Goal: Task Accomplishment & Management: Complete application form

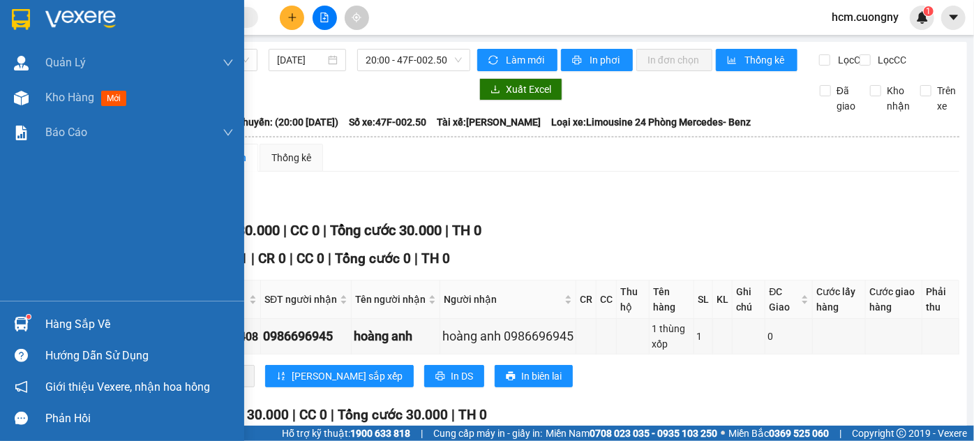
click at [26, 15] on img at bounding box center [21, 19] width 18 height 21
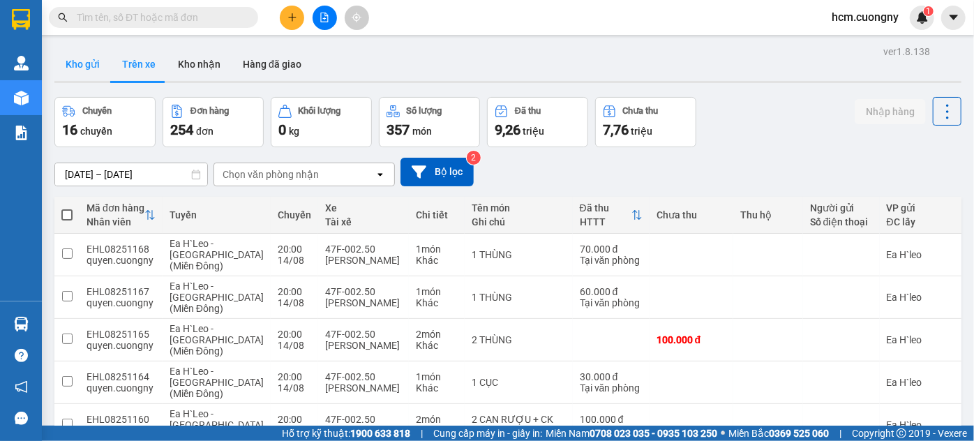
click at [84, 67] on button "Kho gửi" at bounding box center [82, 63] width 57 height 33
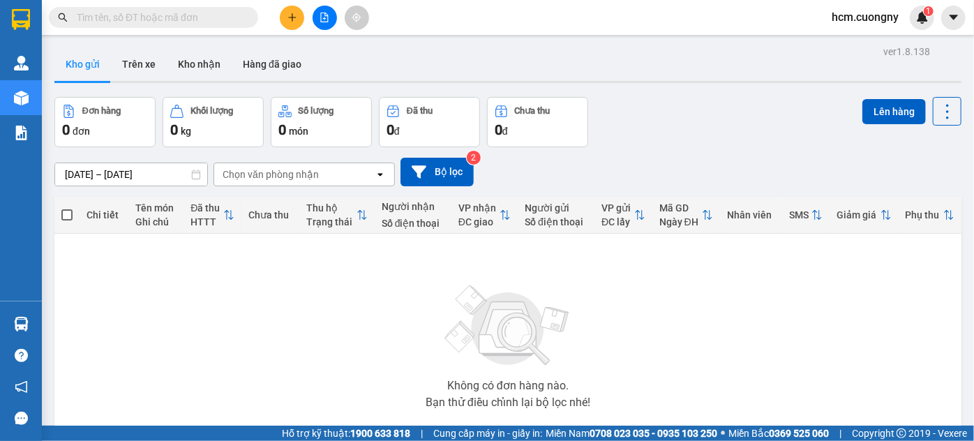
click at [95, 177] on input "[DATE] – [DATE]" at bounding box center [131, 174] width 152 height 22
click at [145, 173] on input "[DATE] – [DATE]" at bounding box center [131, 174] width 152 height 22
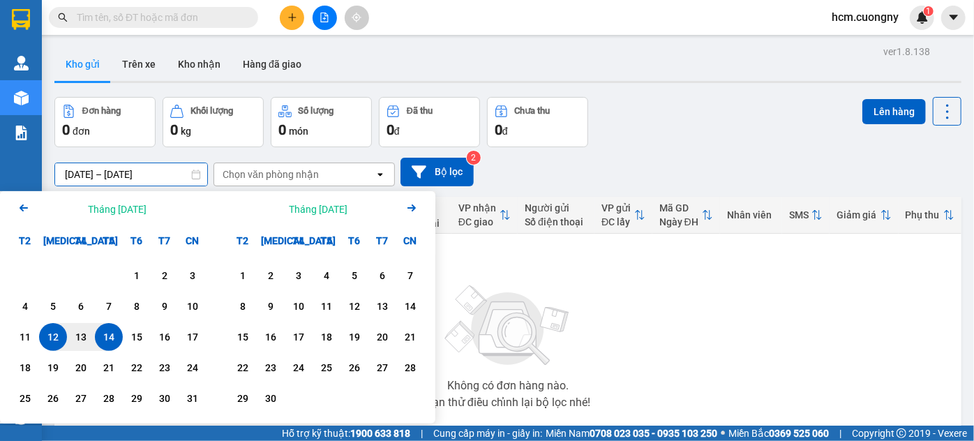
click at [110, 341] on div "14" at bounding box center [109, 337] width 20 height 17
type input "[DATE] – [DATE]"
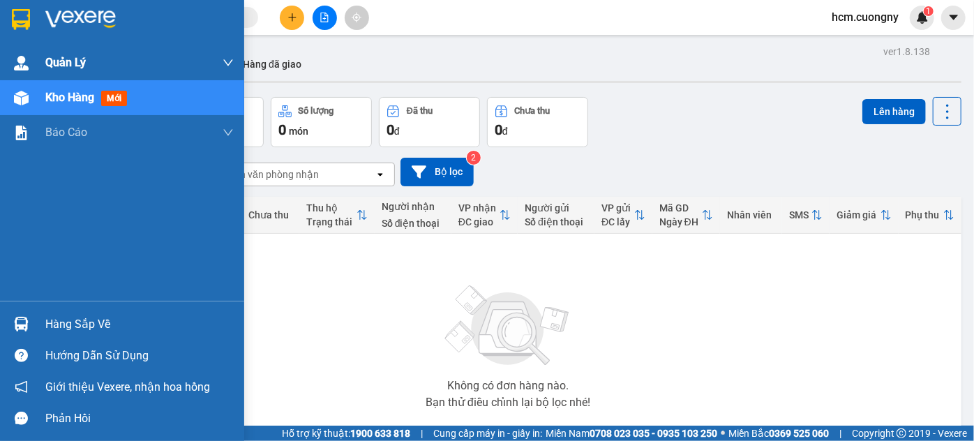
drag, startPoint x: 12, startPoint y: 13, endPoint x: 80, endPoint y: 64, distance: 85.1
click at [13, 13] on img at bounding box center [21, 19] width 18 height 21
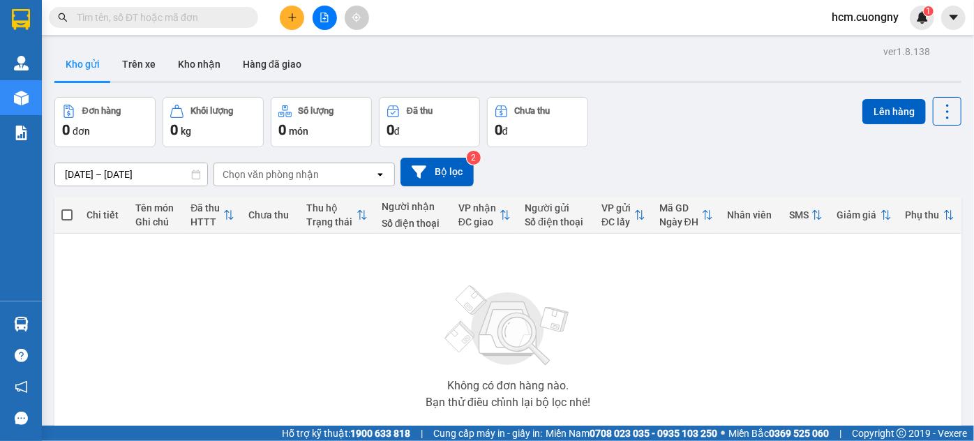
click at [286, 15] on button at bounding box center [292, 18] width 24 height 24
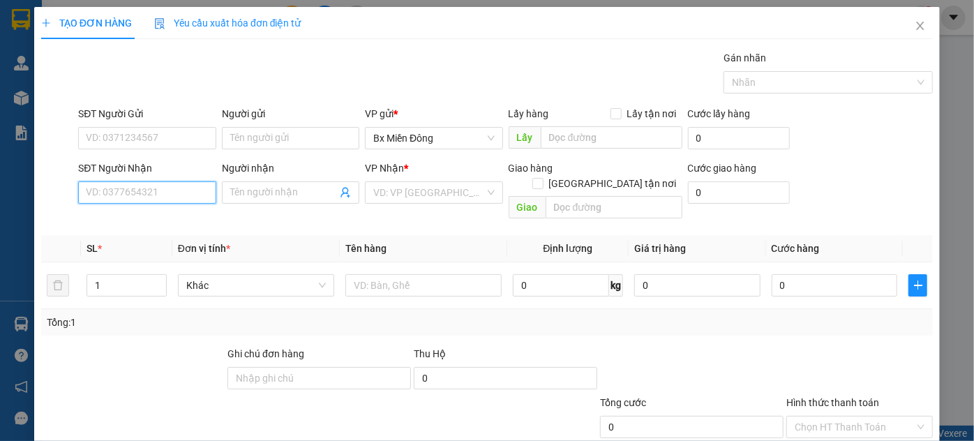
click at [148, 190] on input "SĐT Người Nhận" at bounding box center [146, 192] width 137 height 22
click at [103, 190] on input "SĐT Người Nhận" at bounding box center [146, 192] width 137 height 22
click at [119, 186] on input "SĐT Người Nhận" at bounding box center [146, 192] width 137 height 22
type input "0965858079"
click at [137, 223] on div "0965858079 - hằng" at bounding box center [145, 219] width 119 height 15
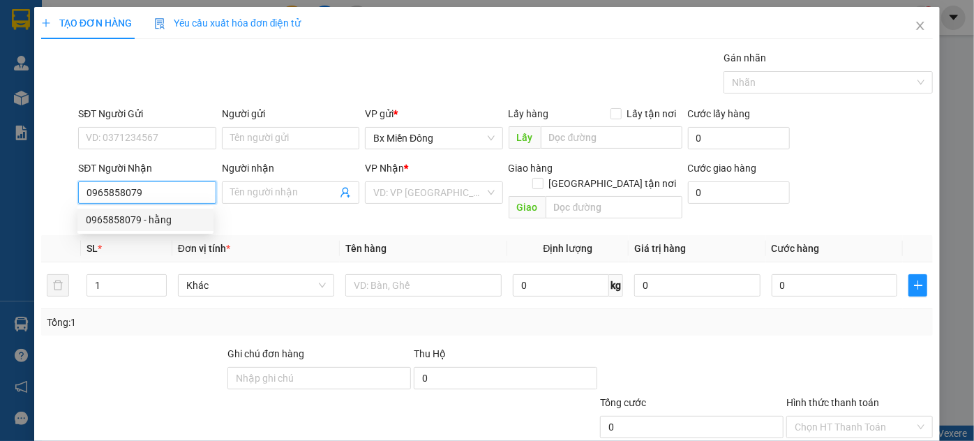
type input "hằng"
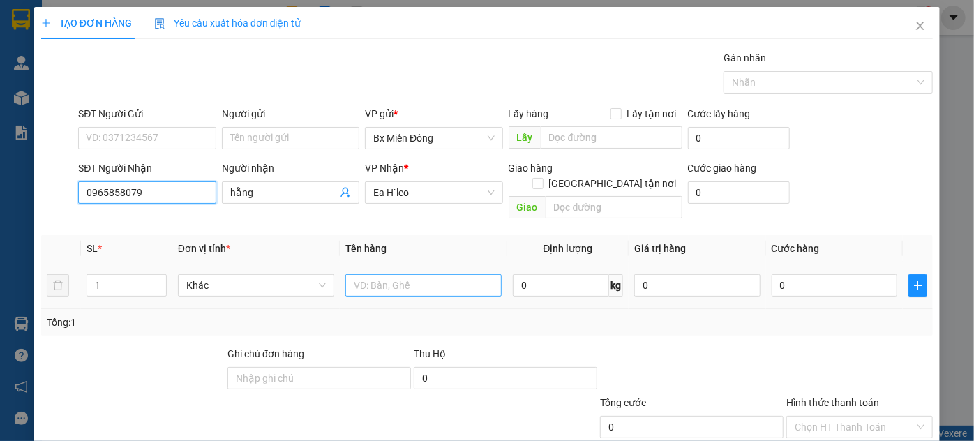
type input "0965858079"
click at [403, 274] on input "text" at bounding box center [423, 285] width 156 height 22
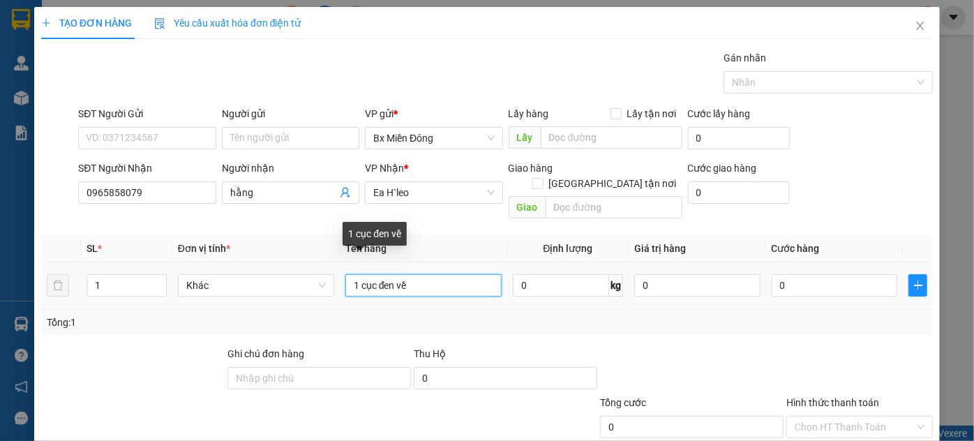
drag, startPoint x: 422, startPoint y: 269, endPoint x: 395, endPoint y: 267, distance: 27.3
click at [395, 274] on input "1 cục đen về" at bounding box center [423, 285] width 156 height 22
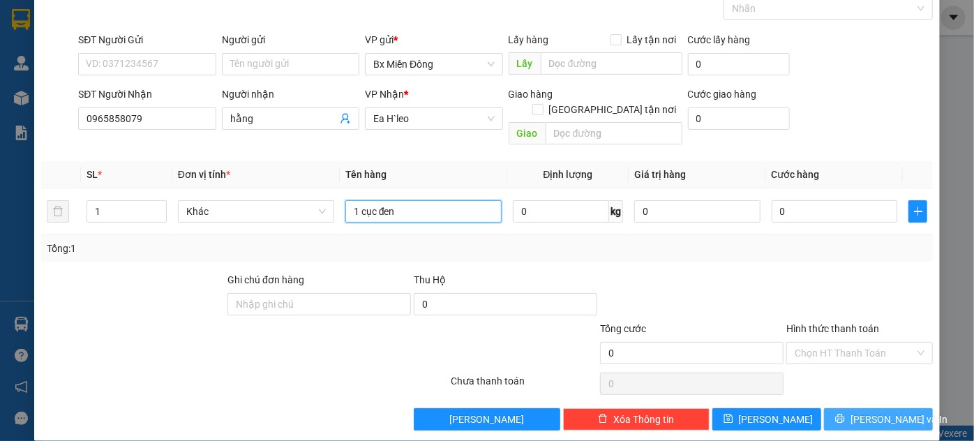
type input "1 cục đen"
click at [859, 413] on button "[PERSON_NAME] và In" at bounding box center [878, 419] width 109 height 22
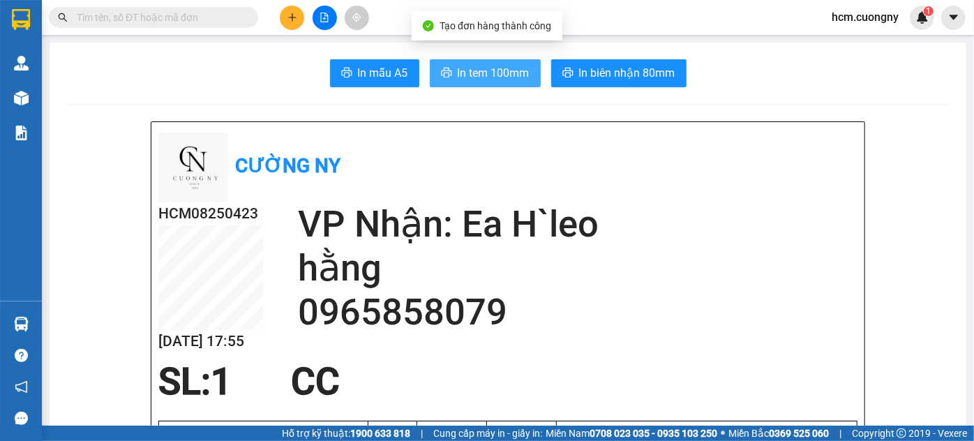
click at [486, 77] on span "In tem 100mm" at bounding box center [494, 72] width 72 height 17
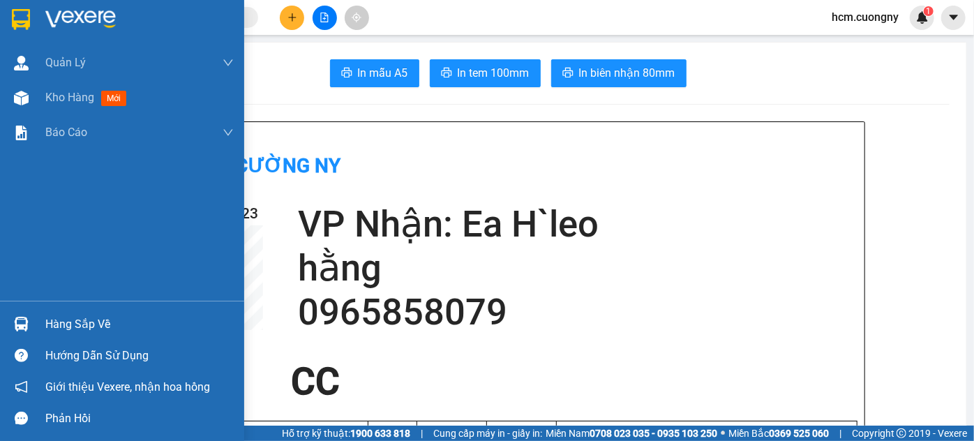
click at [31, 25] on div at bounding box center [21, 19] width 24 height 24
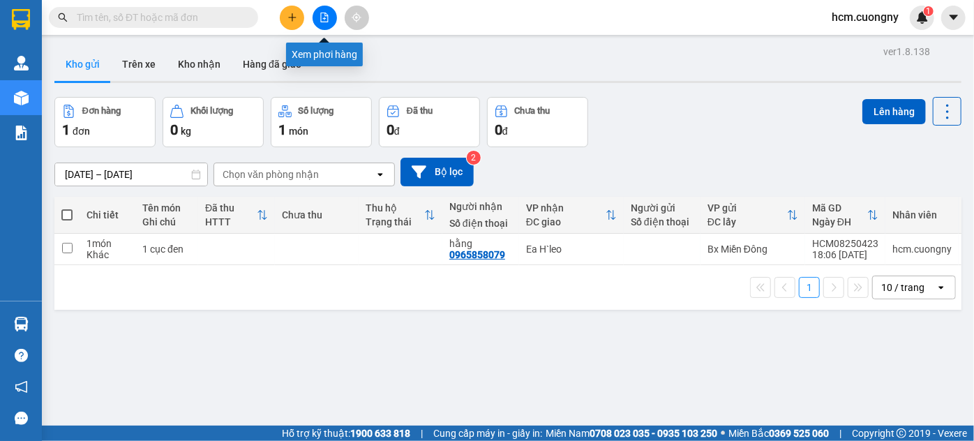
click at [335, 16] on button at bounding box center [325, 18] width 24 height 24
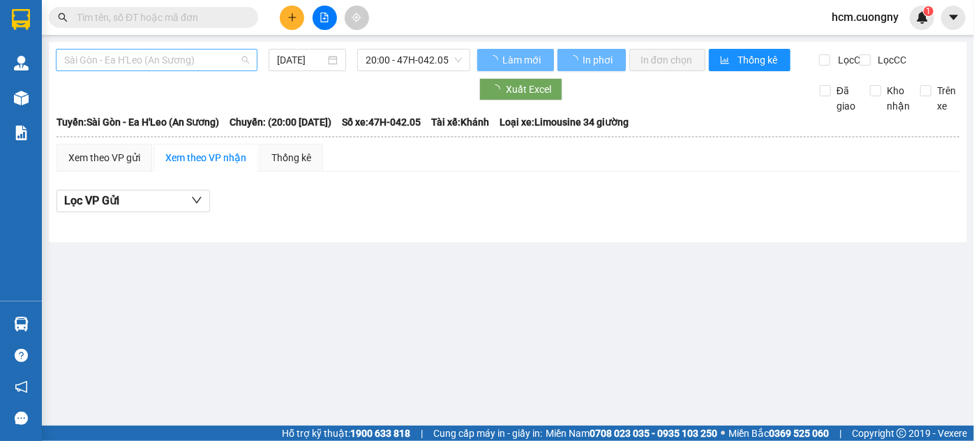
click at [98, 53] on span "Sài Gòn - Ea H'Leo (An Sương)" at bounding box center [156, 60] width 185 height 21
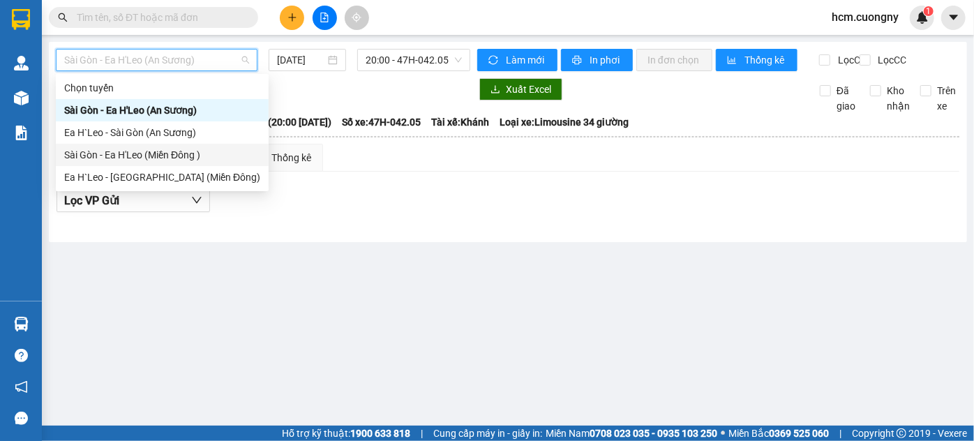
click at [167, 156] on div "Sài Gòn - Ea H'Leo (Miền Đông )" at bounding box center [162, 154] width 196 height 15
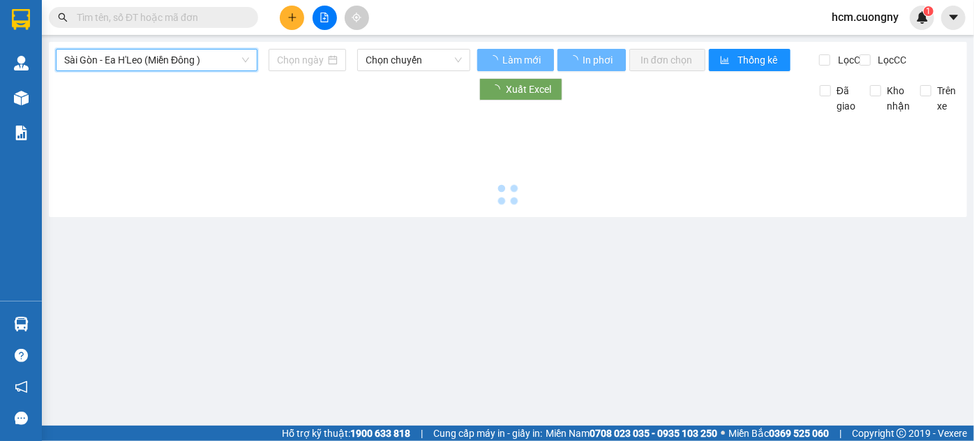
type input "[DATE]"
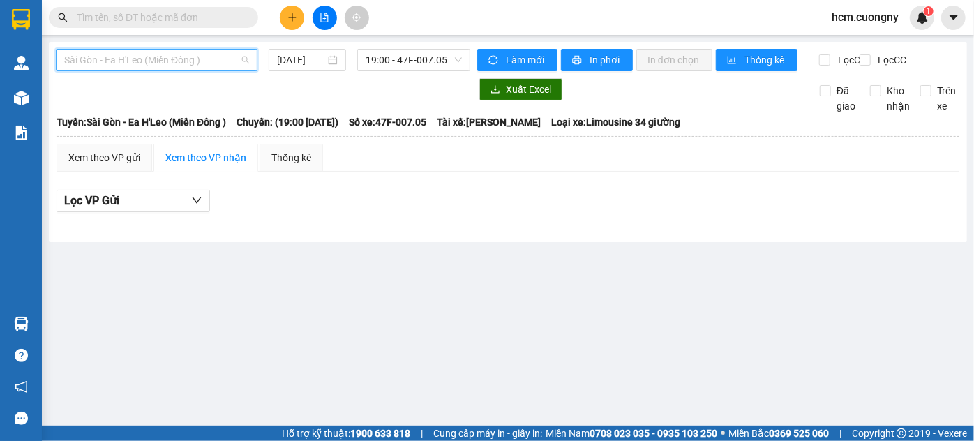
click at [201, 64] on span "Sài Gòn - Ea H'Leo (Miền Đông )" at bounding box center [156, 60] width 185 height 21
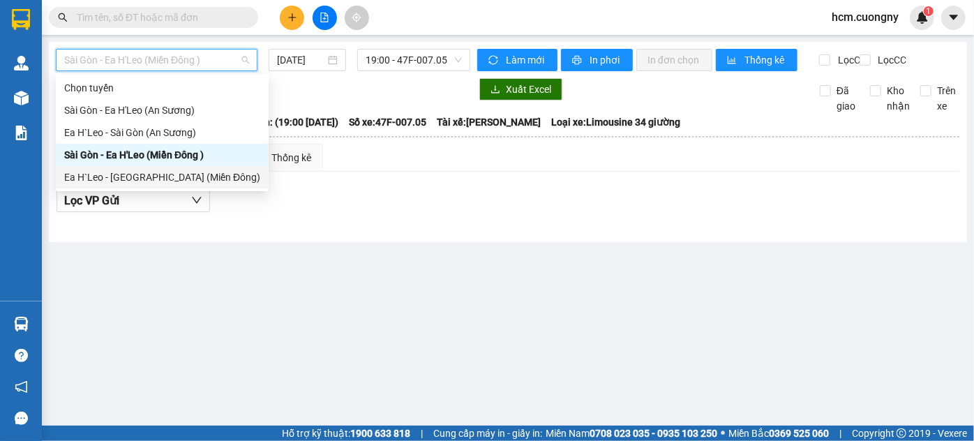
click at [143, 176] on div "Ea H`Leo - [GEOGRAPHIC_DATA] (Miền Đông)" at bounding box center [162, 177] width 196 height 15
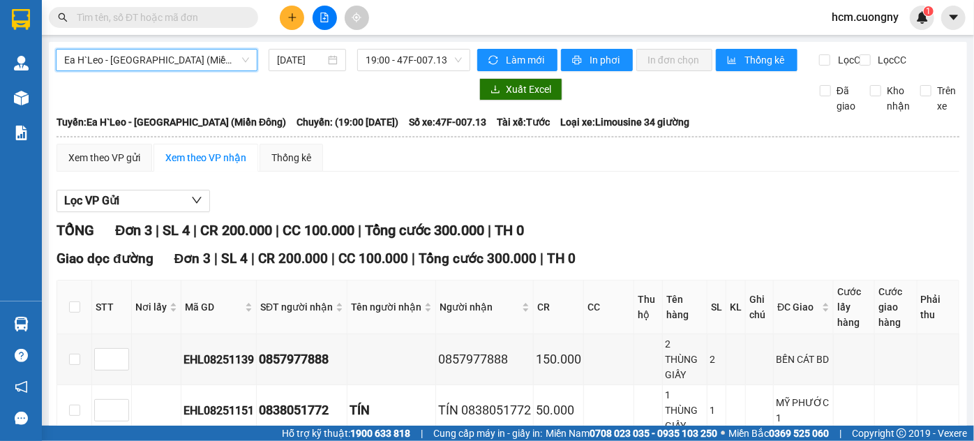
click at [134, 57] on span "Ea H`Leo - [GEOGRAPHIC_DATA] (Miền Đông)" at bounding box center [156, 60] width 185 height 21
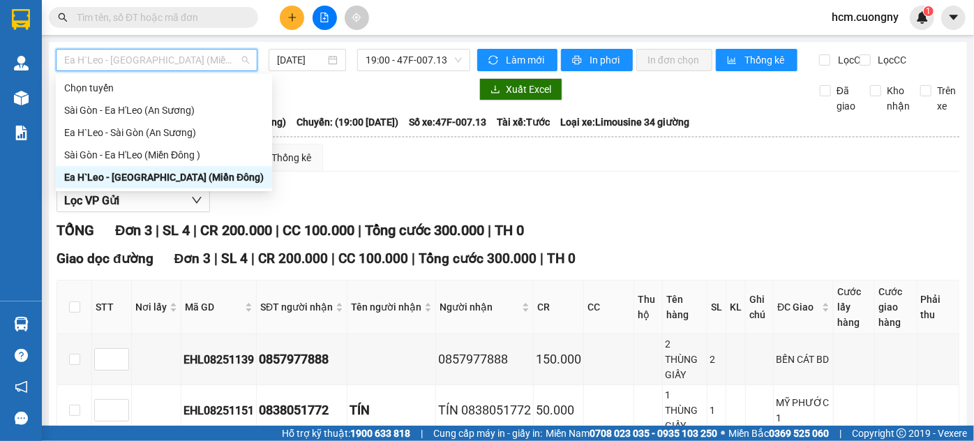
click at [122, 178] on div "Ea H`Leo - [GEOGRAPHIC_DATA] (Miền Đông)" at bounding box center [164, 177] width 200 height 15
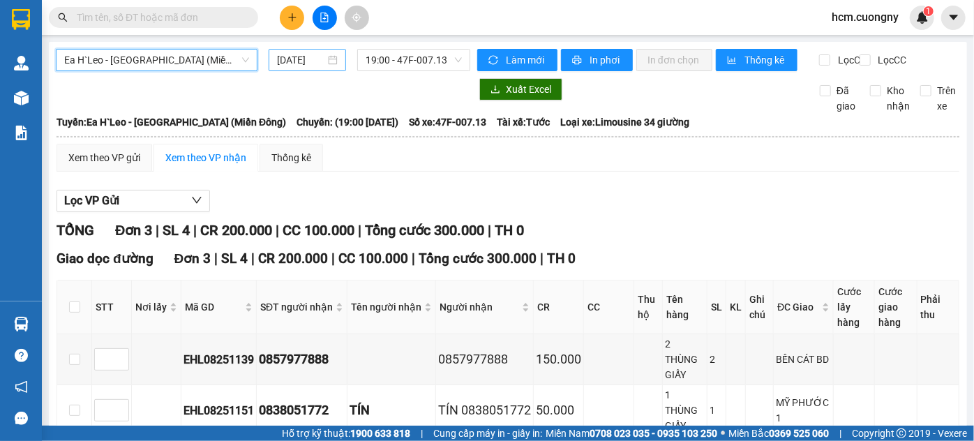
click at [304, 61] on input "[DATE]" at bounding box center [301, 59] width 48 height 15
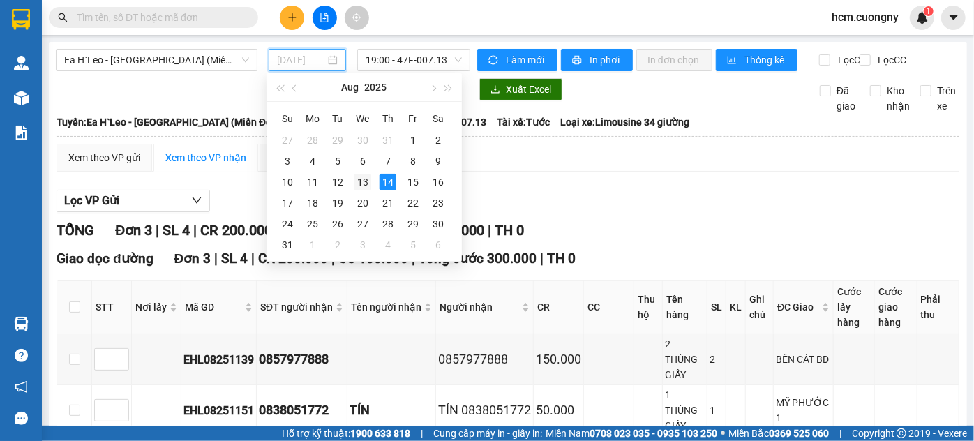
click at [369, 181] on div "13" at bounding box center [363, 182] width 17 height 17
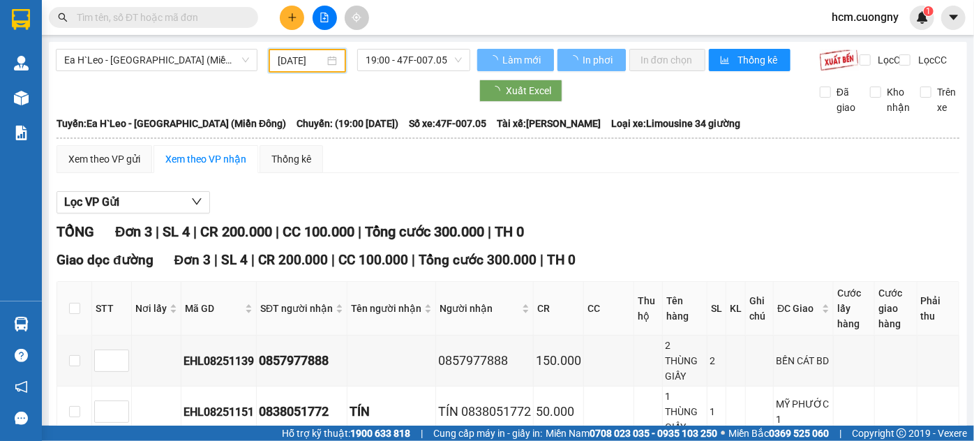
type input "[DATE]"
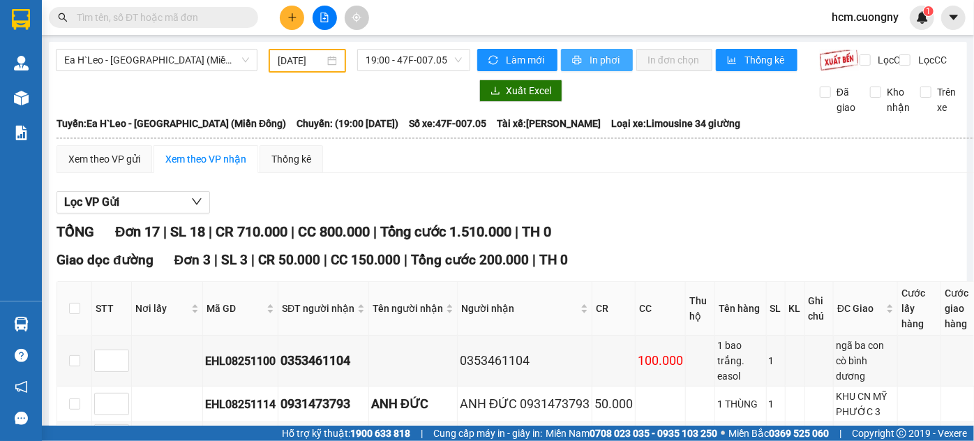
click at [582, 62] on button "In phơi" at bounding box center [597, 60] width 72 height 22
click at [413, 54] on span "19:00 - 47F-007.05" at bounding box center [414, 60] width 96 height 21
drag, startPoint x: 430, startPoint y: 137, endPoint x: 445, endPoint y: 94, distance: 45.0
click at [430, 131] on span "Số xe: 47F-007.05" at bounding box center [447, 123] width 77 height 15
click at [429, 61] on span "19:00 - 47F-007.05" at bounding box center [414, 60] width 96 height 21
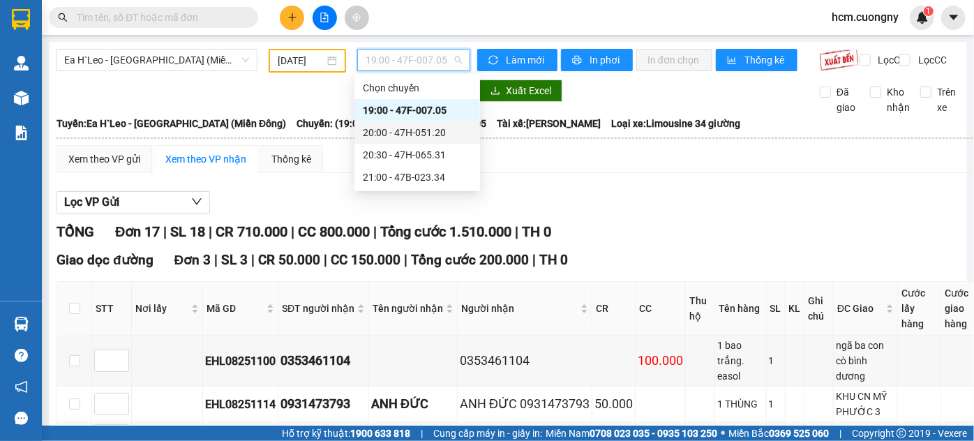
click at [420, 131] on div "20:00 - 47H-051.20" at bounding box center [417, 132] width 109 height 15
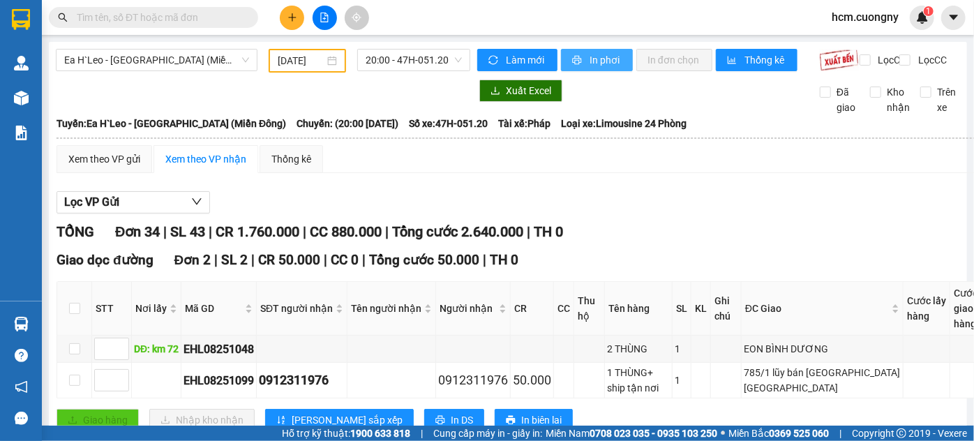
click at [601, 59] on span "In phơi" at bounding box center [606, 59] width 32 height 15
click at [405, 59] on span "20:00 - 47H-051.20" at bounding box center [414, 60] width 96 height 21
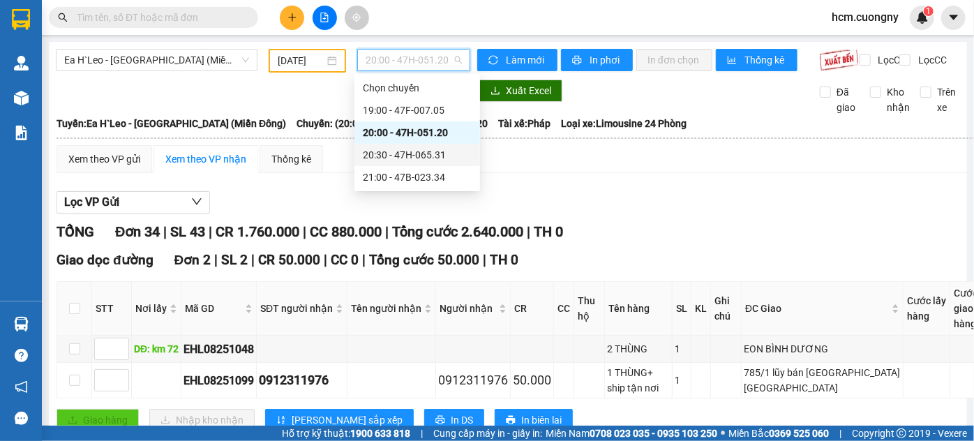
click at [419, 151] on div "20:30 - 47H-065.31" at bounding box center [417, 154] width 109 height 15
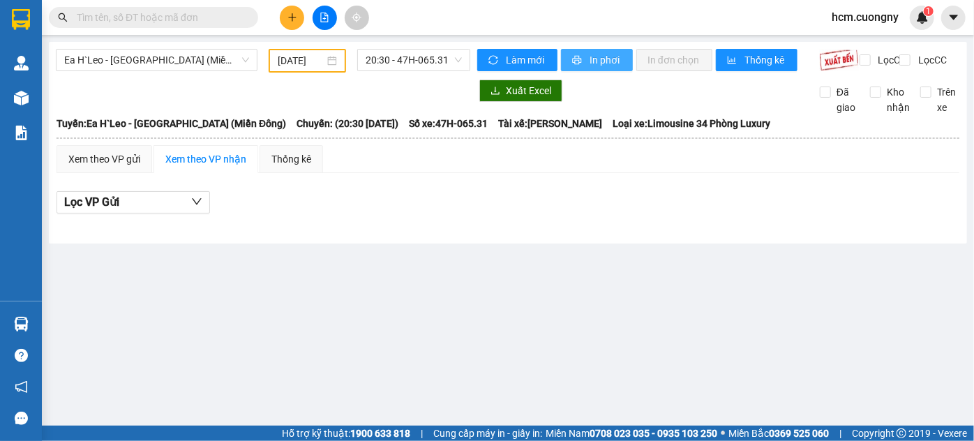
click at [611, 61] on span "In phơi" at bounding box center [606, 59] width 32 height 15
click at [427, 62] on span "20:30 - 47H-065.31" at bounding box center [414, 60] width 96 height 21
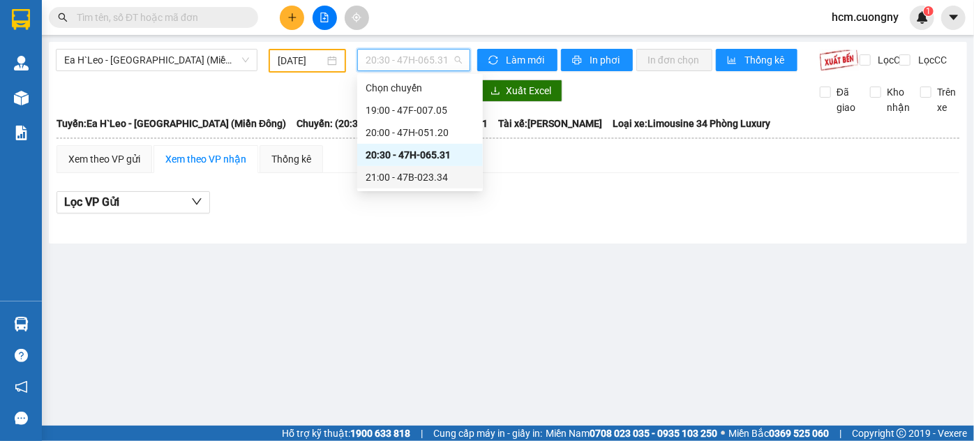
click at [421, 174] on div "21:00 - 47B-023.34" at bounding box center [420, 177] width 109 height 15
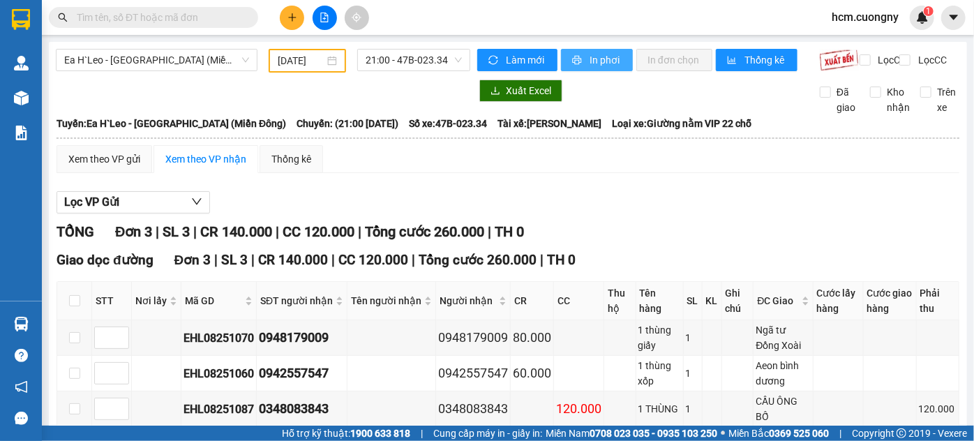
click at [601, 58] on span "In phơi" at bounding box center [606, 59] width 32 height 15
click at [194, 57] on span "Ea H`Leo - [GEOGRAPHIC_DATA] (Miền Đông)" at bounding box center [156, 60] width 185 height 21
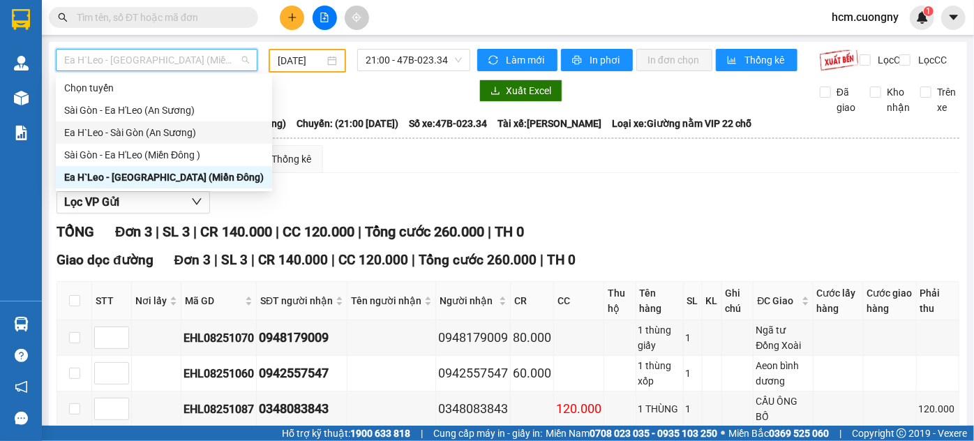
click at [136, 137] on div "Ea H`Leo - Sài Gòn (An Sương)" at bounding box center [164, 132] width 200 height 15
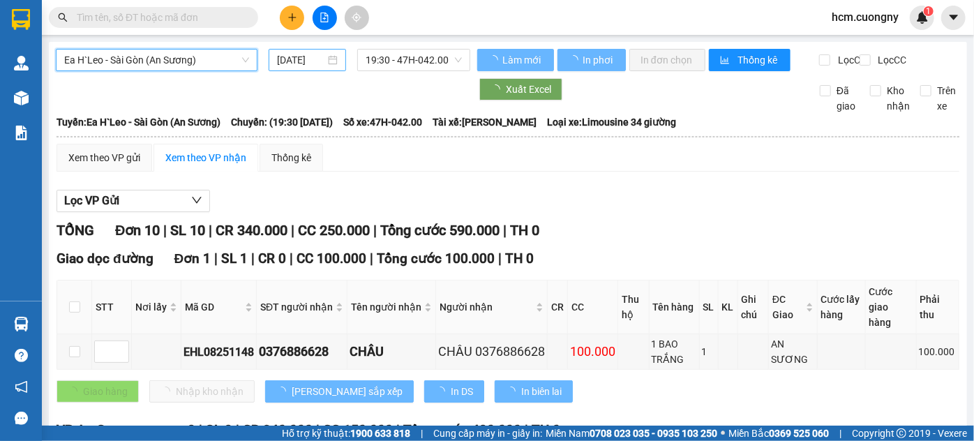
click at [307, 70] on div "[DATE]" at bounding box center [307, 60] width 77 height 22
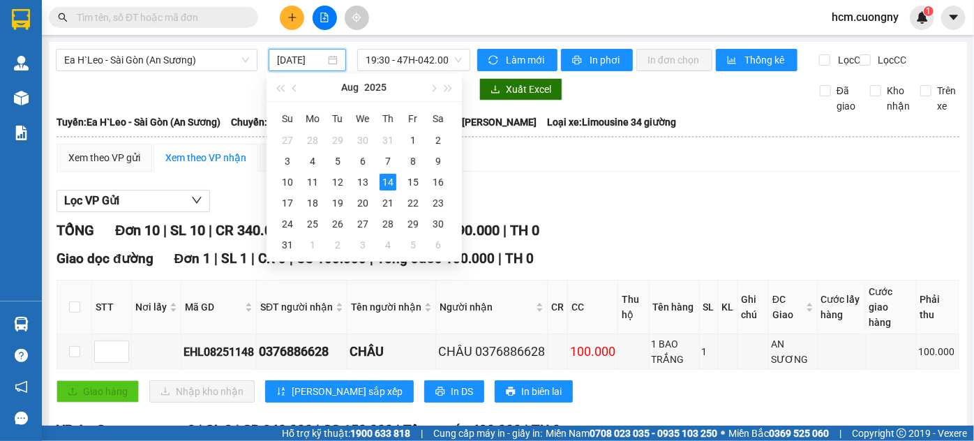
scroll to position [0, 1]
click at [312, 61] on input "[DATE]" at bounding box center [301, 59] width 48 height 15
click at [359, 178] on div "13" at bounding box center [363, 182] width 17 height 17
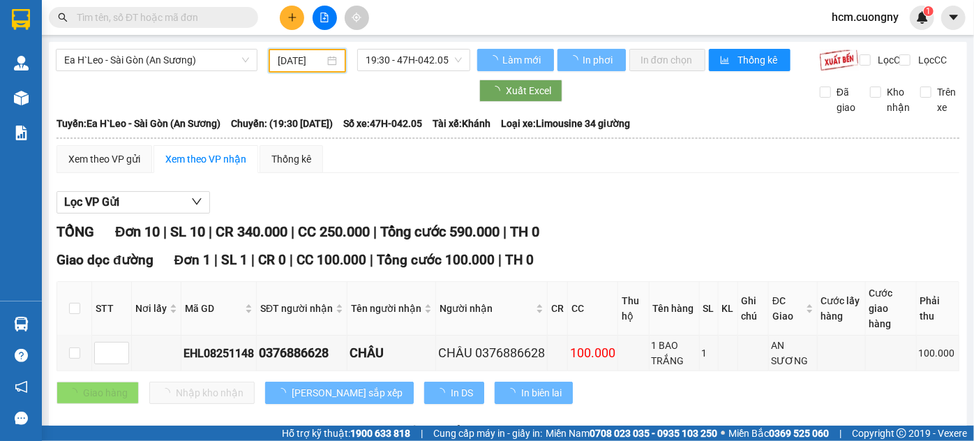
type input "[DATE]"
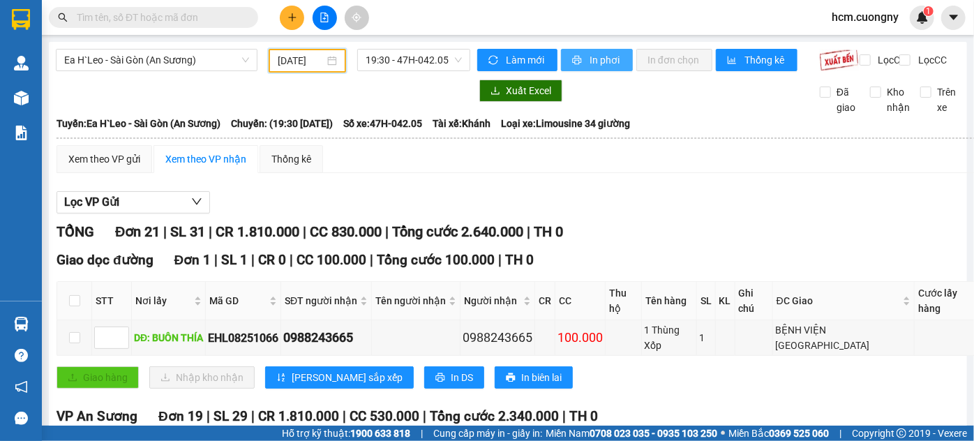
click at [600, 55] on span "In phơi" at bounding box center [606, 59] width 32 height 15
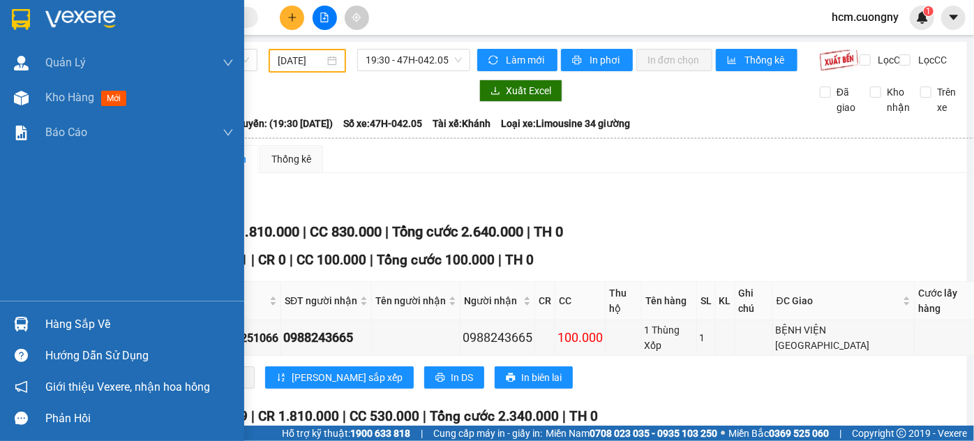
click at [18, 13] on img at bounding box center [21, 19] width 18 height 21
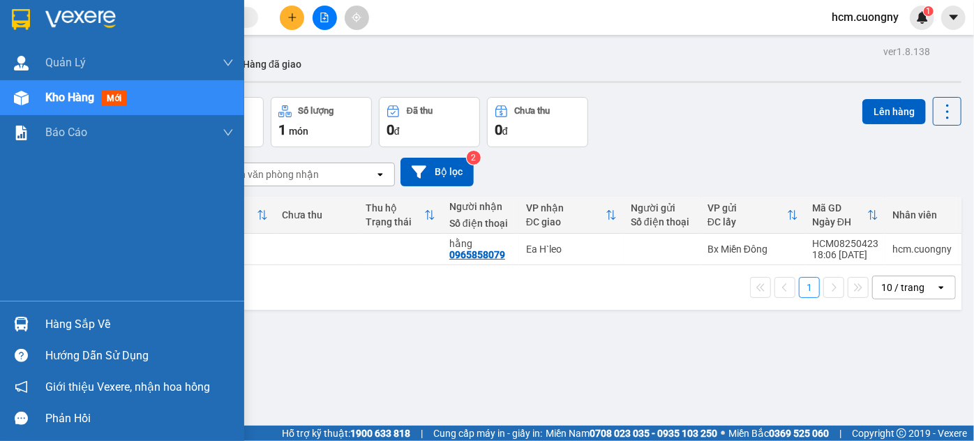
click at [24, 16] on img at bounding box center [21, 19] width 18 height 21
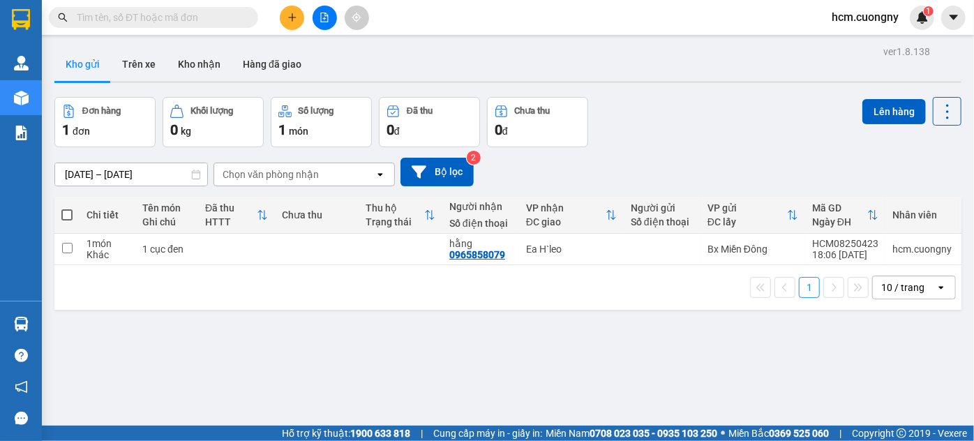
click at [862, 175] on div "[DATE] – [DATE] Press the down arrow key to interact with the calendar and sele…" at bounding box center [507, 172] width 907 height 29
click at [294, 24] on button at bounding box center [292, 18] width 24 height 24
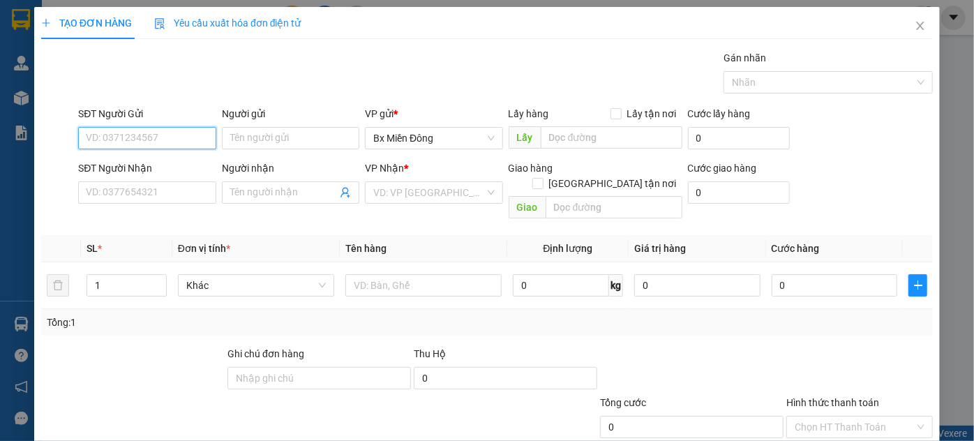
click at [155, 141] on input "SĐT Người Gửi" at bounding box center [146, 138] width 137 height 22
paste input "0915700200"
type input "0915700200"
click at [907, 207] on div "SĐT Người Nhận VD: 0377654321 Người nhận Tên người nhận VP Nhận * VD: VP [GEOGR…" at bounding box center [505, 193] width 861 height 64
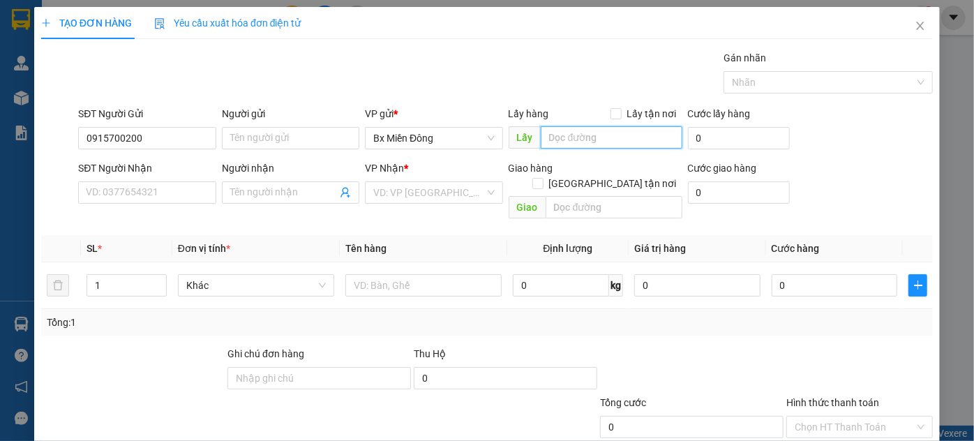
click at [560, 137] on input "text" at bounding box center [612, 137] width 142 height 22
paste input "Mỹ Phước 3"
type input "Mỹ Phước 3"
click at [874, 158] on form "SĐT Người Gửi 0915700200 Người gửi Tên người gửi VP gửi * [PERSON_NAME] Lấy hàn…" at bounding box center [487, 165] width 892 height 119
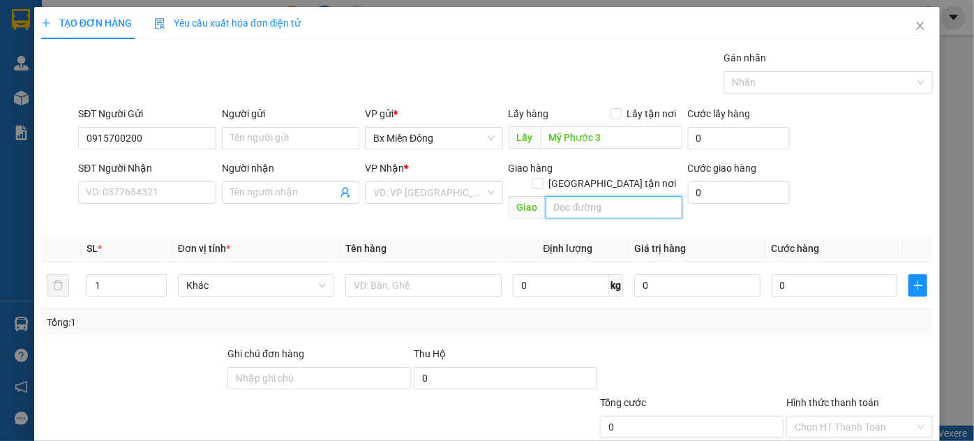
click at [632, 196] on input "text" at bounding box center [614, 207] width 137 height 22
paste input "Nhà xe"
type input "Nhà xe"
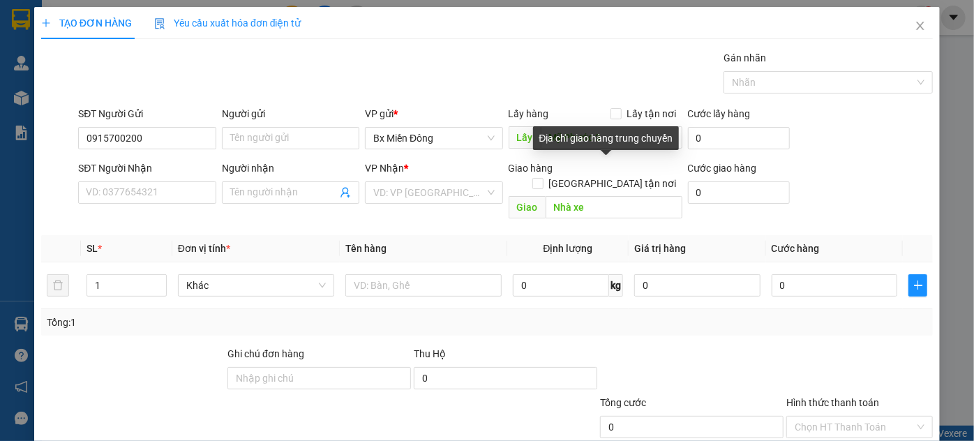
click at [888, 156] on form "SĐT Người Gửi 0915700200 Người gửi Tên người gửi VP gửi * [PERSON_NAME] Lấy hàn…" at bounding box center [487, 165] width 892 height 119
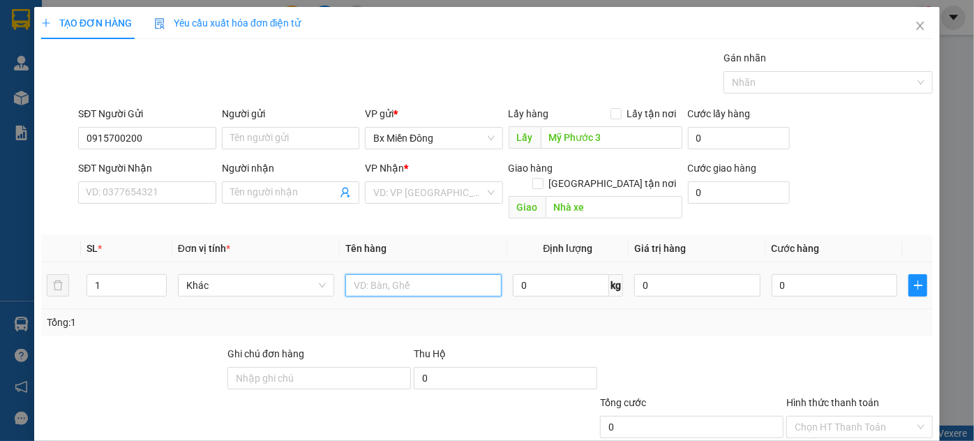
click at [386, 274] on input "text" at bounding box center [423, 285] width 156 height 22
paste input "1 thùng đồ ăn 15kg"
type input "1 thùng đồ ăn 15kg"
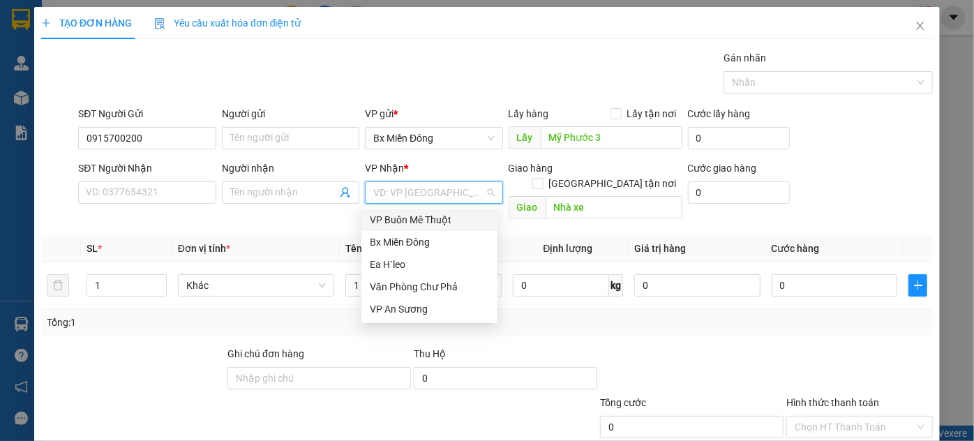
click at [419, 195] on input "search" at bounding box center [428, 192] width 111 height 21
click at [399, 267] on div "Ea H`leo" at bounding box center [429, 264] width 119 height 15
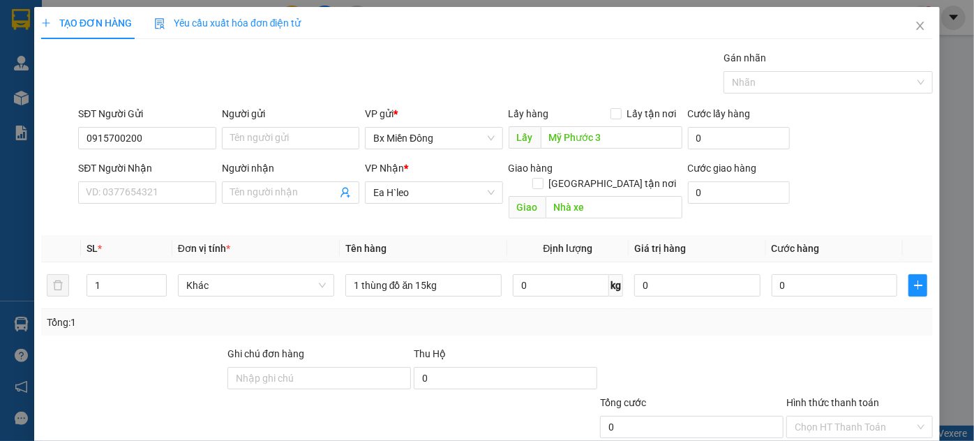
click at [857, 169] on div "SĐT Người Nhận VD: 0377654321 Người nhận Tên người nhận VP Nhận * [PERSON_NAME]…" at bounding box center [505, 193] width 861 height 64
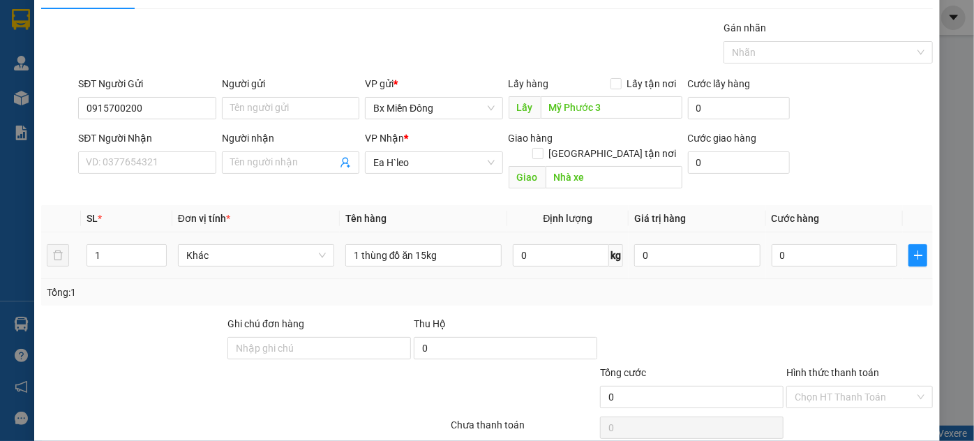
scroll to position [74, 0]
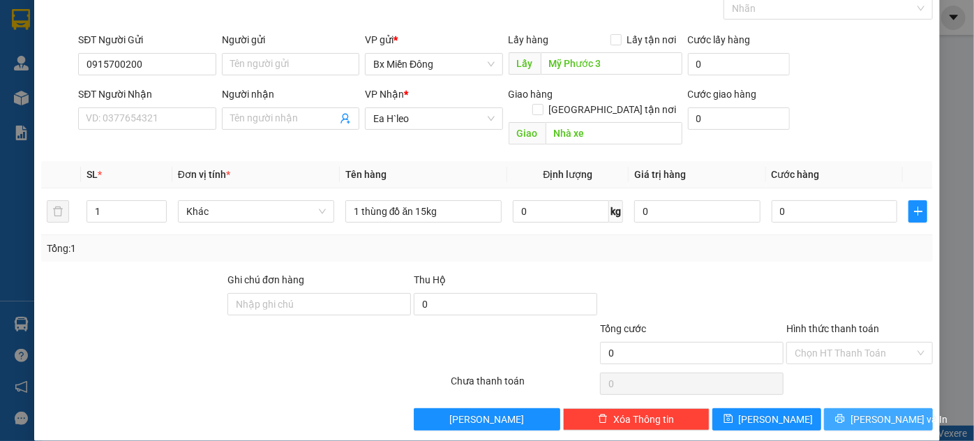
click at [874, 412] on span "[PERSON_NAME] và In" at bounding box center [900, 419] width 98 height 15
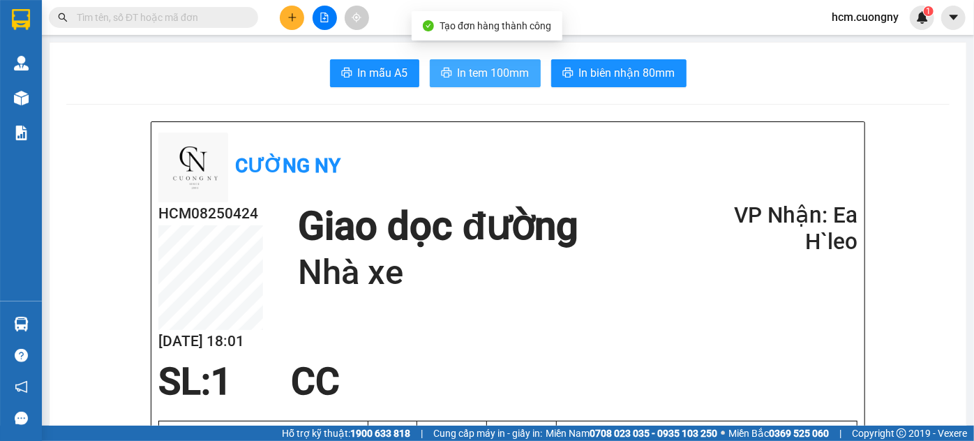
click at [472, 66] on span "In tem 100mm" at bounding box center [494, 72] width 72 height 17
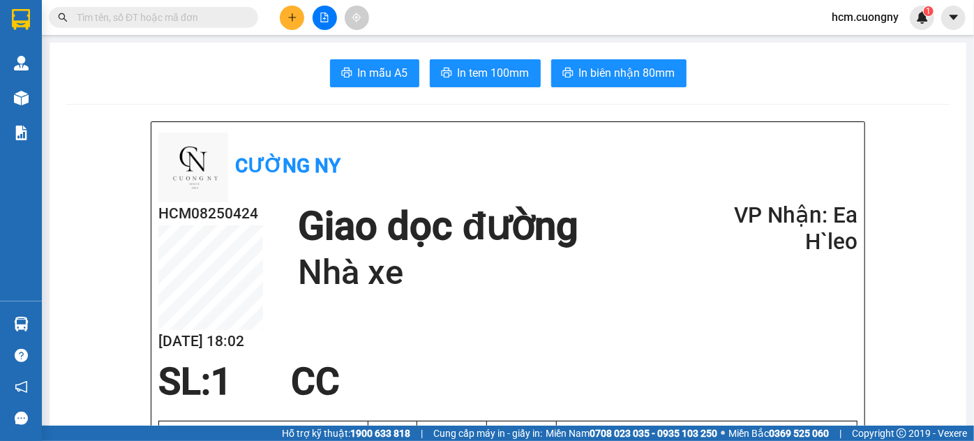
click at [151, 219] on div "Cường Ny HCM08250424 [DATE] 18:02 Giao dọc đường Nhà xe VP Nhận: Ea H`leo SL: 1…" at bounding box center [507, 354] width 713 height 464
click at [299, 14] on button at bounding box center [292, 18] width 24 height 24
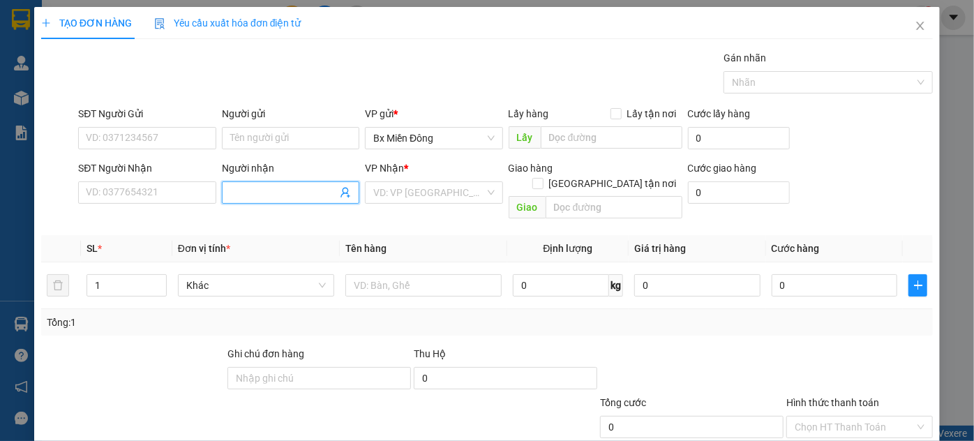
click at [267, 193] on input "Người nhận" at bounding box center [283, 192] width 107 height 15
type input "[PERSON_NAME]"
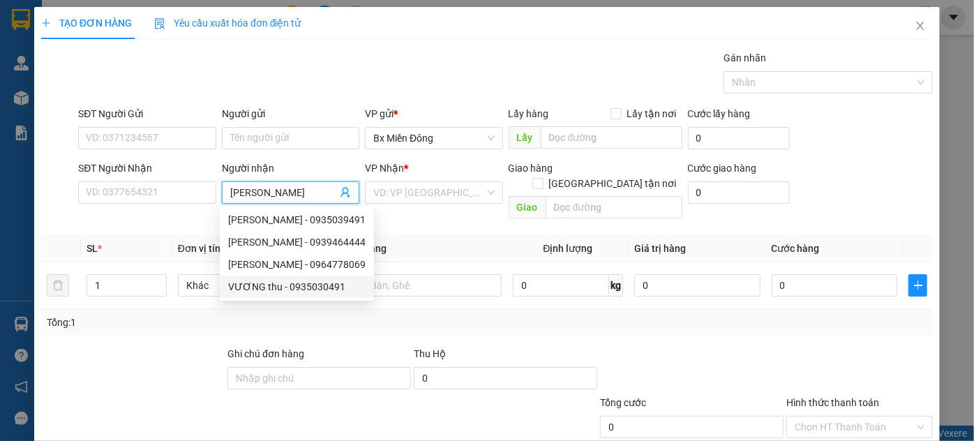
click at [300, 284] on div "VƯƠNG thu - 0935030491" at bounding box center [296, 286] width 137 height 15
type input "0935030491"
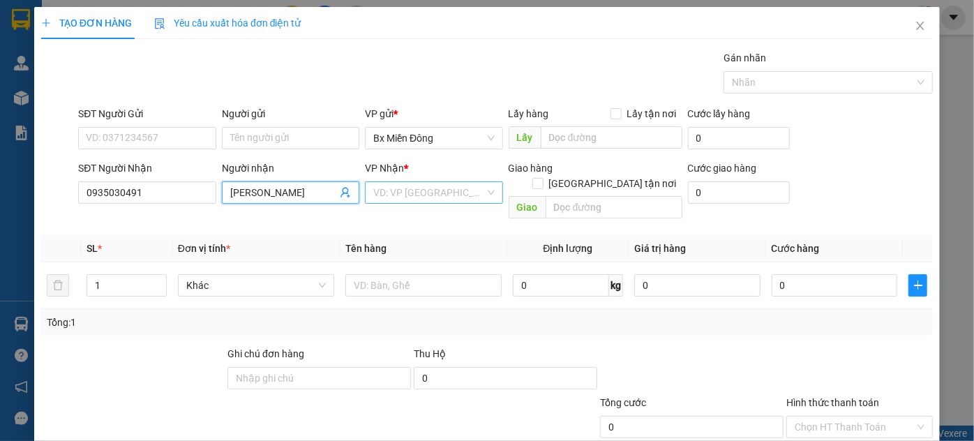
type input "[PERSON_NAME]"
click at [424, 188] on input "search" at bounding box center [428, 192] width 111 height 21
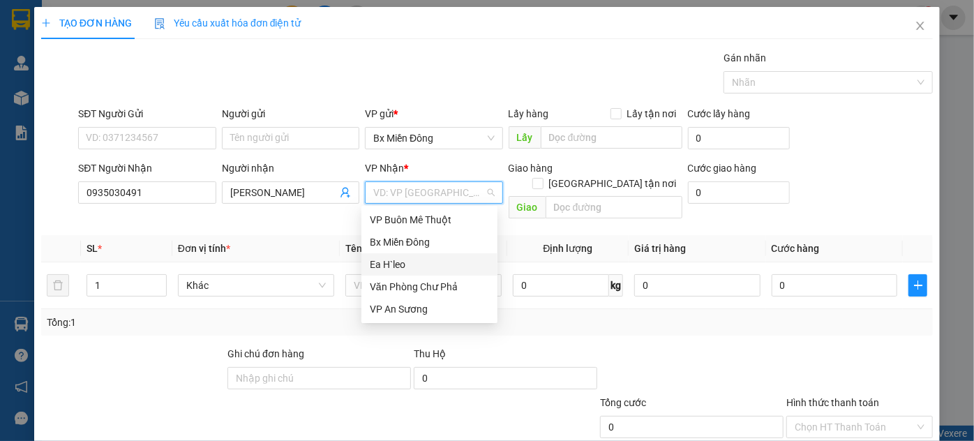
click at [392, 262] on div "Ea H`leo" at bounding box center [429, 264] width 119 height 15
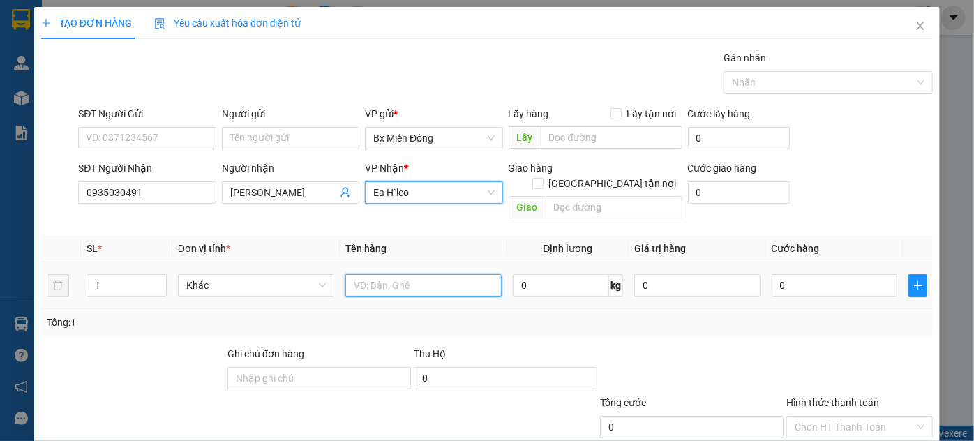
click at [389, 274] on input "text" at bounding box center [423, 285] width 156 height 22
type input "1"
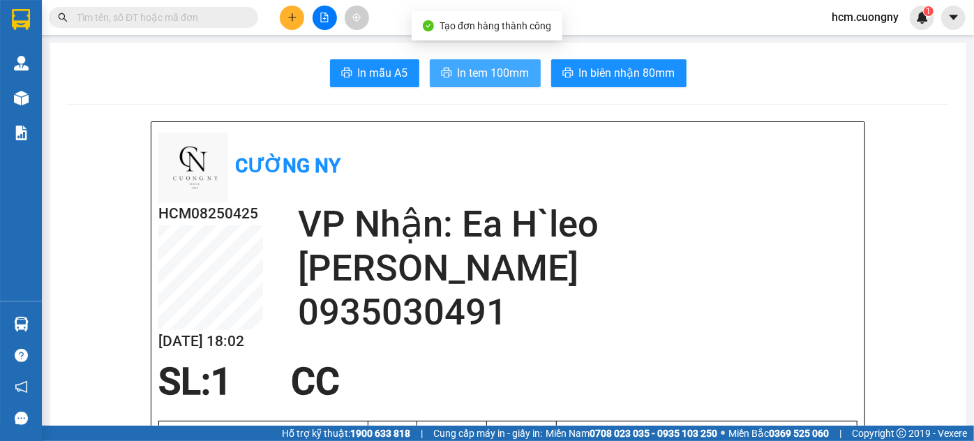
drag, startPoint x: 482, startPoint y: 89, endPoint x: 482, endPoint y: 80, distance: 8.4
click at [487, 79] on span "In tem 100mm" at bounding box center [494, 72] width 72 height 17
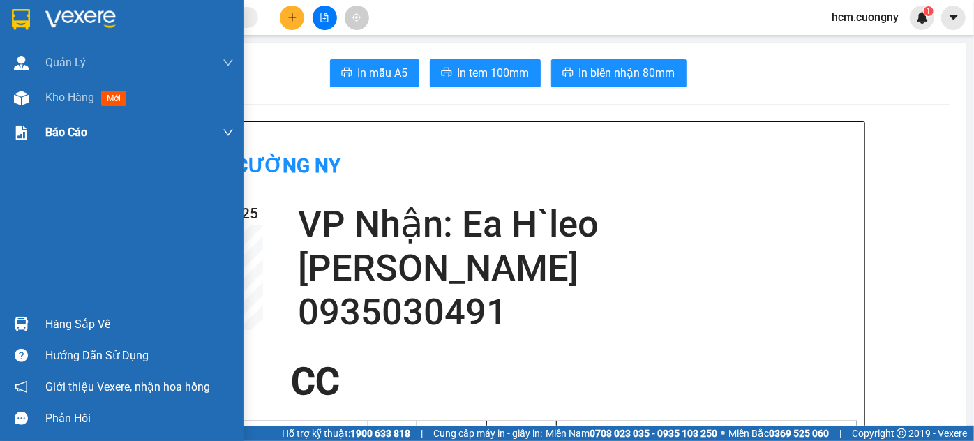
click at [22, 22] on img at bounding box center [21, 19] width 18 height 21
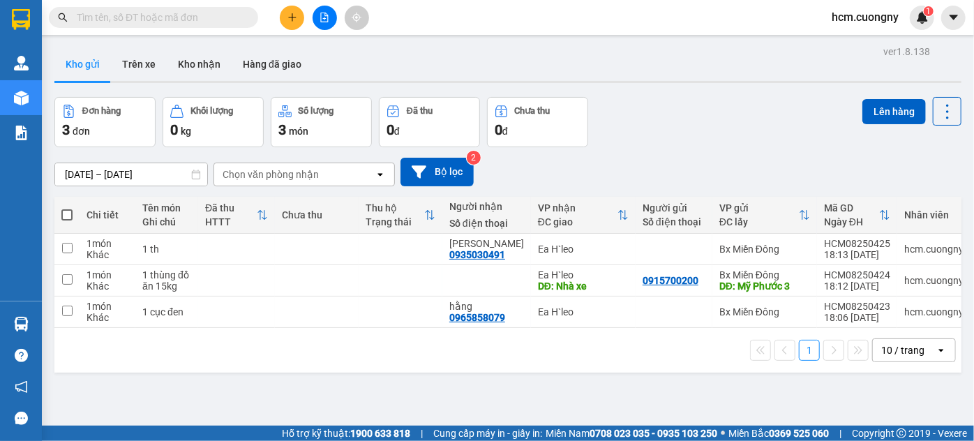
drag, startPoint x: 878, startPoint y: 156, endPoint x: 727, endPoint y: 139, distance: 151.7
click at [879, 155] on div "[DATE] – [DATE] Press the down arrow key to interact with the calendar and sele…" at bounding box center [507, 172] width 907 height 50
click at [299, 21] on button at bounding box center [292, 18] width 24 height 24
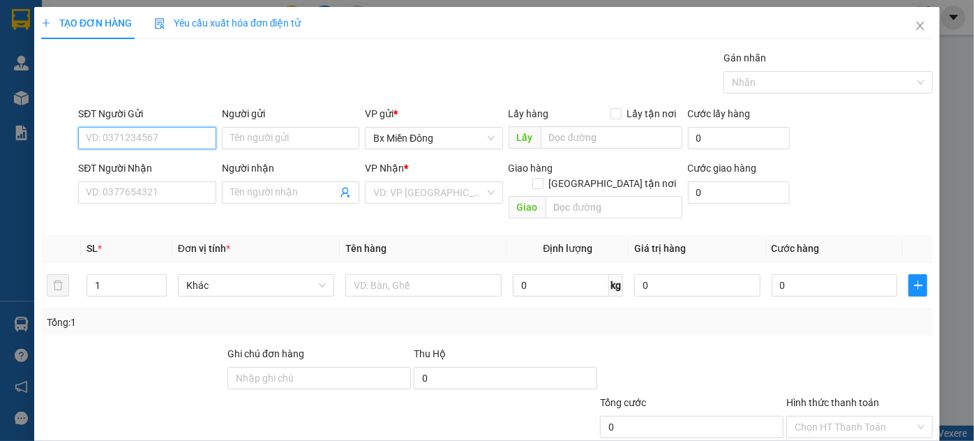
paste input "0338188568"
type input "0338188568"
click at [865, 158] on form "SĐT Người Gửi 0338188568 Người gửi Tên người gửi VP gửi * [PERSON_NAME] Lấy hàn…" at bounding box center [487, 165] width 892 height 119
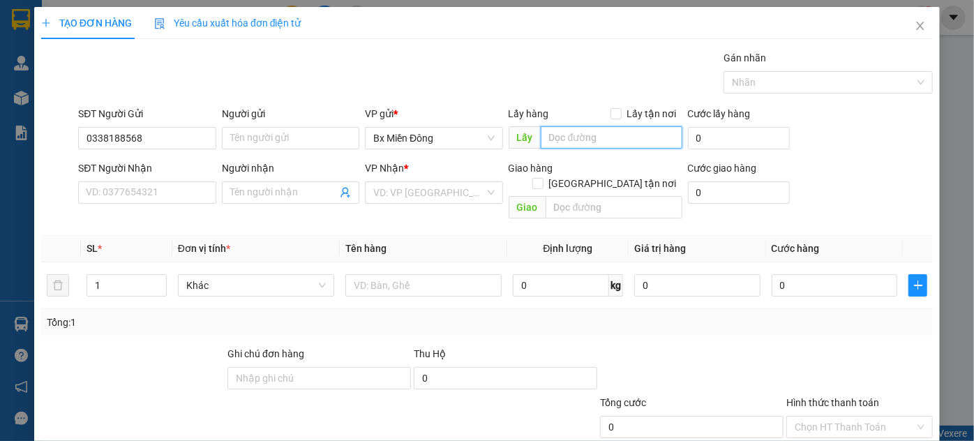
click at [567, 137] on input "text" at bounding box center [612, 137] width 142 height 22
paste input "Mỹ Phước 3"
type input "Mỹ Phước 3"
drag, startPoint x: 875, startPoint y: 187, endPoint x: 789, endPoint y: 191, distance: 85.9
click at [876, 187] on div "SĐT Người Nhận VD: 0377654321 Người nhận Tên người nhận VP Nhận * VD: VP [GEOGR…" at bounding box center [505, 193] width 861 height 64
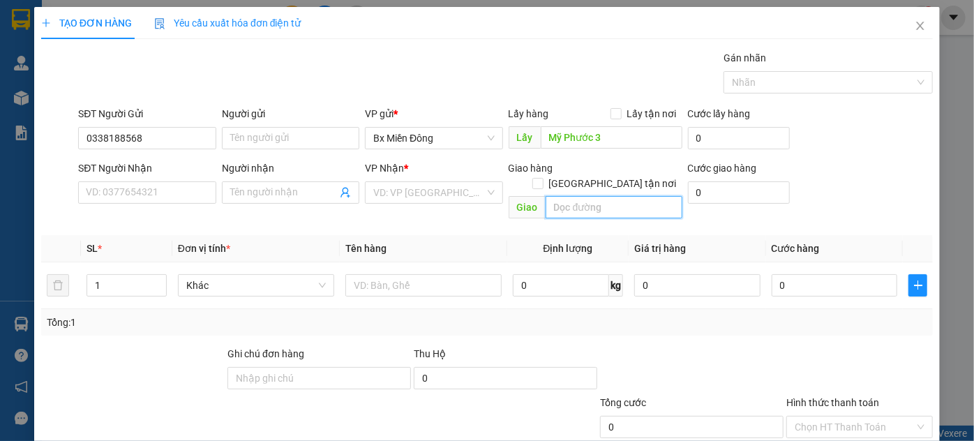
click at [593, 196] on input "text" at bounding box center [614, 207] width 137 height 22
paste input "Nhà Xe"
type input "Nhà Xe"
drag, startPoint x: 872, startPoint y: 183, endPoint x: 861, endPoint y: 181, distance: 11.3
click at [872, 182] on div "SĐT Người Nhận VD: 0377654321 Người nhận Tên người nhận VP Nhận * VD: VP [GEOGR…" at bounding box center [505, 193] width 861 height 64
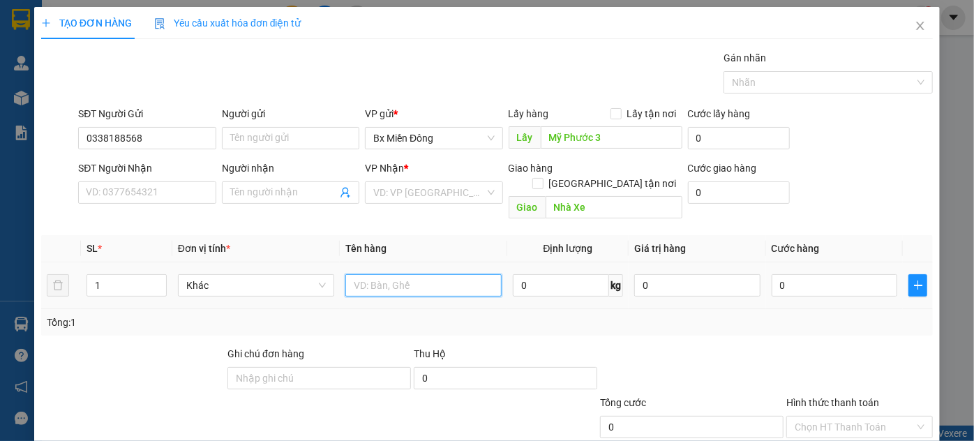
click at [377, 277] on input "text" at bounding box center [423, 285] width 156 height 22
paste input "i 1 thùng xốp đựng ốc"
click at [378, 274] on input "i 1 thùng xốp đựng ốc" at bounding box center [423, 285] width 156 height 22
drag, startPoint x: 354, startPoint y: 270, endPoint x: 336, endPoint y: 274, distance: 18.5
click at [336, 274] on tr "1 Khác i 1 thùng xốp đựng ốc 0 kg 0 0" at bounding box center [487, 285] width 892 height 47
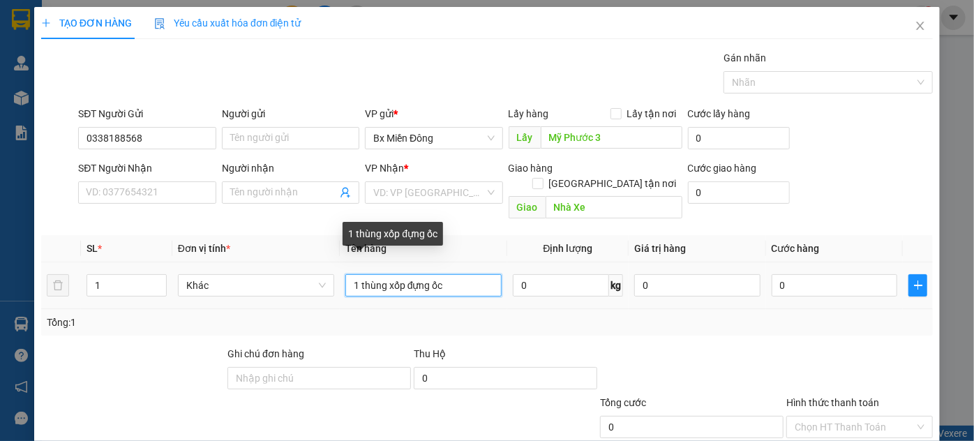
type input "1 thùng xốp đựng ốc"
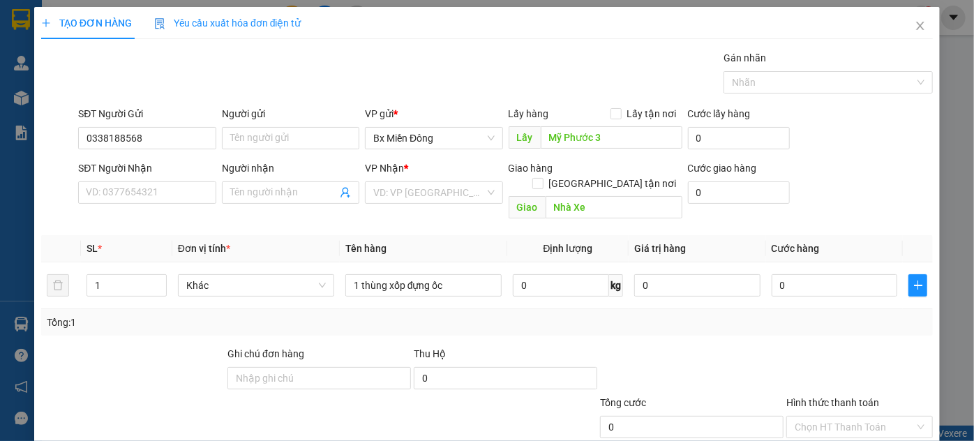
drag, startPoint x: 889, startPoint y: 211, endPoint x: 891, endPoint y: 225, distance: 14.1
click at [889, 211] on div "Transit Pickup Surcharge Ids Transit Deliver Surcharge Ids Transit Deliver Surc…" at bounding box center [487, 277] width 892 height 454
drag, startPoint x: 410, startPoint y: 121, endPoint x: 421, endPoint y: 131, distance: 14.3
click at [413, 182] on input "search" at bounding box center [428, 192] width 111 height 21
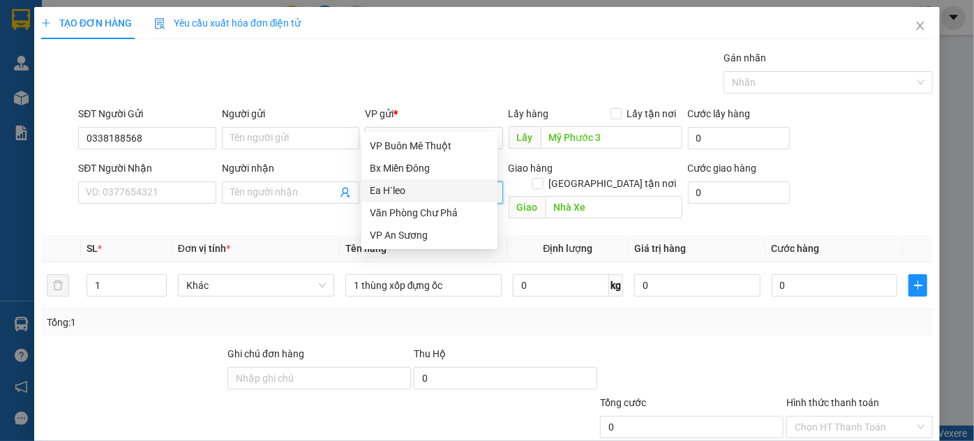
click at [406, 188] on div "Ea H`leo" at bounding box center [429, 190] width 119 height 15
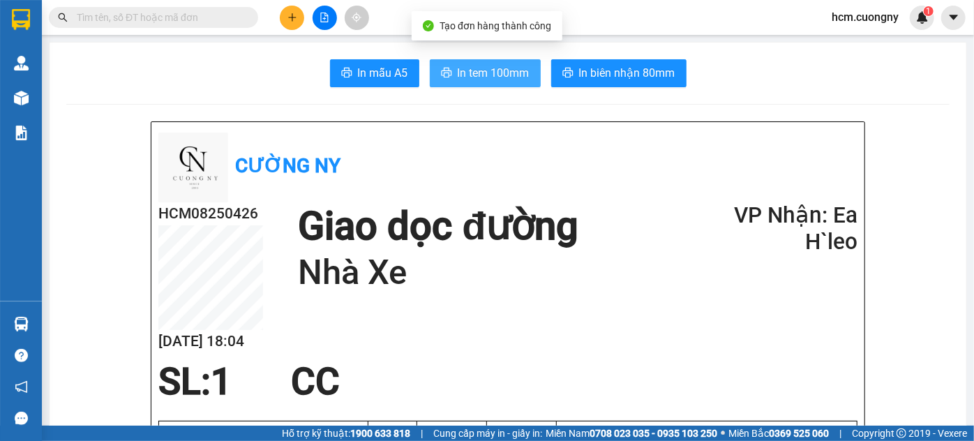
click at [459, 75] on span "In tem 100mm" at bounding box center [494, 72] width 72 height 17
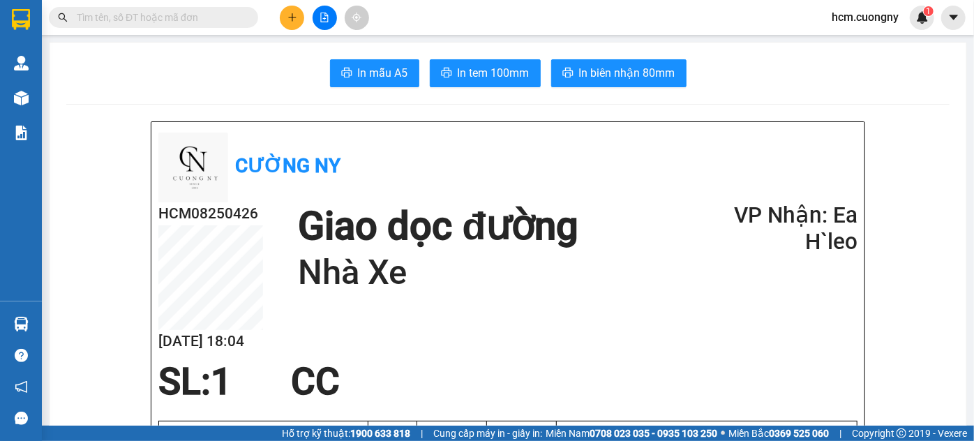
click at [292, 13] on icon "plus" at bounding box center [293, 18] width 10 height 10
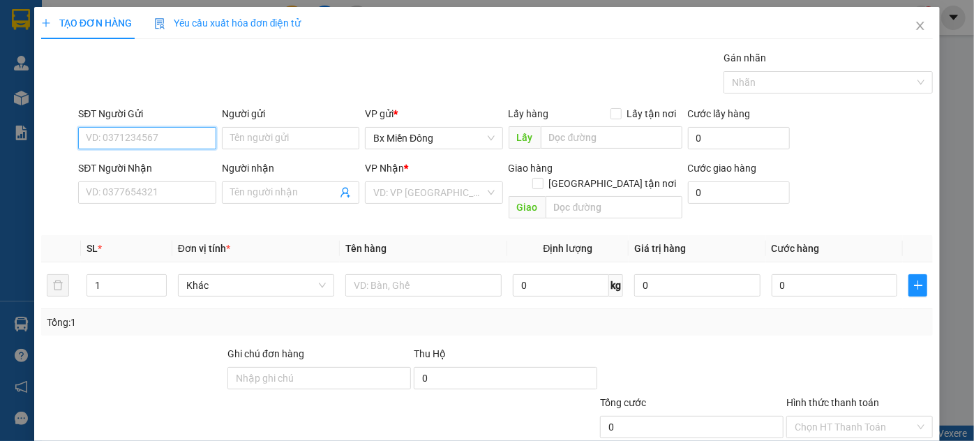
click at [140, 135] on input "SĐT Người Gửi" at bounding box center [146, 138] width 137 height 22
paste input "0333614590"
type input "0333614590"
click at [865, 184] on div "SĐT Người Nhận VD: 0377654321 Người nhận Tên người nhận VP Nhận * VD: VP [GEOGR…" at bounding box center [505, 193] width 861 height 64
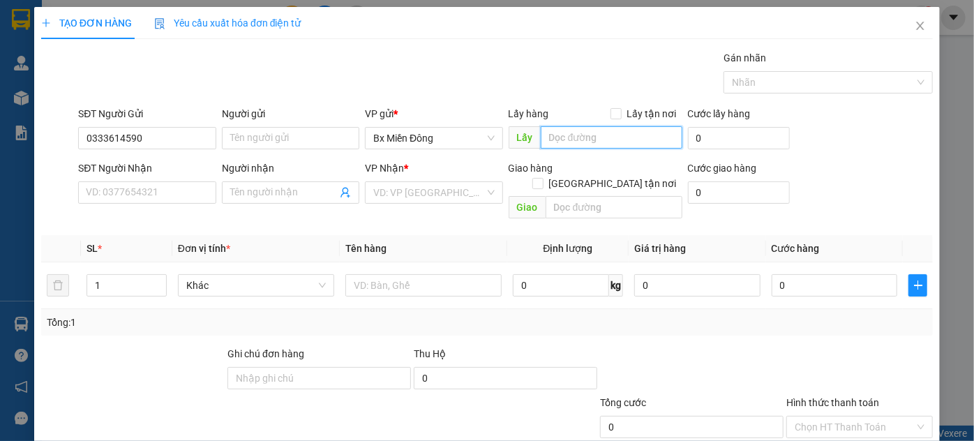
click at [591, 137] on input "text" at bounding box center [612, 137] width 142 height 22
paste input "ngã tư bàu bàng"
type input "ngã tư bàu bàng"
click at [885, 235] on th "Cước hàng" at bounding box center [834, 248] width 137 height 27
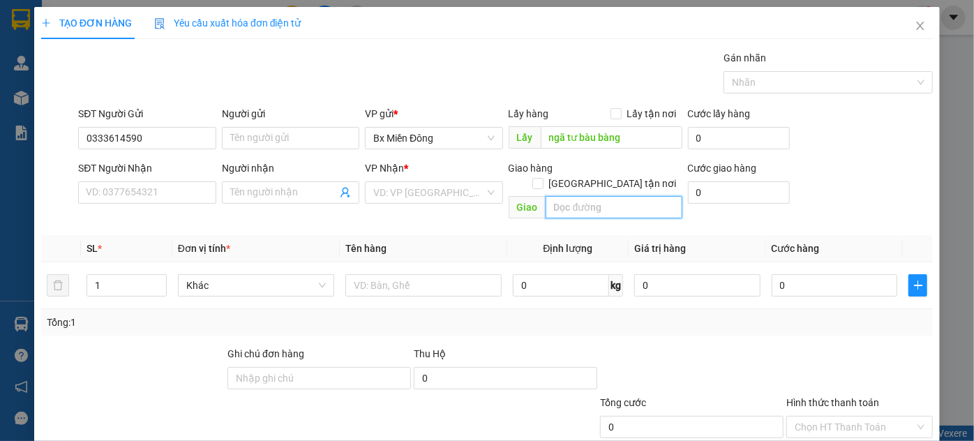
click at [586, 196] on input "text" at bounding box center [614, 207] width 137 height 22
paste input "nhà xe"
type input "nhà xe"
drag, startPoint x: 867, startPoint y: 216, endPoint x: 848, endPoint y: 224, distance: 20.6
click at [867, 216] on div "Transit Pickup Surcharge Ids Transit Deliver Surcharge Ids Transit Deliver Surc…" at bounding box center [487, 277] width 892 height 454
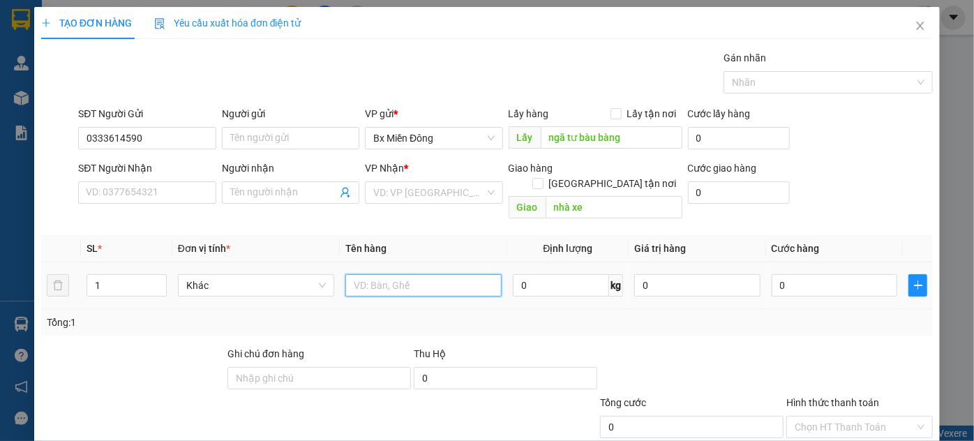
click at [363, 274] on input "text" at bounding box center [423, 285] width 156 height 22
paste input "1 thùng xốp hàng đông lạnh"
type input "1 thùng xốp hàng đông lạnh"
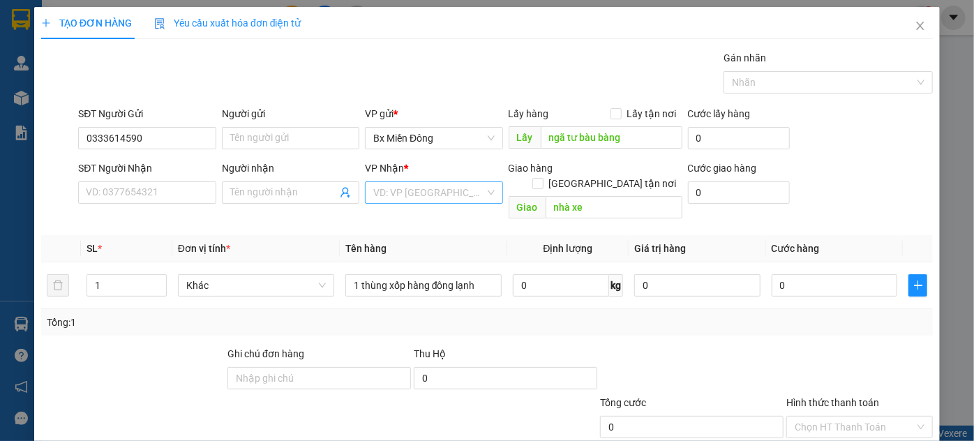
click at [388, 193] on input "search" at bounding box center [428, 192] width 111 height 21
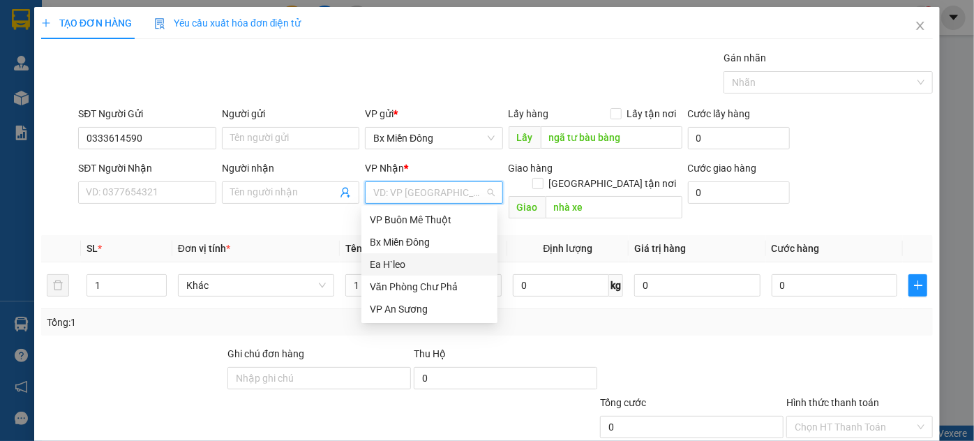
click at [399, 264] on div "Ea H`leo" at bounding box center [429, 264] width 119 height 15
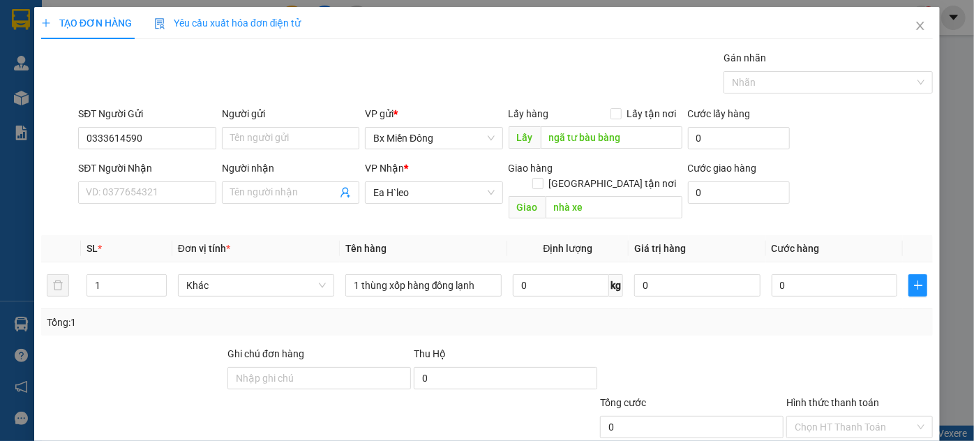
click at [856, 211] on div "Transit Pickup Surcharge Ids Transit Deliver Surcharge Ids Transit Deliver Surc…" at bounding box center [487, 277] width 892 height 454
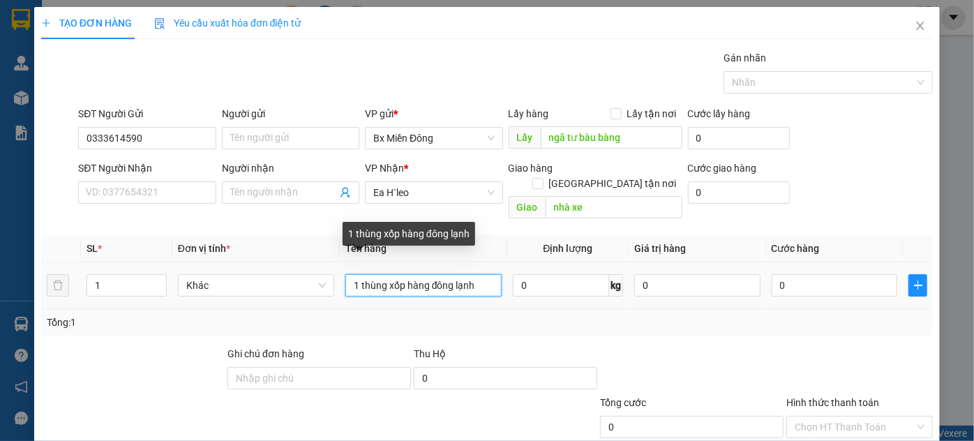
click at [477, 274] on input "1 thùng xốp hàng đông lạnh" at bounding box center [423, 285] width 156 height 22
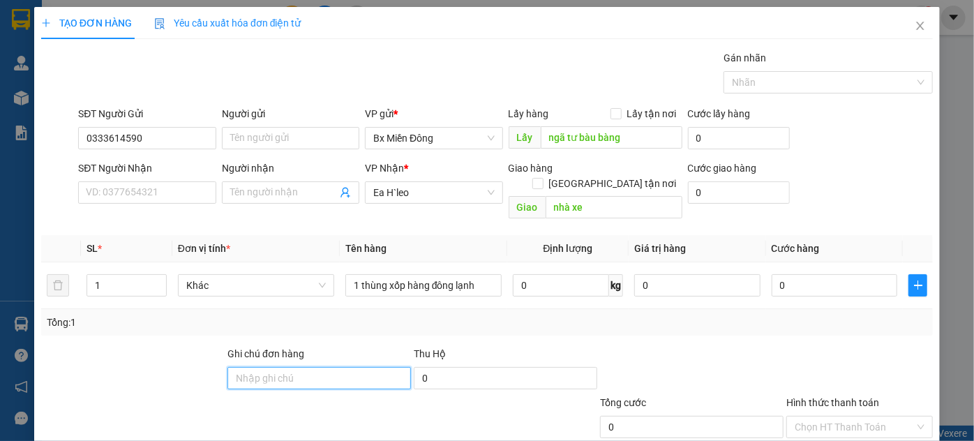
click at [311, 370] on input "Ghi chú đơn hàng" at bounding box center [320, 378] width 184 height 22
paste input "khách nhờ gọi trước 40p"
type input "khách nhờ gọi trước 40p"
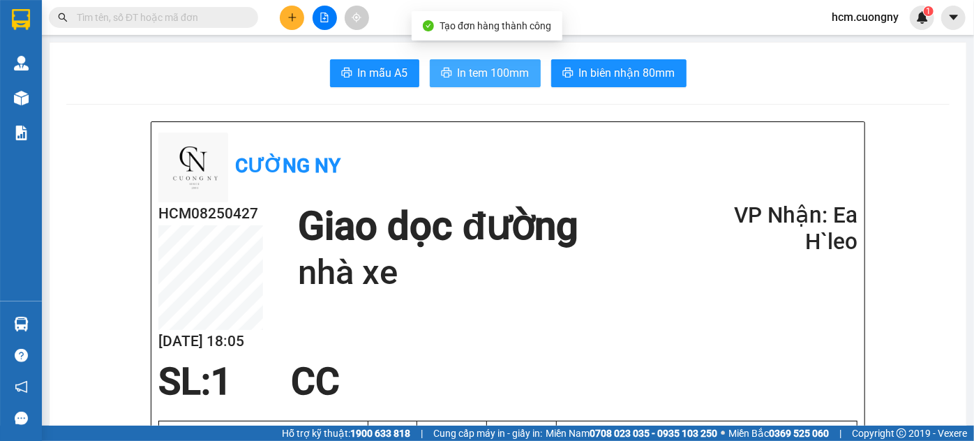
click at [477, 81] on span "In tem 100mm" at bounding box center [494, 72] width 72 height 17
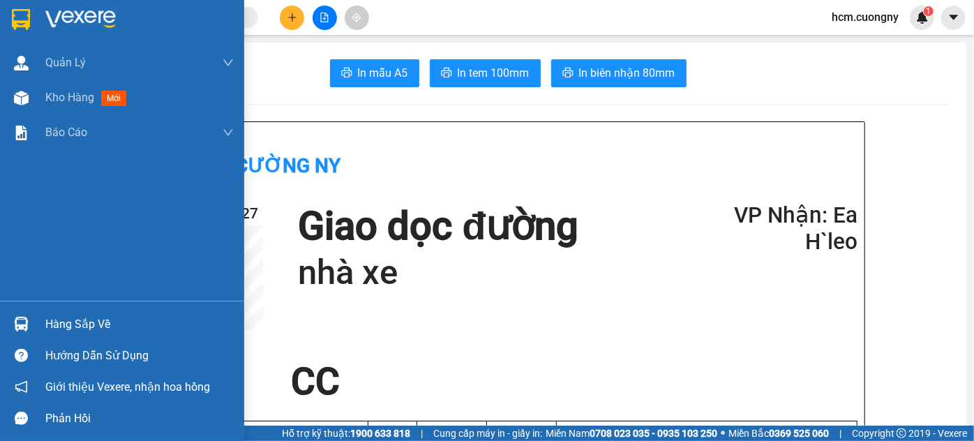
click at [28, 13] on img at bounding box center [21, 19] width 18 height 21
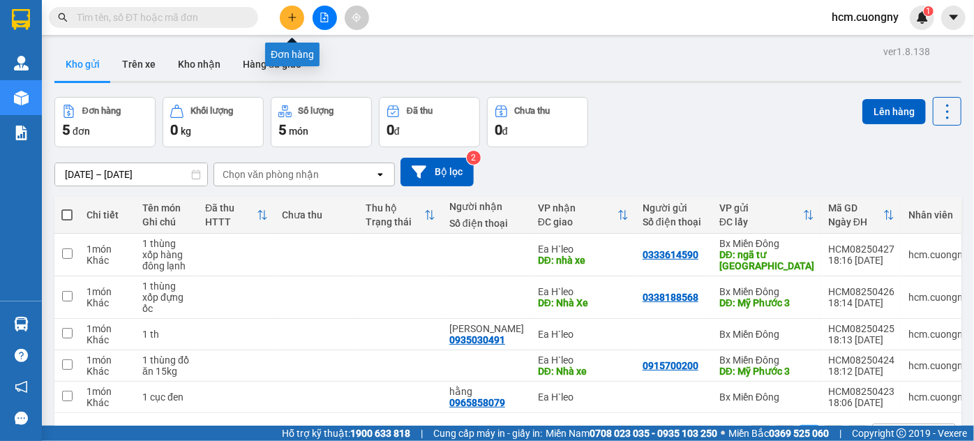
click at [286, 20] on button at bounding box center [292, 18] width 24 height 24
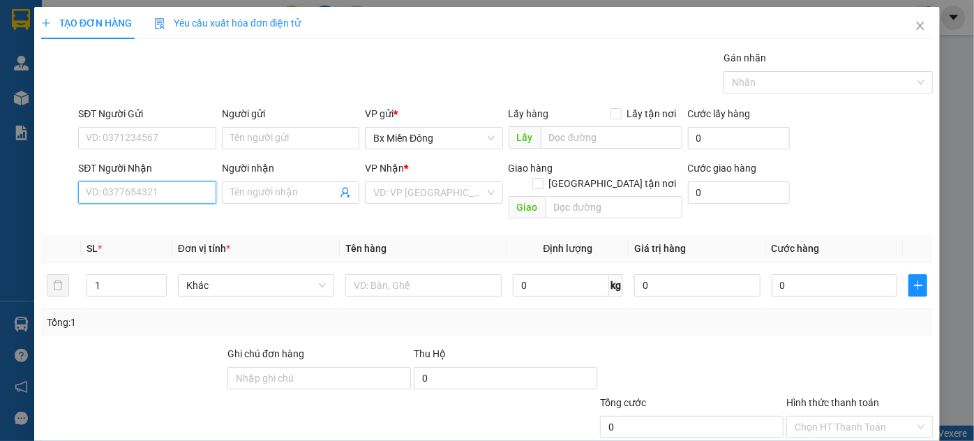
click at [153, 188] on input "SĐT Người Nhận" at bounding box center [146, 192] width 137 height 22
click at [260, 187] on input "Người nhận" at bounding box center [283, 192] width 107 height 15
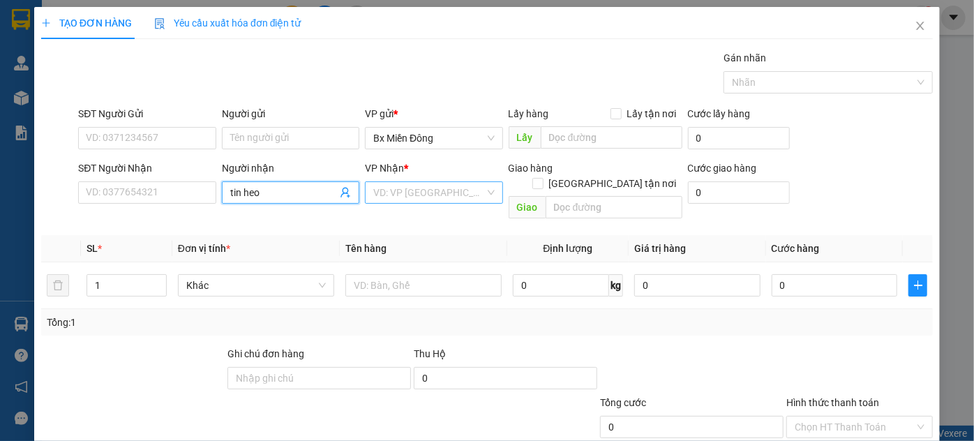
type input "tin heo"
click at [383, 200] on input "search" at bounding box center [428, 192] width 111 height 21
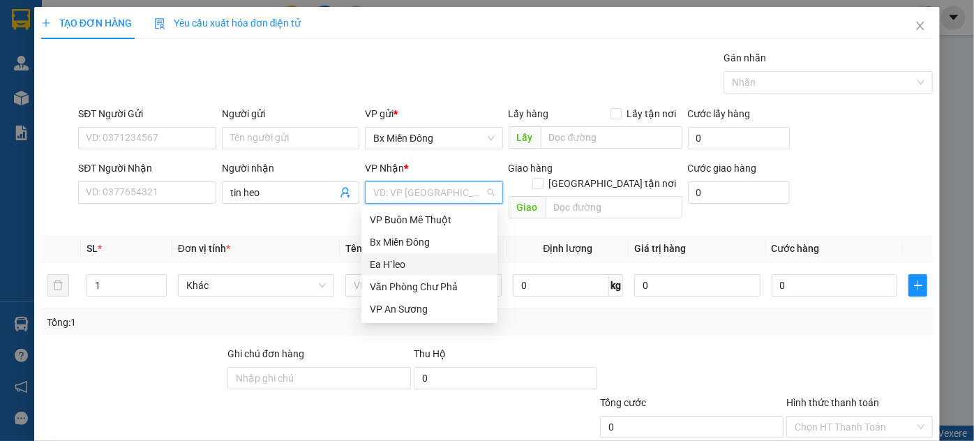
click at [399, 265] on div "Ea H`leo" at bounding box center [429, 264] width 119 height 15
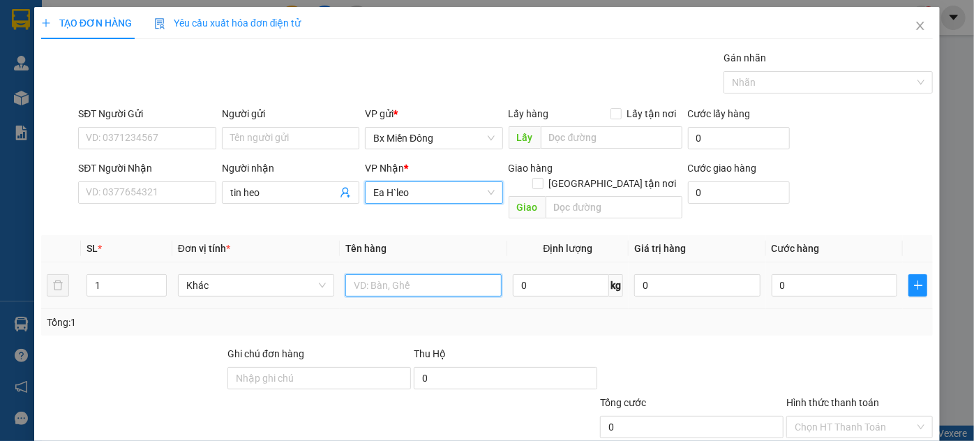
click at [395, 274] on input "text" at bounding box center [423, 285] width 156 height 22
type input "1"
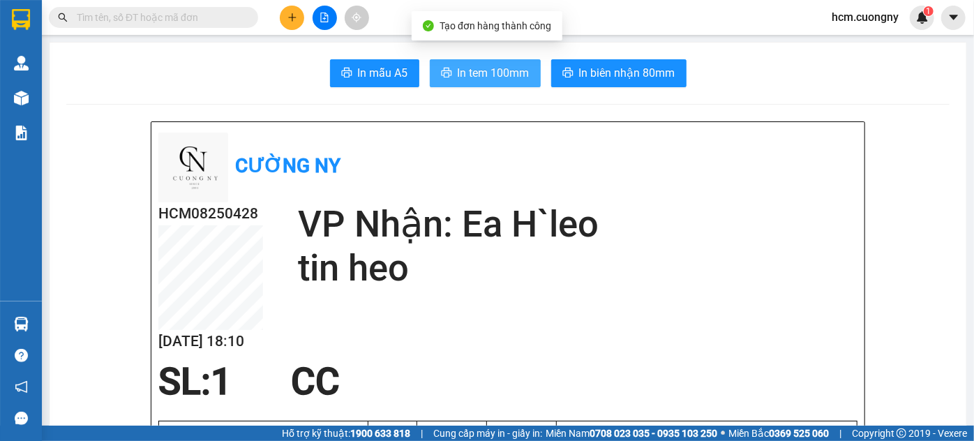
click at [496, 77] on span "In tem 100mm" at bounding box center [494, 72] width 72 height 17
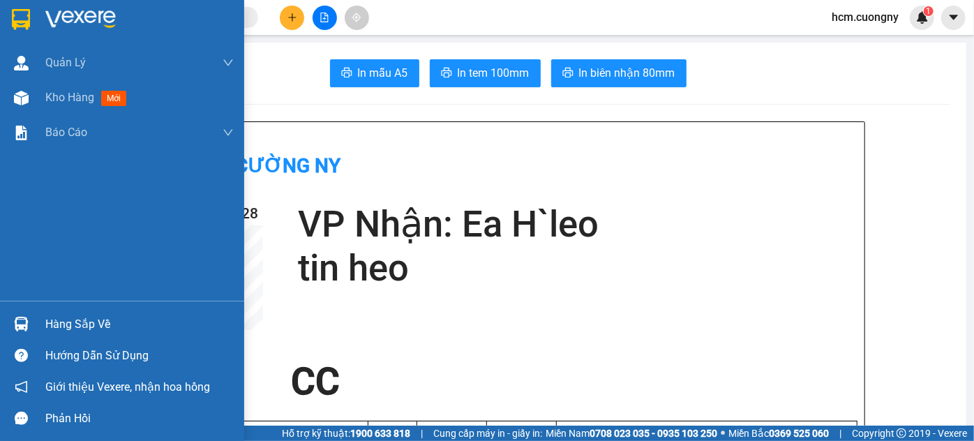
click at [19, 23] on img at bounding box center [21, 19] width 18 height 21
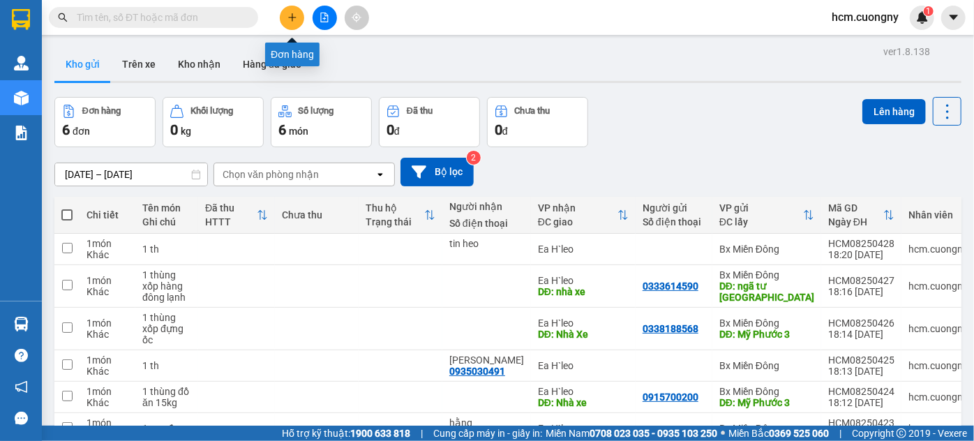
click at [283, 11] on button at bounding box center [292, 18] width 24 height 24
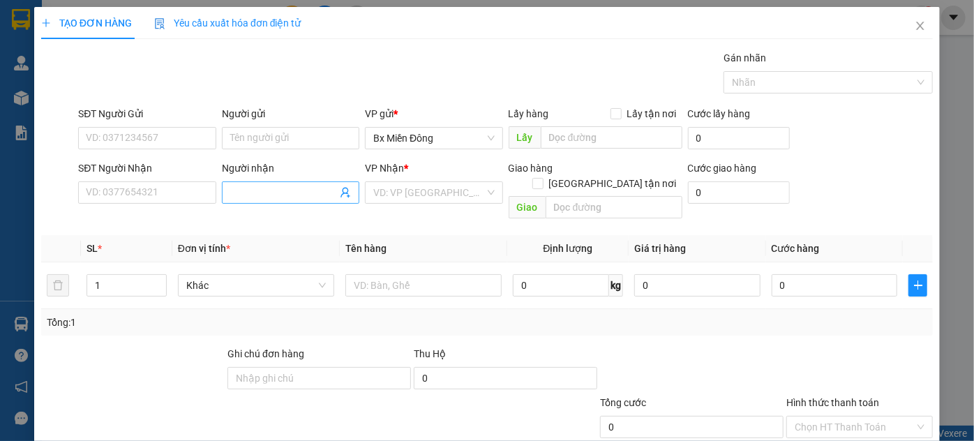
drag, startPoint x: 238, startPoint y: 181, endPoint x: 241, endPoint y: 191, distance: 10.8
click at [238, 181] on div "Người nhận Tên người nhận" at bounding box center [290, 185] width 137 height 49
click at [241, 193] on input "Người nhận" at bounding box center [283, 192] width 107 height 15
type input "tin heo"
click at [506, 217] on div "Transit Pickup Surcharge Ids Transit Deliver Surcharge Ids Transit Deliver Surc…" at bounding box center [487, 277] width 892 height 454
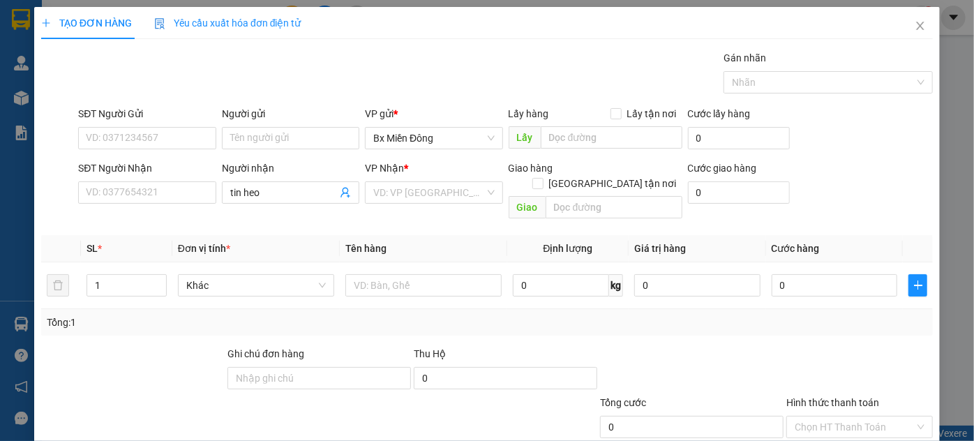
click at [445, 204] on div "VP Nhận * VD: VP [GEOGRAPHIC_DATA]" at bounding box center [433, 185] width 137 height 49
click at [445, 193] on input "search" at bounding box center [428, 192] width 111 height 21
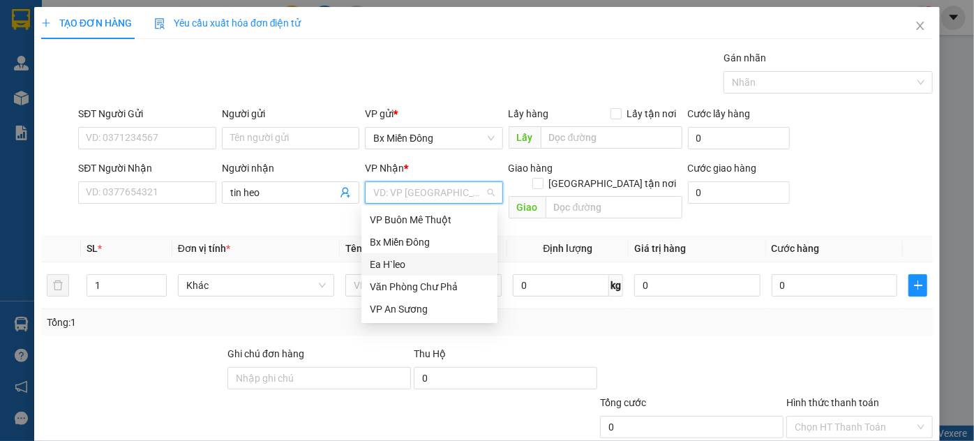
click at [414, 265] on div "Ea H`leo" at bounding box center [429, 264] width 119 height 15
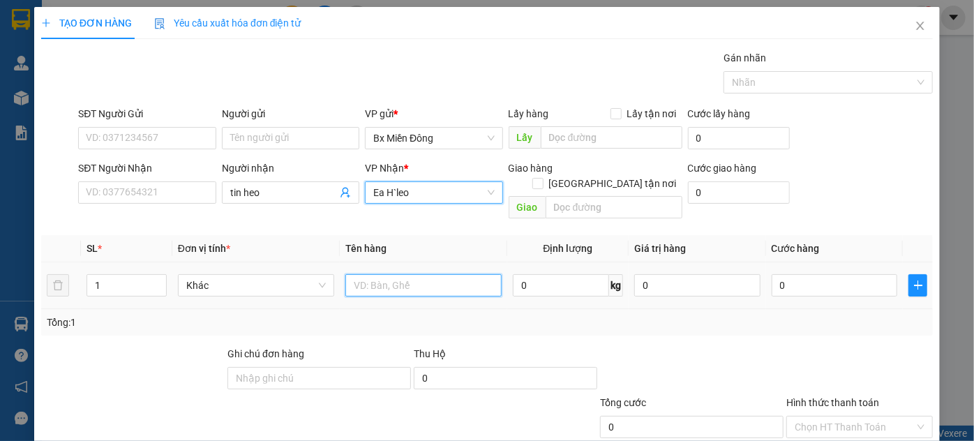
click at [383, 274] on input "text" at bounding box center [423, 285] width 156 height 22
drag, startPoint x: 395, startPoint y: 264, endPoint x: 361, endPoint y: 276, distance: 36.4
click at [361, 276] on input "1 kieenj" at bounding box center [423, 285] width 156 height 22
drag, startPoint x: 395, startPoint y: 271, endPoint x: 359, endPoint y: 279, distance: 37.2
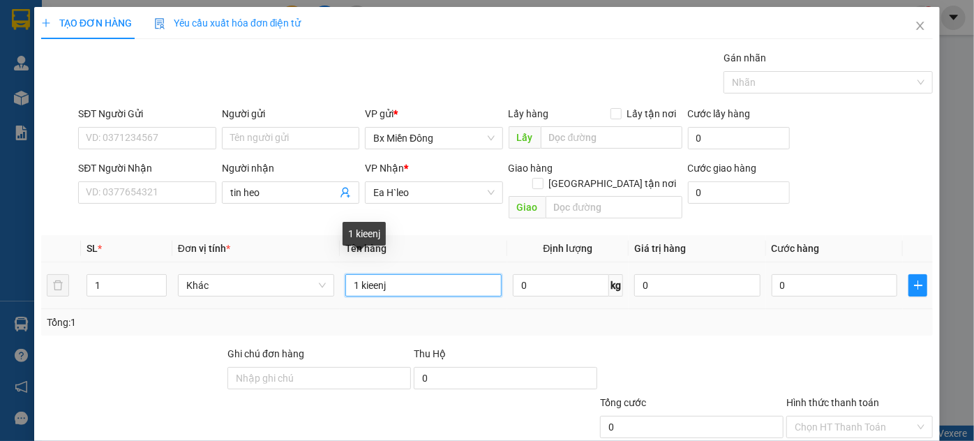
click at [359, 279] on input "1 kieenj" at bounding box center [423, 285] width 156 height 22
type input "1 thùng"
click at [798, 262] on td "0" at bounding box center [834, 285] width 137 height 47
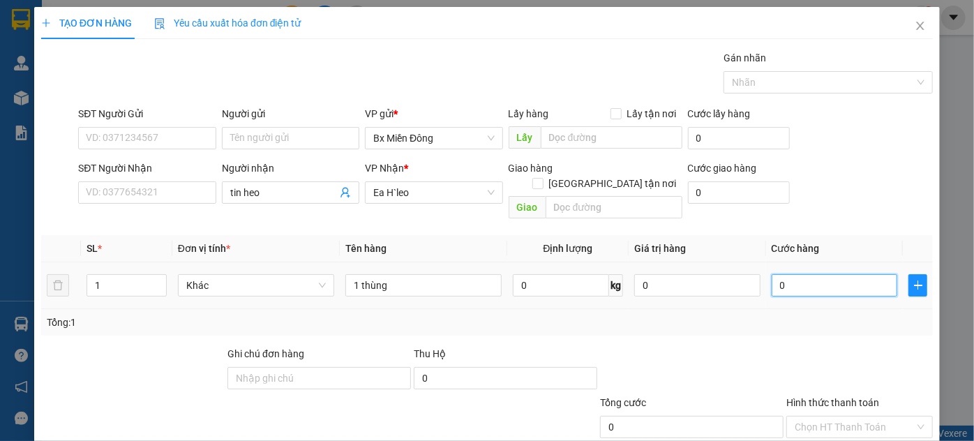
type input "3"
type input "30"
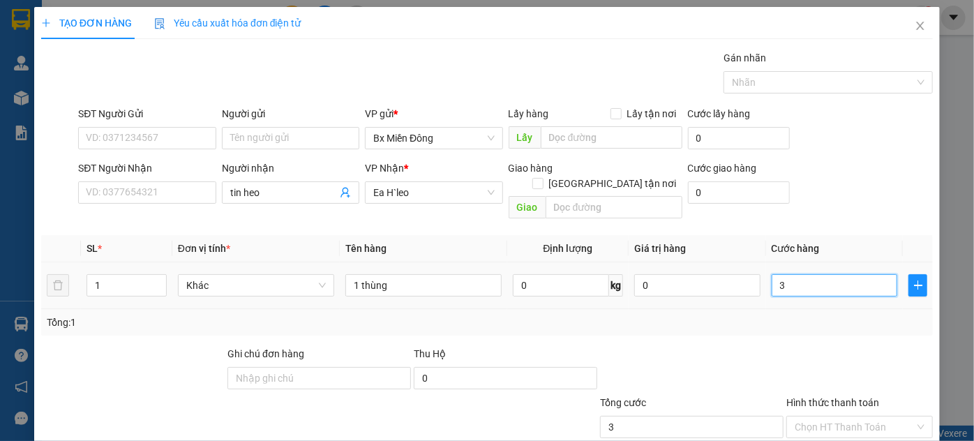
type input "30"
type input "300"
type input "3.000"
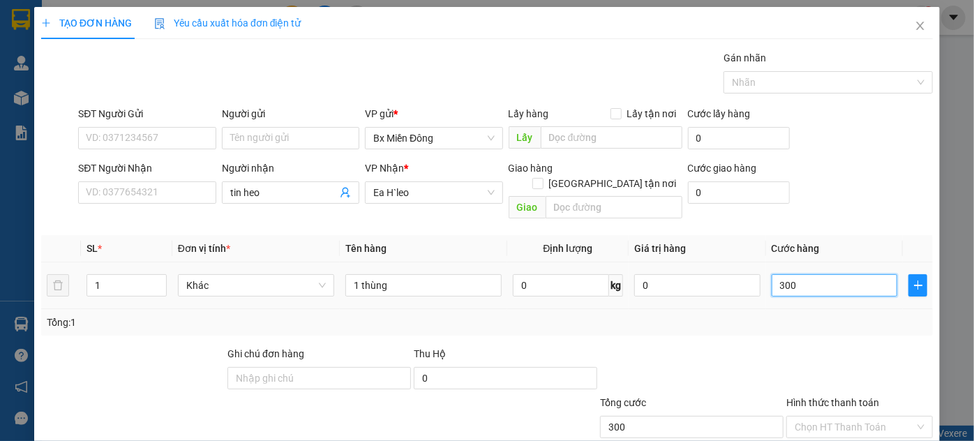
type input "3.000"
type input "30.000"
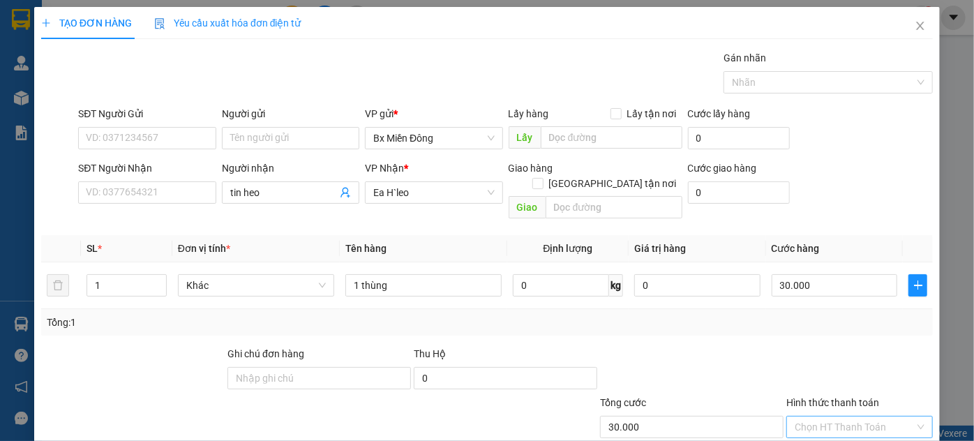
click at [826, 417] on input "Hình thức thanh toán" at bounding box center [855, 427] width 120 height 21
click at [820, 363] on div "Tại văn phòng" at bounding box center [852, 359] width 128 height 15
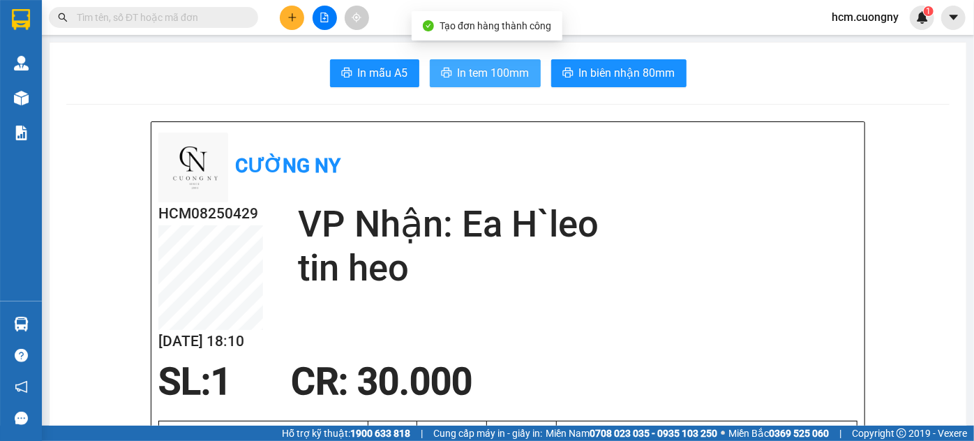
click at [498, 59] on div "In mẫu A5 In tem 100mm In biên nhận 80mm" at bounding box center [508, 73] width 884 height 28
click at [489, 75] on span "In tem 100mm" at bounding box center [494, 72] width 72 height 17
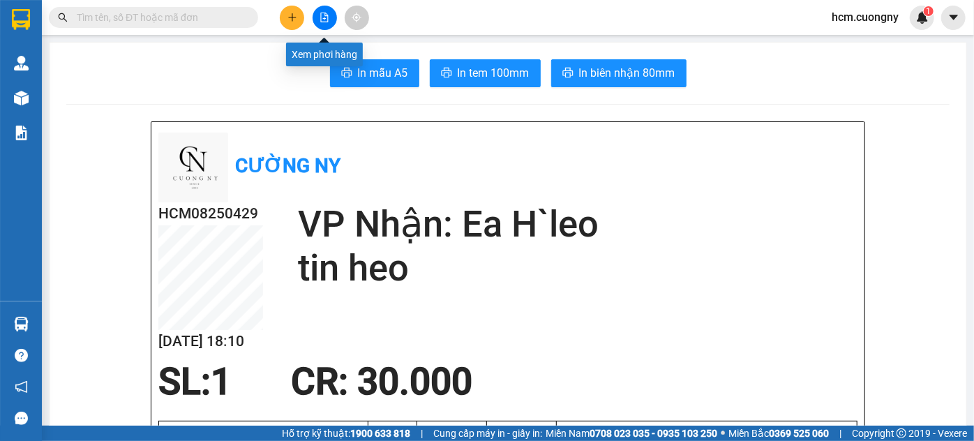
click at [300, 20] on button at bounding box center [292, 18] width 24 height 24
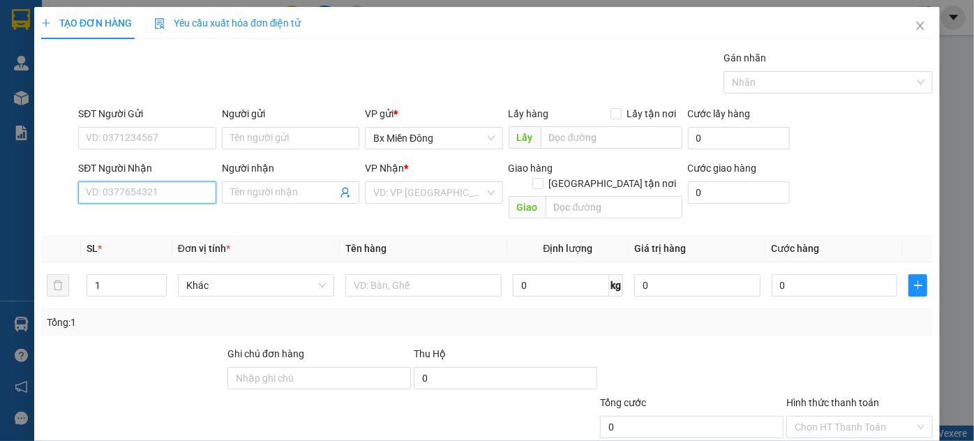
click at [124, 194] on input "SĐT Người Nhận" at bounding box center [146, 192] width 137 height 22
click at [147, 194] on input "SĐT Người Nhận" at bounding box center [146, 192] width 137 height 22
click at [147, 191] on input "SĐT Người Nhận" at bounding box center [146, 192] width 137 height 22
click at [175, 201] on input "SĐT Người Nhận" at bounding box center [146, 192] width 137 height 22
click at [169, 196] on input "SĐT Người Nhận" at bounding box center [146, 192] width 137 height 22
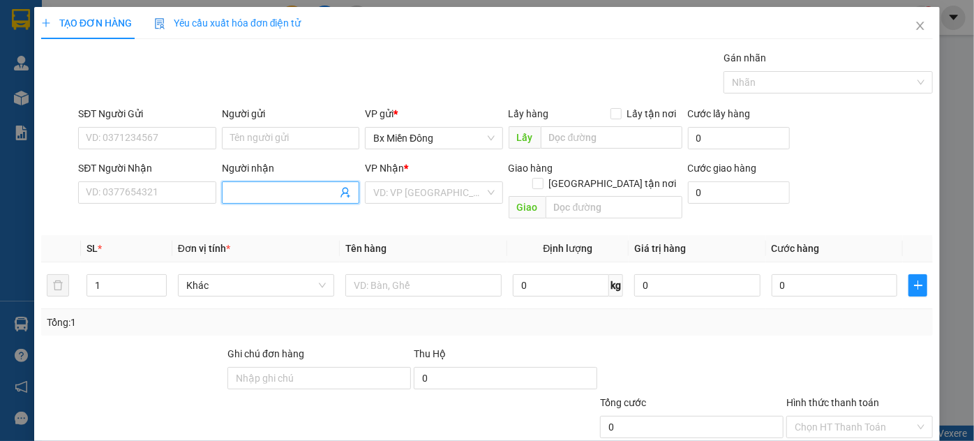
click at [239, 197] on input "Người nhận" at bounding box center [283, 192] width 107 height 15
click at [145, 197] on input "SĐT Người Nhận" at bounding box center [146, 192] width 137 height 22
click at [245, 199] on input "Người nhận" at bounding box center [283, 192] width 107 height 15
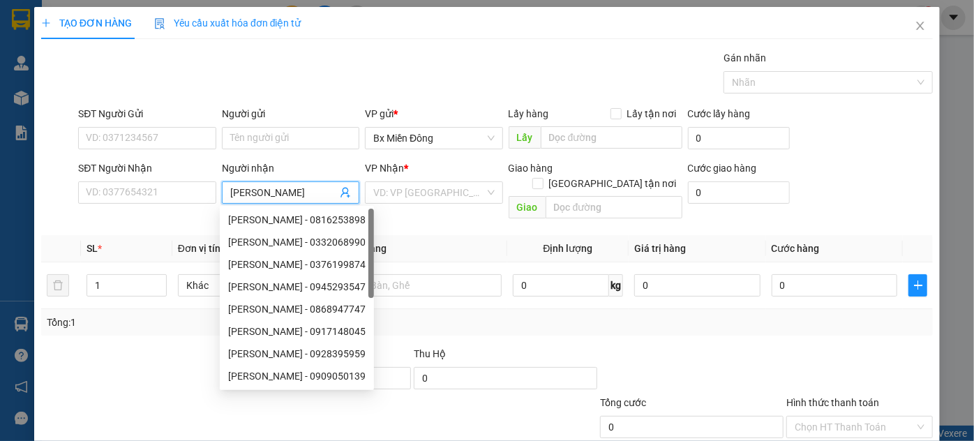
type input "[PERSON_NAME]"
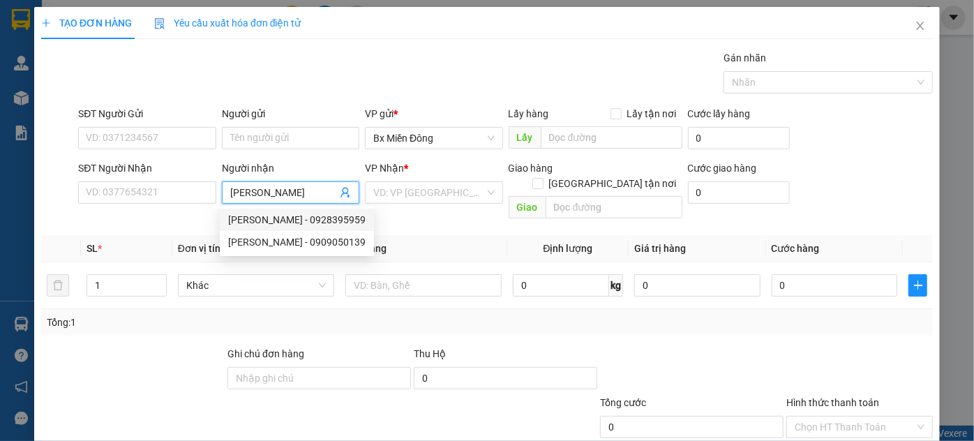
click at [253, 222] on div "[PERSON_NAME] - 0928395959" at bounding box center [296, 219] width 137 height 15
type input "0928395959"
type input "[PERSON_NAME]"
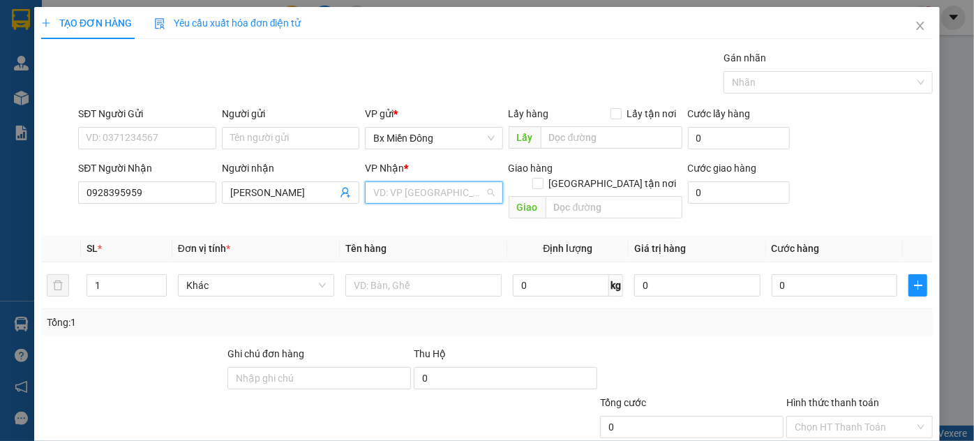
click at [398, 196] on input "search" at bounding box center [428, 192] width 111 height 21
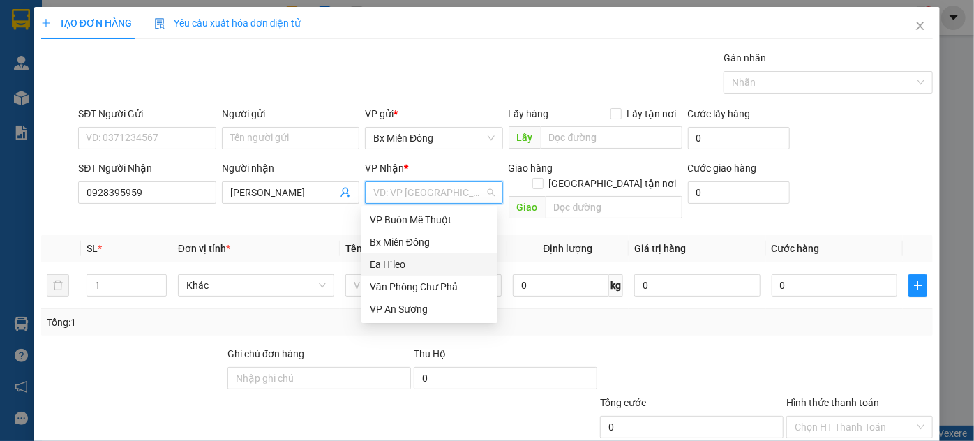
click at [391, 267] on div "Ea H`leo" at bounding box center [429, 264] width 119 height 15
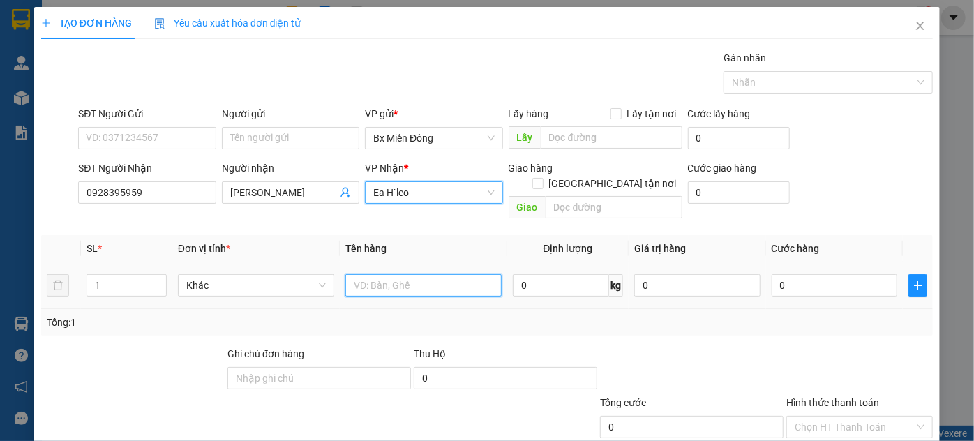
click at [389, 274] on input "text" at bounding box center [423, 285] width 156 height 22
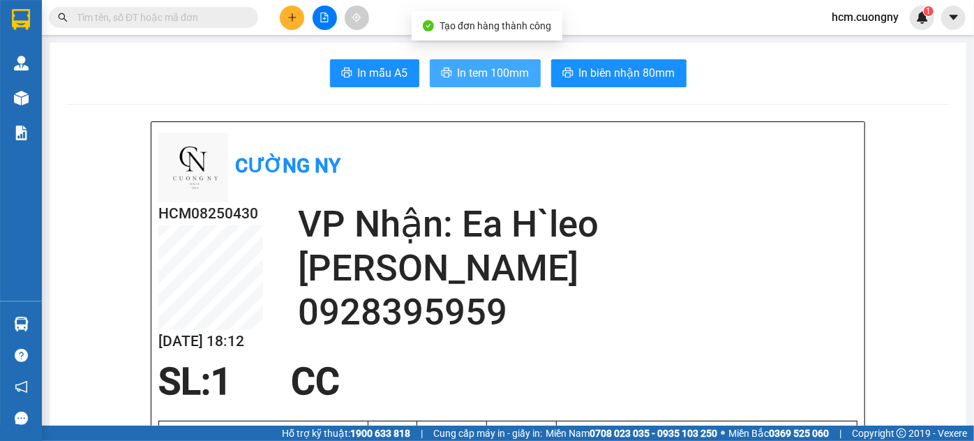
click at [493, 77] on span "In tem 100mm" at bounding box center [494, 72] width 72 height 17
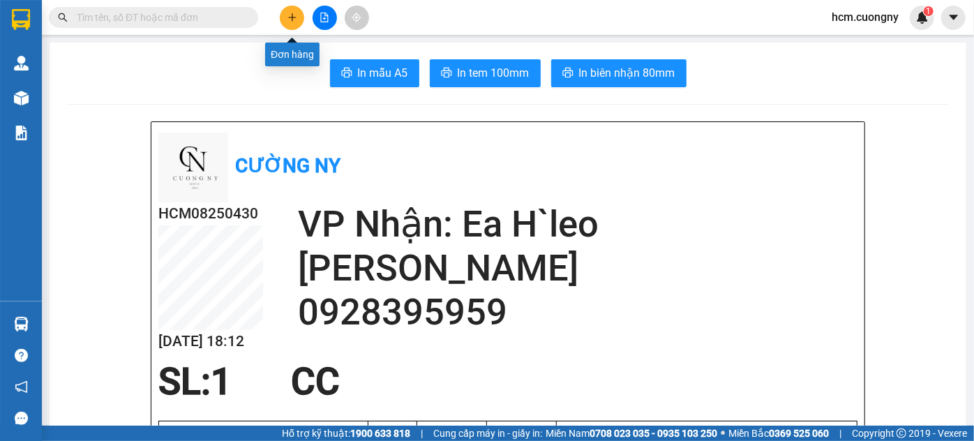
click at [285, 14] on button at bounding box center [292, 18] width 24 height 24
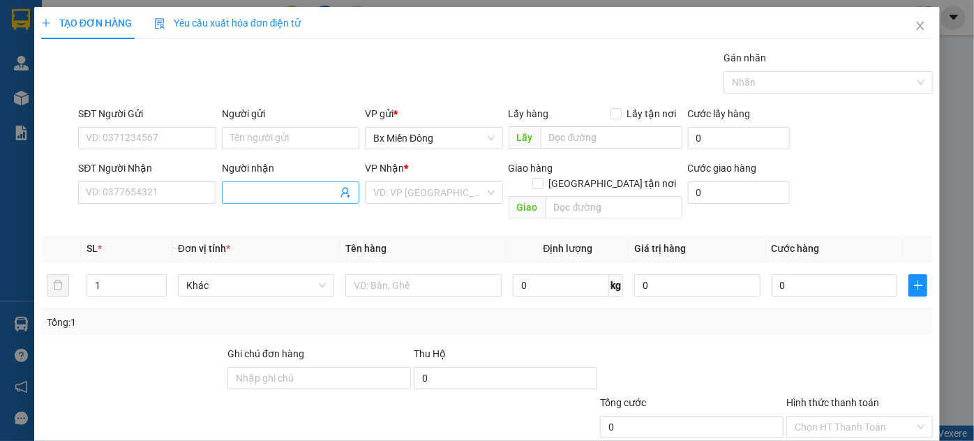
click at [263, 193] on input "Người nhận" at bounding box center [283, 192] width 107 height 15
drag, startPoint x: 263, startPoint y: 191, endPoint x: 25, endPoint y: 194, distance: 238.0
click at [27, 194] on div "TẠO ĐƠN HÀNG Yêu cầu xuất hóa đơn điện tử Transit Pickup Surcharge Ids Transit …" at bounding box center [487, 220] width 974 height 441
type input "ngọc cháo"
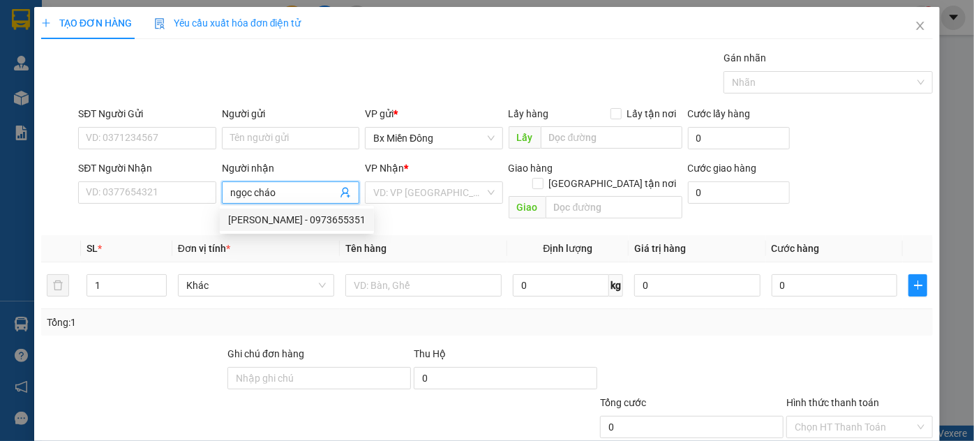
drag, startPoint x: 249, startPoint y: 221, endPoint x: 271, endPoint y: 219, distance: 21.7
click at [249, 221] on div "[PERSON_NAME] - 0973655351" at bounding box center [296, 219] width 137 height 15
type input "0973655351"
type input "ngọc cháo"
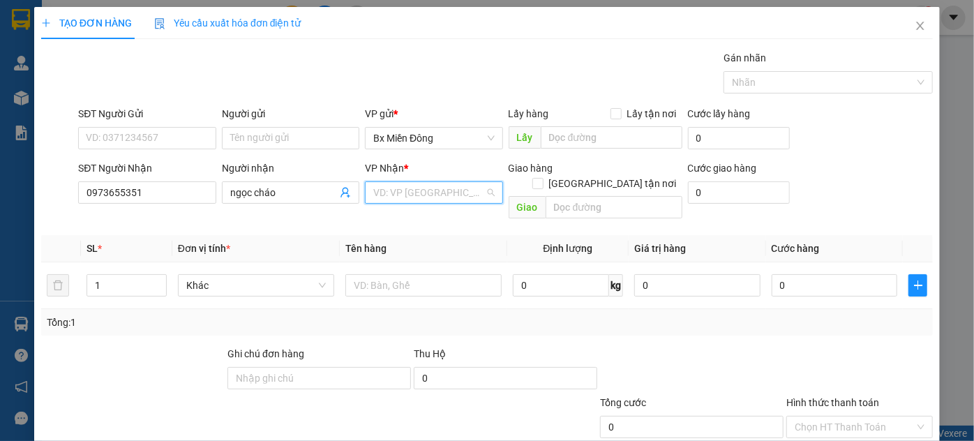
click at [424, 182] on input "search" at bounding box center [428, 192] width 111 height 21
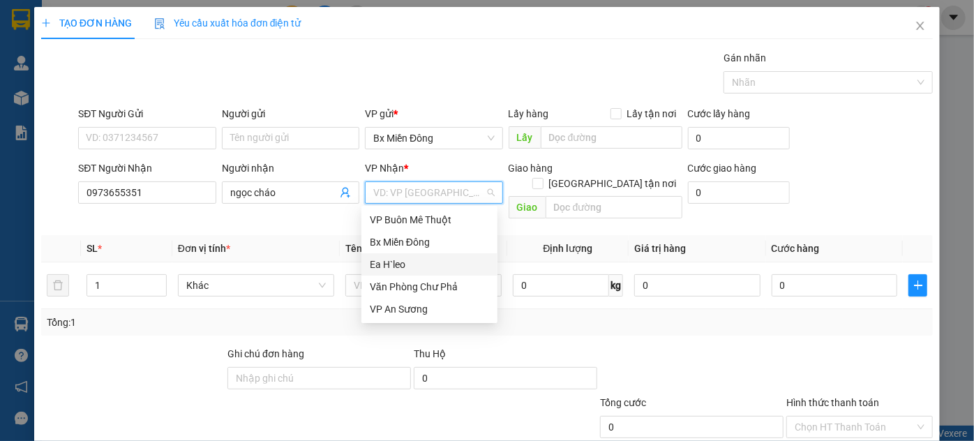
click at [413, 262] on div "Ea H`leo" at bounding box center [429, 264] width 119 height 15
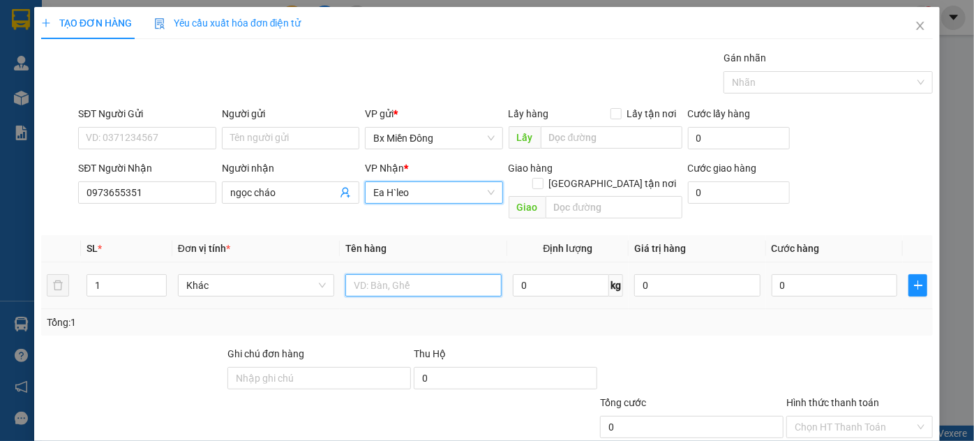
click at [412, 274] on input "text" at bounding box center [423, 285] width 156 height 22
type input "1 kiện"
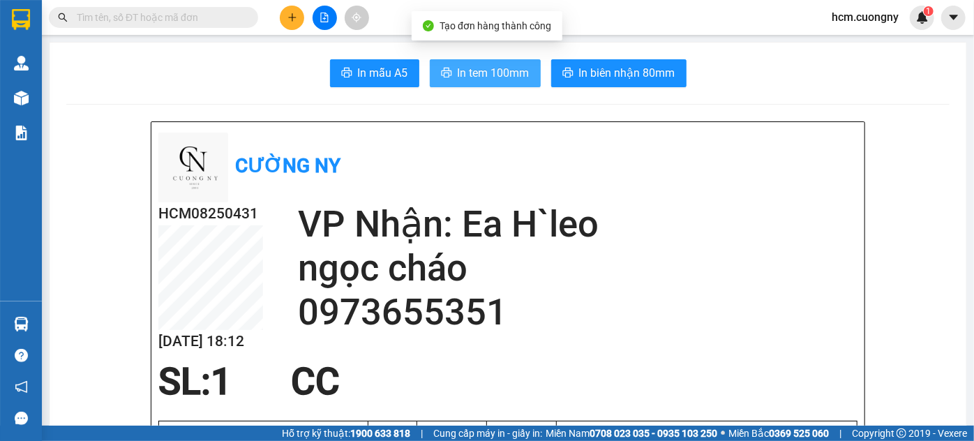
drag, startPoint x: 507, startPoint y: 76, endPoint x: 526, endPoint y: 91, distance: 24.9
click at [508, 75] on span "In tem 100mm" at bounding box center [494, 72] width 72 height 17
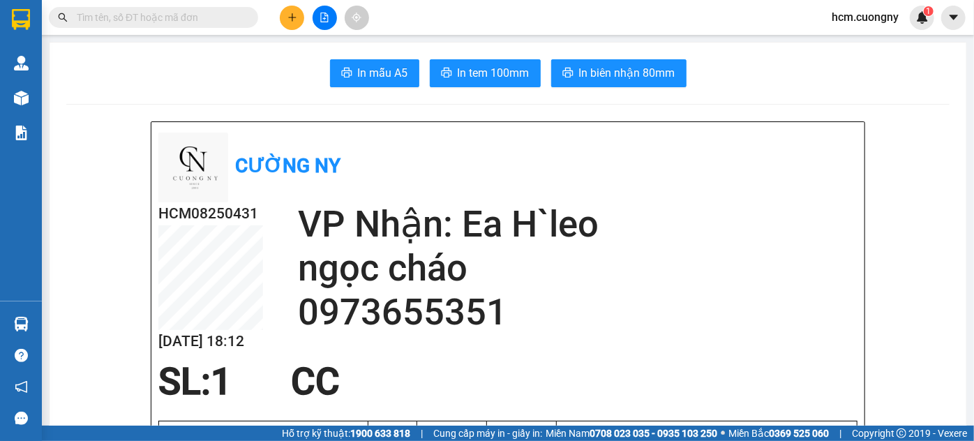
click at [292, 22] on icon "plus" at bounding box center [293, 18] width 10 height 10
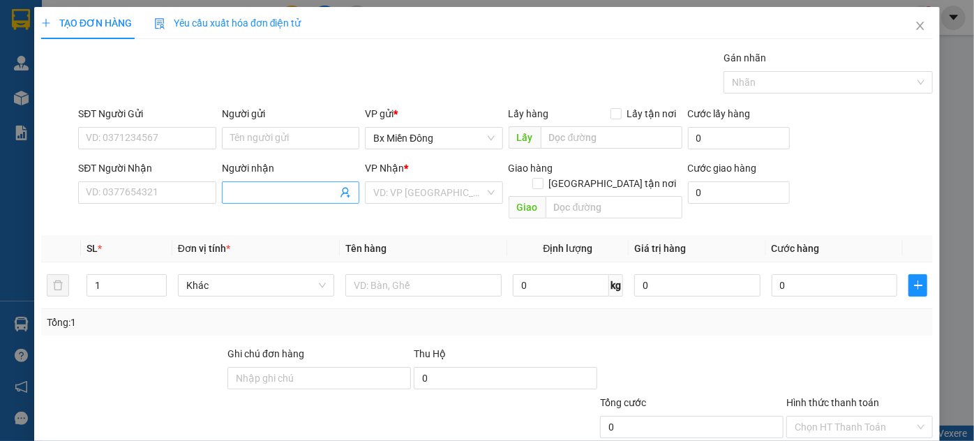
click at [238, 197] on input "Người nhận" at bounding box center [283, 192] width 107 height 15
type input "lệ thu"
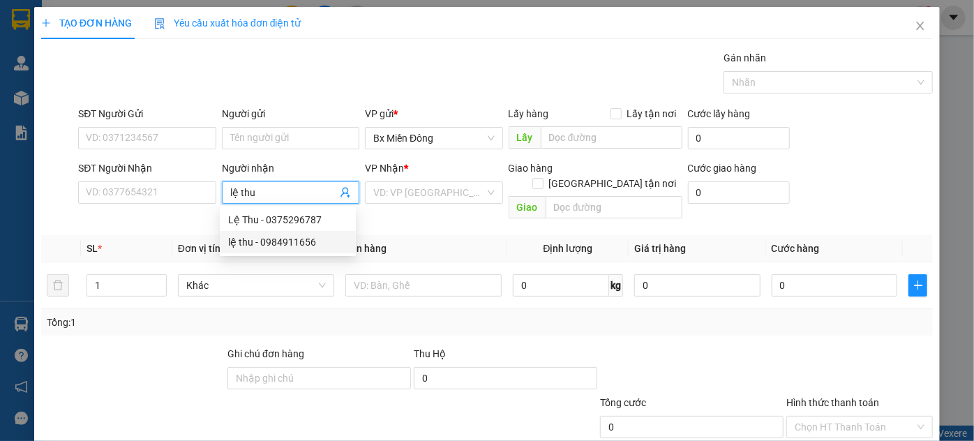
click at [283, 247] on div "lệ thu - 0984911656" at bounding box center [287, 241] width 119 height 15
type input "0984911656"
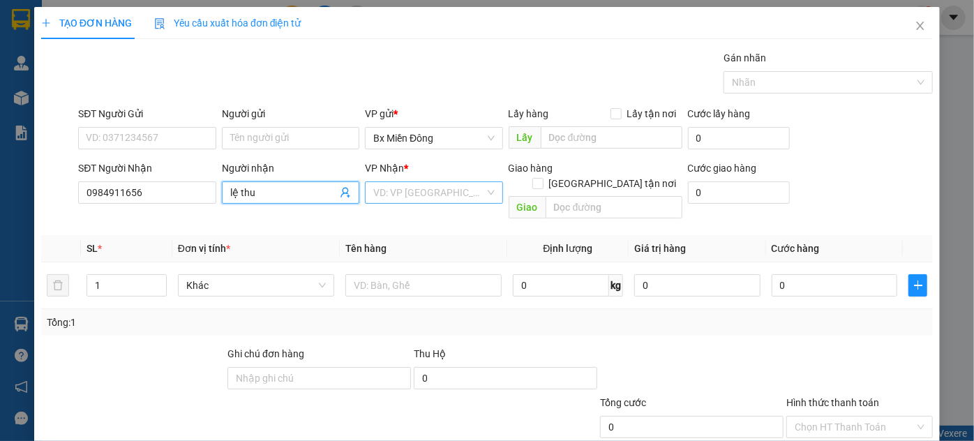
type input "lệ thu"
click at [419, 193] on input "search" at bounding box center [428, 192] width 111 height 21
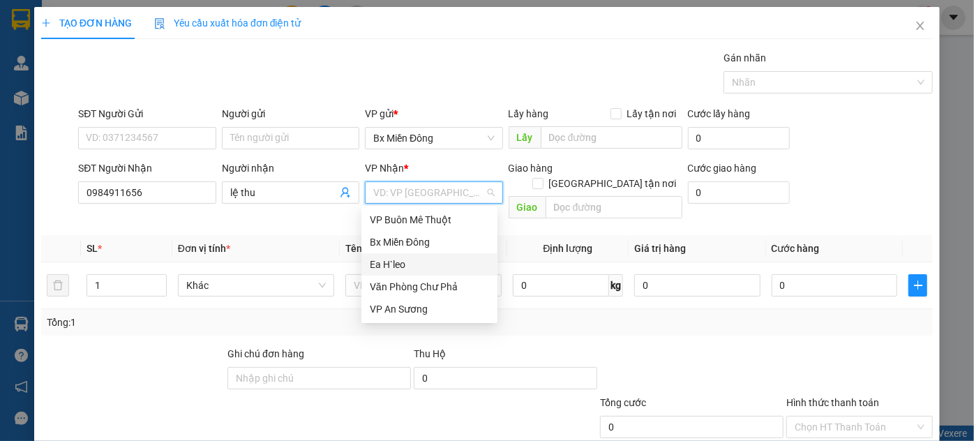
click at [402, 262] on div "Ea H`leo" at bounding box center [429, 264] width 119 height 15
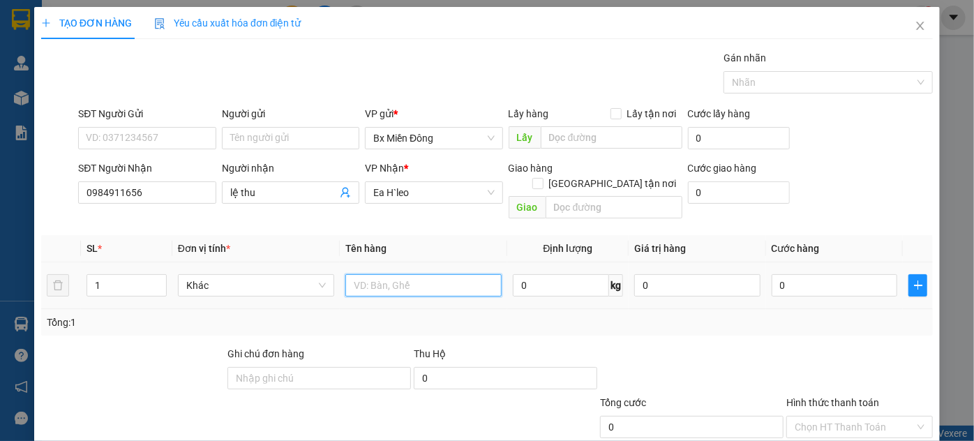
click at [368, 274] on input "text" at bounding box center [423, 285] width 156 height 22
type input "1 th"
drag, startPoint x: 884, startPoint y: 404, endPoint x: 860, endPoint y: 396, distance: 25.2
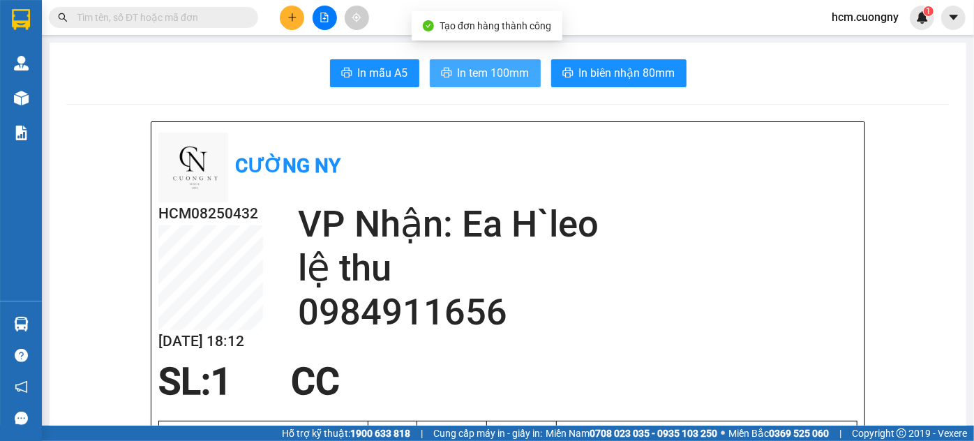
click at [499, 72] on span "In tem 100mm" at bounding box center [494, 72] width 72 height 17
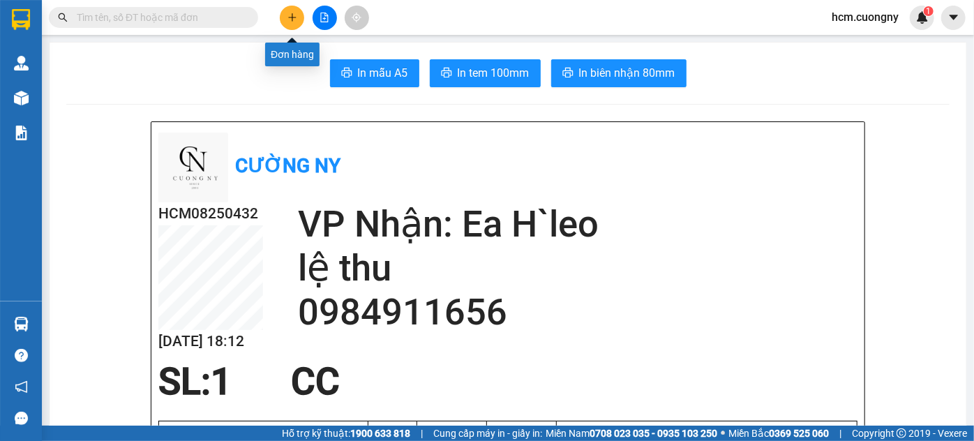
click at [294, 29] on button at bounding box center [292, 18] width 24 height 24
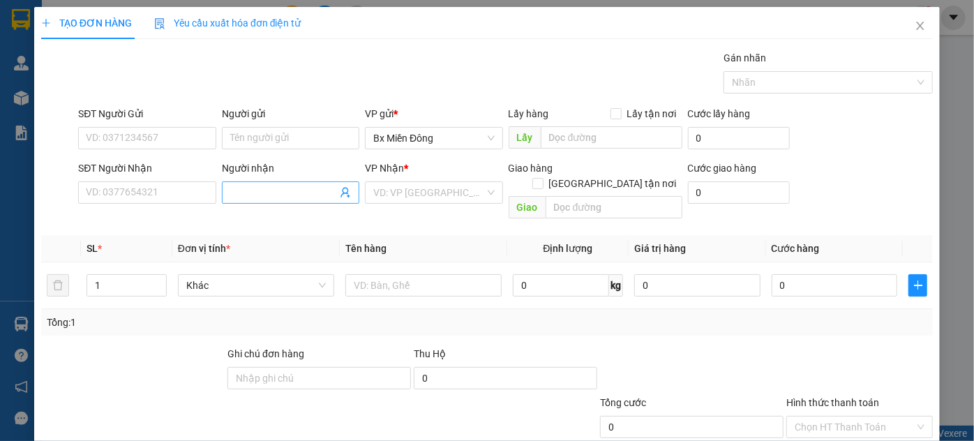
click at [264, 189] on input "Người nhận" at bounding box center [283, 192] width 107 height 15
type input "cô tánh"
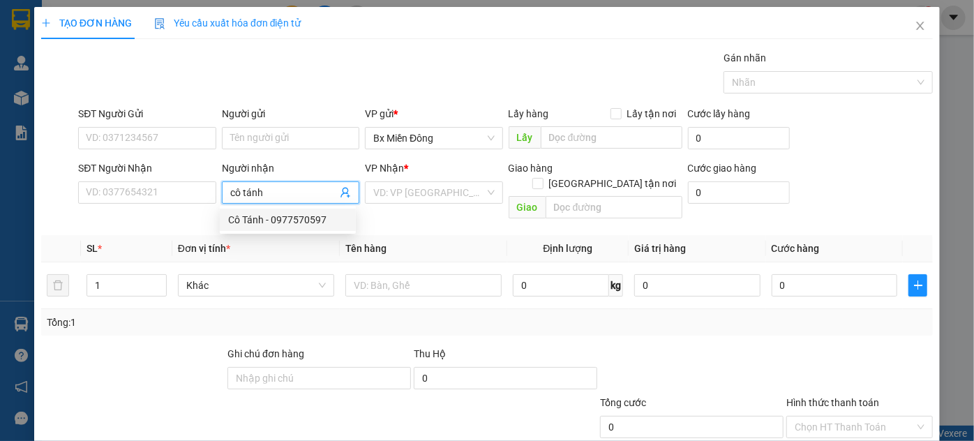
click at [268, 225] on div "Cô Tánh - 0977570597" at bounding box center [287, 219] width 119 height 15
type input "0977570597"
type input "Cô Tánh"
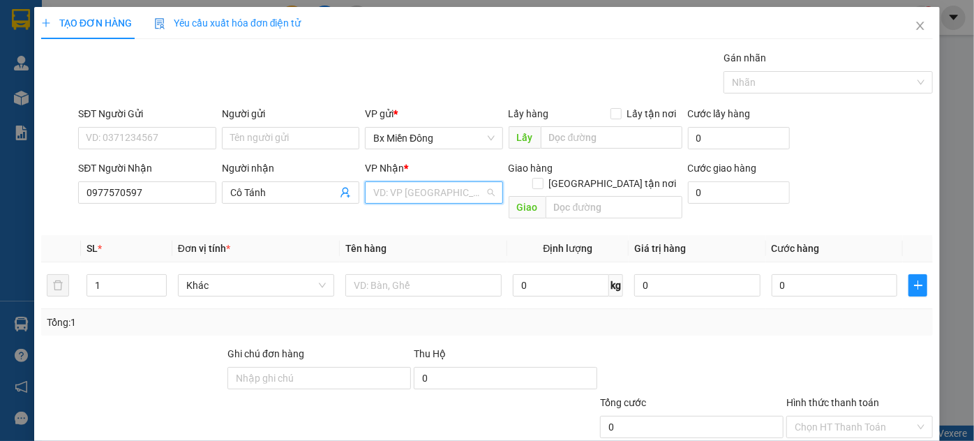
click at [431, 198] on input "search" at bounding box center [428, 192] width 111 height 21
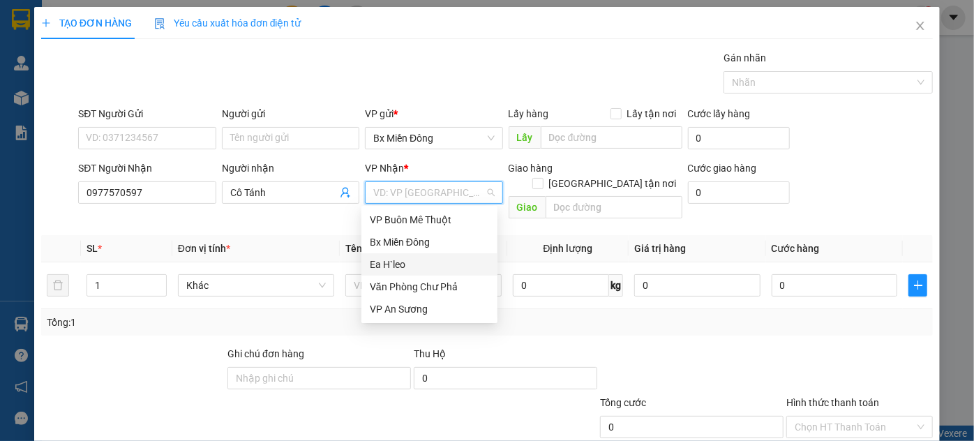
click at [394, 273] on div "Ea H`leo" at bounding box center [430, 264] width 136 height 22
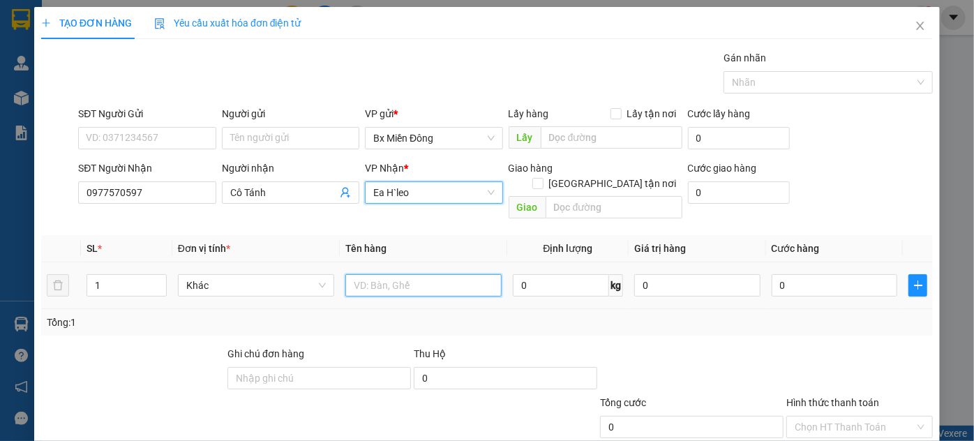
click at [391, 274] on input "text" at bounding box center [423, 285] width 156 height 22
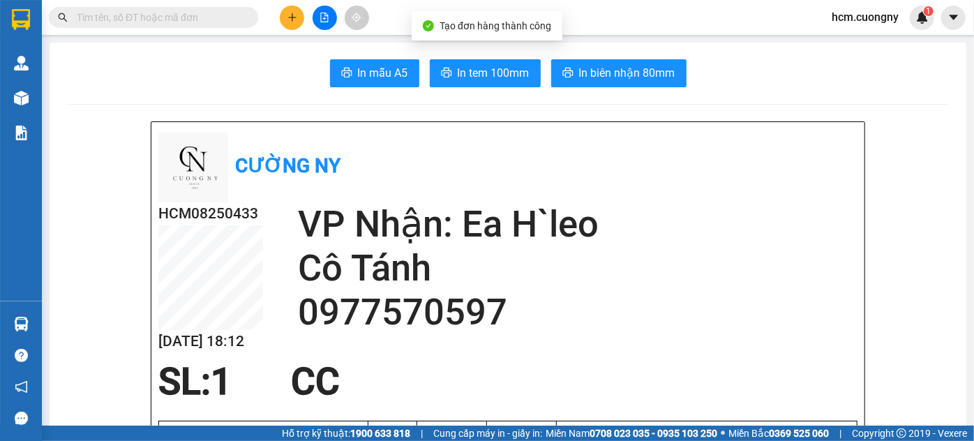
click at [482, 82] on button "In tem 100mm" at bounding box center [485, 73] width 111 height 28
click at [296, 16] on icon "plus" at bounding box center [293, 18] width 10 height 10
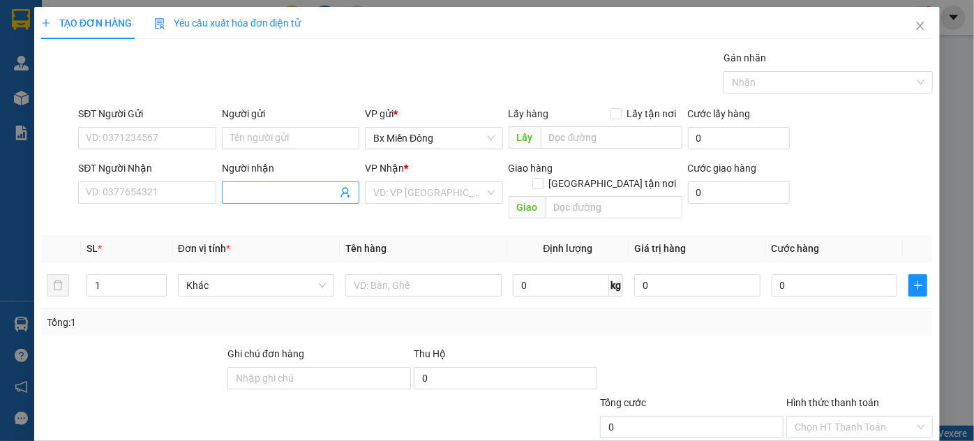
click at [251, 193] on input "Người nhận" at bounding box center [283, 192] width 107 height 15
type input "[PERSON_NAME]"
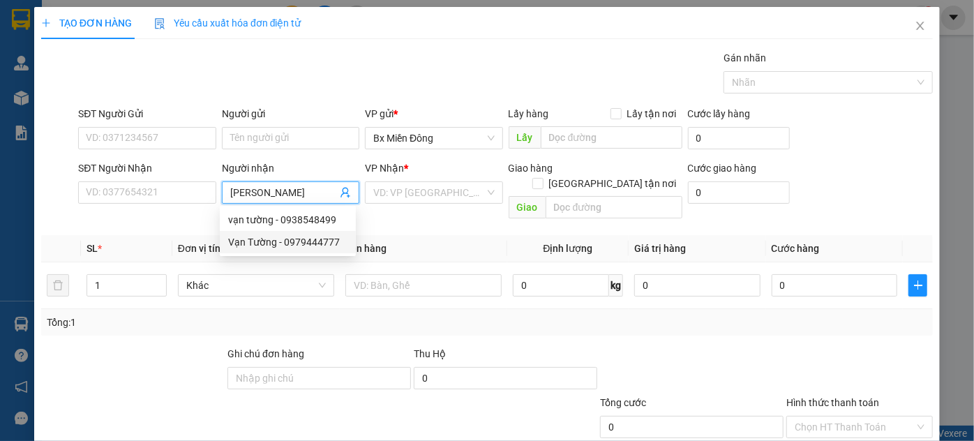
click at [296, 241] on div "Vạn Tường - 0979444777" at bounding box center [287, 241] width 119 height 15
type input "0979444777"
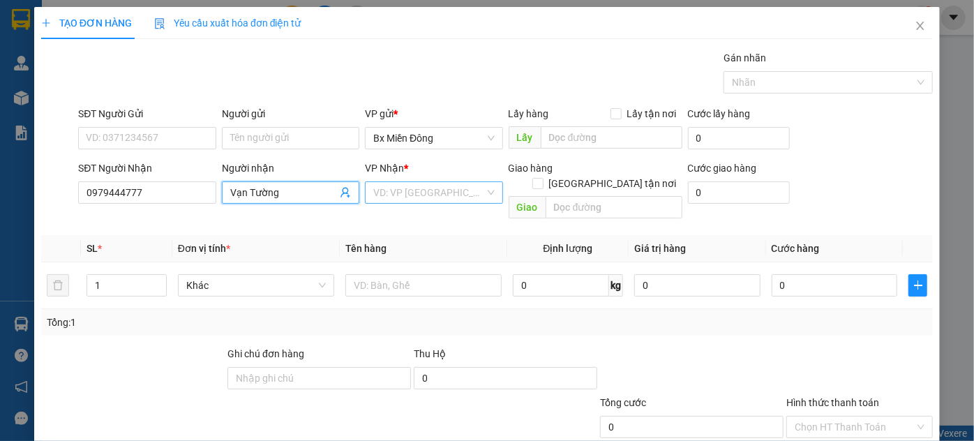
type input "Vạn Tường"
click at [413, 193] on input "search" at bounding box center [428, 192] width 111 height 21
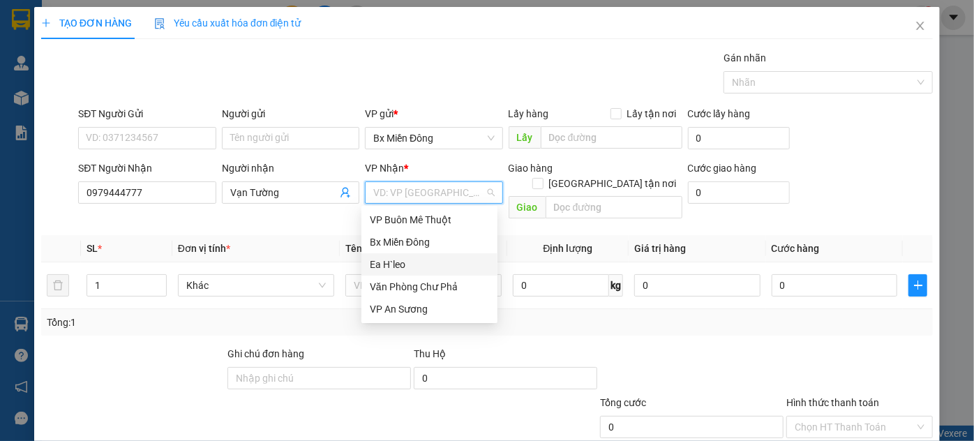
click at [402, 264] on div "Ea H`leo" at bounding box center [429, 264] width 119 height 15
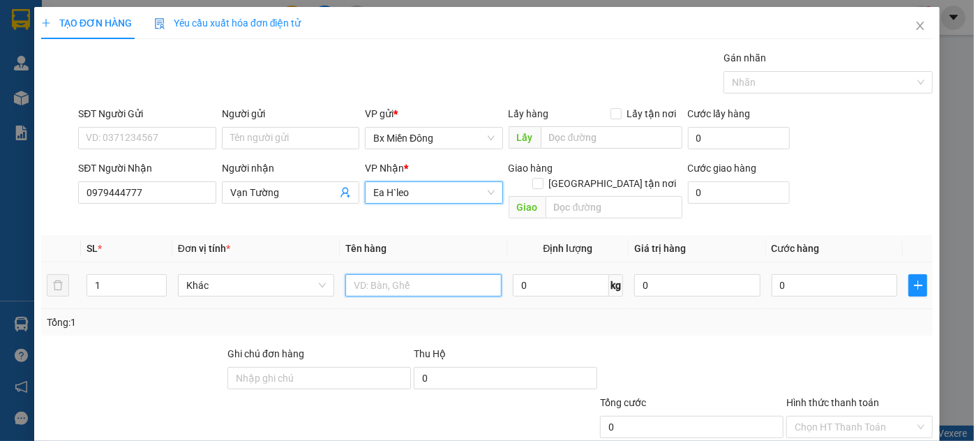
click at [401, 274] on input "text" at bounding box center [423, 285] width 156 height 22
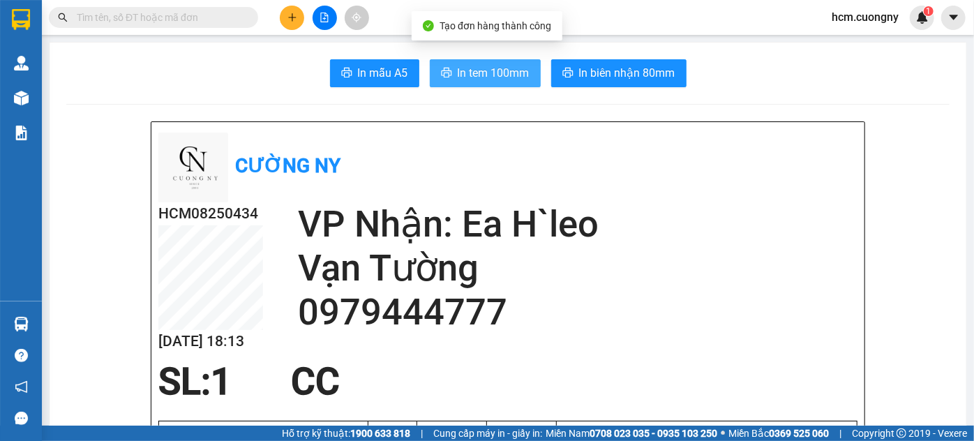
click at [488, 78] on span "In tem 100mm" at bounding box center [494, 72] width 72 height 17
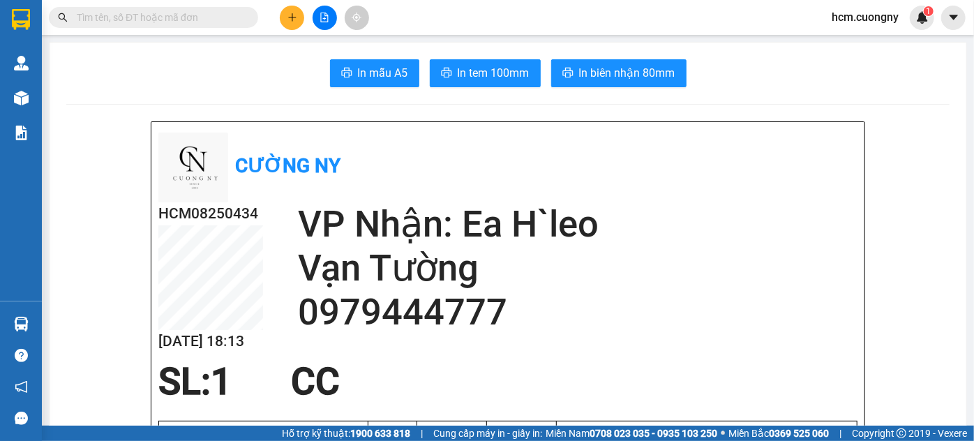
click at [290, 31] on div "Kết quả tìm kiếm ( 0 ) Bộ lọc No Data hcm.cuongny 1" at bounding box center [487, 17] width 974 height 35
click at [310, 26] on div at bounding box center [324, 18] width 105 height 24
click at [299, 26] on button at bounding box center [292, 18] width 24 height 24
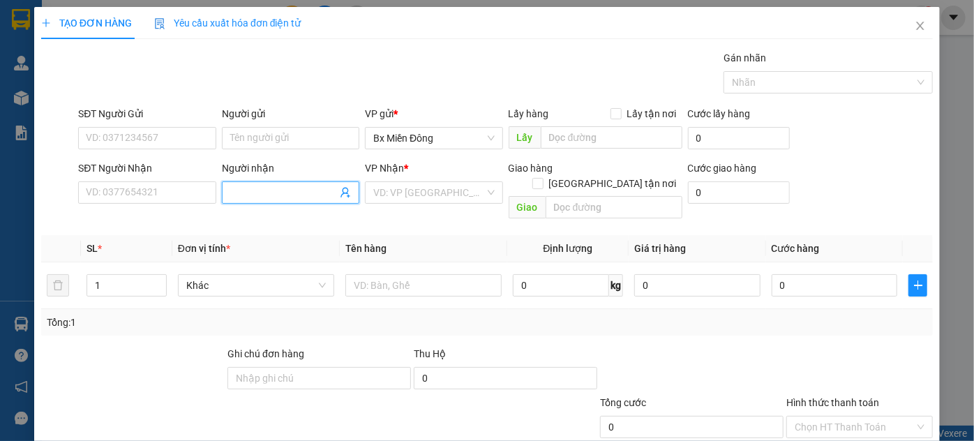
click at [253, 194] on input "Người nhận" at bounding box center [283, 192] width 107 height 15
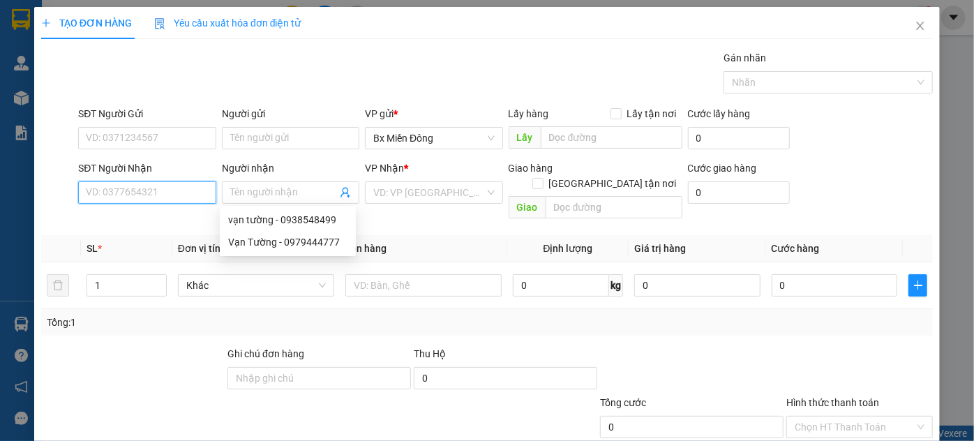
click at [160, 198] on input "SĐT Người Nhận" at bounding box center [146, 192] width 137 height 22
click at [150, 198] on input "SĐT Người Nhận" at bounding box center [146, 192] width 137 height 22
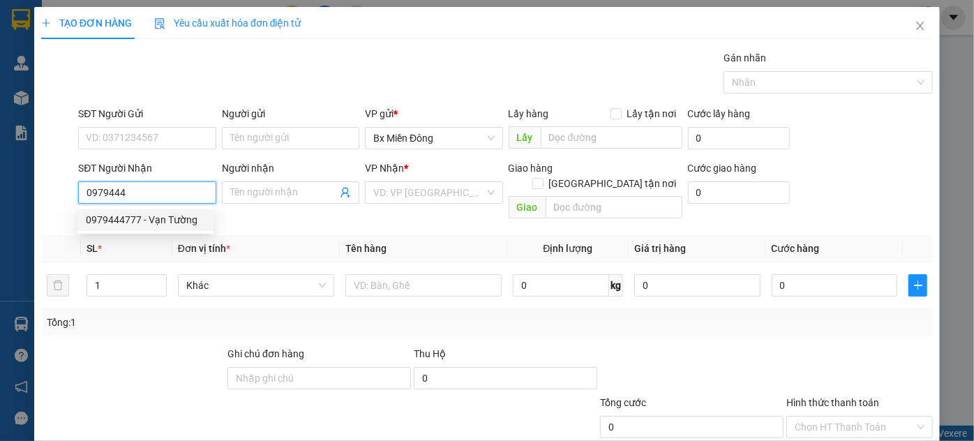
click at [149, 221] on div "0979444777 - Vạn Tường" at bounding box center [145, 219] width 119 height 15
type input "0979444777"
type input "Vạn Tường"
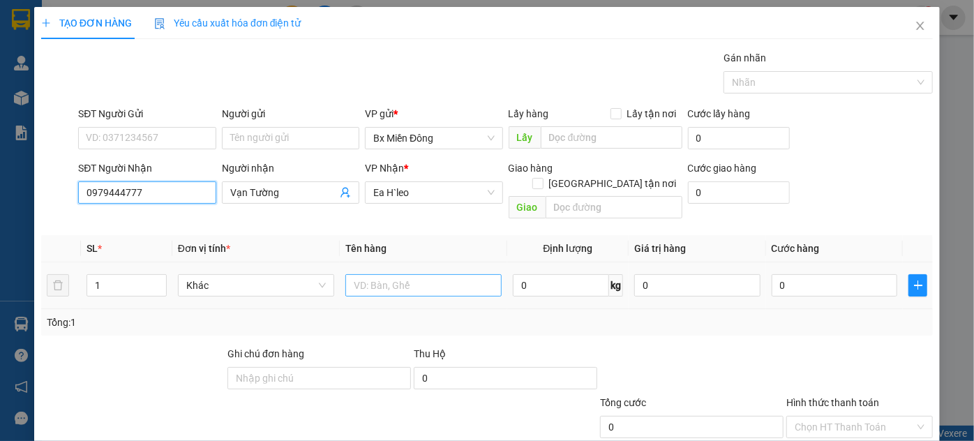
type input "0979444777"
click at [396, 278] on input "text" at bounding box center [423, 285] width 156 height 22
type input "1 kiện"
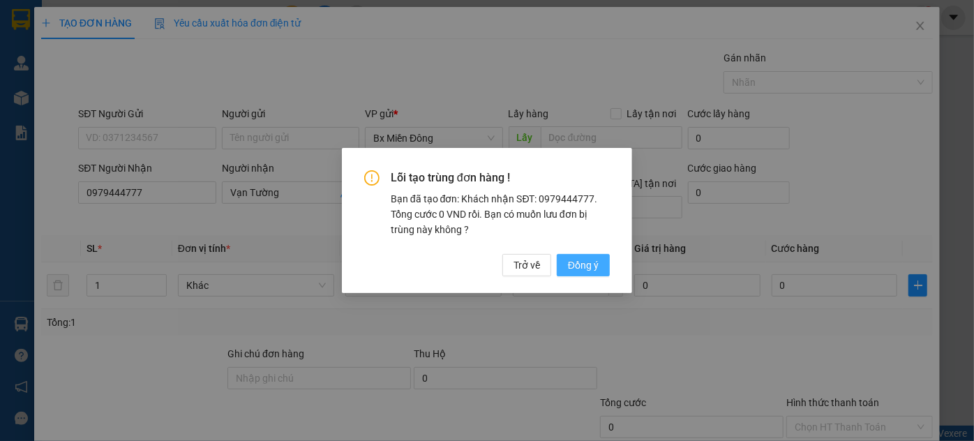
click at [582, 265] on span "Đồng ý" at bounding box center [583, 265] width 31 height 15
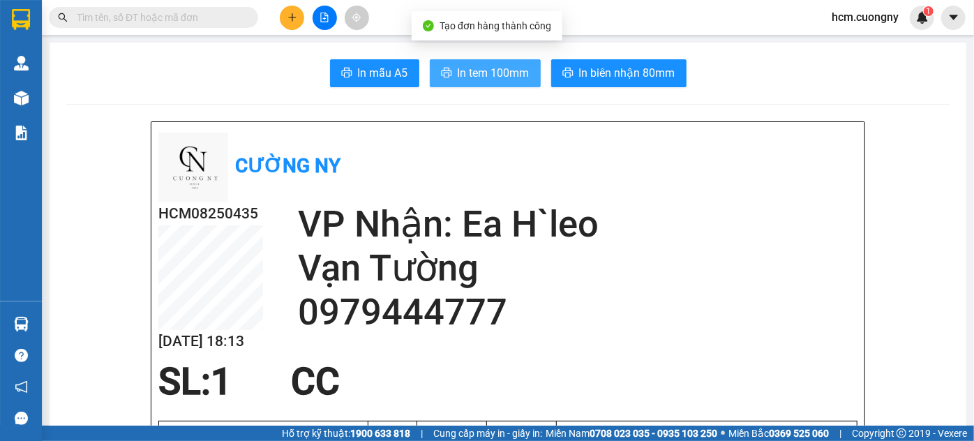
click at [465, 63] on button "In tem 100mm" at bounding box center [485, 73] width 111 height 28
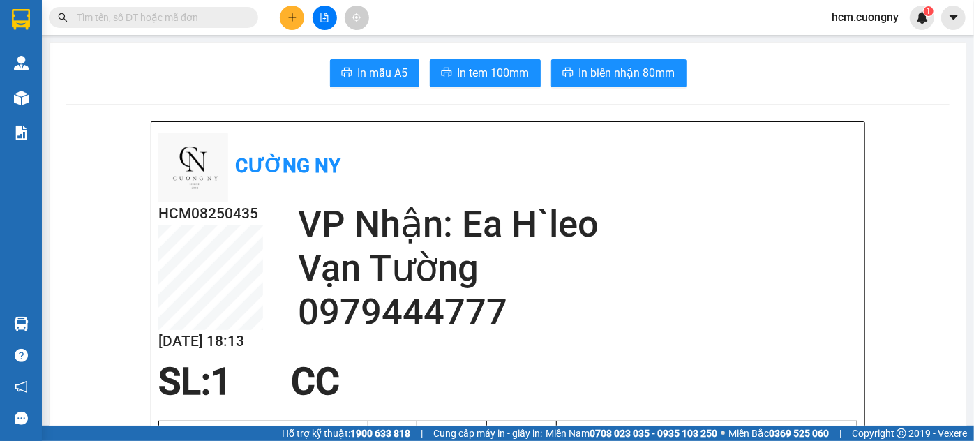
click at [283, 9] on button at bounding box center [292, 18] width 24 height 24
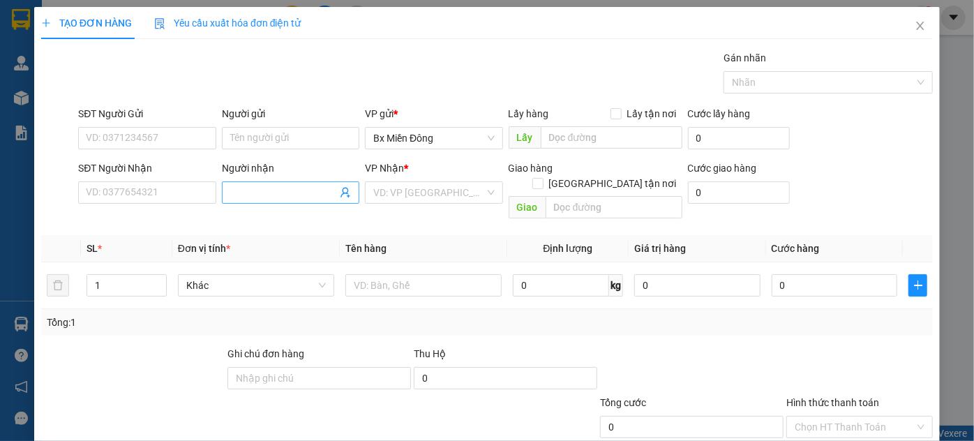
click at [259, 193] on input "Người nhận" at bounding box center [283, 192] width 107 height 15
type input "anh xuân 2"
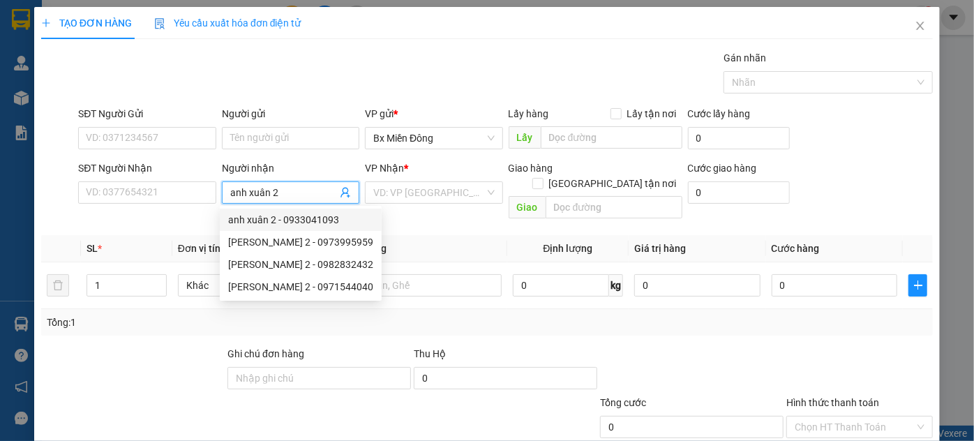
click at [278, 223] on div "anh xuân 2 - 0933041093" at bounding box center [300, 219] width 145 height 15
type input "0933041093"
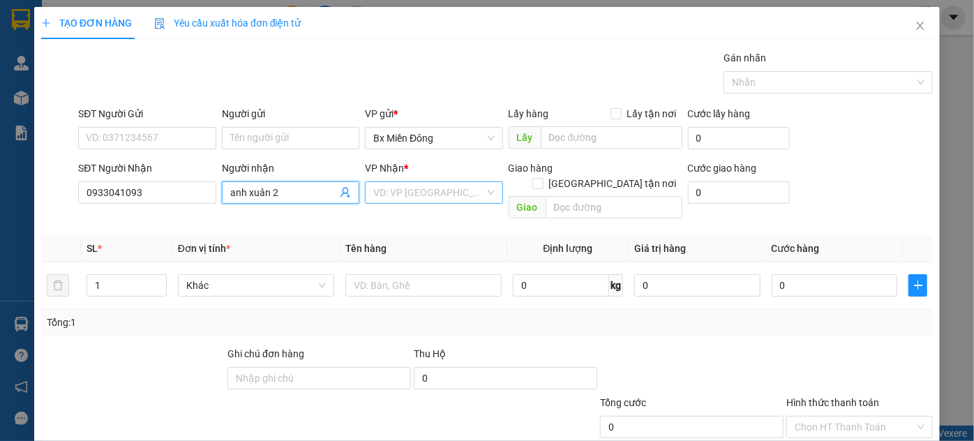
type input "anh xuân 2"
click at [398, 191] on input "search" at bounding box center [428, 192] width 111 height 21
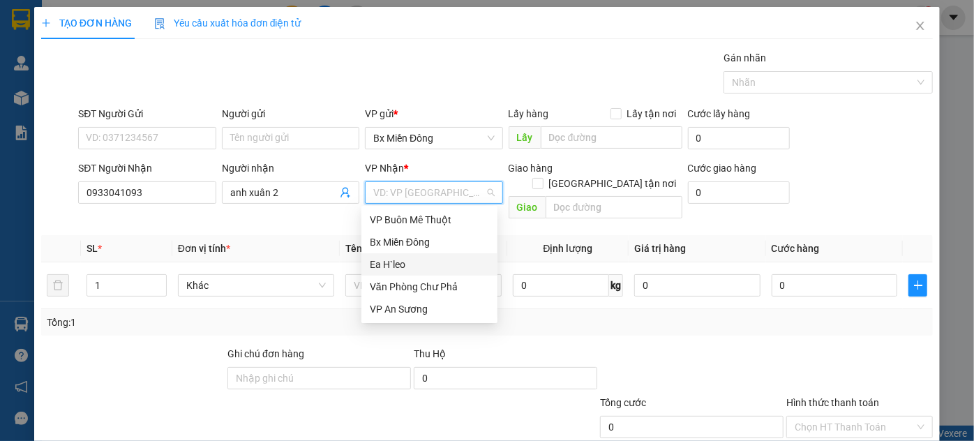
click at [396, 271] on div "Ea H`leo" at bounding box center [429, 264] width 119 height 15
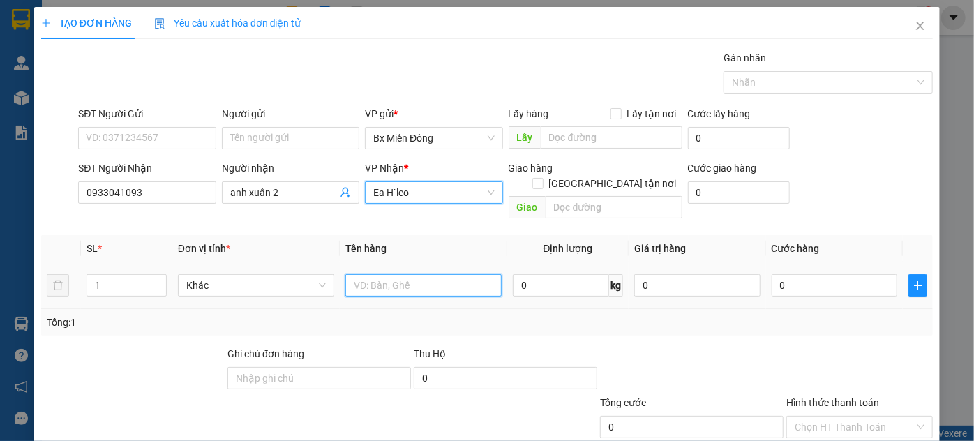
click at [390, 274] on input "text" at bounding box center [423, 285] width 156 height 22
type input "3 kiện"
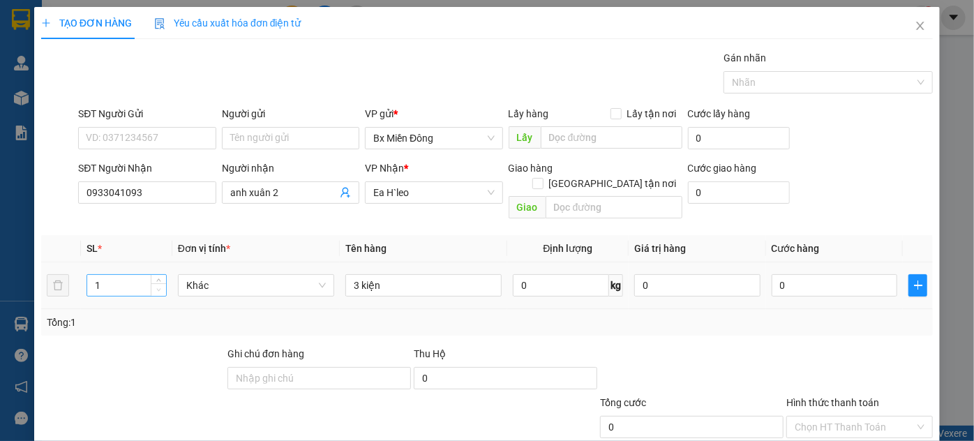
click at [164, 274] on div "1" at bounding box center [127, 285] width 80 height 22
click at [161, 286] on span "down" at bounding box center [159, 290] width 8 height 8
click at [152, 275] on span "Increase Value" at bounding box center [158, 281] width 15 height 13
drag, startPoint x: 154, startPoint y: 265, endPoint x: 163, endPoint y: 265, distance: 9.1
click at [155, 278] on span "up" at bounding box center [159, 282] width 8 height 8
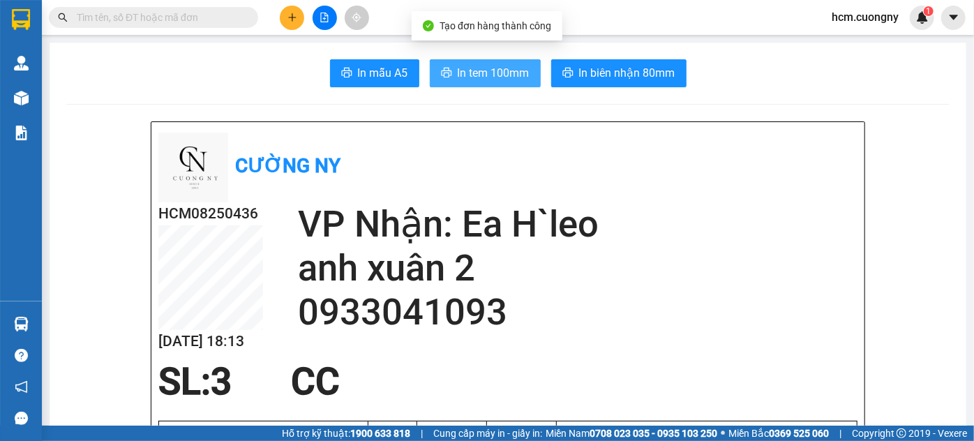
click at [507, 73] on span "In tem 100mm" at bounding box center [494, 72] width 72 height 17
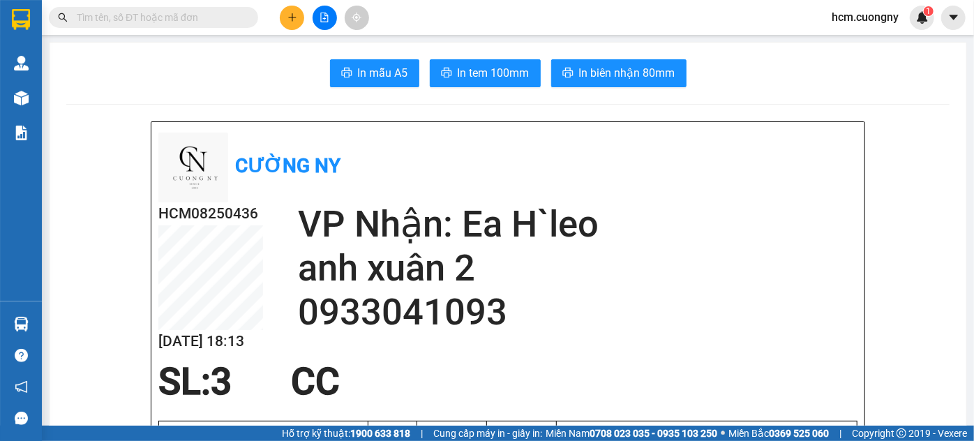
click at [299, 11] on button at bounding box center [292, 18] width 24 height 24
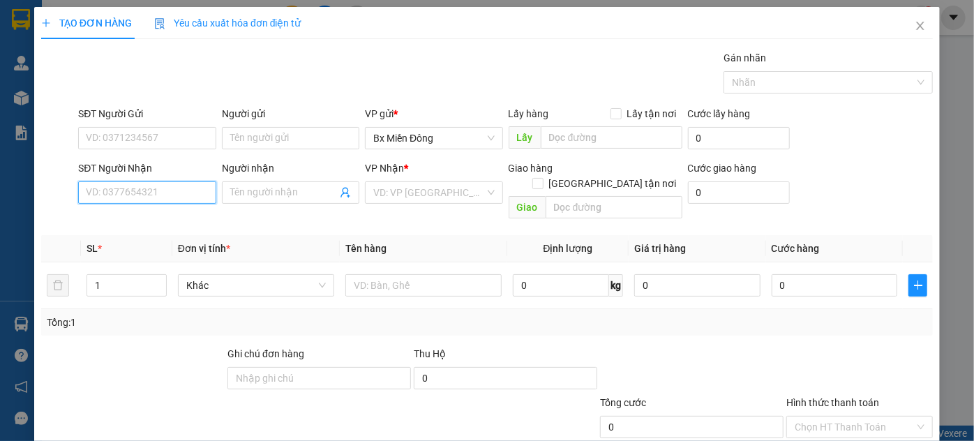
click at [162, 193] on input "SĐT Người Nhận" at bounding box center [146, 192] width 137 height 22
drag, startPoint x: 133, startPoint y: 191, endPoint x: 115, endPoint y: 197, distance: 19.2
click at [115, 197] on input "0983345" at bounding box center [146, 192] width 137 height 22
type input "0983346942"
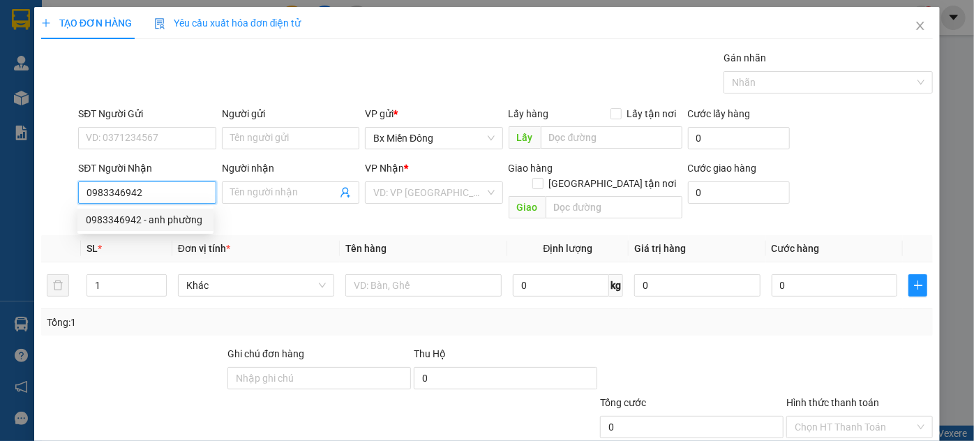
click at [154, 218] on div "0983346942 - anh phường" at bounding box center [145, 219] width 119 height 15
type input "anh phường"
type input "km92 eral"
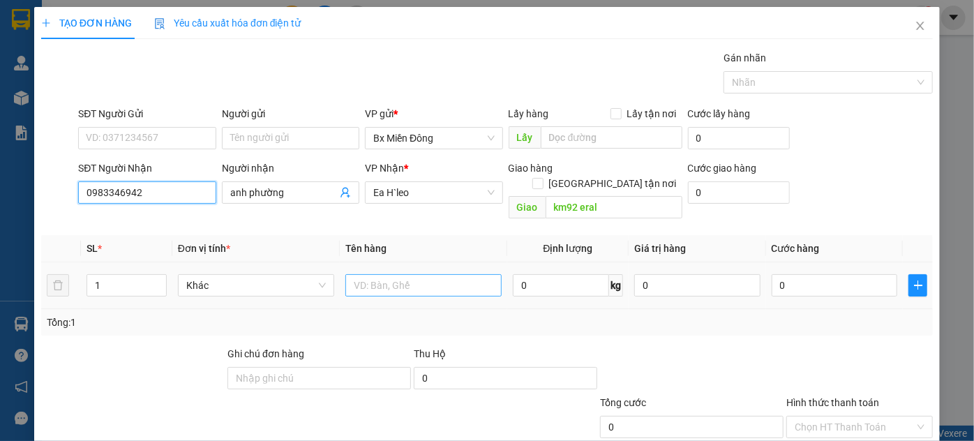
type input "0983346942"
click at [394, 275] on input "text" at bounding box center [423, 285] width 156 height 22
type input "2 bao nặng"
type input "2"
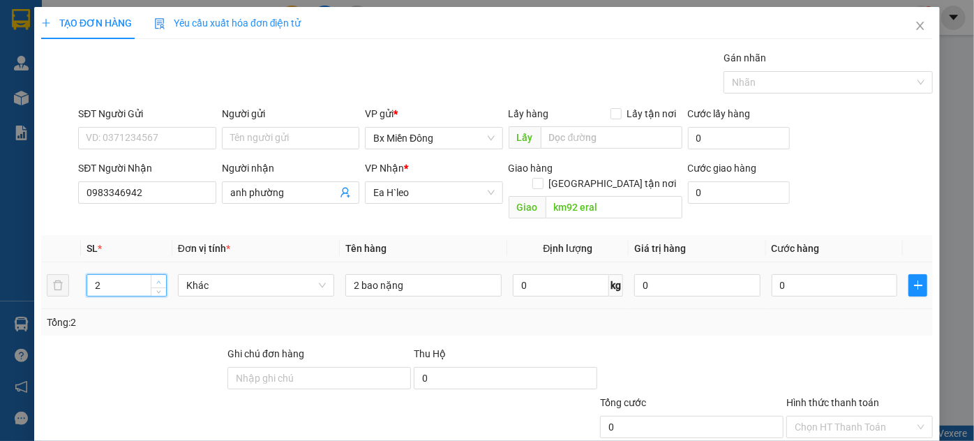
click at [157, 278] on span "up" at bounding box center [159, 282] width 8 height 8
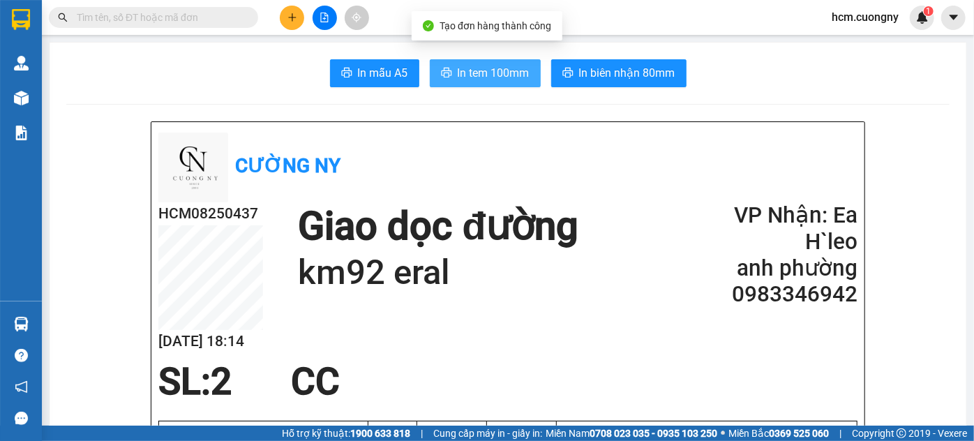
click at [472, 66] on span "In tem 100mm" at bounding box center [494, 72] width 72 height 17
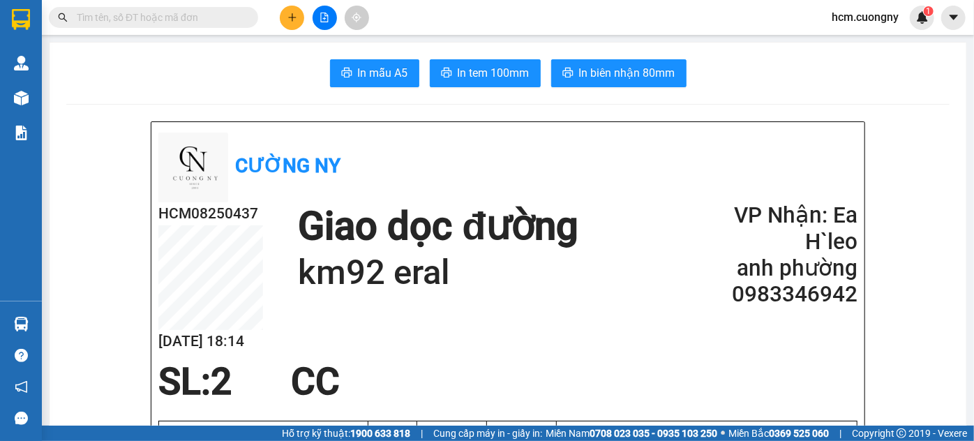
click at [281, 8] on div at bounding box center [324, 18] width 105 height 24
click at [300, 33] on div "Đơn hàng" at bounding box center [292, 49] width 54 height 33
click at [294, 25] on button at bounding box center [292, 18] width 24 height 24
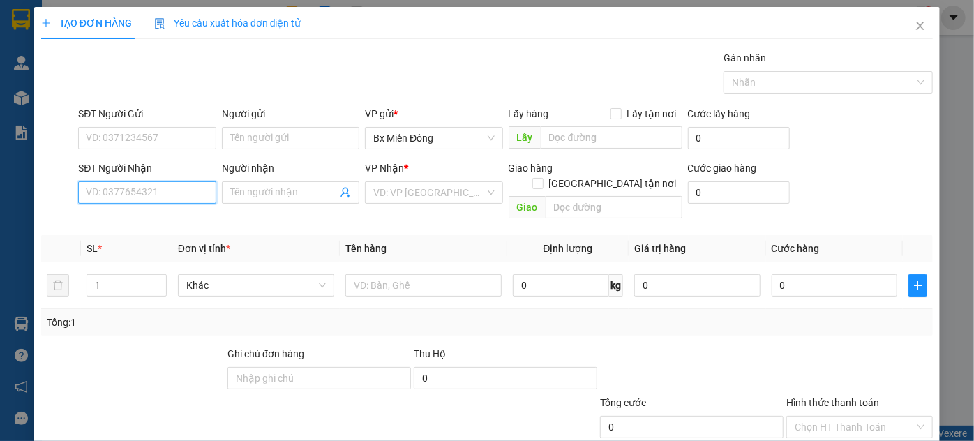
click at [121, 186] on input "SĐT Người Nhận" at bounding box center [146, 192] width 137 height 22
type input "0816152560"
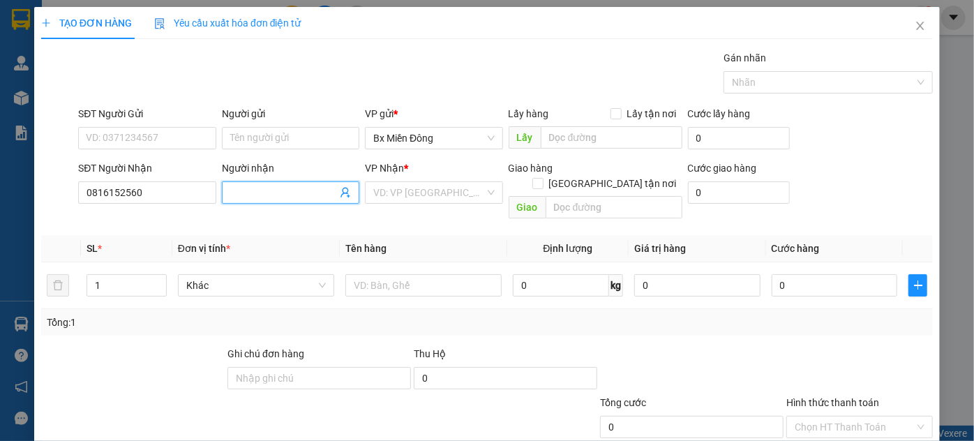
click at [235, 188] on input "Người nhận" at bounding box center [283, 192] width 107 height 15
type input "a lăng"
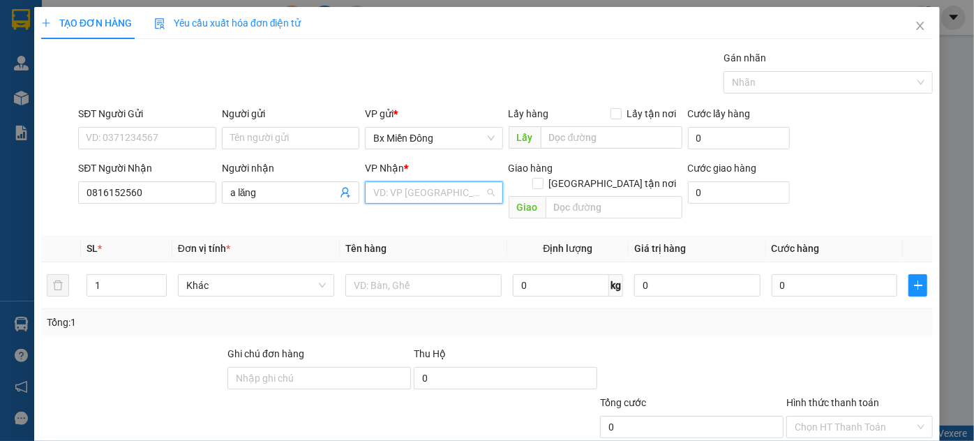
click at [387, 193] on input "search" at bounding box center [428, 192] width 111 height 21
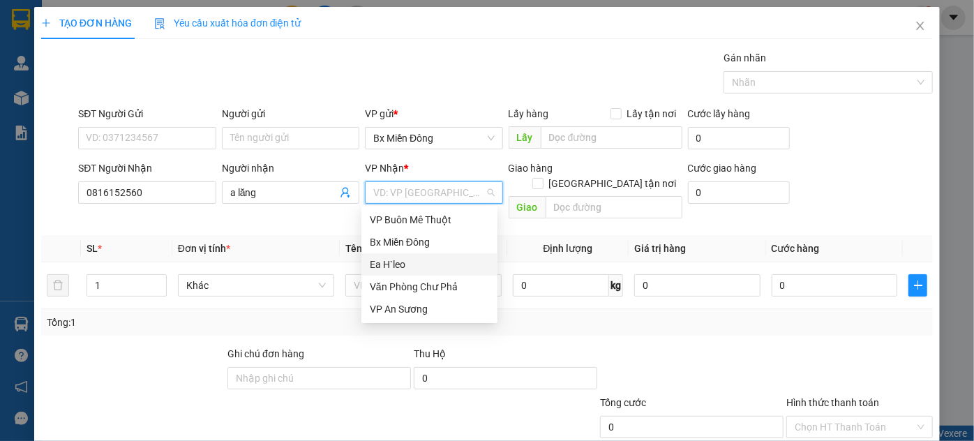
click at [387, 269] on div "Ea H`leo" at bounding box center [429, 264] width 119 height 15
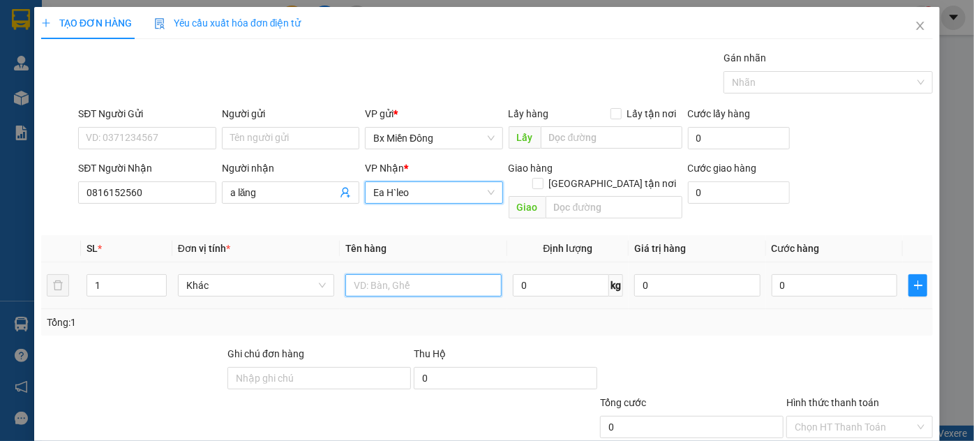
click at [388, 274] on input "text" at bounding box center [423, 285] width 156 height 22
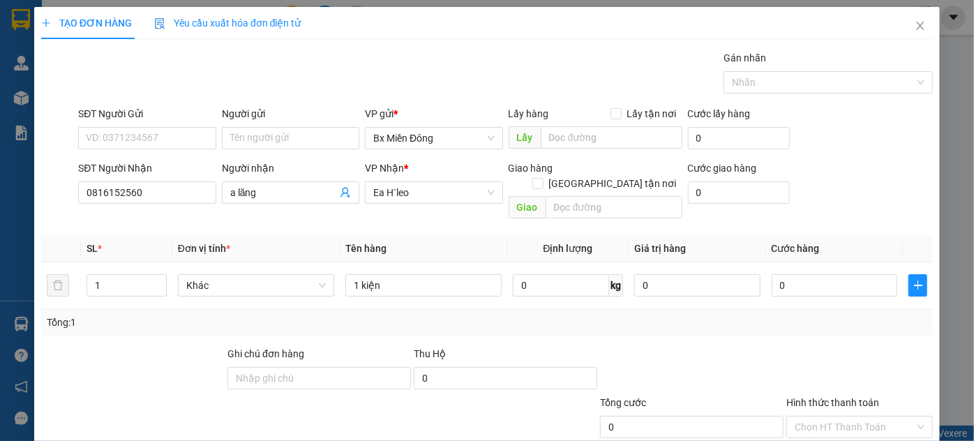
click at [907, 417] on div "TẠO ĐƠN HÀNG Yêu cầu xuất hóa đơn điện tử Transit Pickup Surcharge Ids Transit …" at bounding box center [487, 261] width 906 height 508
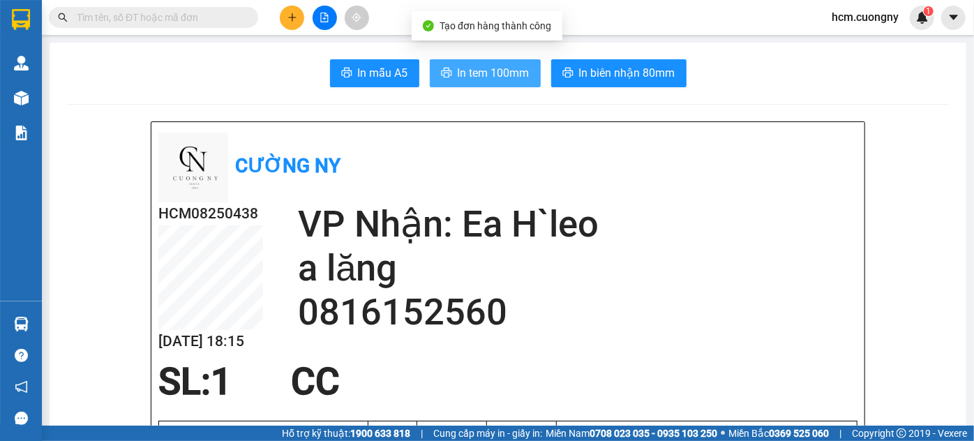
click at [470, 61] on button "In tem 100mm" at bounding box center [485, 73] width 111 height 28
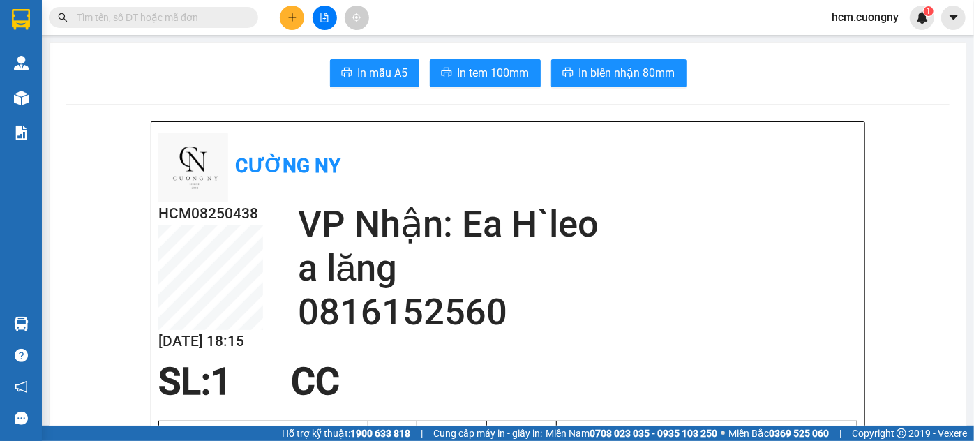
click at [283, 17] on button at bounding box center [292, 18] width 24 height 24
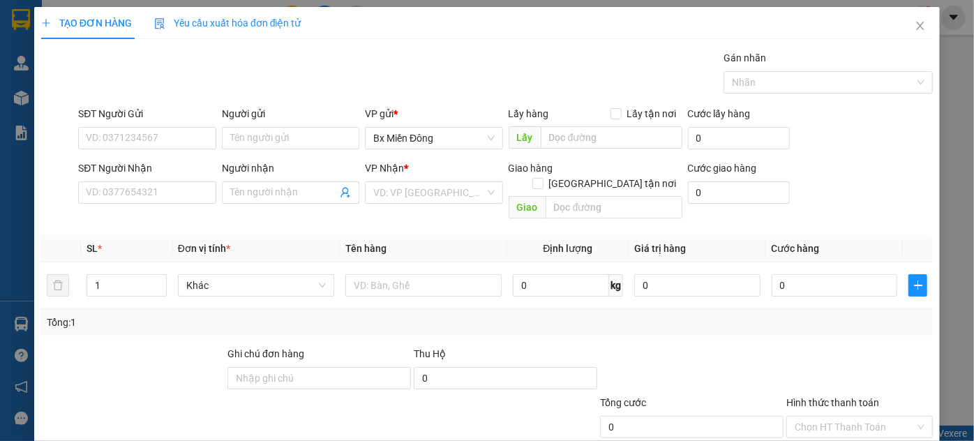
click at [149, 180] on div "SĐT Người Nhận" at bounding box center [146, 171] width 137 height 21
click at [147, 187] on input "SĐT Người Nhận" at bounding box center [146, 192] width 137 height 22
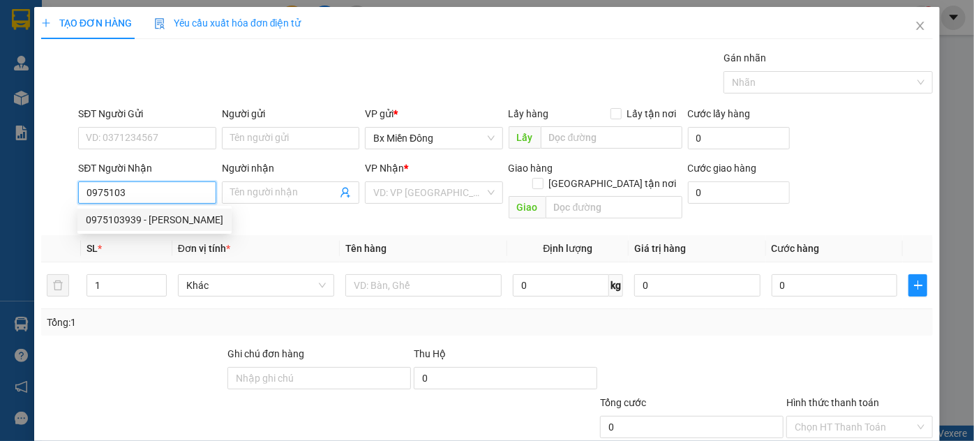
click at [141, 221] on div "0975103939 - [PERSON_NAME]" at bounding box center [154, 219] width 137 height 15
type input "0975103939"
type input "[PERSON_NAME]"
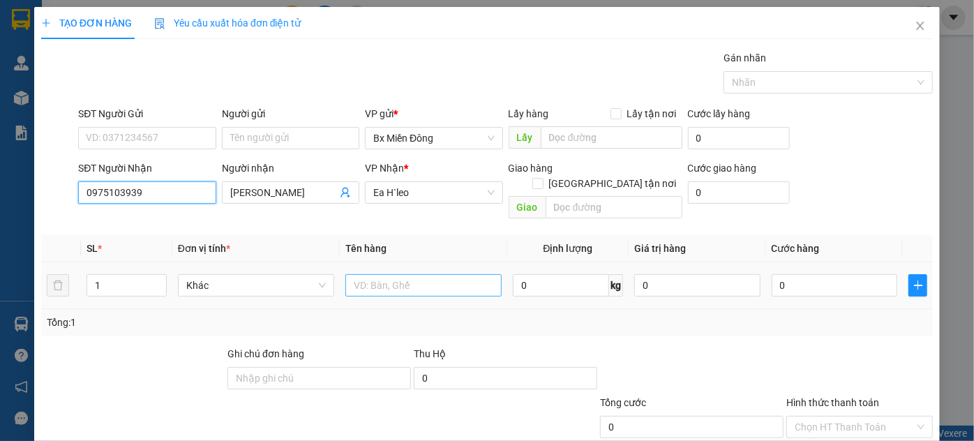
type input "0975103939"
click at [406, 274] on input "text" at bounding box center [423, 285] width 156 height 22
type input "1 t"
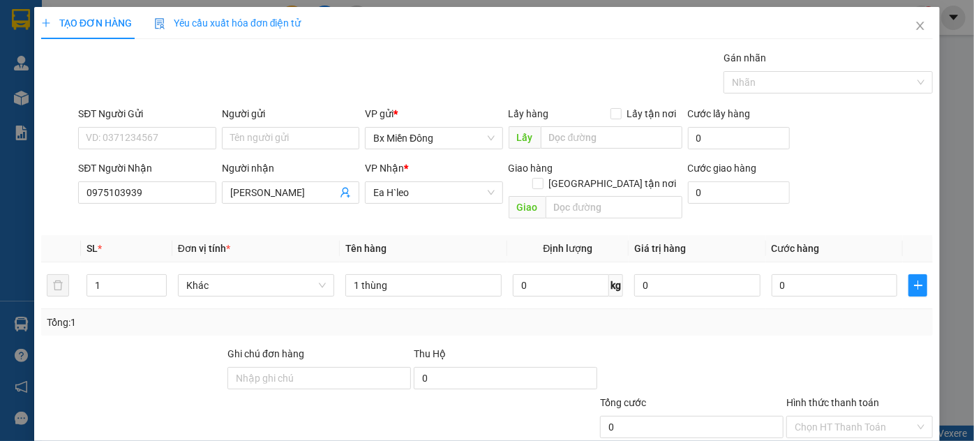
click at [891, 414] on div "TẠO ĐƠN HÀNG Yêu cầu xuất hóa đơn điện tử Transit Pickup Surcharge Ids Transit …" at bounding box center [487, 261] width 906 height 508
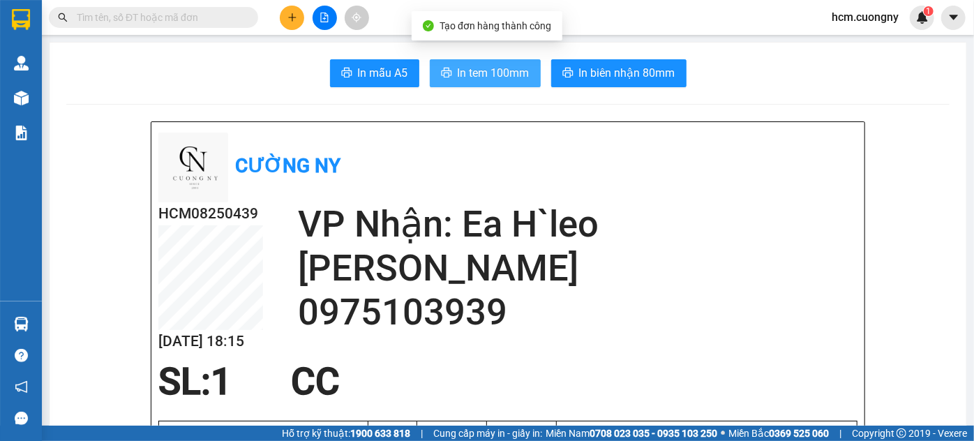
click at [447, 79] on span "printer" at bounding box center [446, 73] width 11 height 13
click at [299, 23] on button at bounding box center [292, 18] width 24 height 24
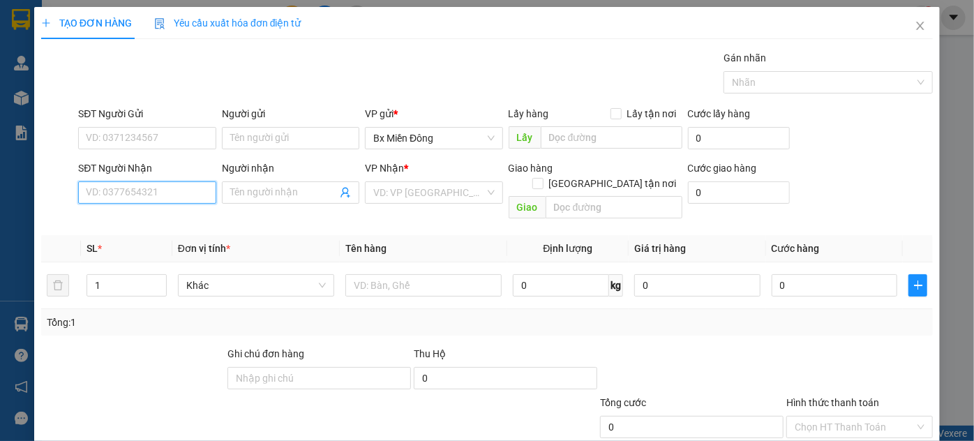
click at [142, 193] on input "SĐT Người Nhận" at bounding box center [146, 192] width 137 height 22
click at [109, 187] on input "SĐT Người Nhận" at bounding box center [146, 192] width 137 height 22
click at [135, 196] on input "SĐT Người Nhận" at bounding box center [146, 192] width 137 height 22
type input "0777578999"
click at [244, 191] on input "Người nhận" at bounding box center [283, 192] width 107 height 15
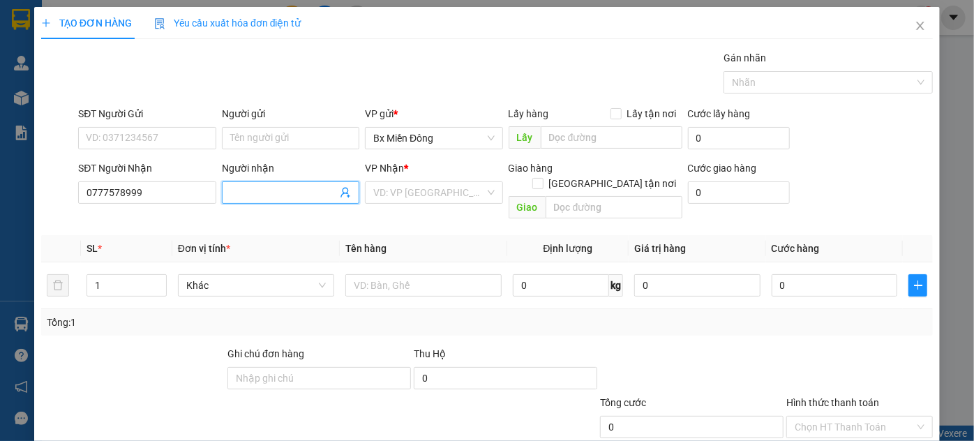
click at [243, 187] on input "Người nhận" at bounding box center [283, 192] width 107 height 15
click at [367, 274] on input "text" at bounding box center [423, 285] width 156 height 22
type input "1 thùng"
click at [271, 198] on input "Người nhận" at bounding box center [283, 192] width 107 height 15
click at [262, 195] on input "Người nhận" at bounding box center [283, 192] width 107 height 15
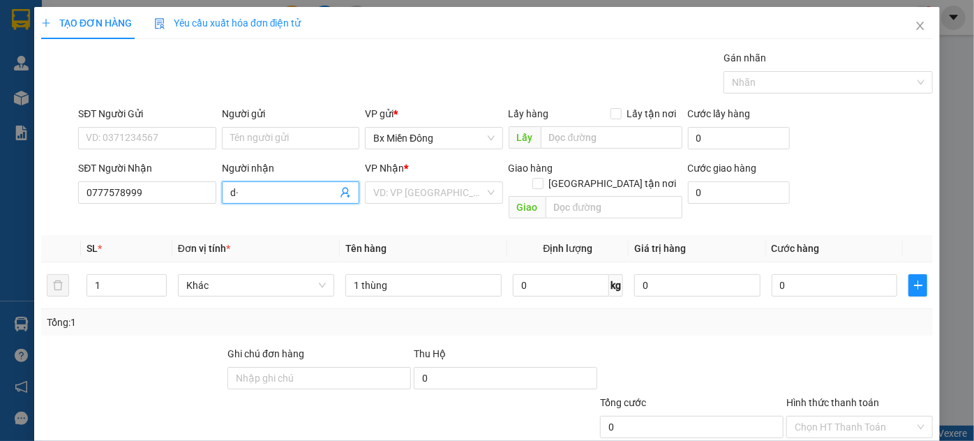
type input "d"
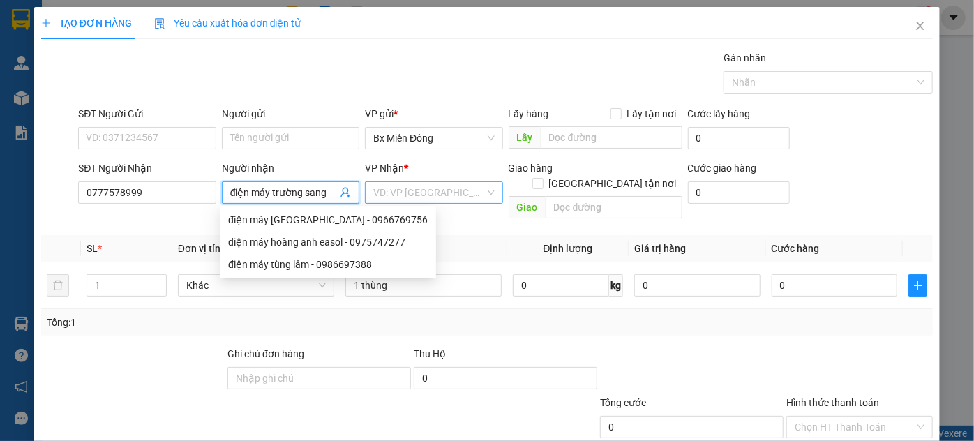
type input "điện máy trường sang"
click at [424, 189] on input "search" at bounding box center [428, 192] width 111 height 21
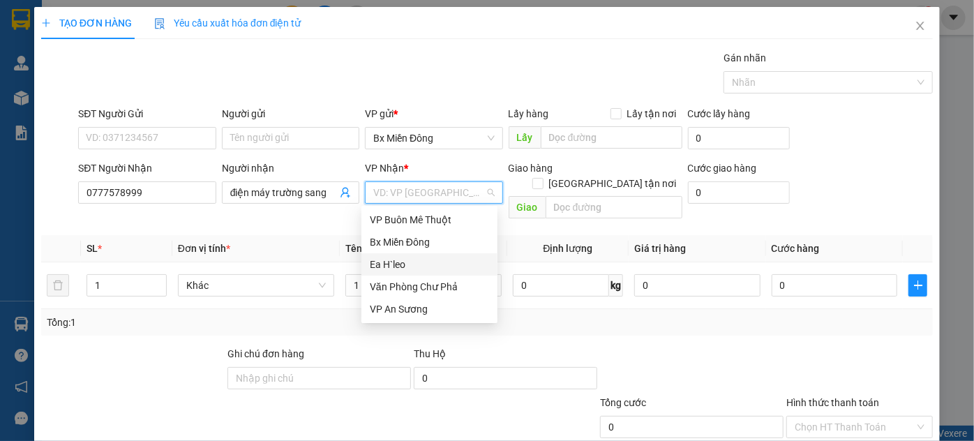
click at [401, 262] on div "Ea H`leo" at bounding box center [429, 264] width 119 height 15
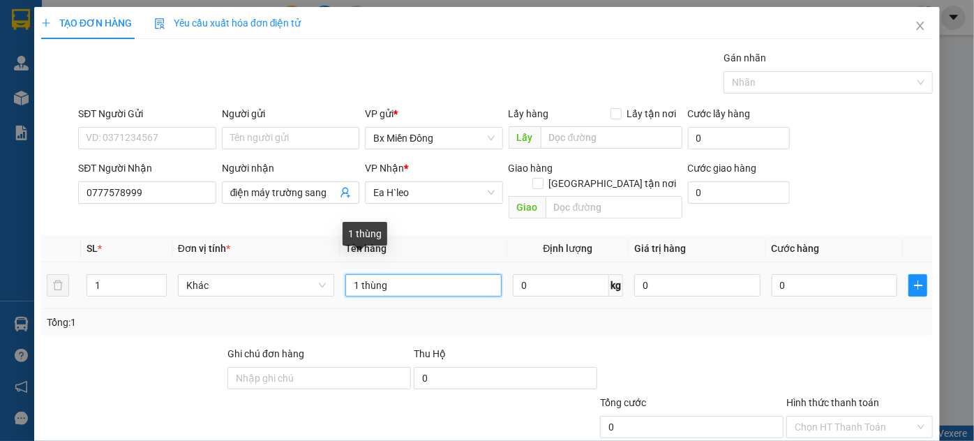
click at [402, 274] on input "1 thùng" at bounding box center [423, 285] width 156 height 22
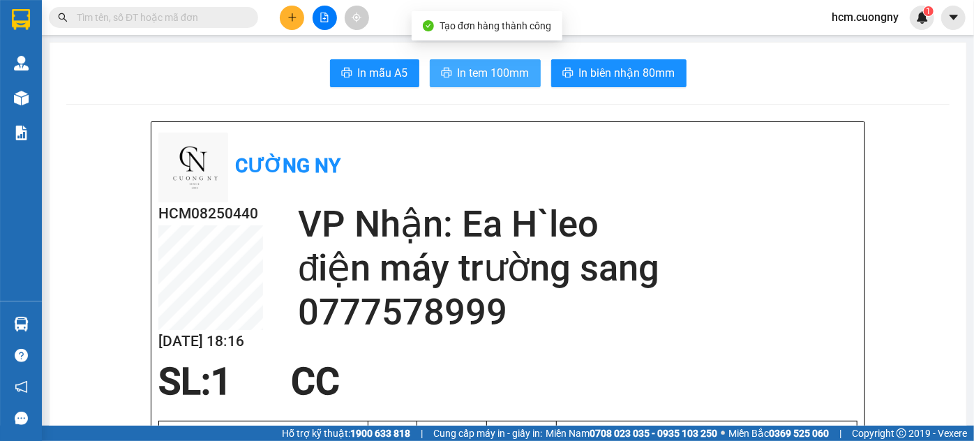
click at [482, 64] on span "In tem 100mm" at bounding box center [494, 72] width 72 height 17
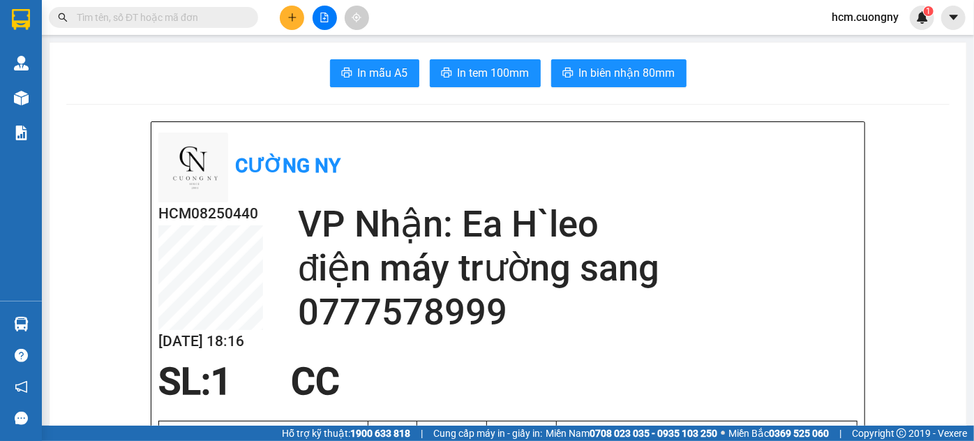
click at [291, 17] on icon "plus" at bounding box center [292, 17] width 8 height 1
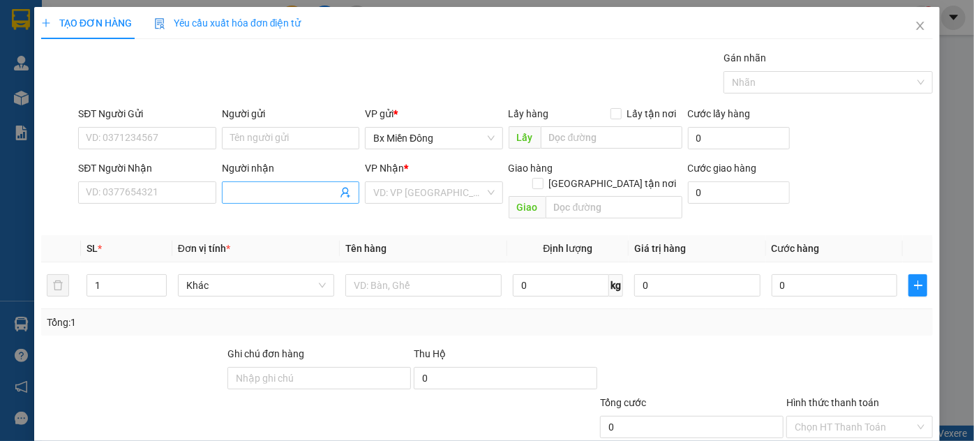
drag, startPoint x: 251, startPoint y: 202, endPoint x: 251, endPoint y: 195, distance: 7.7
click at [251, 199] on span at bounding box center [290, 192] width 137 height 22
type input "[PERSON_NAME]"
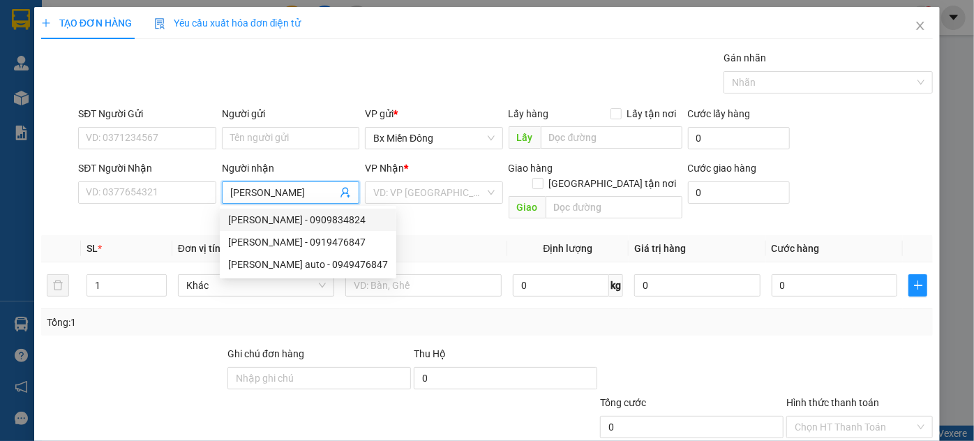
click at [283, 220] on div "[PERSON_NAME] - 0909834824" at bounding box center [308, 219] width 160 height 15
type input "0909834824"
type input "[PERSON_NAME]"
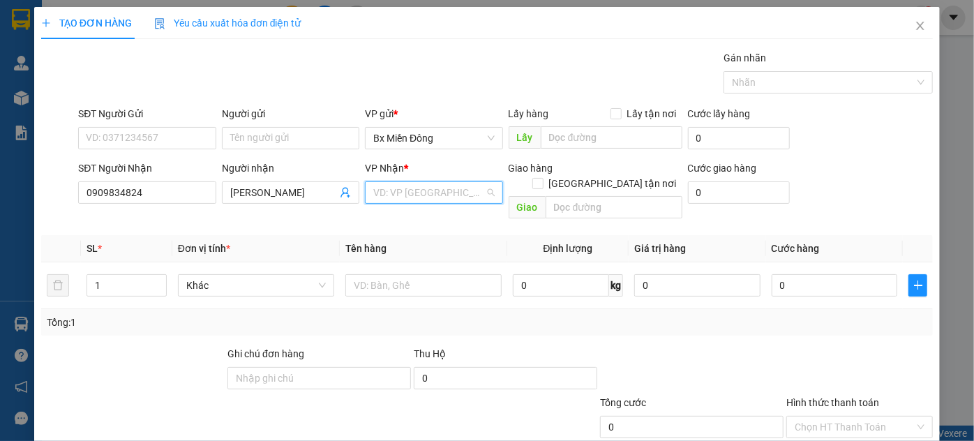
click at [412, 188] on input "search" at bounding box center [428, 192] width 111 height 21
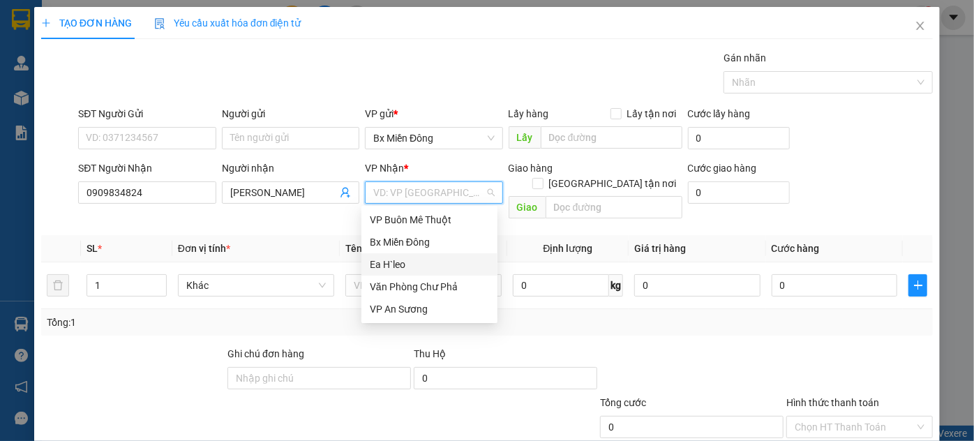
click at [400, 267] on div "Ea H`leo" at bounding box center [429, 264] width 119 height 15
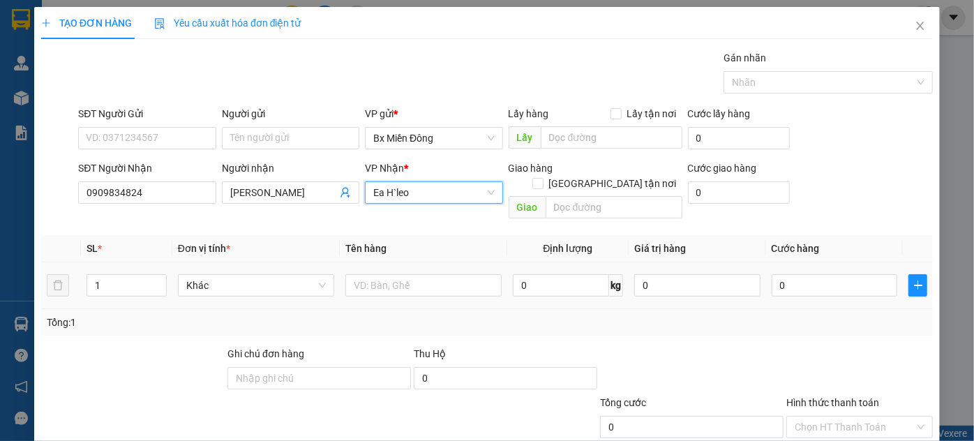
click at [381, 290] on td at bounding box center [423, 285] width 167 height 47
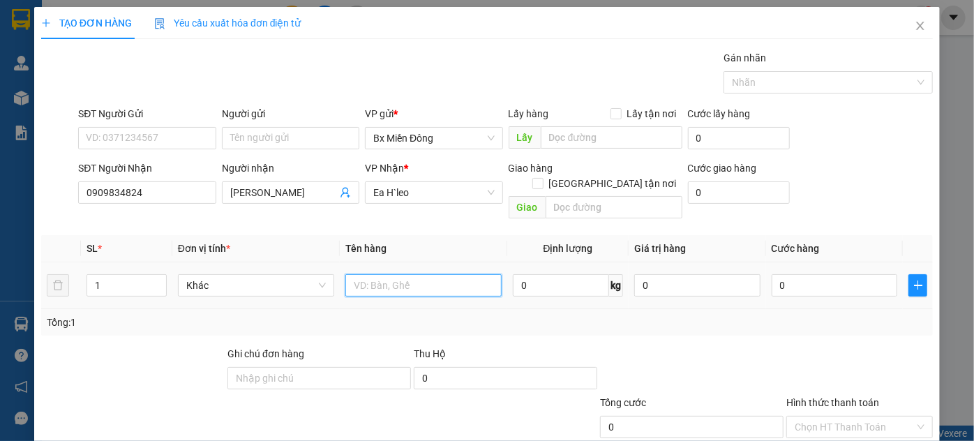
click at [379, 274] on input "text" at bounding box center [423, 285] width 156 height 22
type input "1 kiện"
click at [867, 392] on div "Transit Pickup Surcharge Ids Transit Deliver Surcharge Ids Transit Deliver Surc…" at bounding box center [487, 277] width 892 height 454
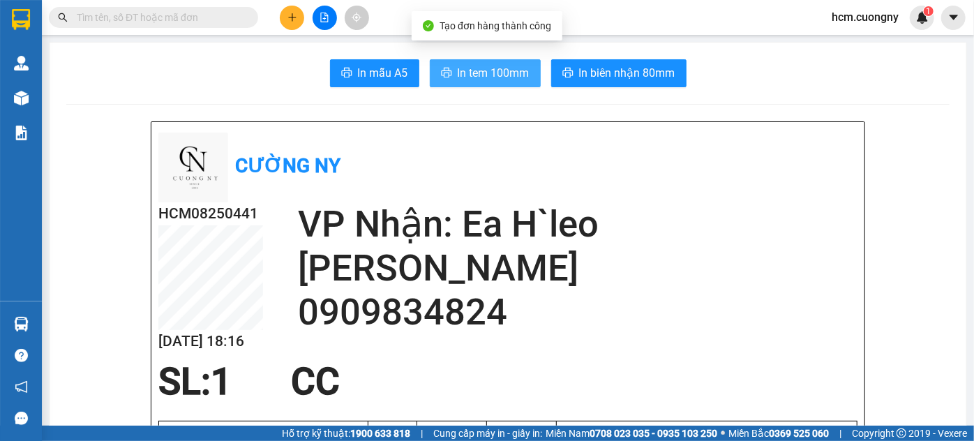
click at [485, 64] on span "In tem 100mm" at bounding box center [494, 72] width 72 height 17
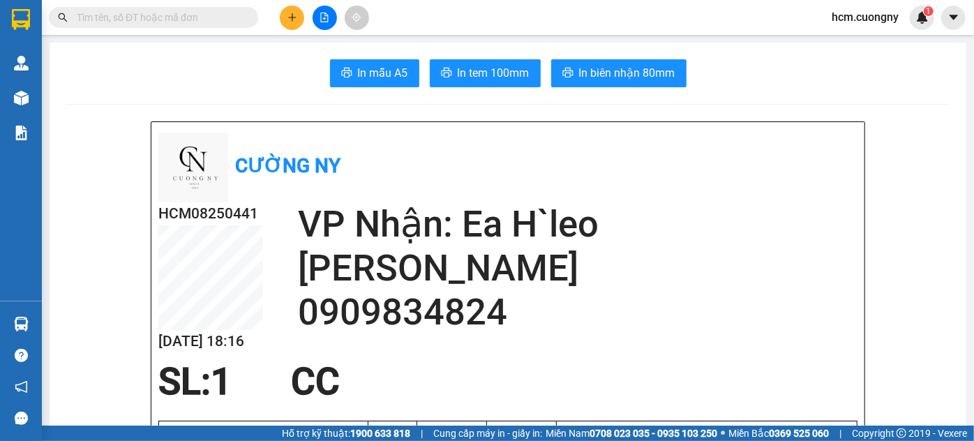
click at [292, 26] on button at bounding box center [292, 18] width 24 height 24
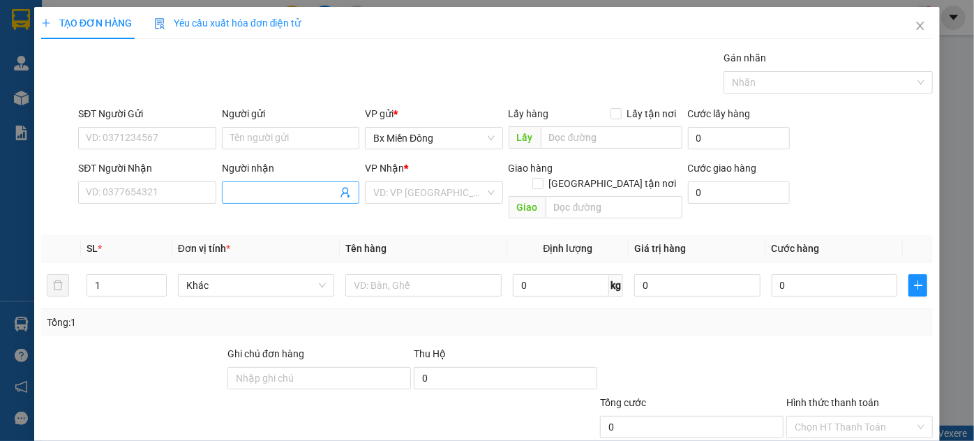
click at [233, 189] on input "Người nhận" at bounding box center [283, 192] width 107 height 15
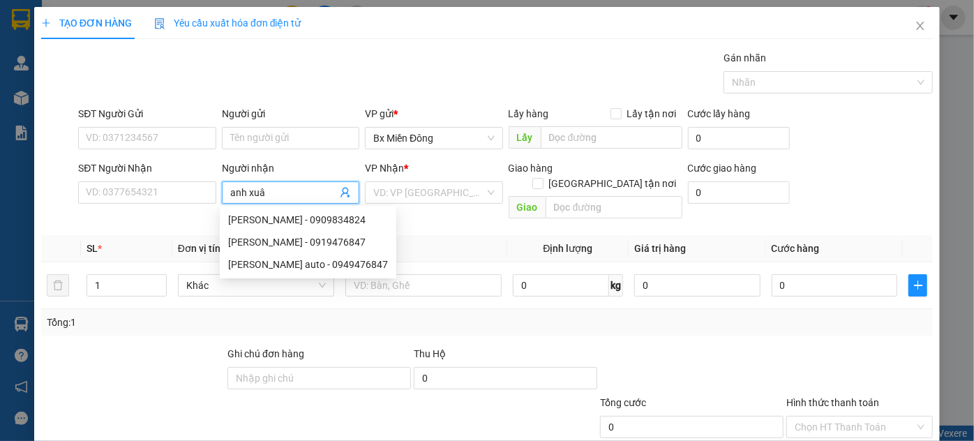
type input "anh xuân"
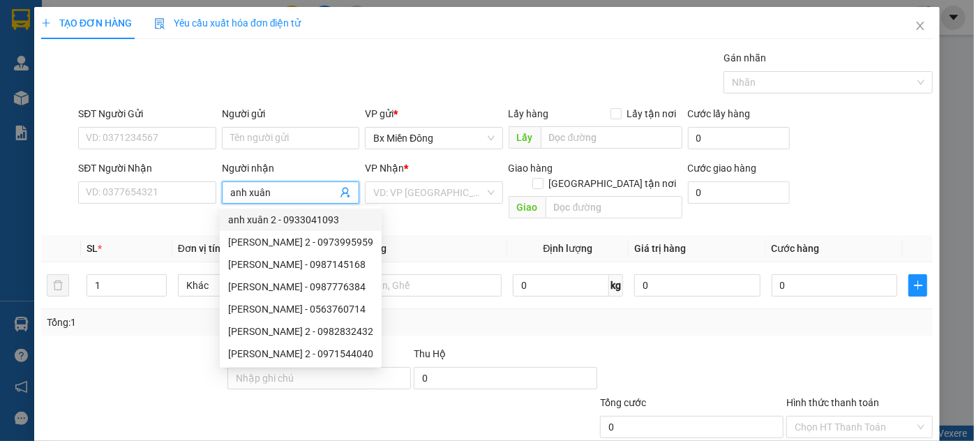
click at [261, 220] on div "anh xuân 2 - 0933041093" at bounding box center [300, 219] width 145 height 15
type input "0933041093"
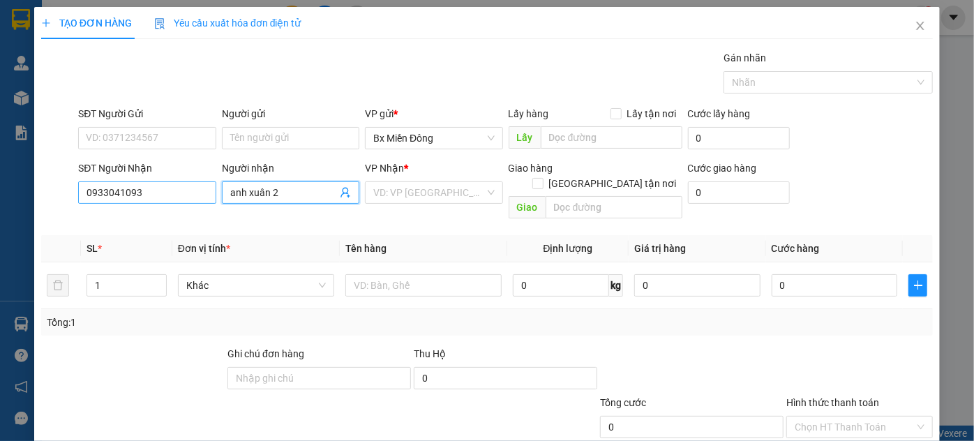
type input "anh xuân 2"
drag, startPoint x: 154, startPoint y: 194, endPoint x: 113, endPoint y: 193, distance: 41.2
click at [107, 194] on input "0933041093" at bounding box center [146, 192] width 137 height 22
click at [211, 214] on div "Transit Pickup Surcharge Ids Transit Deliver Surcharge Ids Transit Deliver Surc…" at bounding box center [487, 277] width 892 height 454
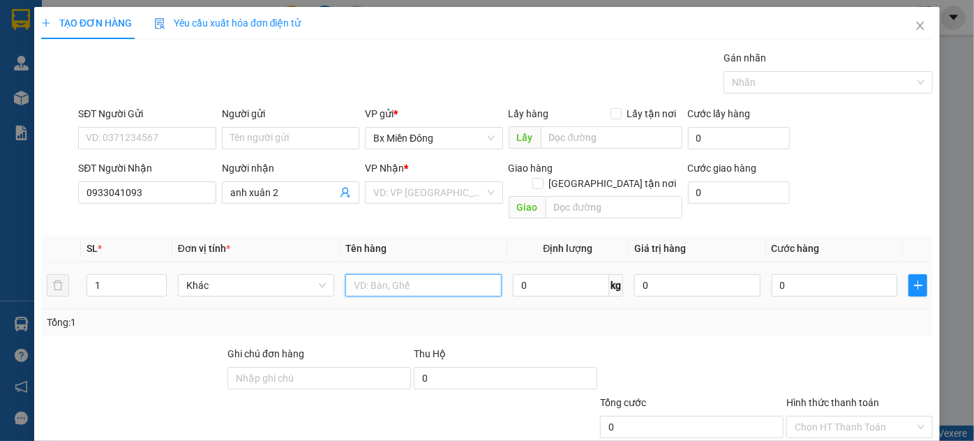
click at [359, 274] on input "text" at bounding box center [423, 285] width 156 height 22
type input "1 kiện"
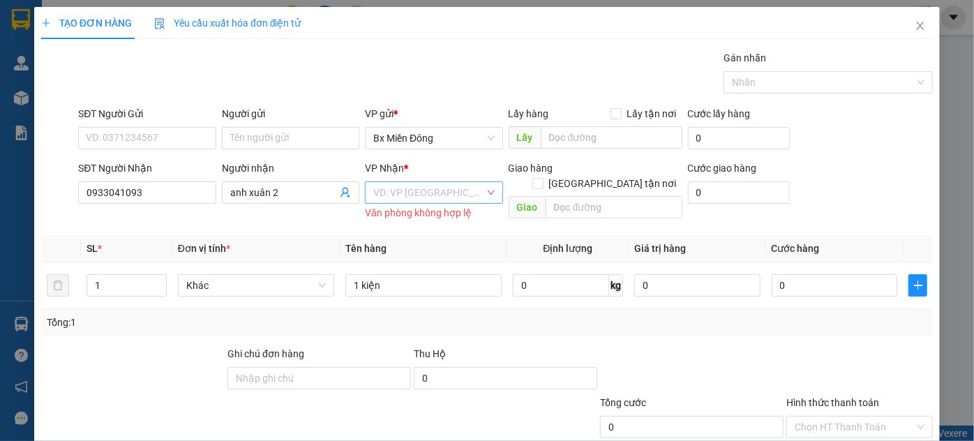
click at [451, 182] on input "search" at bounding box center [428, 192] width 111 height 21
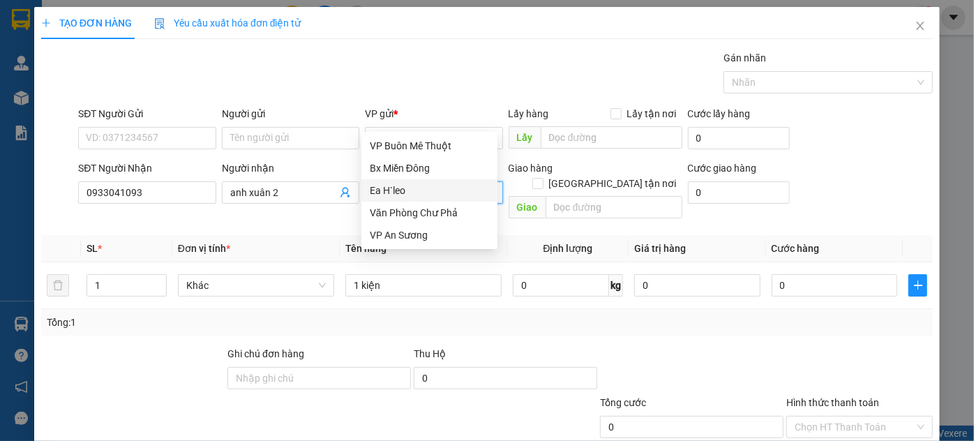
click at [411, 180] on div "Ea H`leo" at bounding box center [430, 190] width 136 height 22
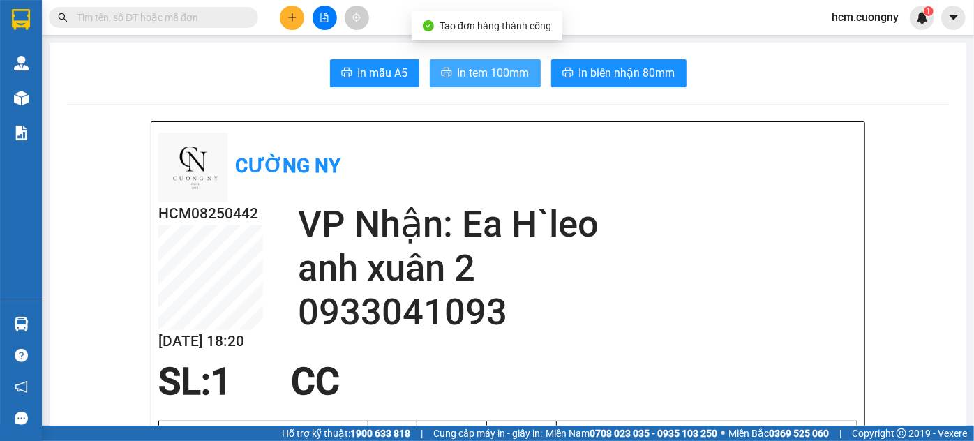
click at [483, 72] on span "In tem 100mm" at bounding box center [494, 72] width 72 height 17
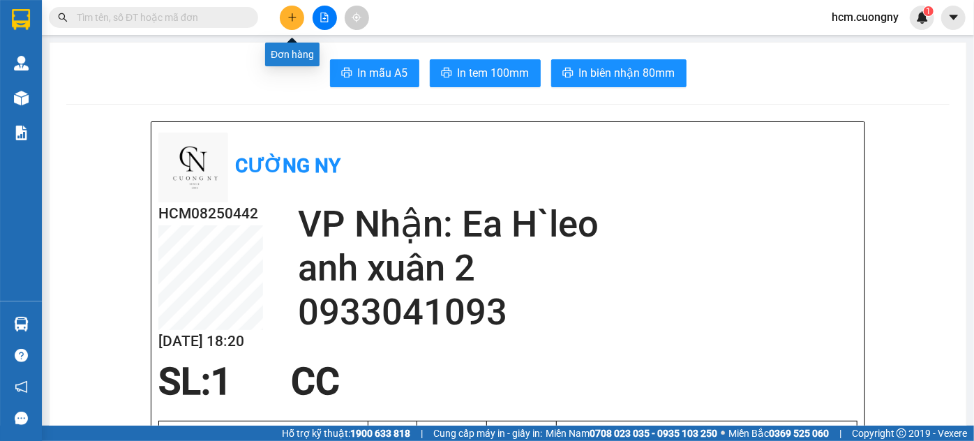
click at [294, 17] on icon "plus" at bounding box center [292, 17] width 8 height 1
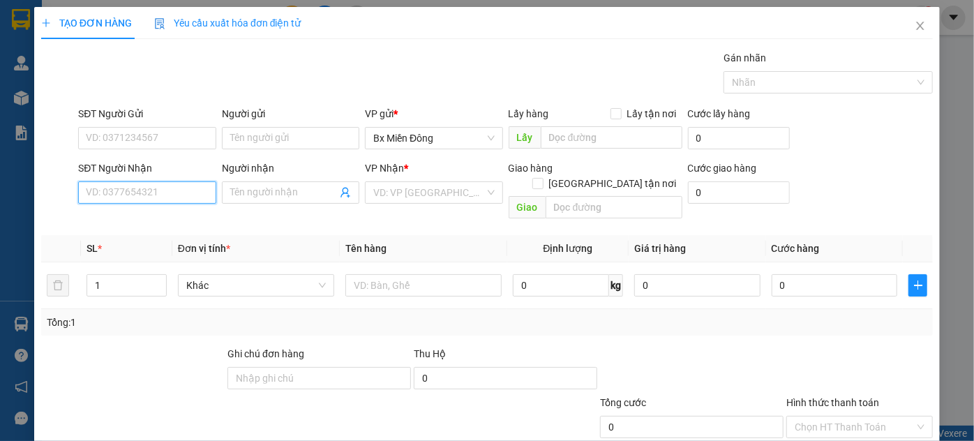
click at [131, 191] on input "SĐT Người Nhận" at bounding box center [146, 192] width 137 height 22
type input "0911451678"
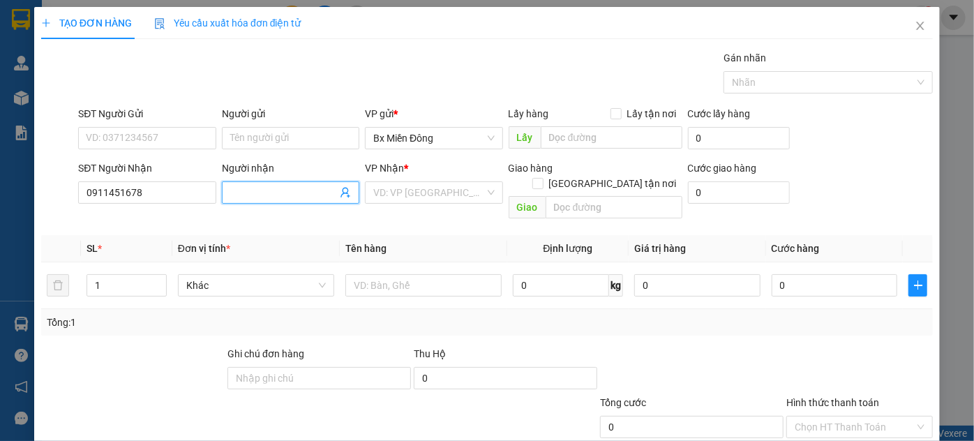
click at [297, 189] on input "Người nhận" at bounding box center [283, 192] width 107 height 15
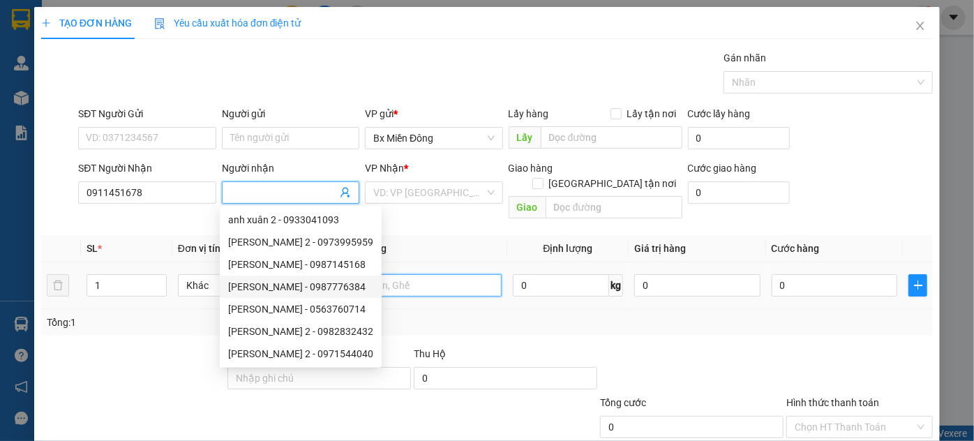
click at [381, 274] on input "text" at bounding box center [423, 285] width 156 height 22
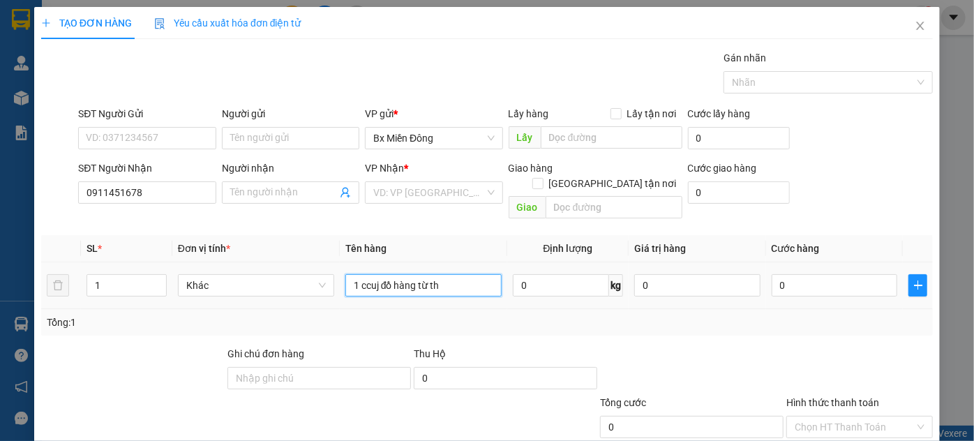
type input "1 ccuj đồ hàng từ thi"
click at [439, 190] on input "search" at bounding box center [428, 192] width 111 height 21
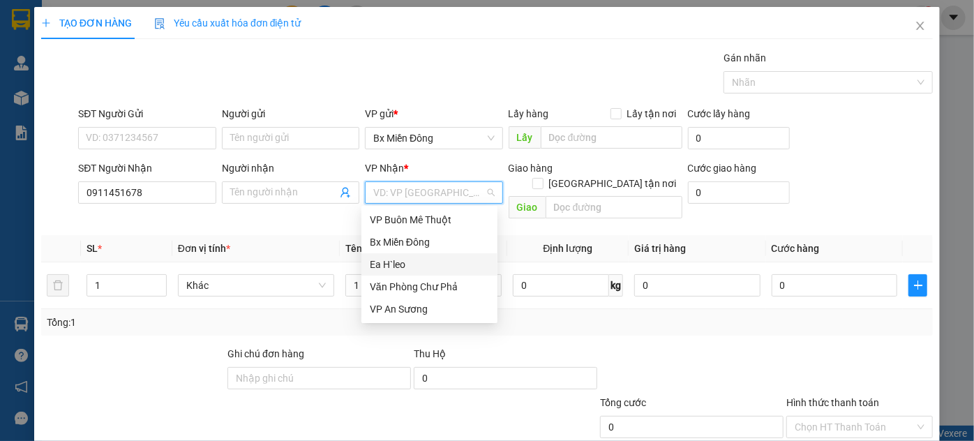
click at [389, 265] on div "Ea H`leo" at bounding box center [429, 264] width 119 height 15
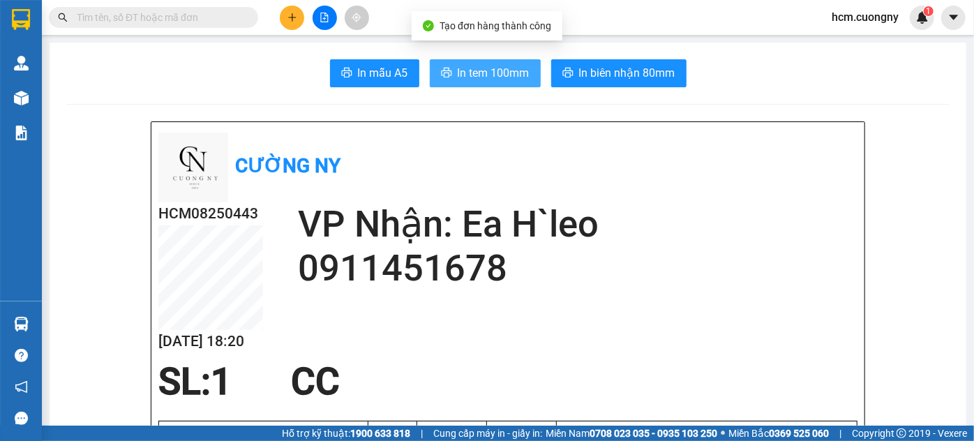
click at [469, 75] on span "In tem 100mm" at bounding box center [494, 72] width 72 height 17
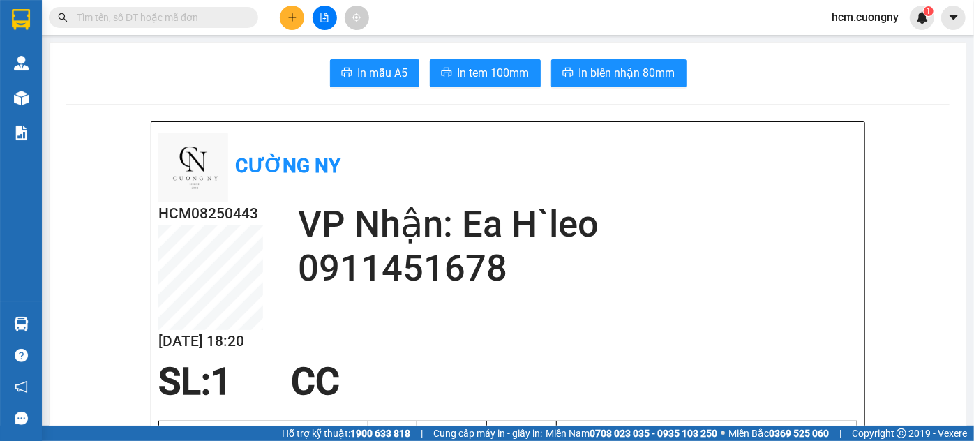
click at [292, 15] on icon "plus" at bounding box center [293, 18] width 10 height 10
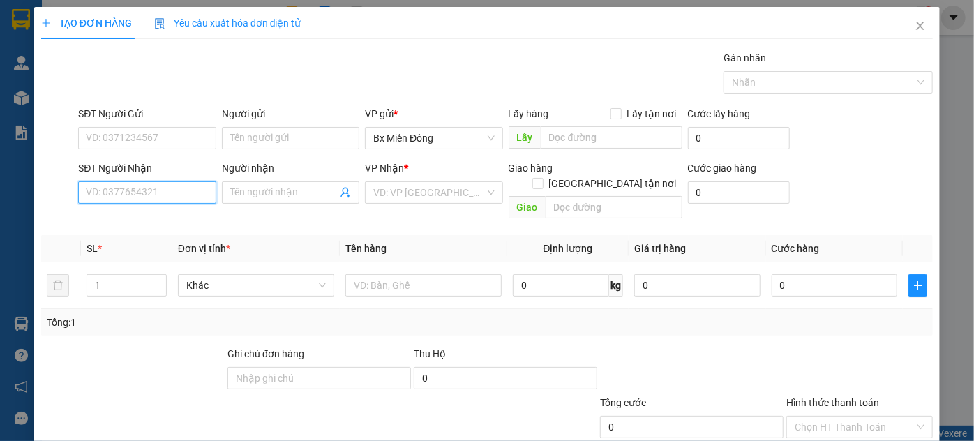
click at [155, 185] on input "SĐT Người Nhận" at bounding box center [146, 192] width 137 height 22
type input "0988537065"
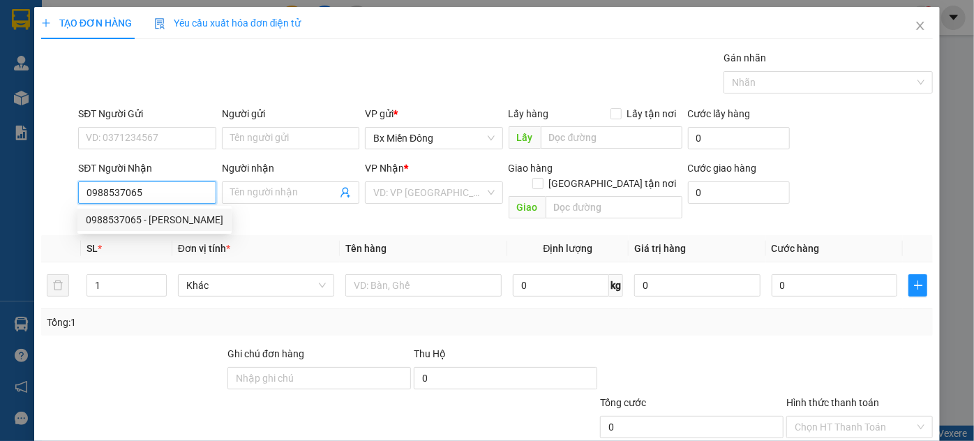
click at [170, 220] on div "0988537065 - [PERSON_NAME]" at bounding box center [154, 219] width 137 height 15
type input "anh luân"
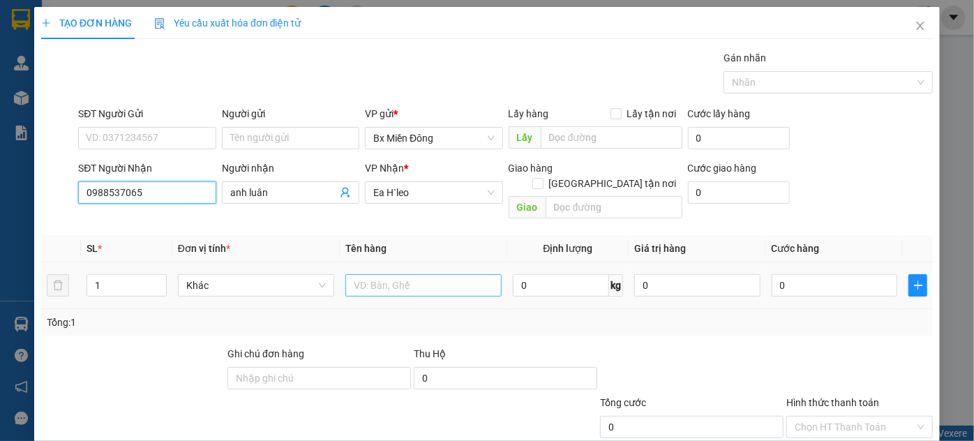
type input "0988537065"
click at [378, 274] on input "text" at bounding box center [423, 285] width 156 height 22
drag, startPoint x: 378, startPoint y: 267, endPoint x: 239, endPoint y: 286, distance: 140.3
click at [239, 286] on tr "1 Khác 1 0 kg 0 0" at bounding box center [487, 285] width 892 height 47
type input "2 bao"
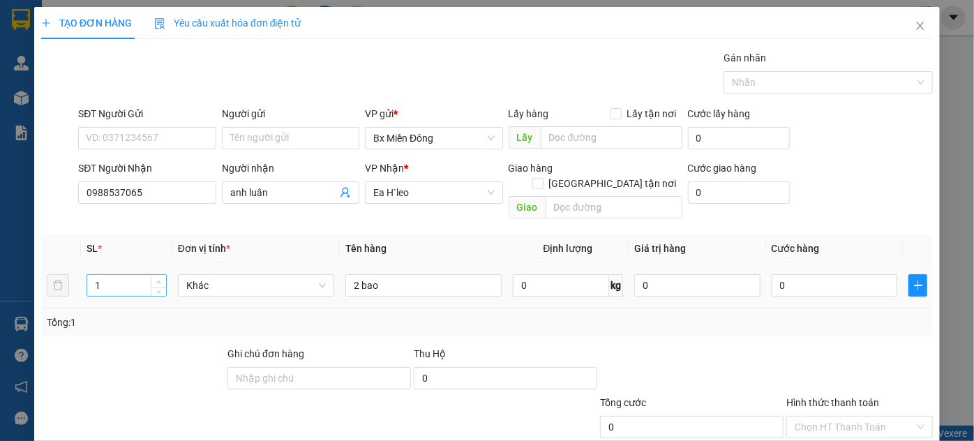
type input "2"
click at [159, 278] on span "up" at bounding box center [159, 282] width 8 height 8
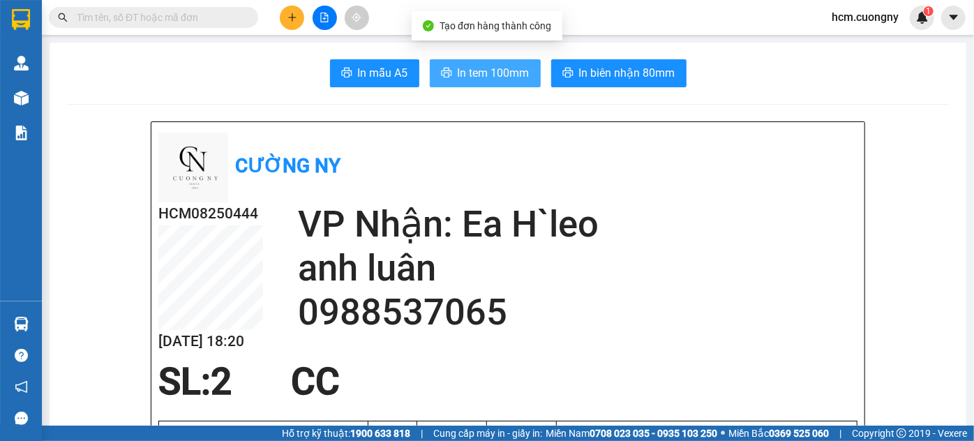
click at [495, 72] on span "In tem 100mm" at bounding box center [494, 72] width 72 height 17
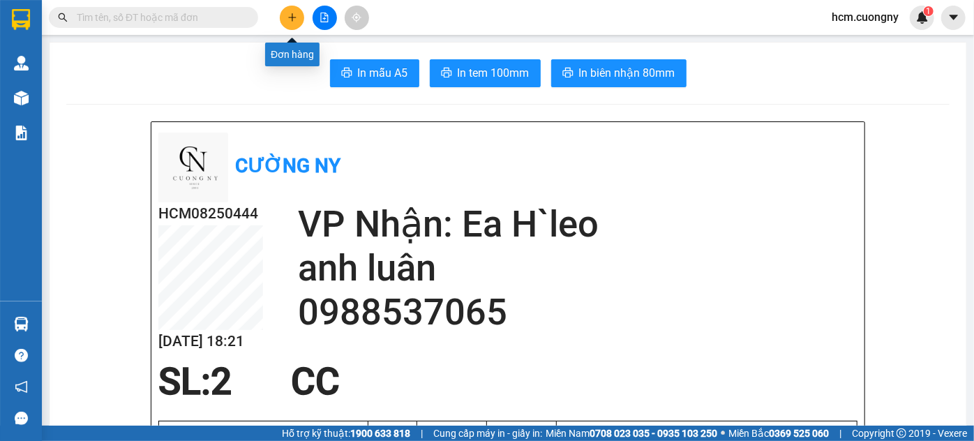
click at [283, 16] on button at bounding box center [292, 18] width 24 height 24
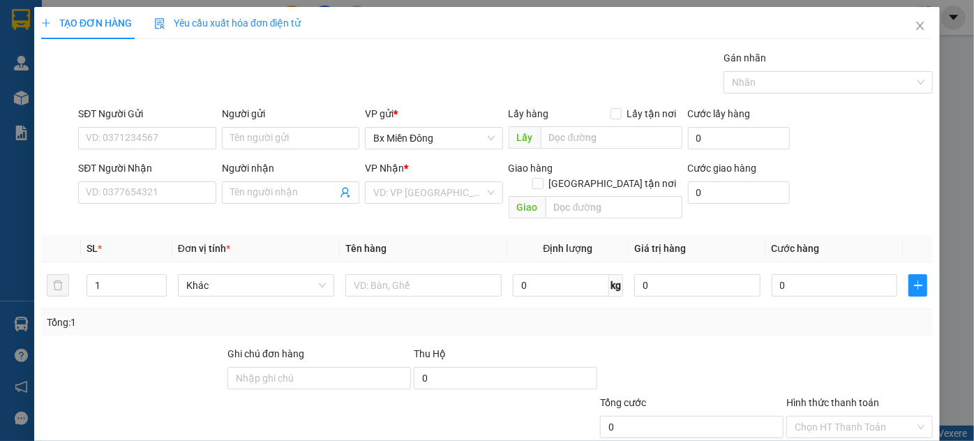
click at [119, 177] on div "SĐT Người Nhận" at bounding box center [146, 171] width 137 height 21
click at [120, 186] on input "SĐT Người Nhận" at bounding box center [146, 192] width 137 height 22
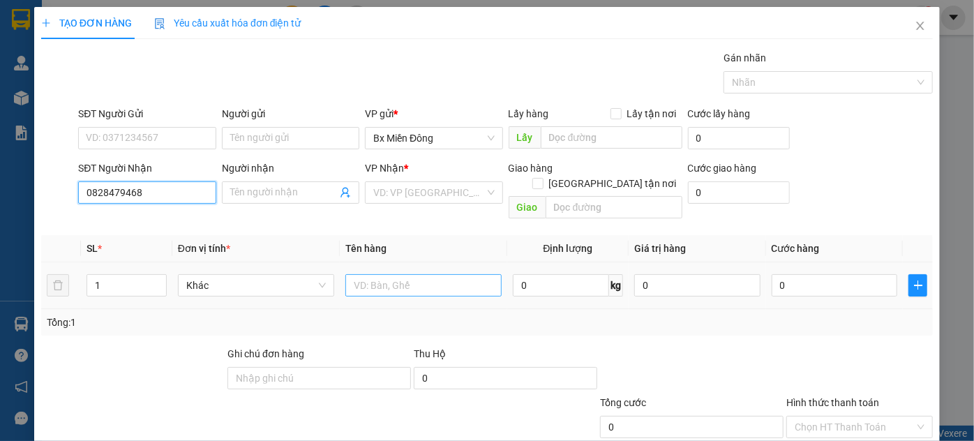
type input "0828479468"
click at [388, 274] on input "text" at bounding box center [423, 285] width 156 height 22
type input "1 cục sơn"
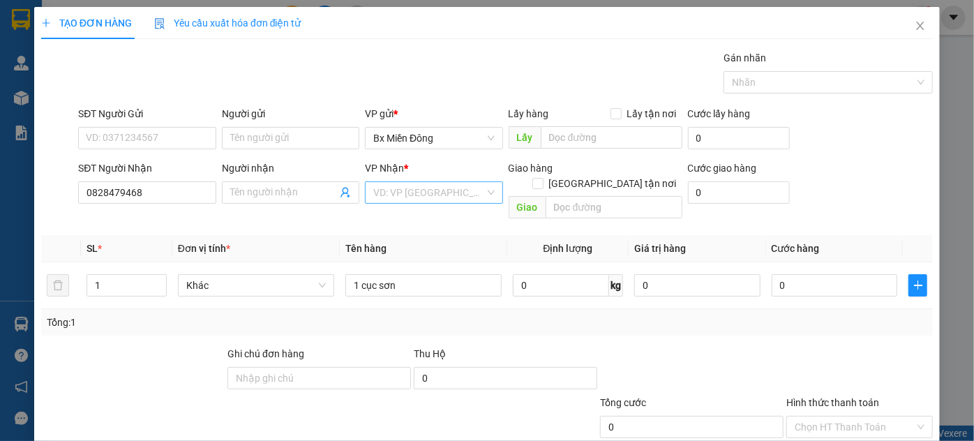
drag, startPoint x: 434, startPoint y: 187, endPoint x: 433, endPoint y: 198, distance: 10.5
click at [433, 187] on input "search" at bounding box center [428, 192] width 111 height 21
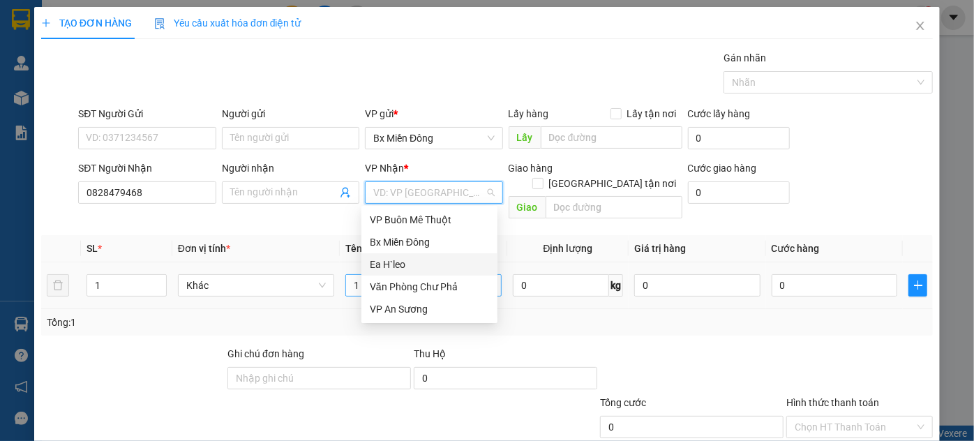
click at [391, 258] on div "Ea H`leo" at bounding box center [429, 264] width 119 height 15
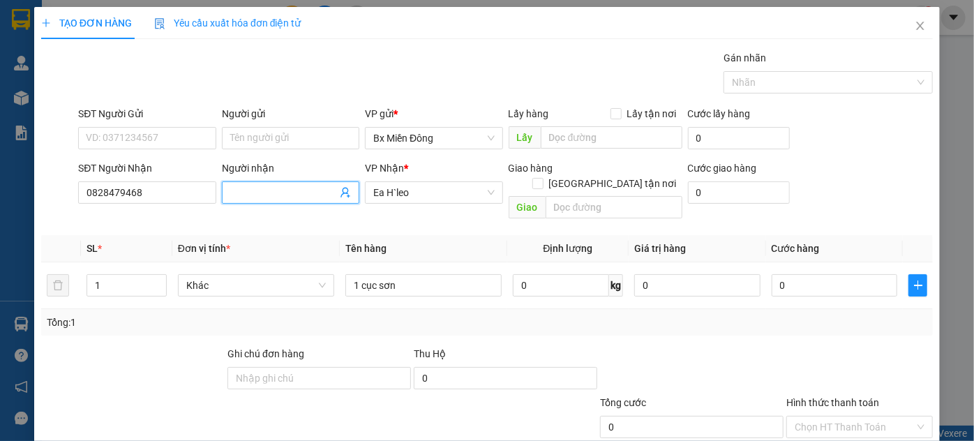
click at [275, 185] on input "Người nhận" at bounding box center [283, 192] width 107 height 15
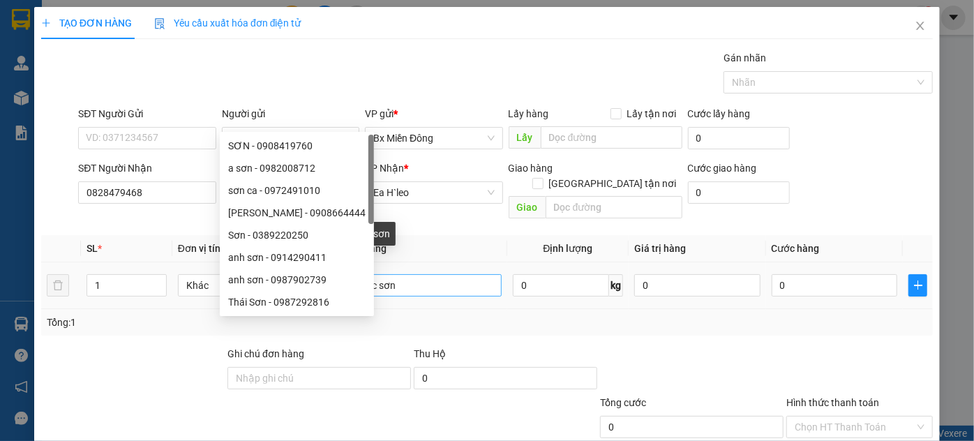
type input "sơn"
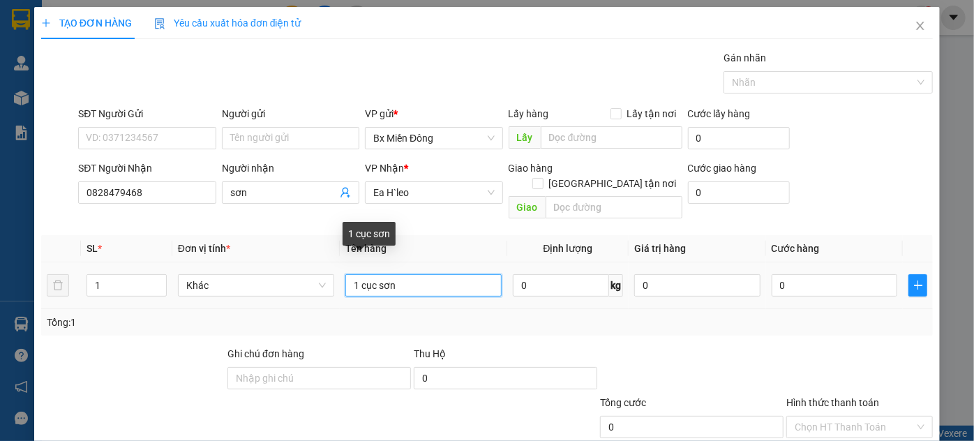
drag, startPoint x: 398, startPoint y: 197, endPoint x: 378, endPoint y: 202, distance: 21.0
click at [378, 274] on input "1 cục sơn" at bounding box center [423, 285] width 156 height 22
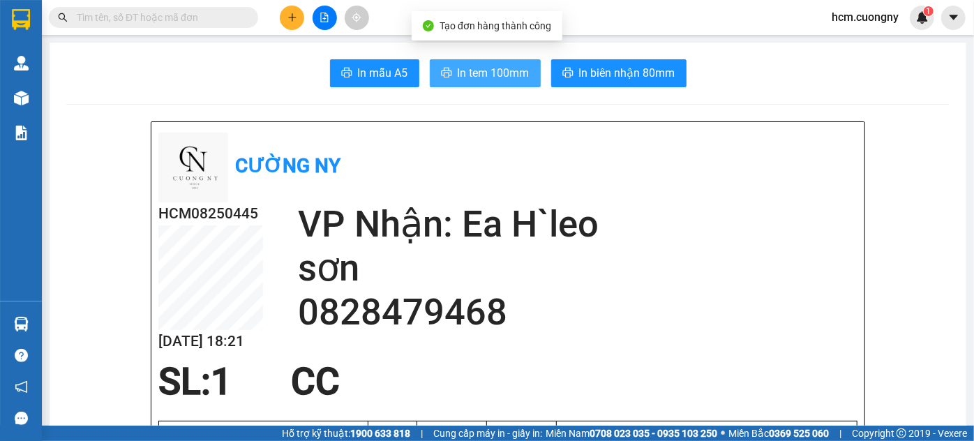
click at [507, 75] on span "In tem 100mm" at bounding box center [494, 72] width 72 height 17
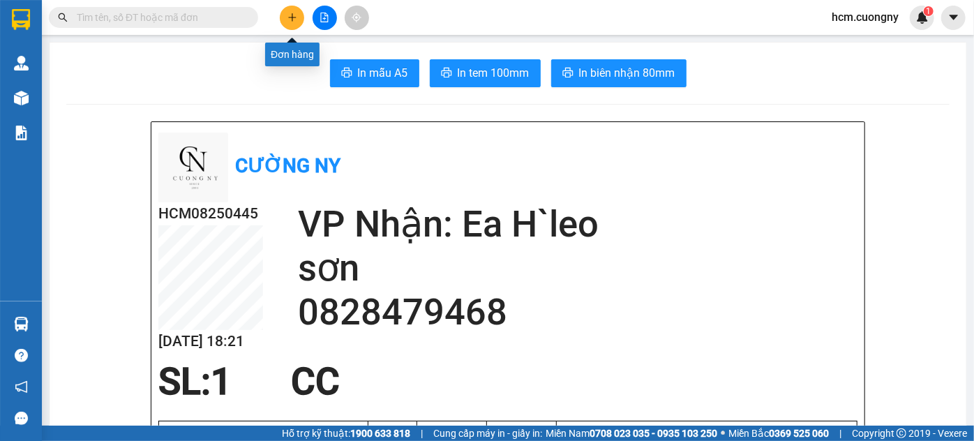
click at [289, 18] on icon "plus" at bounding box center [293, 18] width 10 height 10
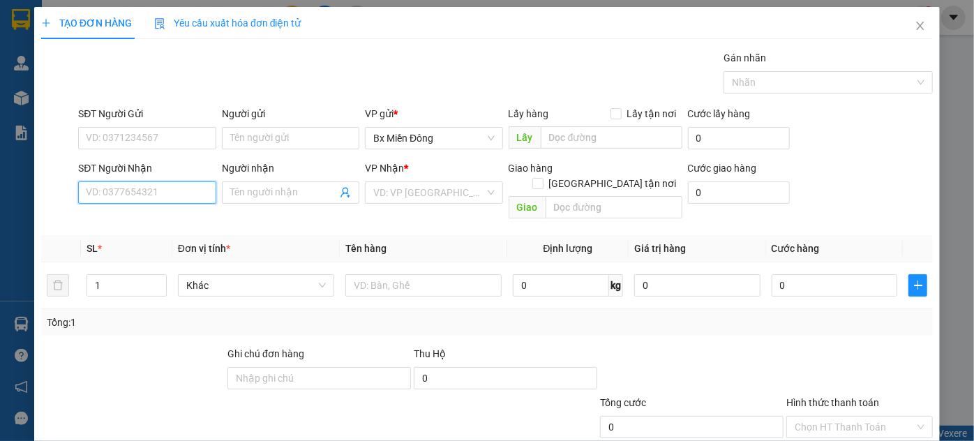
click at [137, 199] on input "SĐT Người Nhận" at bounding box center [146, 192] width 137 height 22
type input "0933842248"
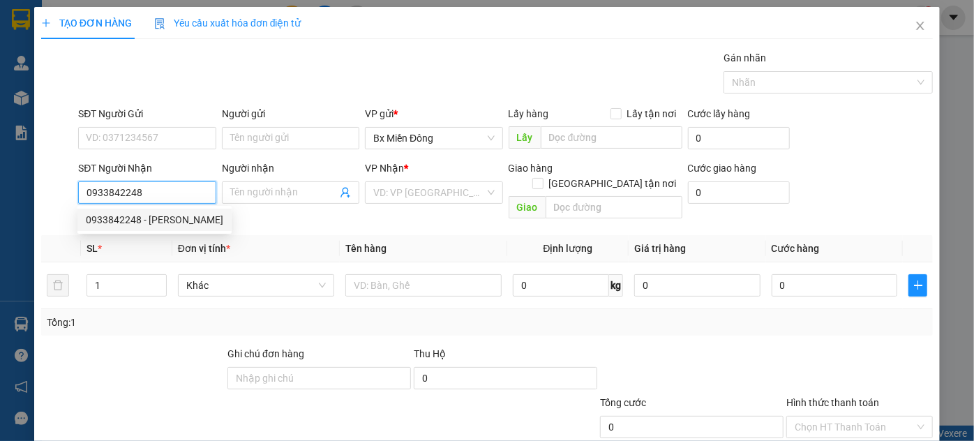
click at [181, 218] on div "0933842248 - [PERSON_NAME]" at bounding box center [154, 219] width 137 height 15
type input "anh lân"
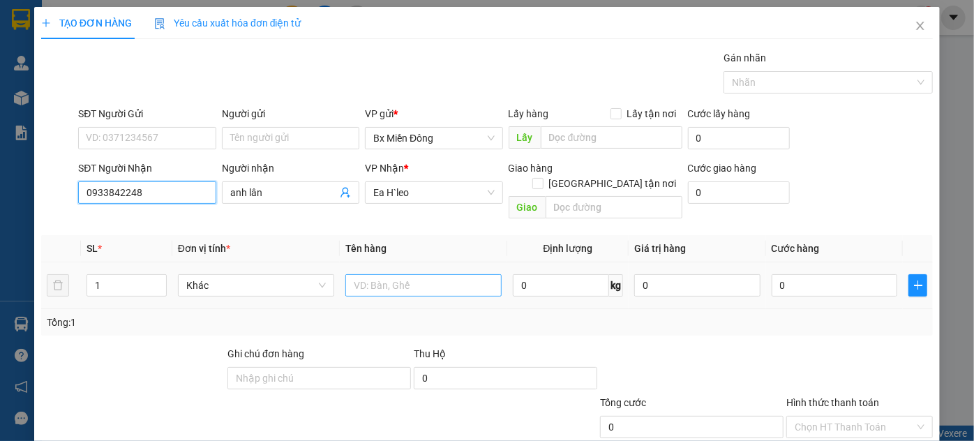
type input "0933842248"
click at [361, 274] on input "text" at bounding box center [423, 285] width 156 height 22
type input "3 bao"
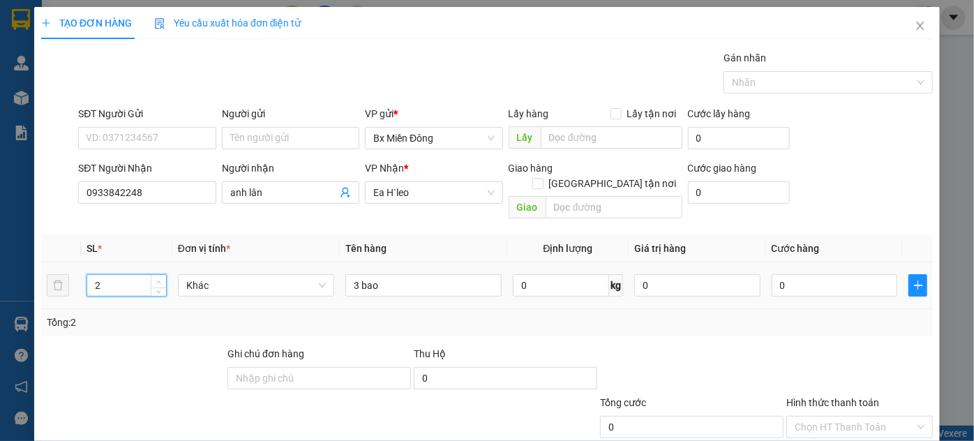
click at [158, 280] on icon "up" at bounding box center [158, 282] width 5 height 5
type input "3"
click at [158, 280] on icon "up" at bounding box center [158, 282] width 5 height 5
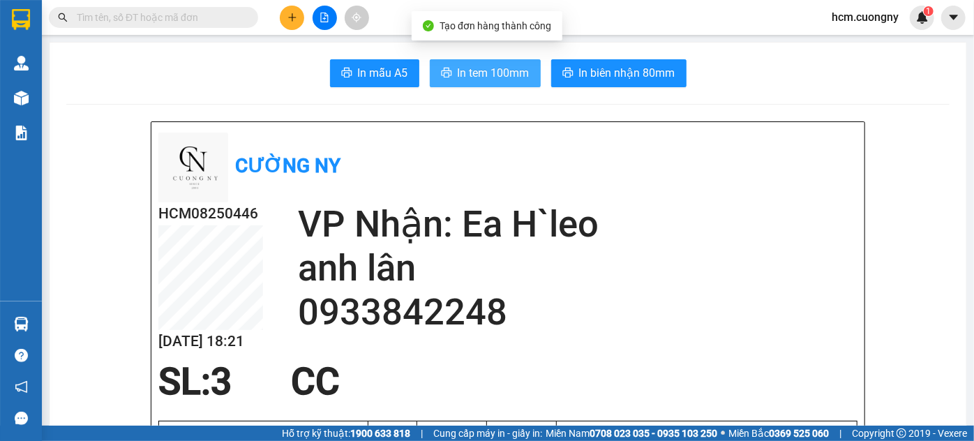
click at [505, 77] on span "In tem 100mm" at bounding box center [494, 72] width 72 height 17
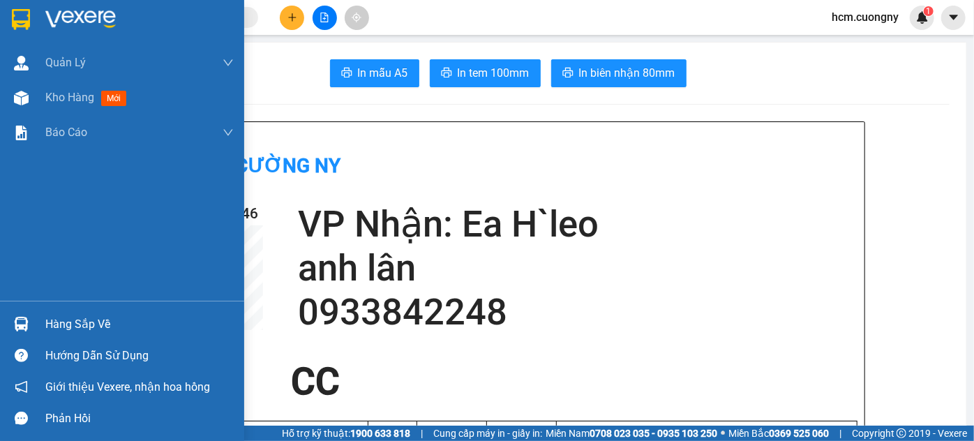
click at [24, 14] on img at bounding box center [21, 19] width 18 height 21
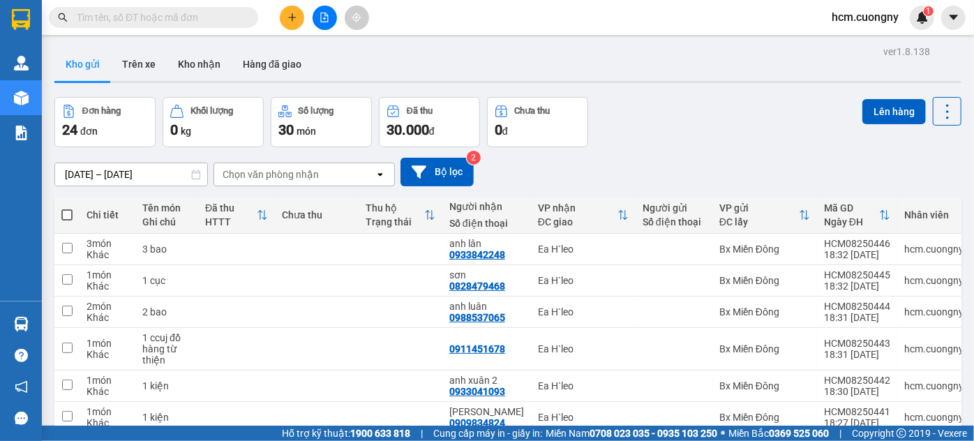
click at [867, 158] on div "[DATE] – [DATE] Press the down arrow key to interact with the calendar and sele…" at bounding box center [507, 172] width 907 height 29
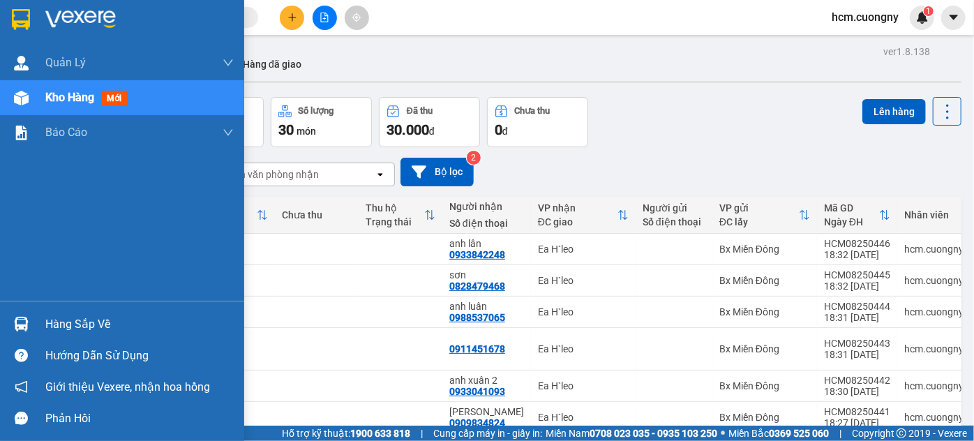
click at [27, 27] on img at bounding box center [21, 19] width 18 height 21
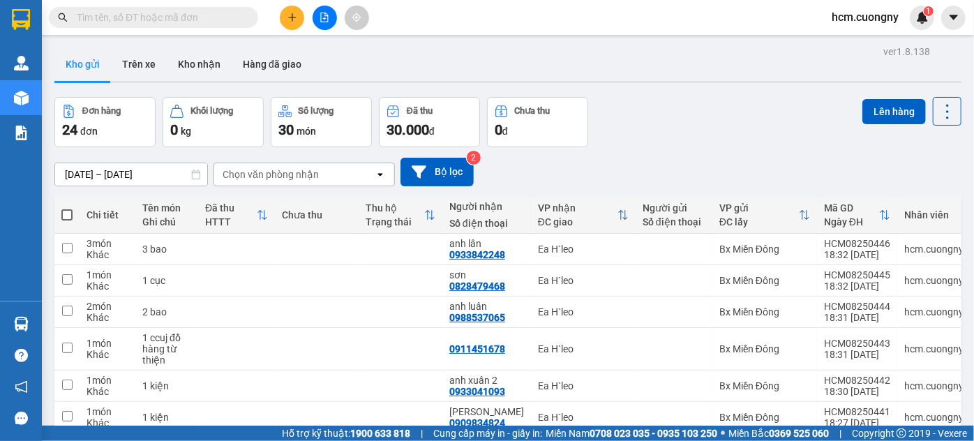
click at [277, 22] on div at bounding box center [324, 18] width 105 height 24
click at [288, 19] on icon "plus" at bounding box center [293, 18] width 10 height 10
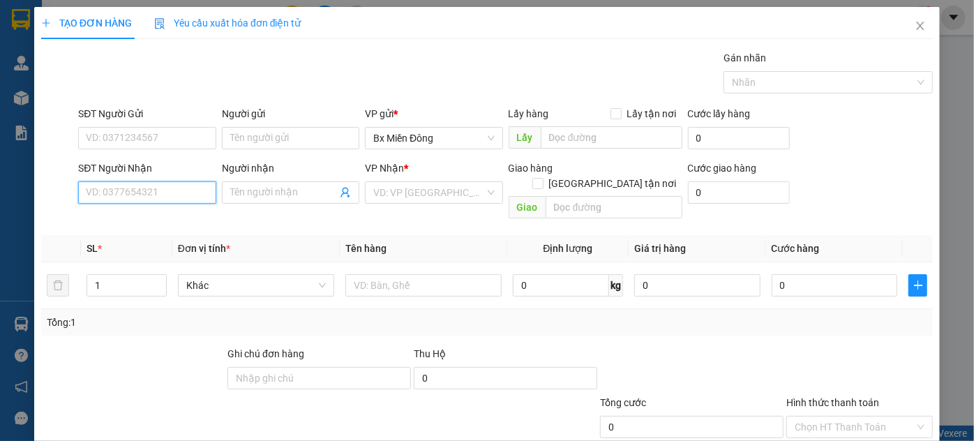
click at [110, 193] on input "SĐT Người Nhận" at bounding box center [146, 192] width 137 height 22
click at [142, 196] on input "SĐT Người Nhận" at bounding box center [146, 192] width 137 height 22
click at [103, 191] on input "SĐT Người Nhận" at bounding box center [146, 192] width 137 height 22
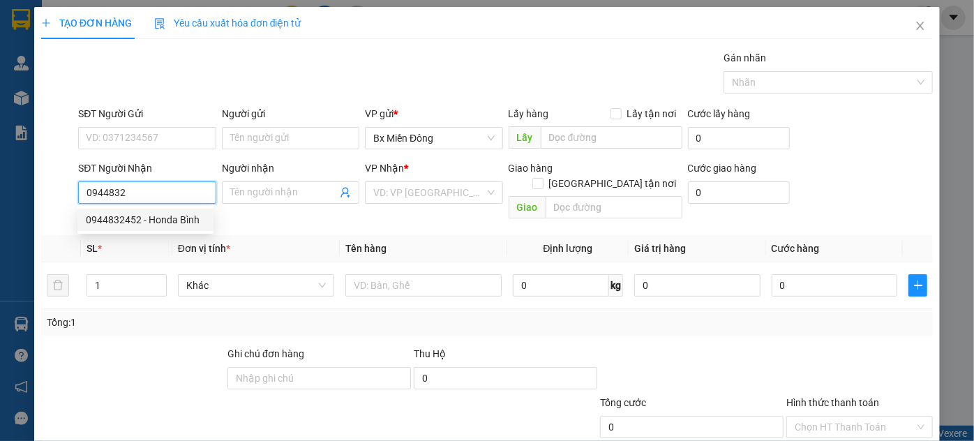
click at [116, 217] on div "0944832452 - Honda Bình" at bounding box center [145, 219] width 119 height 15
type input "0944832452"
type input "Honda Bình"
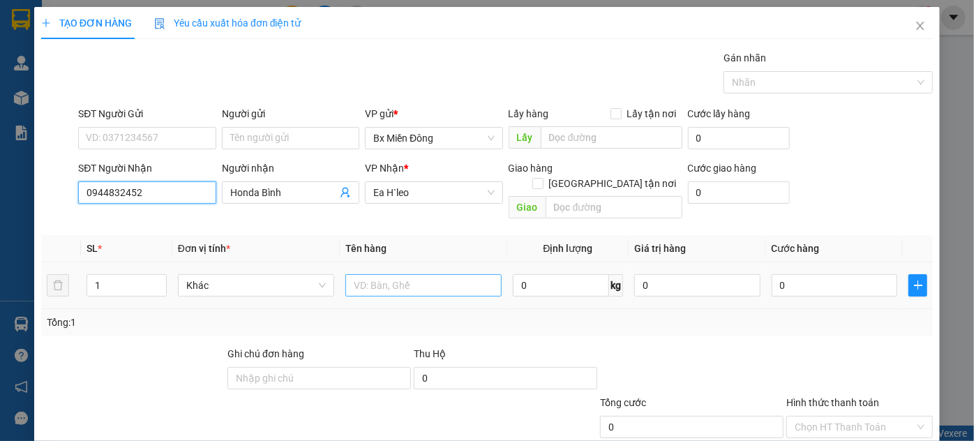
type input "0944832452"
click at [435, 274] on input "text" at bounding box center [423, 285] width 156 height 22
drag, startPoint x: 406, startPoint y: 269, endPoint x: 376, endPoint y: 279, distance: 31.8
click at [376, 279] on input "2 kiênk" at bounding box center [423, 285] width 156 height 22
type input "2 kiênj"
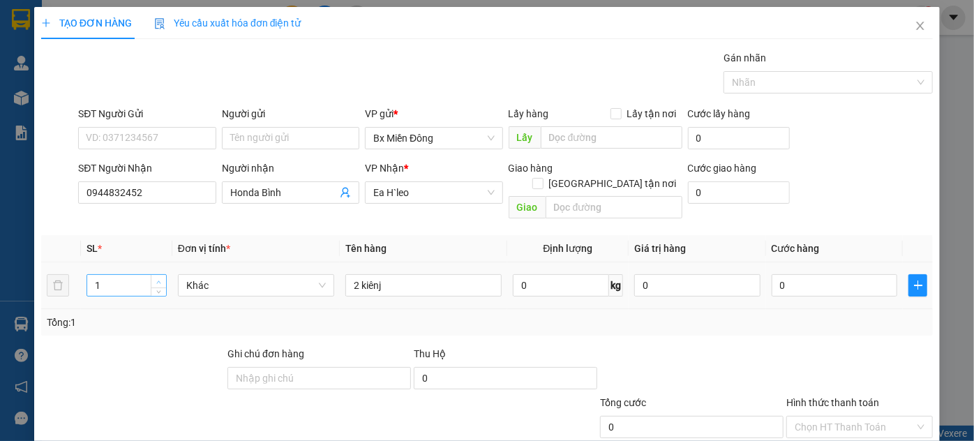
type input "2"
click at [154, 275] on span "Increase Value" at bounding box center [158, 281] width 15 height 13
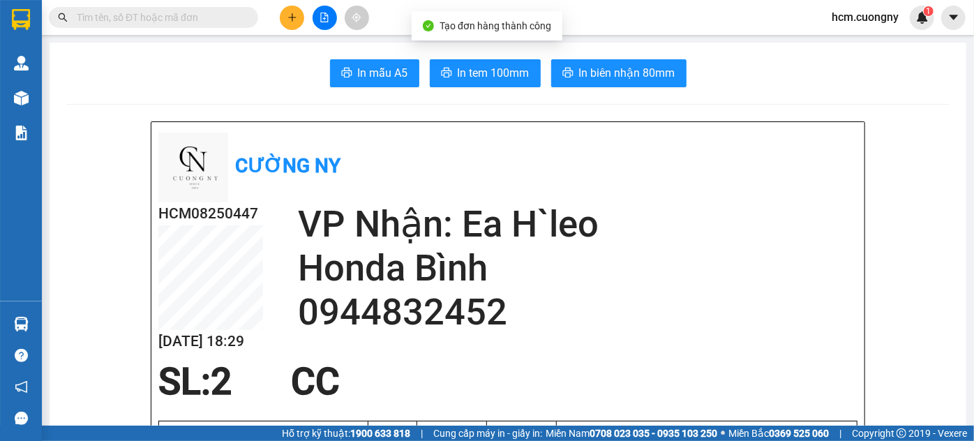
drag, startPoint x: 311, startPoint y: 17, endPoint x: 292, endPoint y: 17, distance: 18.2
click at [307, 16] on div at bounding box center [324, 18] width 105 height 24
click at [290, 17] on icon "plus" at bounding box center [292, 17] width 8 height 1
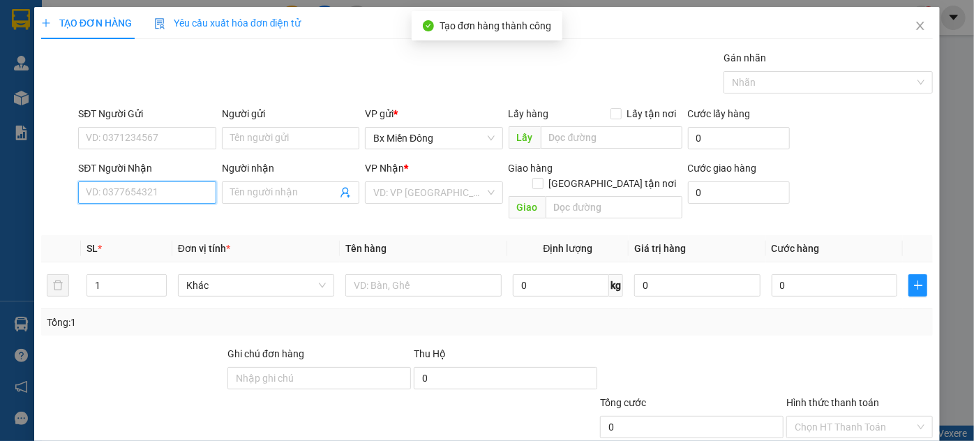
click at [155, 191] on input "SĐT Người Nhận" at bounding box center [146, 192] width 137 height 22
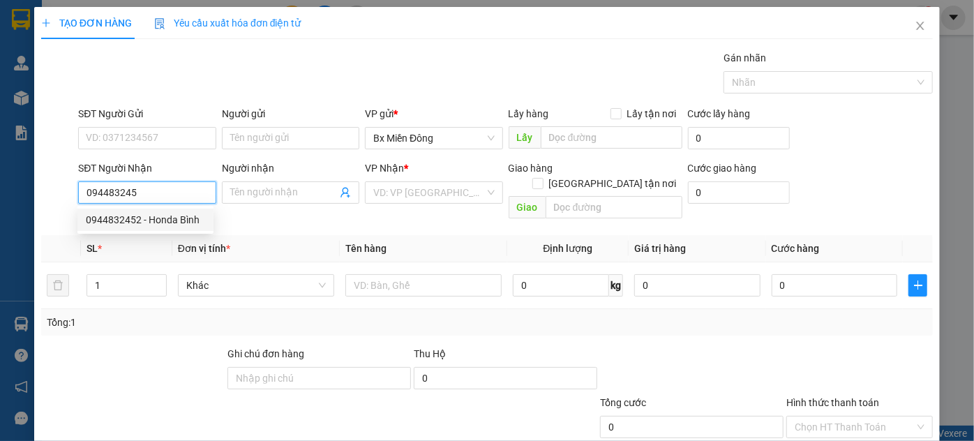
click at [171, 223] on div "0944832452 - Honda Bình" at bounding box center [145, 219] width 119 height 15
type input "0944832452"
type input "Honda Bình"
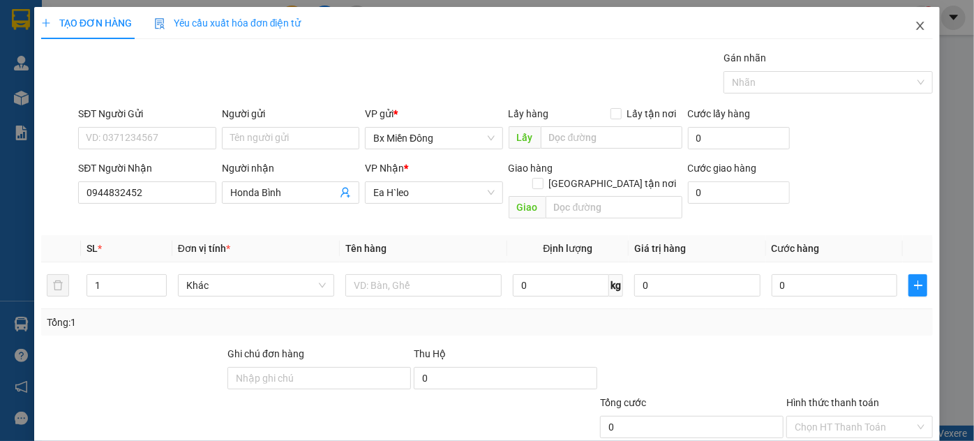
click at [916, 27] on icon "close" at bounding box center [920, 25] width 11 height 11
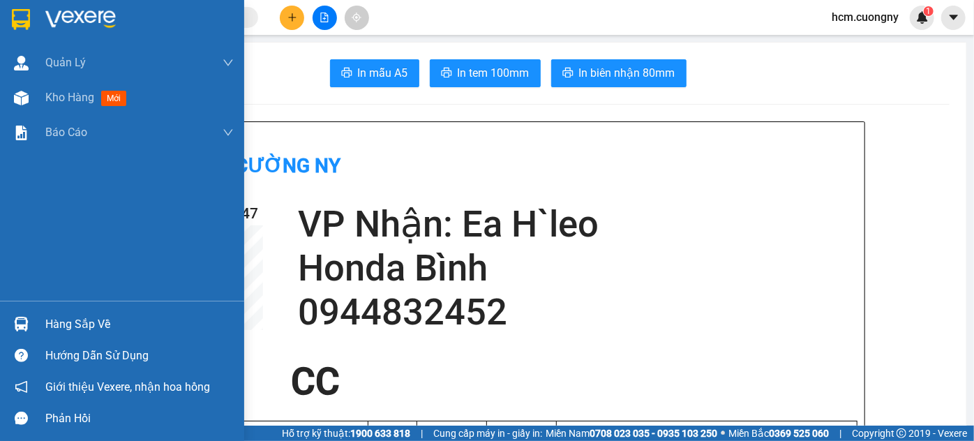
click at [20, 18] on img at bounding box center [21, 19] width 18 height 21
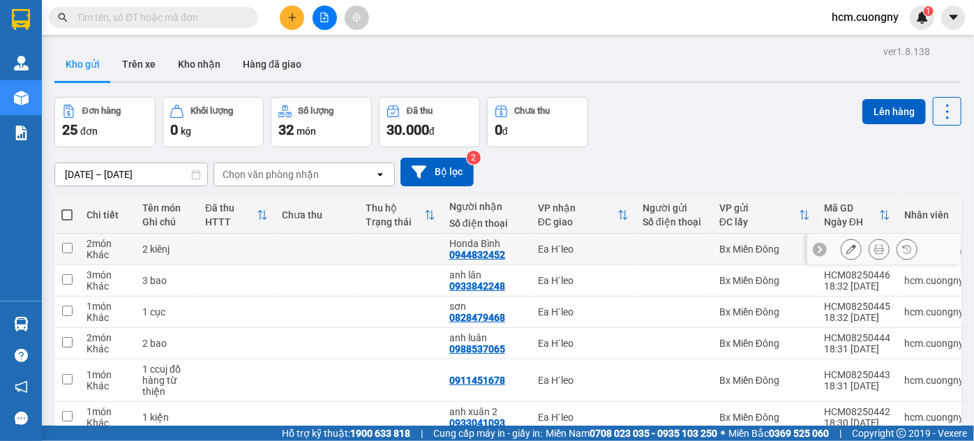
click at [842, 243] on button at bounding box center [852, 249] width 20 height 24
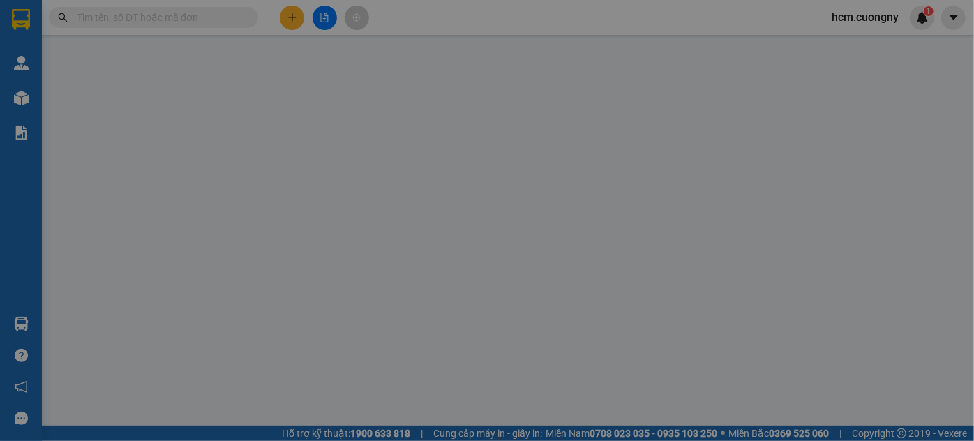
type input "0944832452"
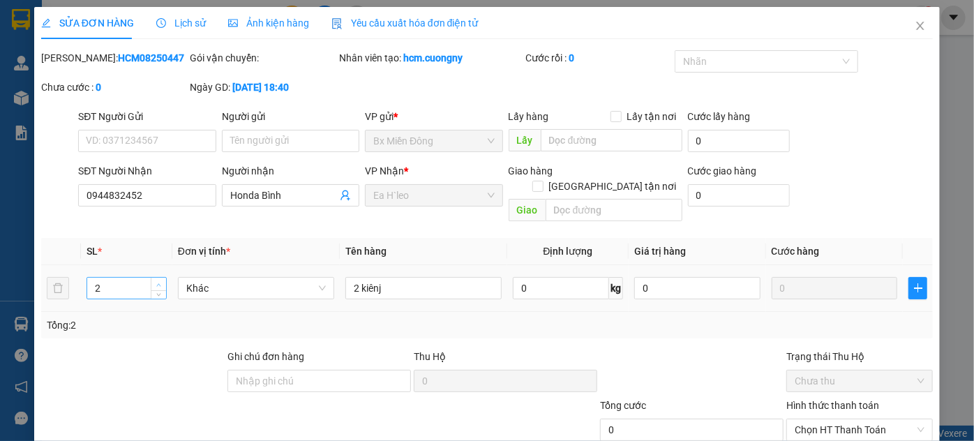
type input "3"
click at [158, 283] on icon "up" at bounding box center [158, 285] width 5 height 5
drag, startPoint x: 353, startPoint y: 274, endPoint x: 338, endPoint y: 276, distance: 15.6
click at [340, 276] on td "2 kiênj" at bounding box center [423, 288] width 167 height 47
type input "3 kiênj"
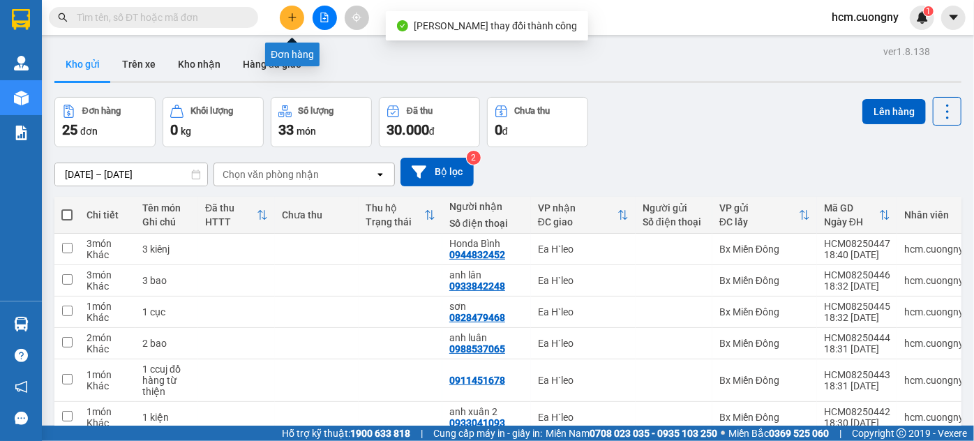
click at [288, 22] on icon "plus" at bounding box center [293, 18] width 10 height 10
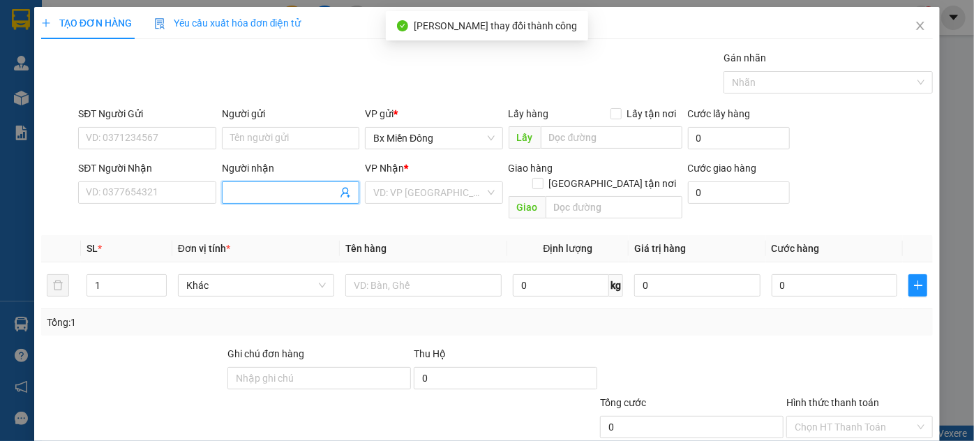
click at [234, 189] on input "Người nhận" at bounding box center [283, 192] width 107 height 15
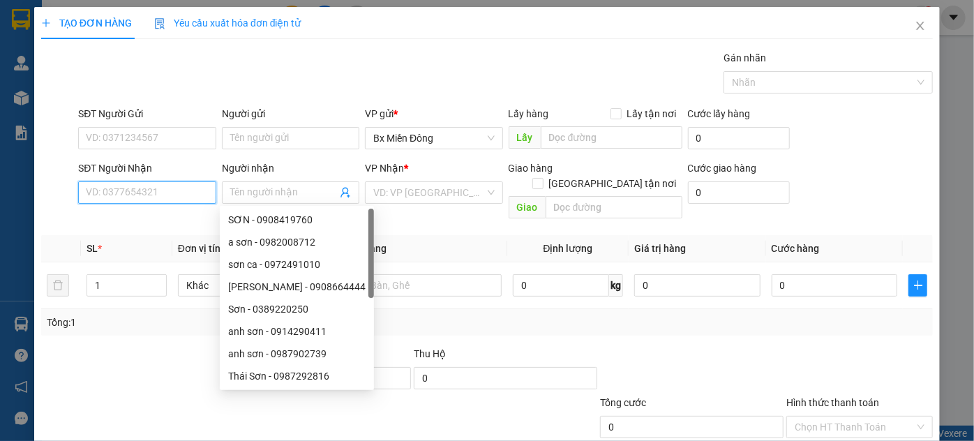
click at [151, 187] on input "SĐT Người Nhận" at bounding box center [146, 192] width 137 height 22
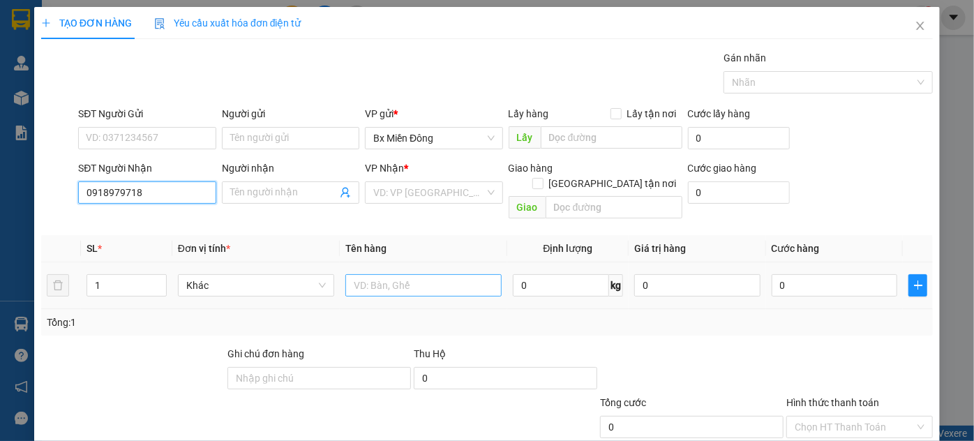
type input "0918979718"
click at [355, 274] on input "text" at bounding box center [423, 285] width 156 height 22
type input "1 máy bơm"
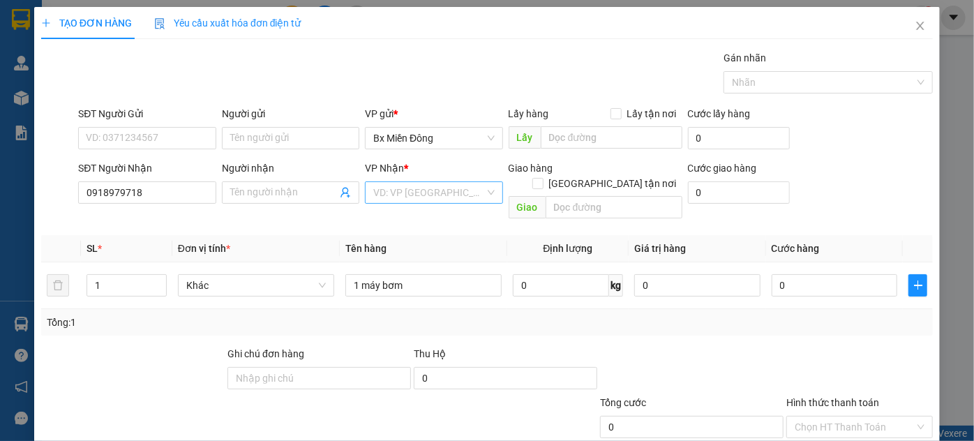
click at [400, 181] on div "VD: VP [GEOGRAPHIC_DATA]" at bounding box center [433, 192] width 137 height 22
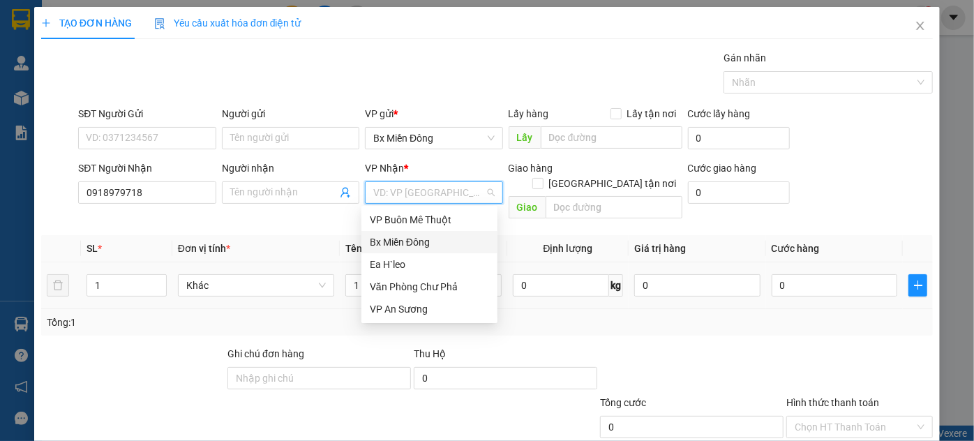
drag, startPoint x: 375, startPoint y: 248, endPoint x: 376, endPoint y: 256, distance: 7.7
click at [375, 250] on div "Bx Miền Đông" at bounding box center [430, 242] width 136 height 22
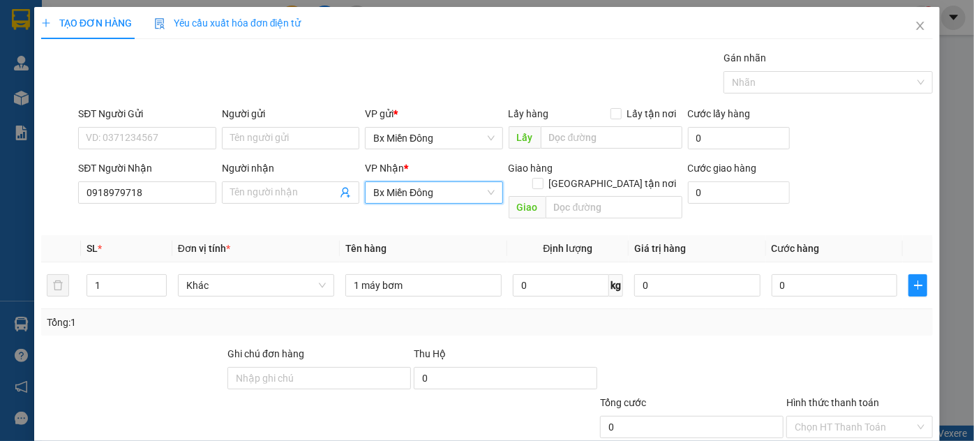
click at [484, 191] on span "Bx Miền Đông" at bounding box center [433, 192] width 121 height 21
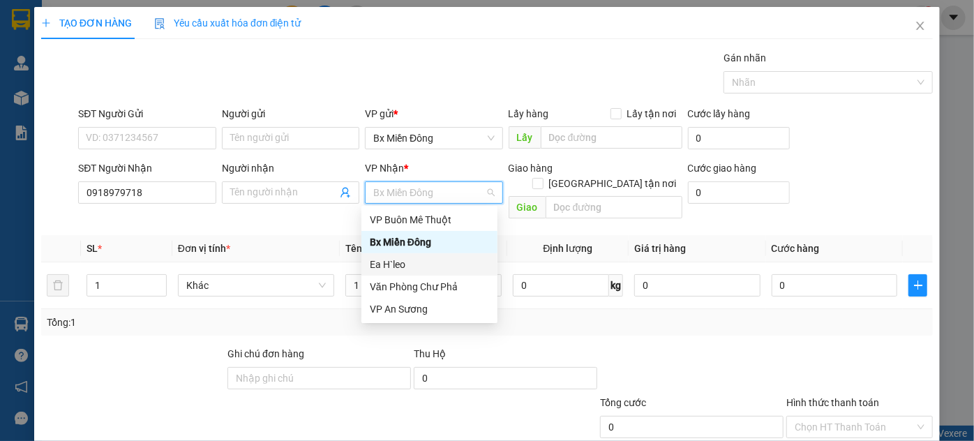
click at [399, 265] on div "Ea H`leo" at bounding box center [429, 264] width 119 height 15
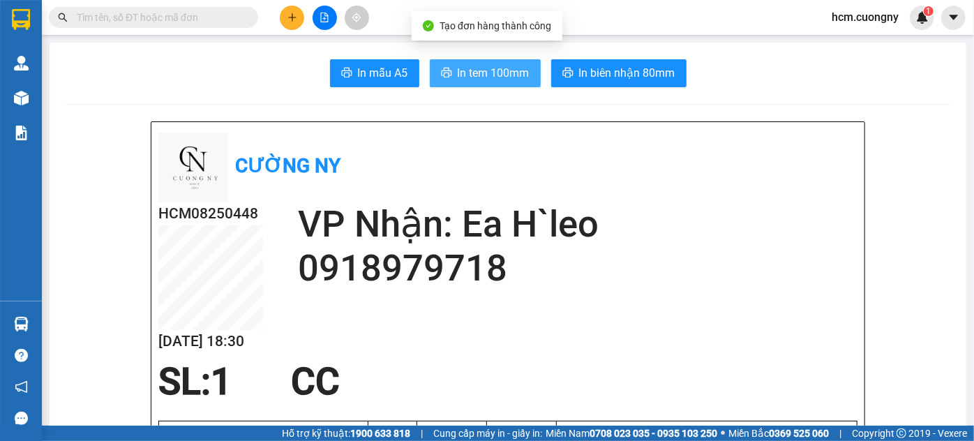
click at [470, 76] on span "In tem 100mm" at bounding box center [494, 72] width 72 height 17
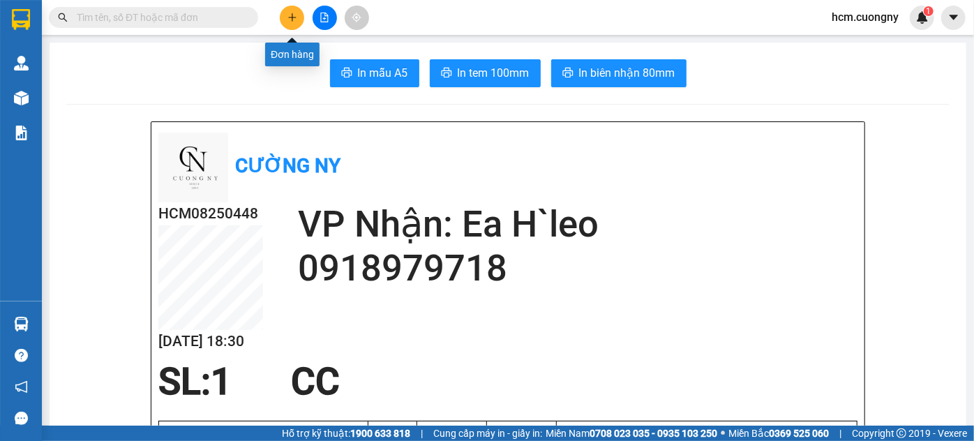
click at [281, 17] on button at bounding box center [292, 18] width 24 height 24
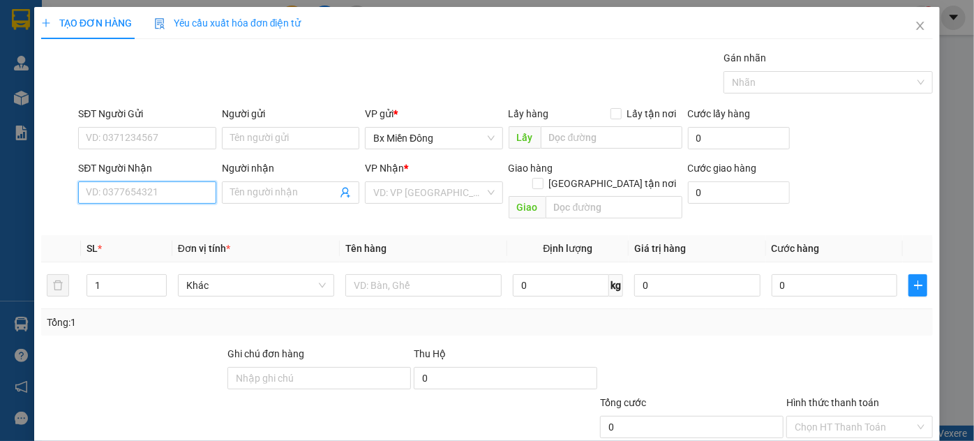
click at [140, 191] on input "SĐT Người Nhận" at bounding box center [146, 192] width 137 height 22
click at [134, 221] on div "0918979718" at bounding box center [145, 219] width 119 height 15
type input "0918979718"
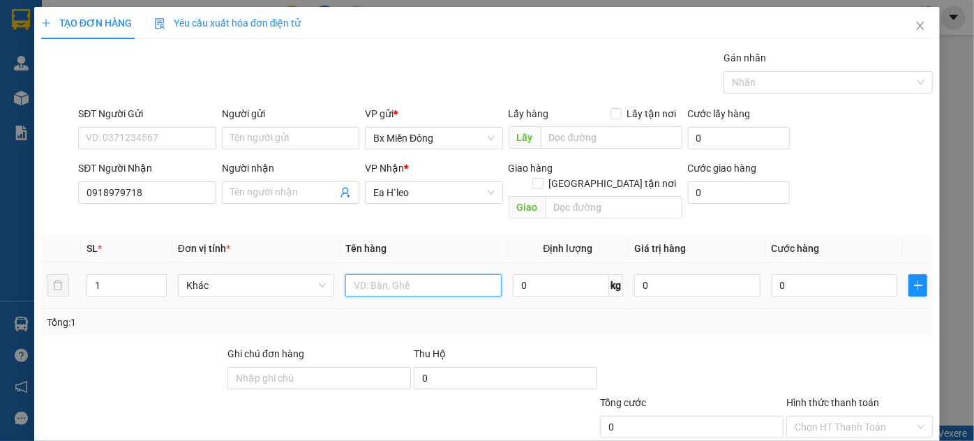
click at [368, 274] on input "text" at bounding box center [423, 285] width 156 height 22
type input "1 kiên"
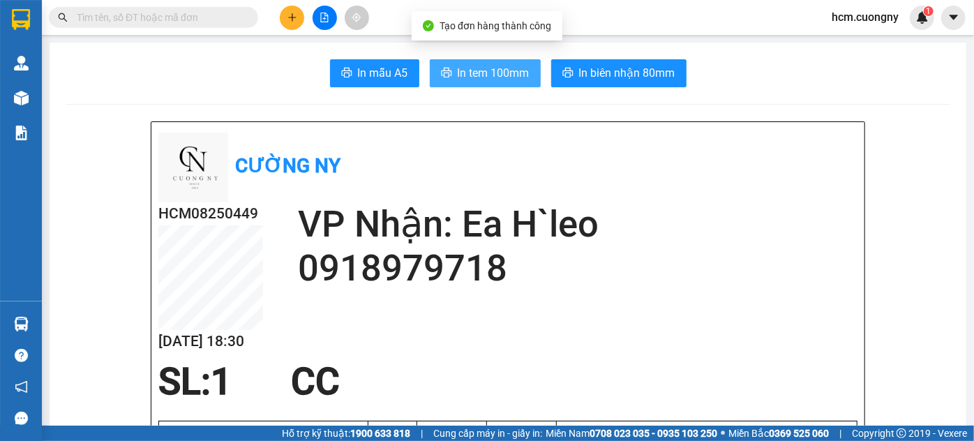
click at [476, 64] on span "In tem 100mm" at bounding box center [494, 72] width 72 height 17
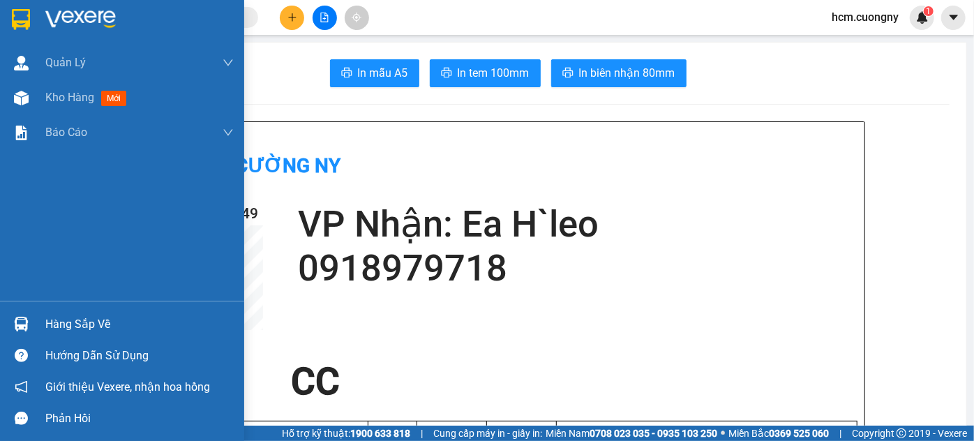
click at [22, 18] on img at bounding box center [21, 19] width 18 height 21
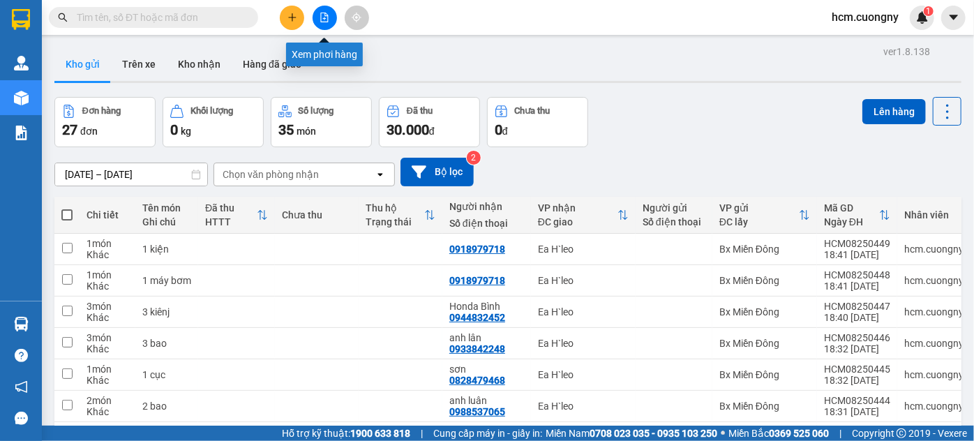
click at [318, 17] on button at bounding box center [325, 18] width 24 height 24
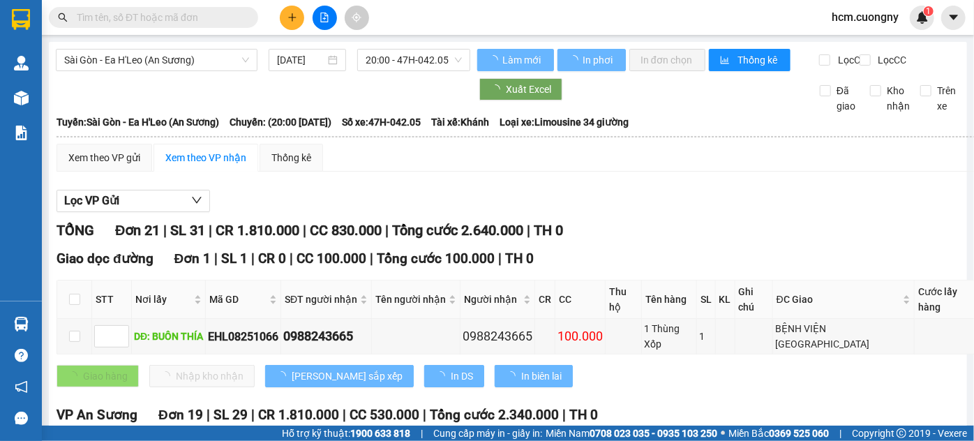
type input "[DATE]"
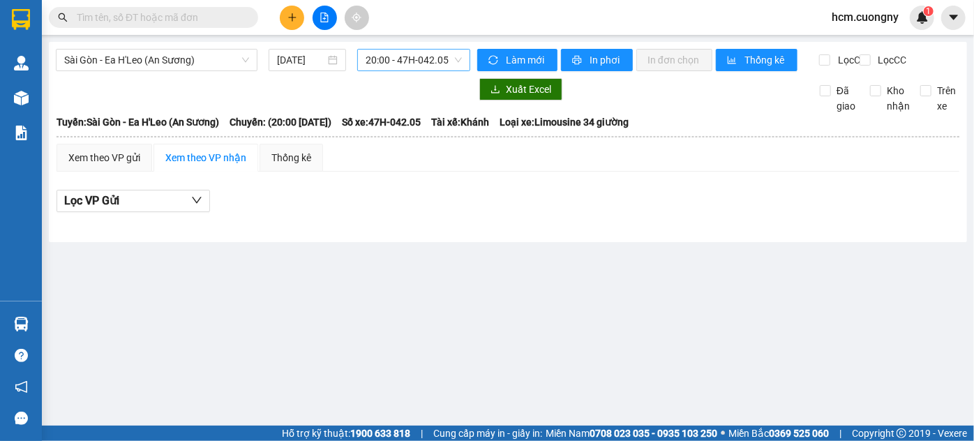
click at [459, 59] on span "20:00 - 47H-042.05" at bounding box center [414, 60] width 96 height 21
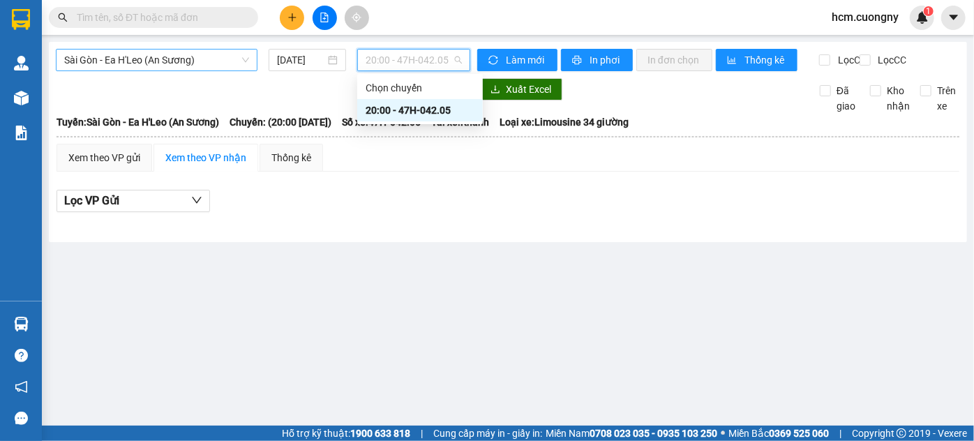
click at [179, 64] on span "Sài Gòn - Ea H'Leo (An Sương)" at bounding box center [156, 60] width 185 height 21
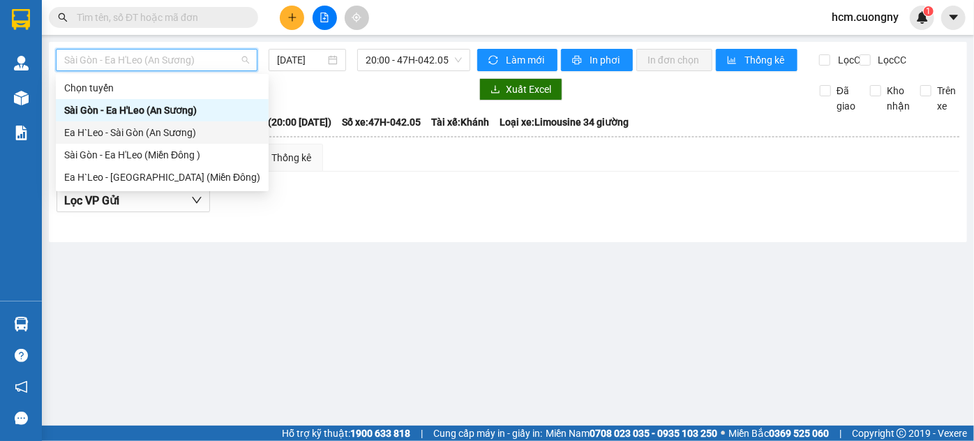
click at [136, 137] on div "Ea H`Leo - Sài Gòn (An Sương)" at bounding box center [162, 132] width 196 height 15
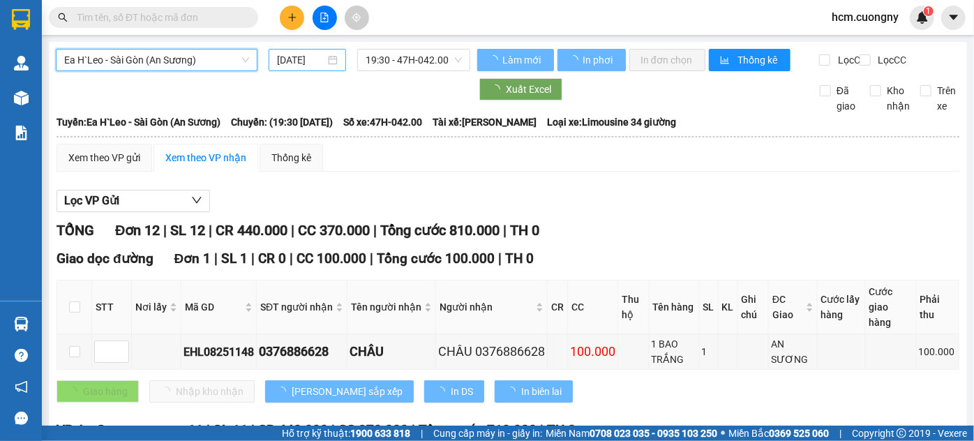
click at [300, 65] on input "[DATE]" at bounding box center [301, 59] width 48 height 15
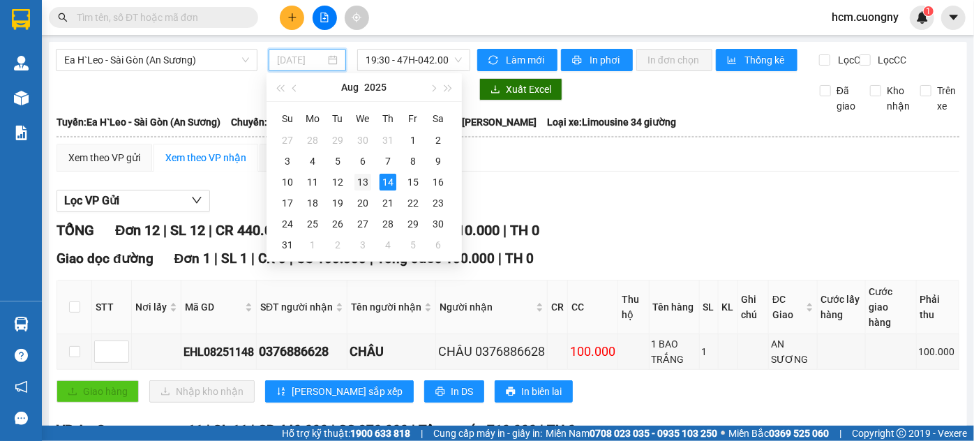
click at [363, 176] on div "13" at bounding box center [363, 182] width 17 height 17
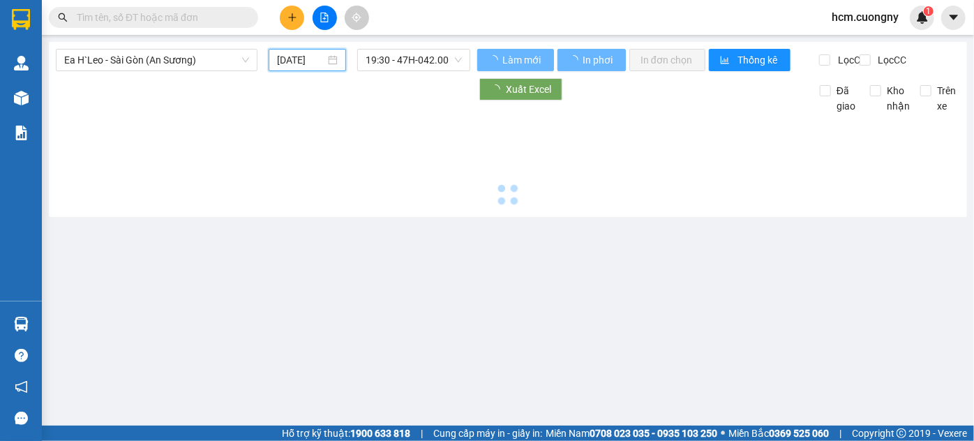
type input "[DATE]"
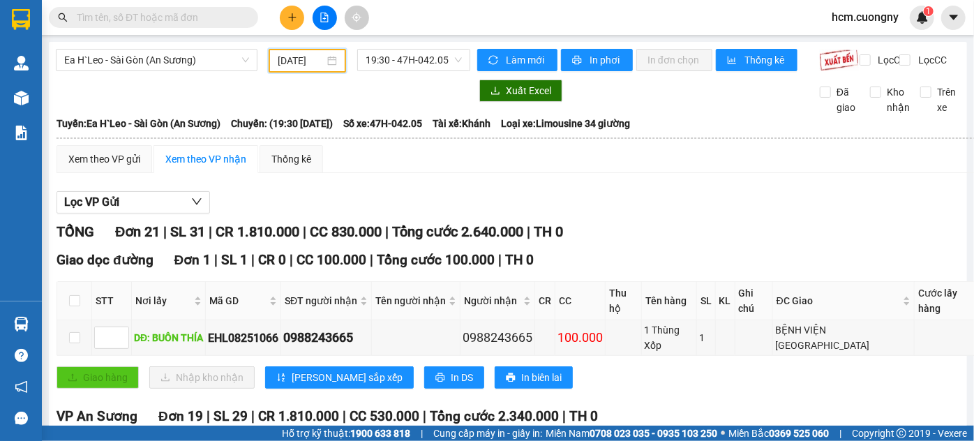
click at [184, 73] on div "Ea H`Leo - [GEOGRAPHIC_DATA] (An Sương) [DATE] 19:30 - 47H-042.05" at bounding box center [263, 61] width 415 height 24
click at [195, 66] on span "Ea H`Leo - Sài Gòn (An Sương)" at bounding box center [156, 60] width 185 height 21
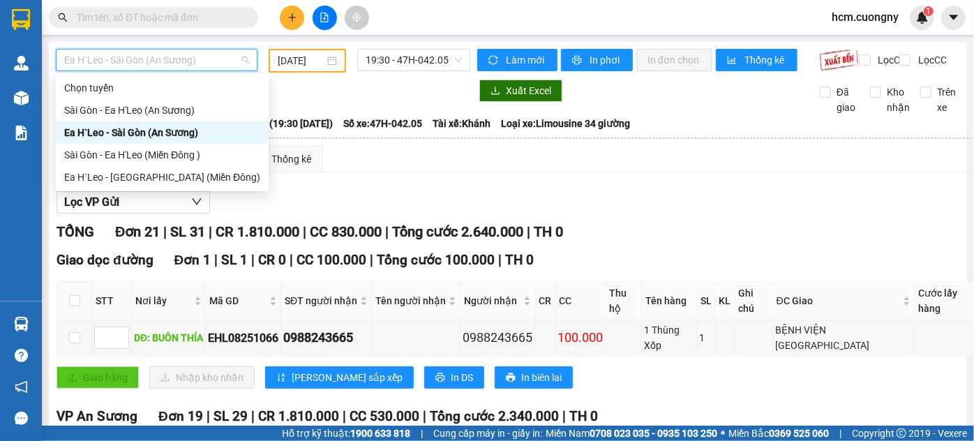
click at [134, 135] on div "Ea H`Leo - Sài Gòn (An Sương)" at bounding box center [162, 132] width 196 height 15
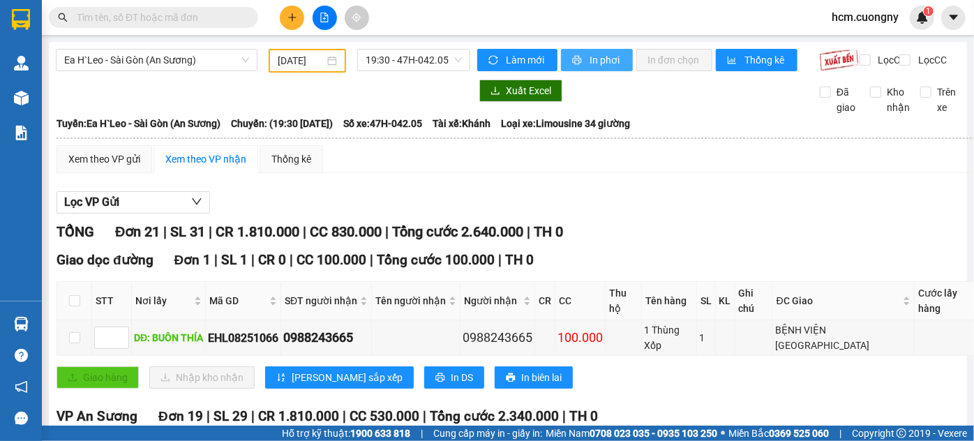
drag, startPoint x: 599, startPoint y: 59, endPoint x: 569, endPoint y: 113, distance: 61.2
click at [599, 59] on span "In phơi" at bounding box center [606, 59] width 32 height 15
click at [728, 338] on td at bounding box center [726, 338] width 20 height 36
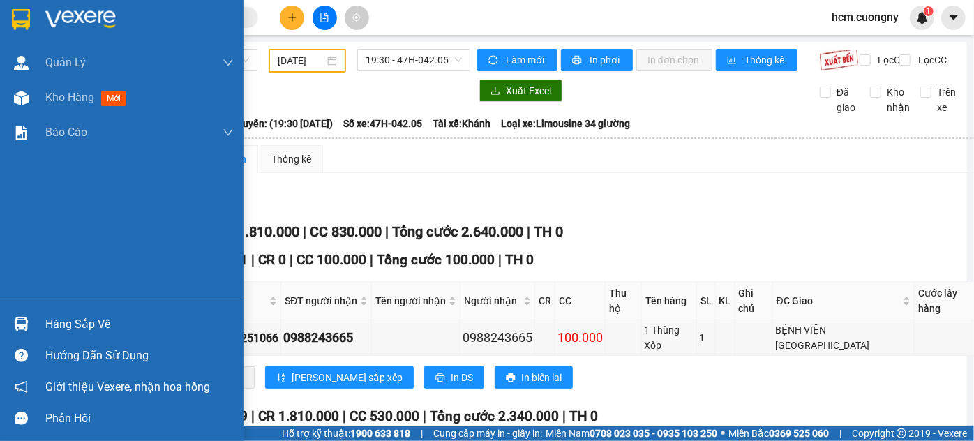
drag, startPoint x: 13, startPoint y: 21, endPoint x: 20, endPoint y: 16, distance: 8.0
click at [13, 21] on img at bounding box center [21, 19] width 18 height 21
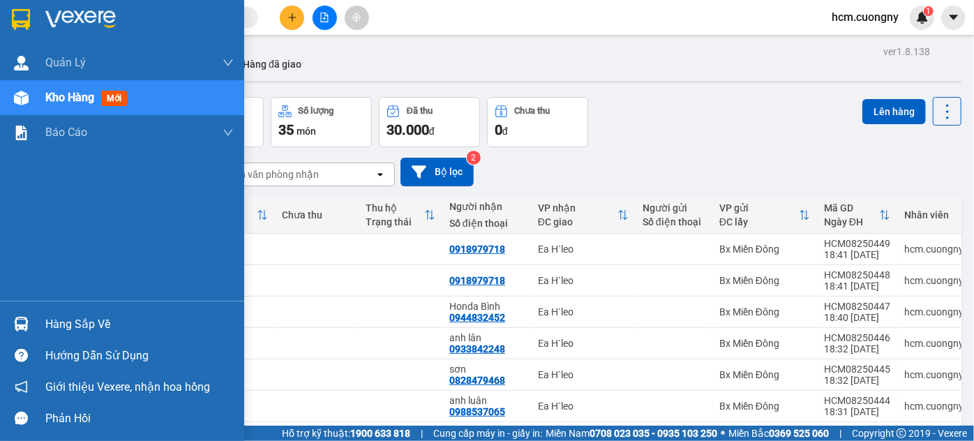
click at [15, 16] on img at bounding box center [21, 19] width 18 height 21
click at [18, 22] on img at bounding box center [21, 19] width 18 height 21
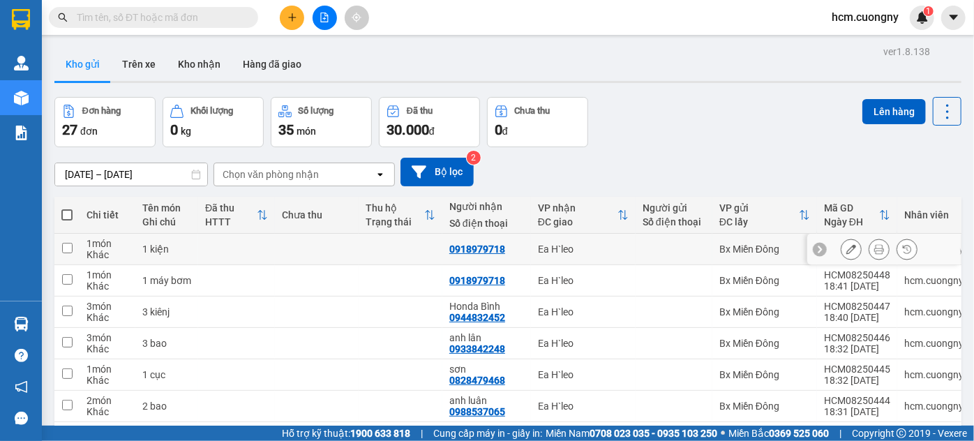
click at [61, 246] on td at bounding box center [66, 249] width 25 height 31
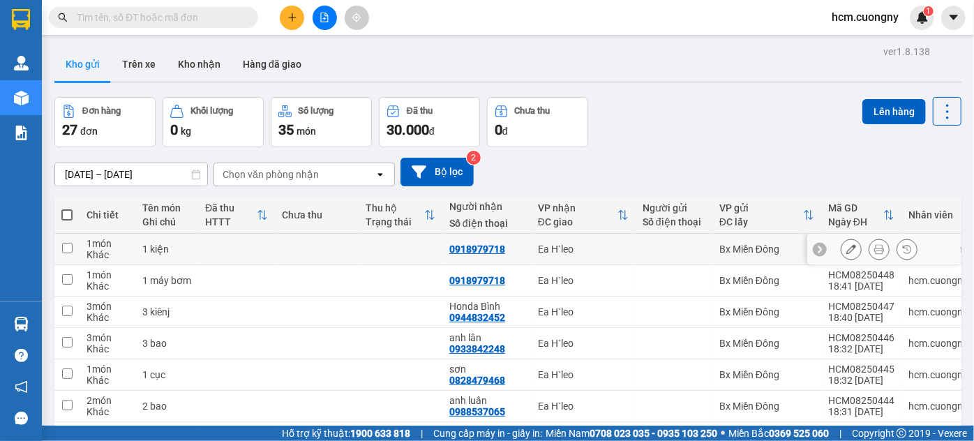
click at [60, 234] on td at bounding box center [66, 249] width 25 height 31
checkbox input "true"
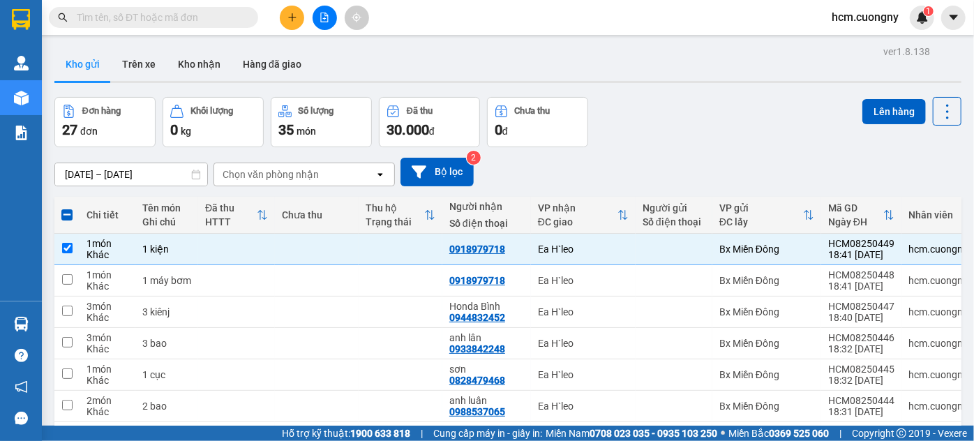
click at [888, 108] on button "Lên hàng" at bounding box center [895, 111] width 64 height 25
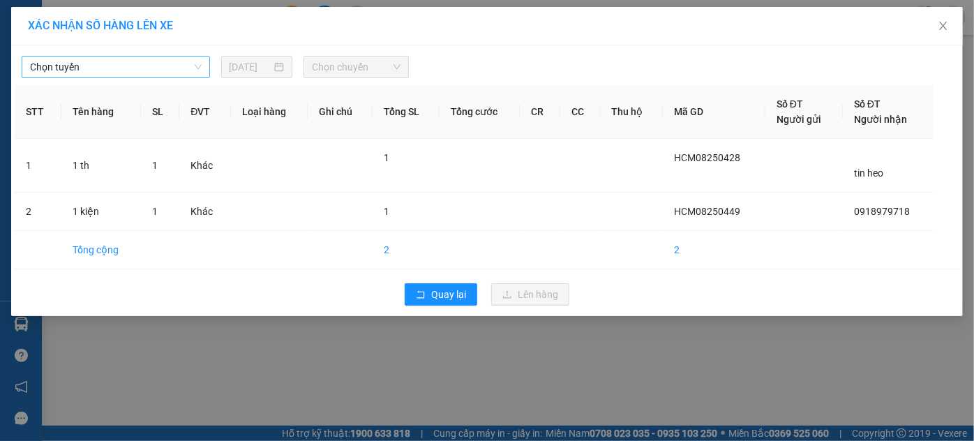
click at [149, 61] on span "Chọn tuyến" at bounding box center [116, 67] width 172 height 21
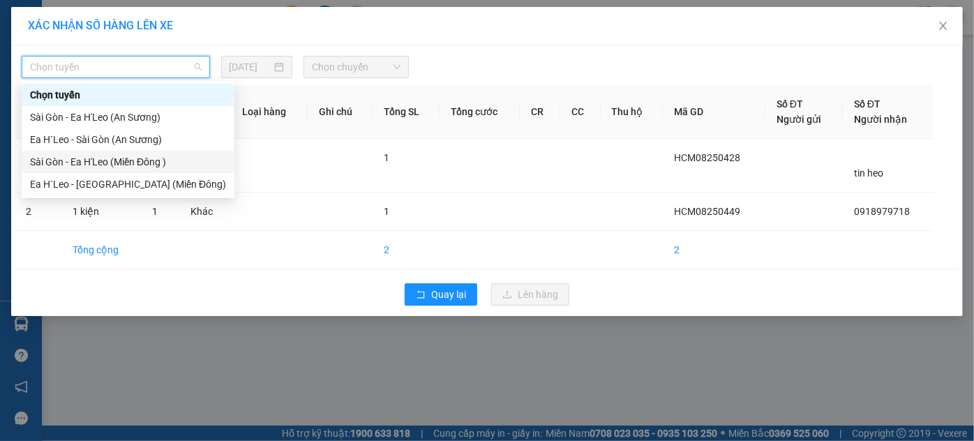
click at [144, 165] on div "Sài Gòn - Ea H'Leo (Miền Đông )" at bounding box center [128, 161] width 196 height 15
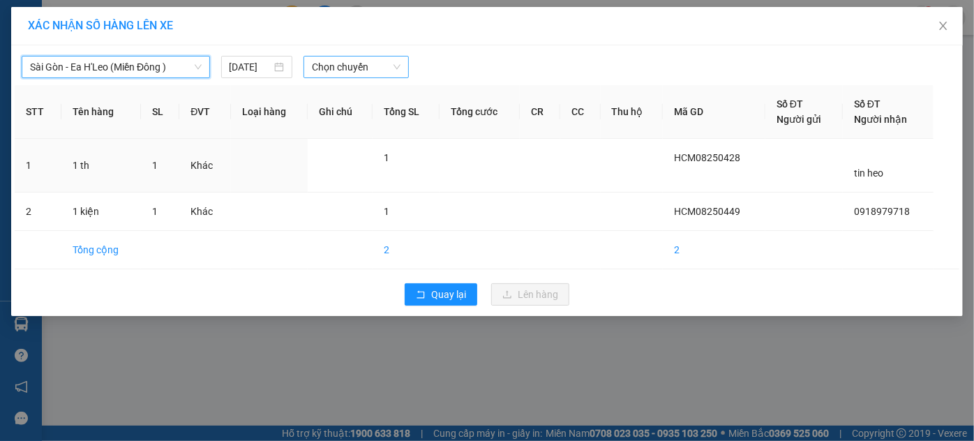
click at [334, 66] on span "Chọn chuyến" at bounding box center [356, 67] width 89 height 21
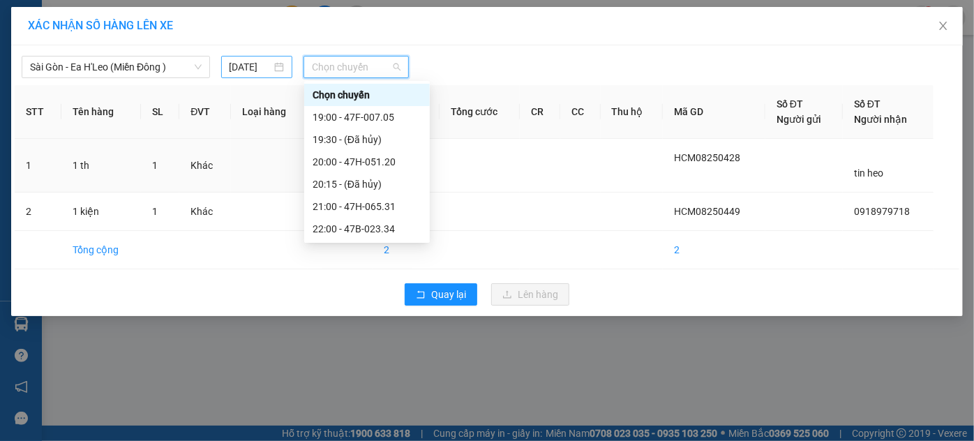
click at [224, 73] on div "[DATE]" at bounding box center [257, 67] width 72 height 22
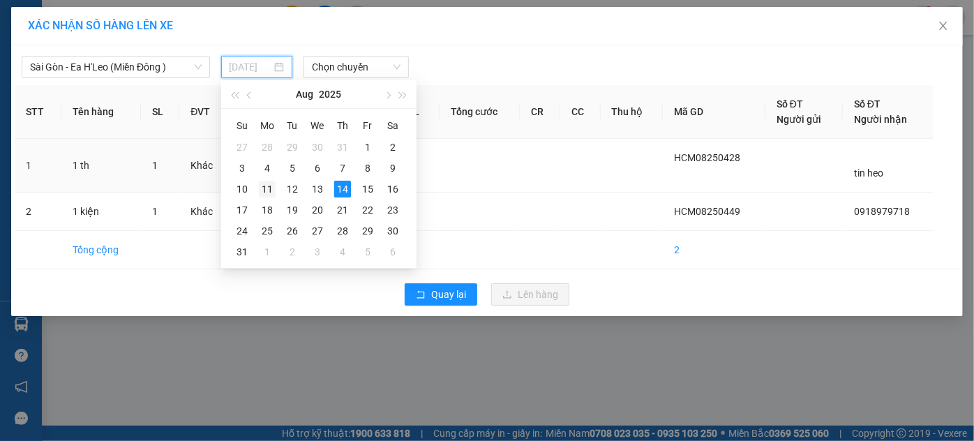
click at [269, 187] on div "11" at bounding box center [267, 189] width 17 height 17
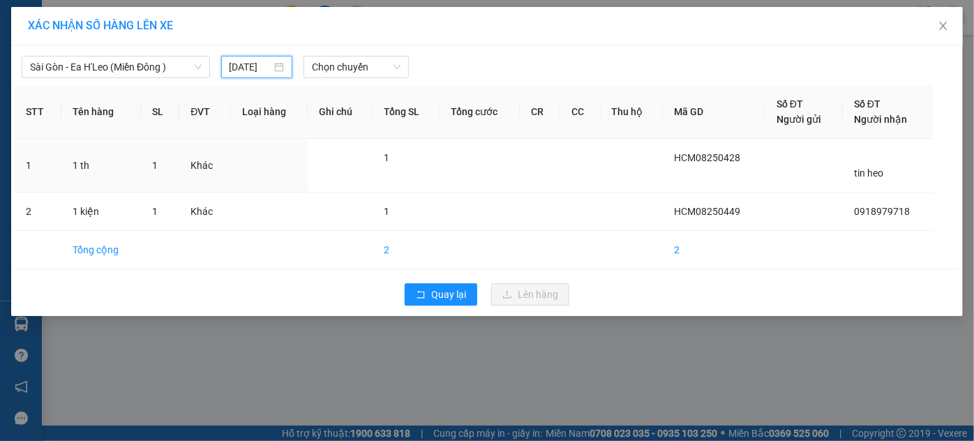
type input "[DATE]"
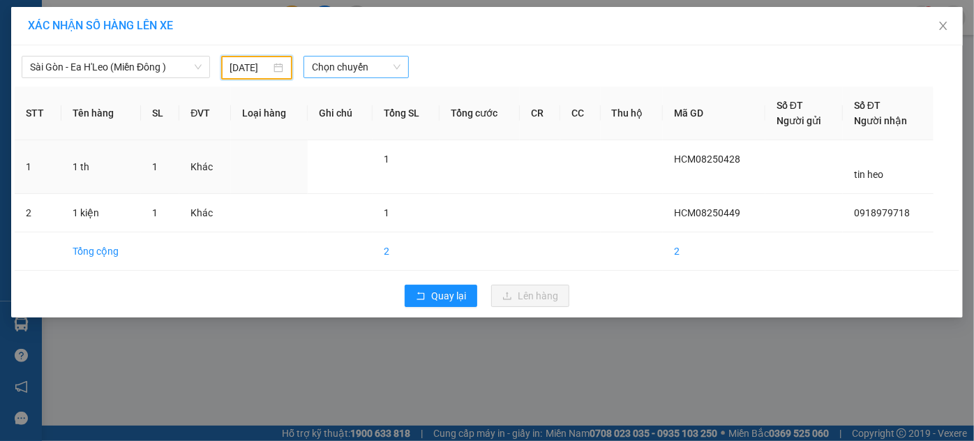
click at [324, 72] on span "Chọn chuyến" at bounding box center [356, 67] width 89 height 21
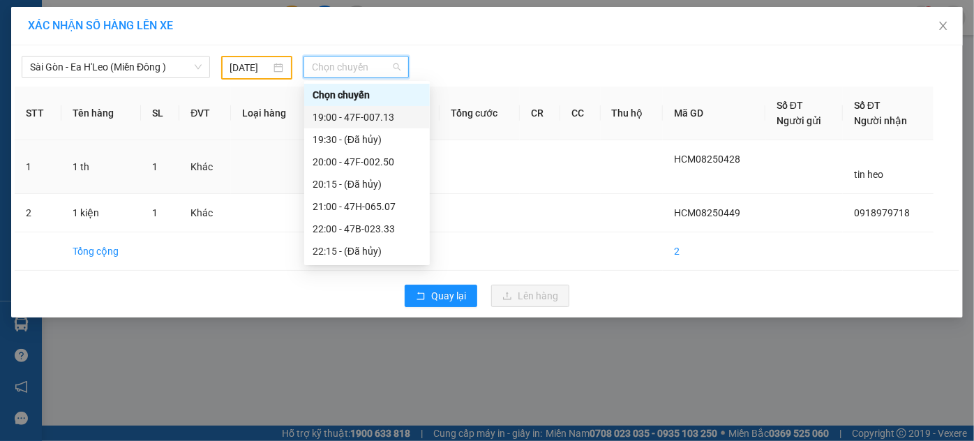
click at [336, 122] on div "19:00 - 47F-007.13" at bounding box center [367, 117] width 109 height 15
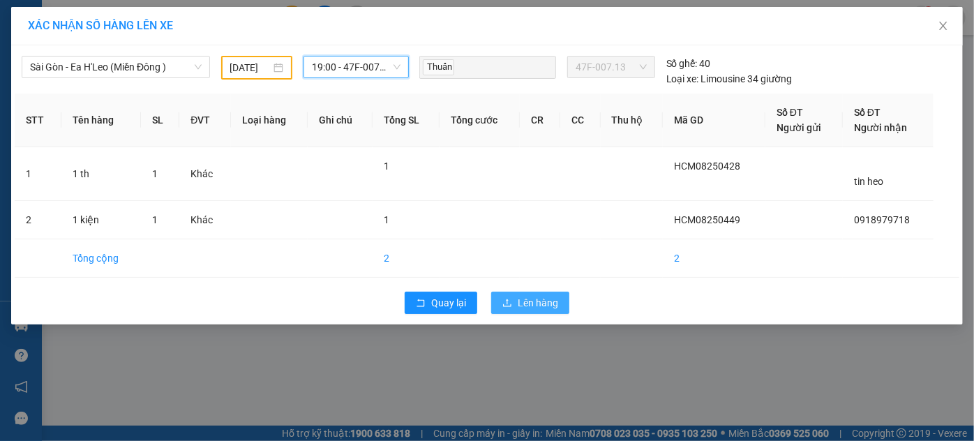
click at [512, 299] on icon "upload" at bounding box center [507, 303] width 10 height 10
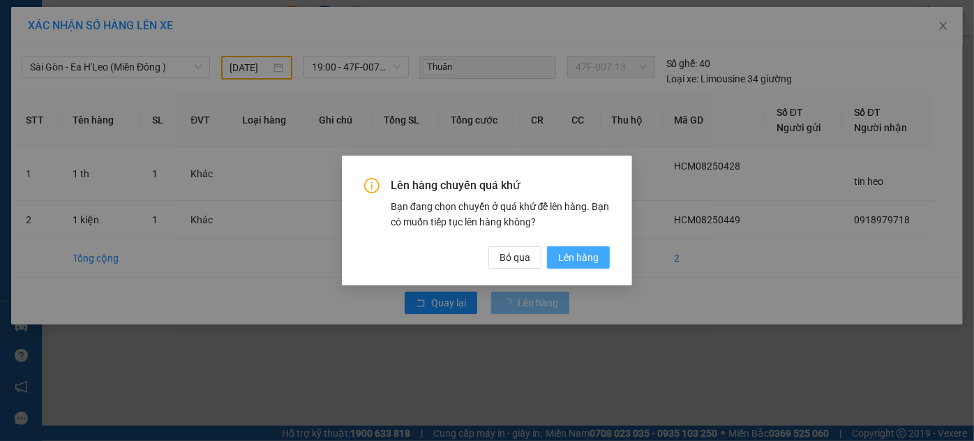
click at [579, 248] on button "Lên hàng" at bounding box center [578, 257] width 63 height 22
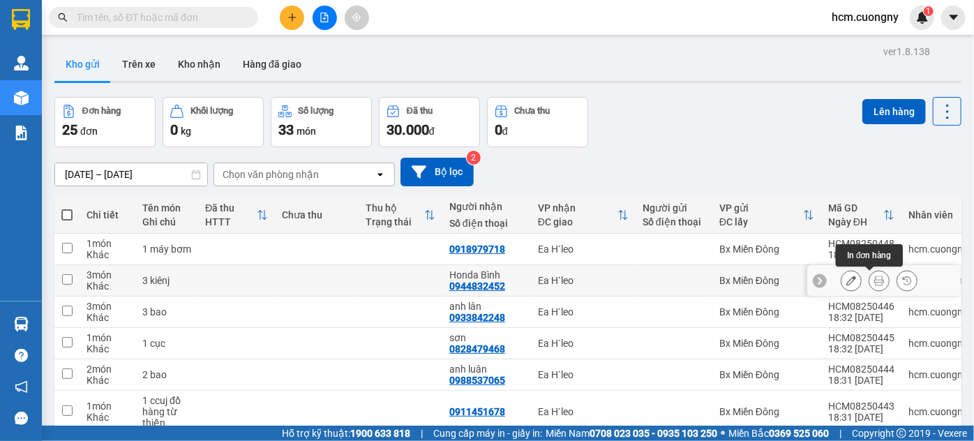
click at [874, 276] on icon at bounding box center [879, 281] width 10 height 10
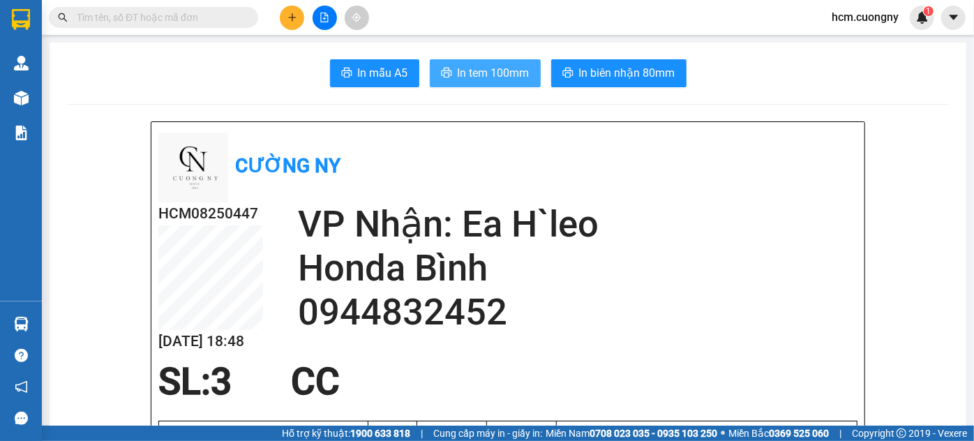
click at [489, 68] on span "In tem 100mm" at bounding box center [494, 72] width 72 height 17
click at [281, 12] on button at bounding box center [292, 18] width 24 height 24
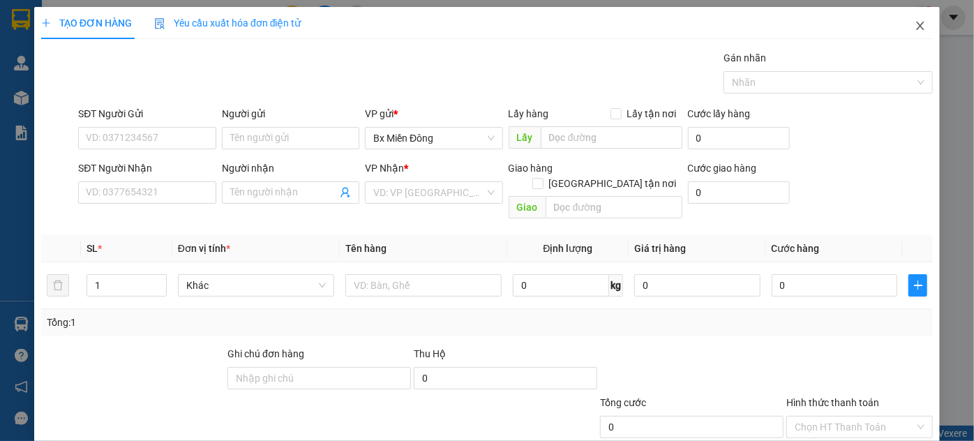
click at [915, 26] on icon "close" at bounding box center [920, 25] width 11 height 11
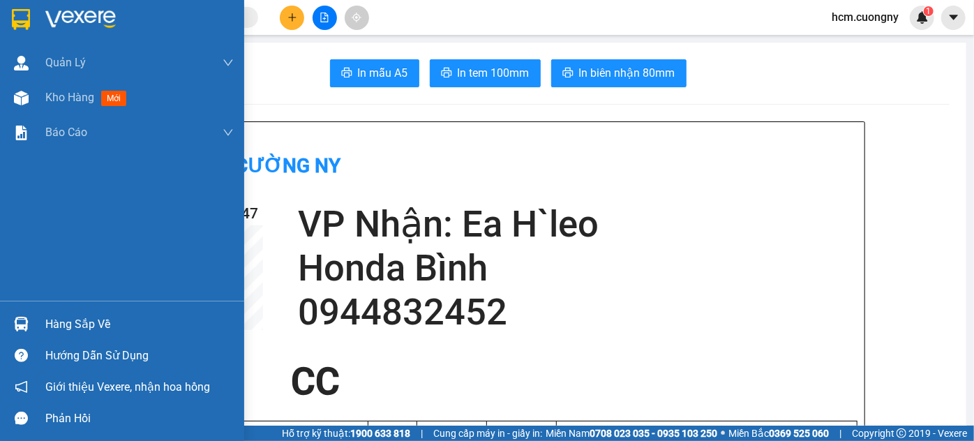
click at [13, 13] on img at bounding box center [21, 19] width 18 height 21
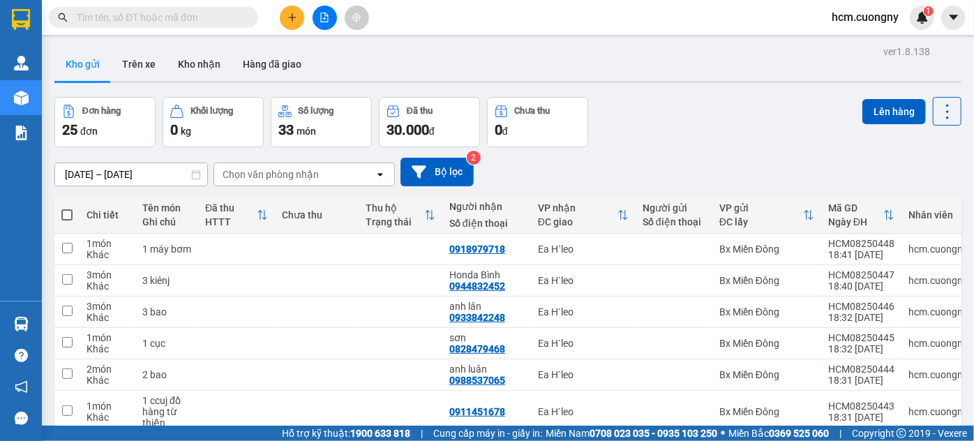
click at [291, 9] on button at bounding box center [292, 18] width 24 height 24
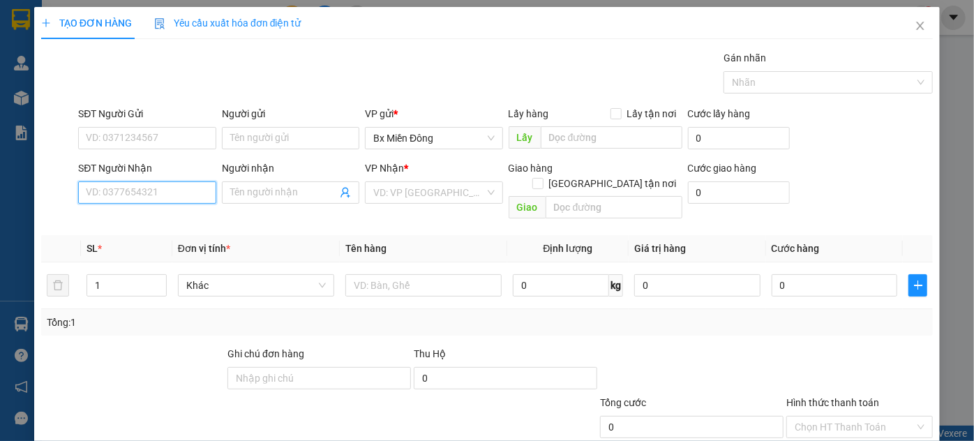
click at [124, 187] on input "SĐT Người Nhận" at bounding box center [146, 192] width 137 height 22
click at [130, 191] on input "SĐT Người Nhận" at bounding box center [146, 192] width 137 height 22
click at [916, 24] on icon "close" at bounding box center [920, 25] width 11 height 11
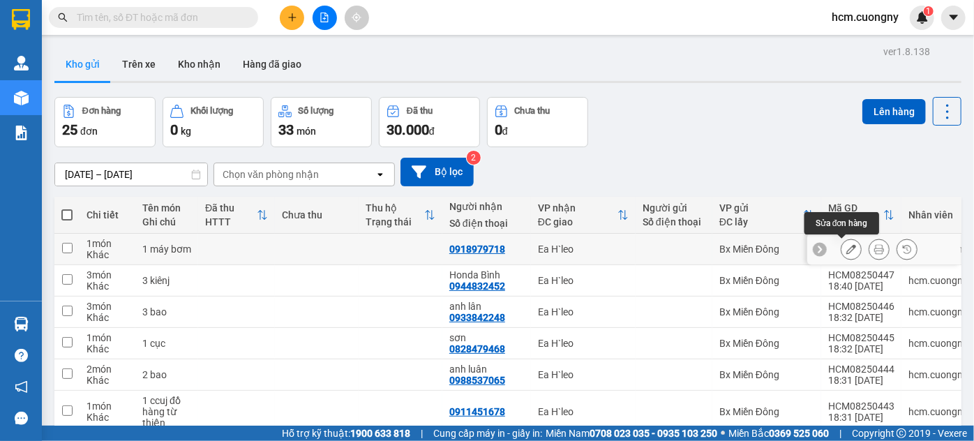
click at [842, 246] on button at bounding box center [852, 249] width 20 height 24
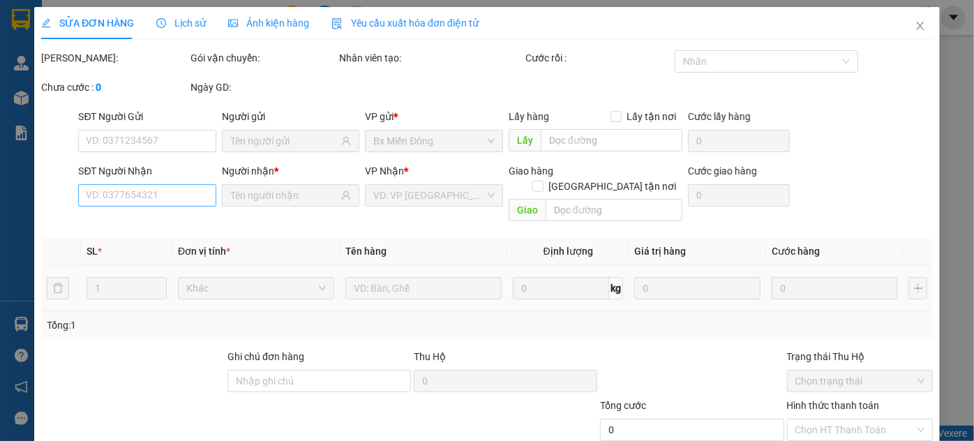
type input "0918979718"
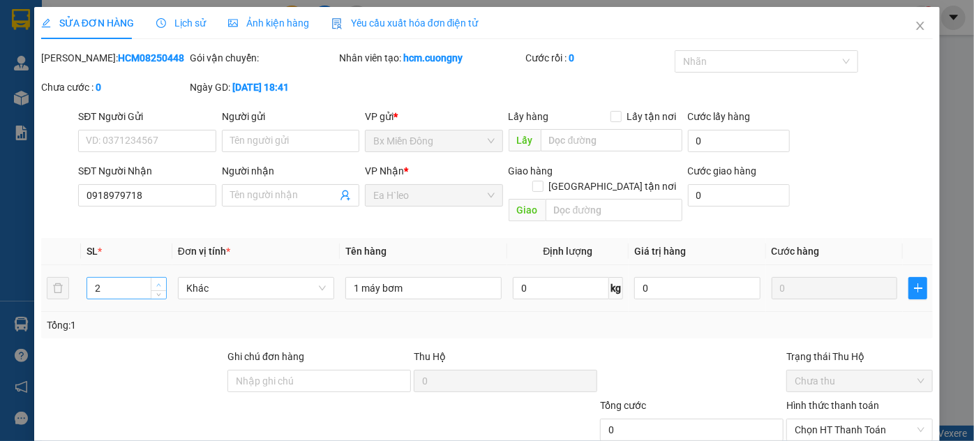
click at [158, 283] on icon "up" at bounding box center [158, 285] width 5 height 5
click at [156, 283] on icon "up" at bounding box center [158, 285] width 5 height 5
click at [53, 278] on tr "5 Khác 1 máy bơm 0 kg 0 0" at bounding box center [487, 288] width 892 height 47
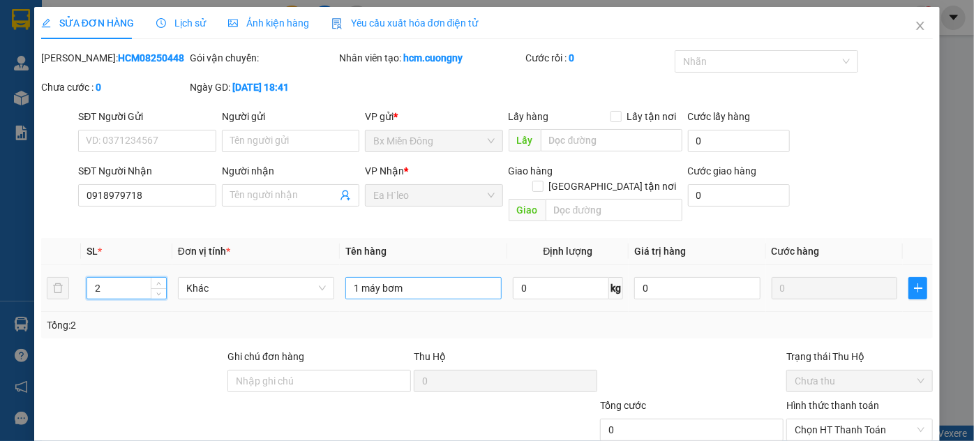
type input "2"
click at [409, 277] on input "1 máy bơm" at bounding box center [423, 288] width 156 height 22
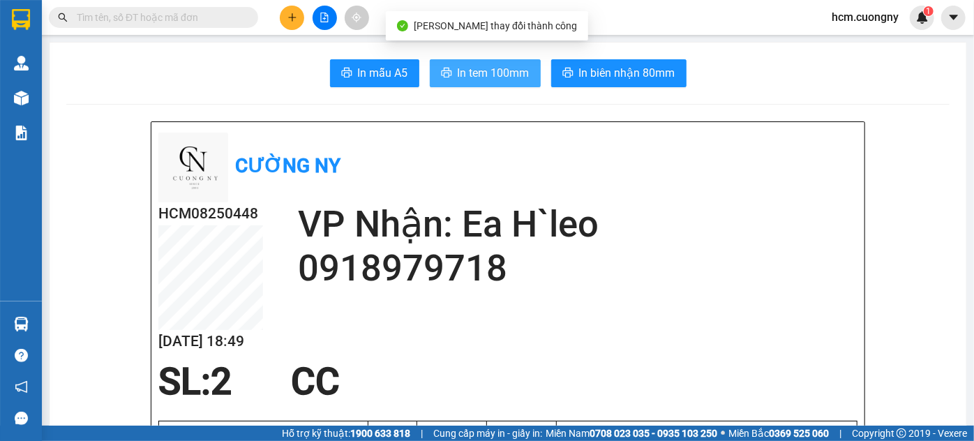
click at [472, 70] on span "In tem 100mm" at bounding box center [494, 72] width 72 height 17
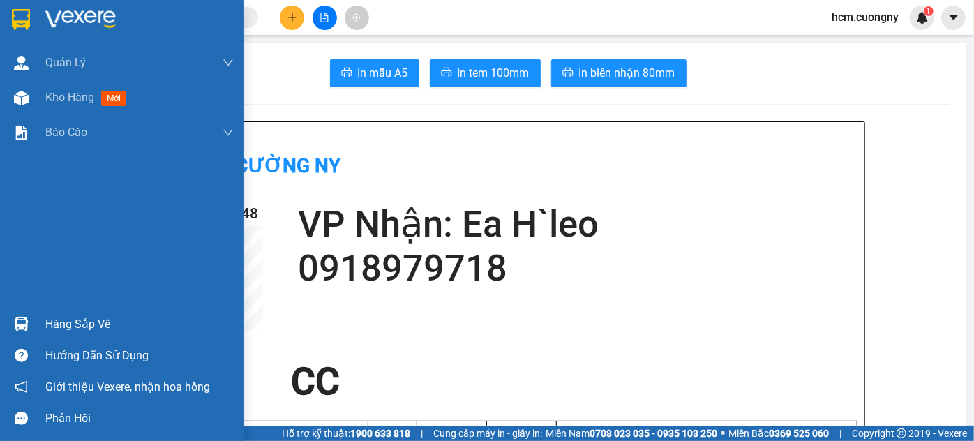
click at [15, 29] on div at bounding box center [21, 19] width 24 height 24
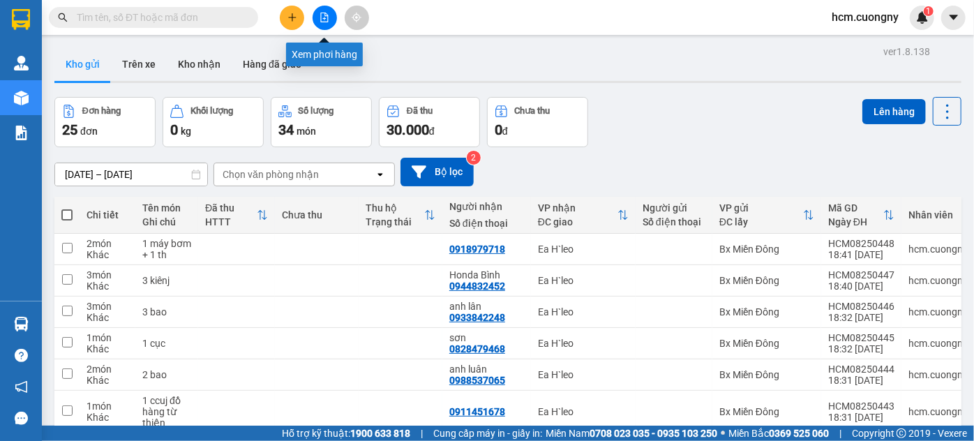
click at [297, 16] on button at bounding box center [292, 18] width 24 height 24
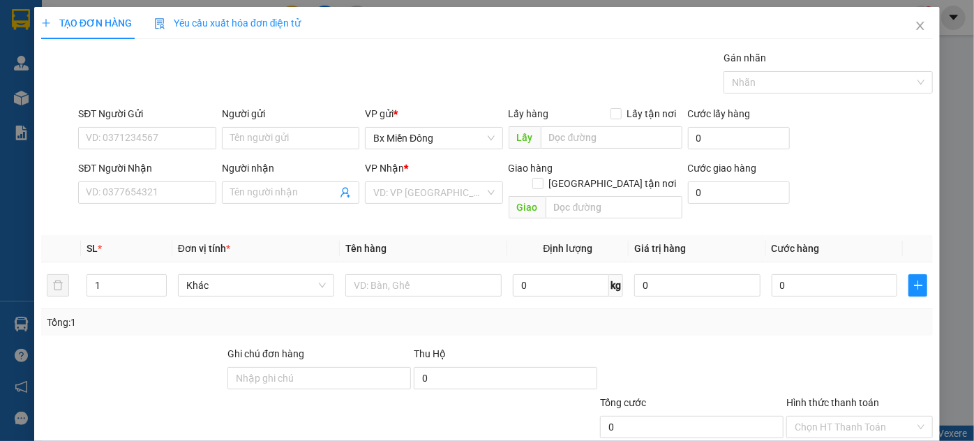
click at [112, 178] on div "SĐT Người Nhận" at bounding box center [146, 171] width 137 height 21
click at [117, 187] on input "SĐT Người Nhận" at bounding box center [146, 192] width 137 height 22
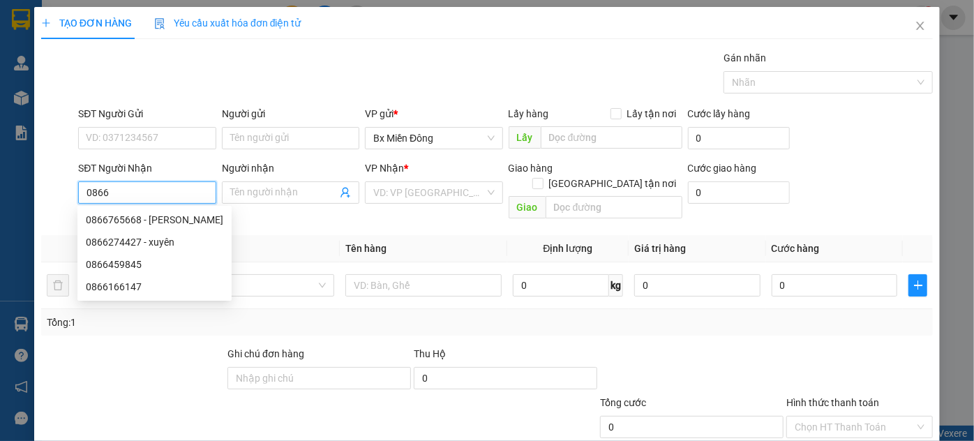
click at [117, 193] on input "0866" at bounding box center [146, 192] width 137 height 22
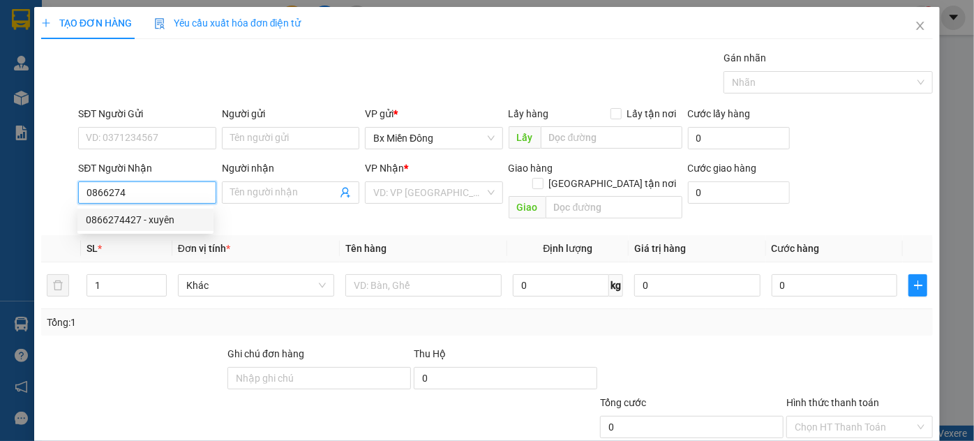
click at [119, 219] on div "0866274427 - xuyên" at bounding box center [145, 219] width 119 height 15
type input "0866274427"
type input "xuyên"
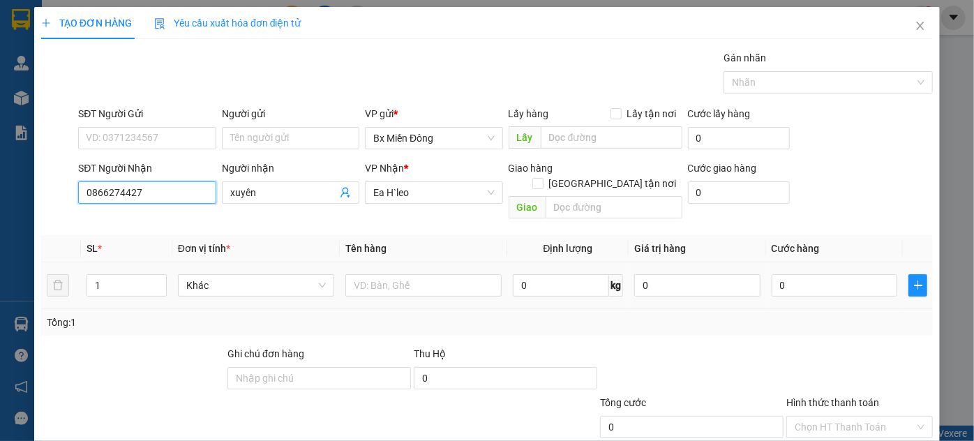
type input "0866274427"
click at [377, 282] on div at bounding box center [423, 285] width 156 height 28
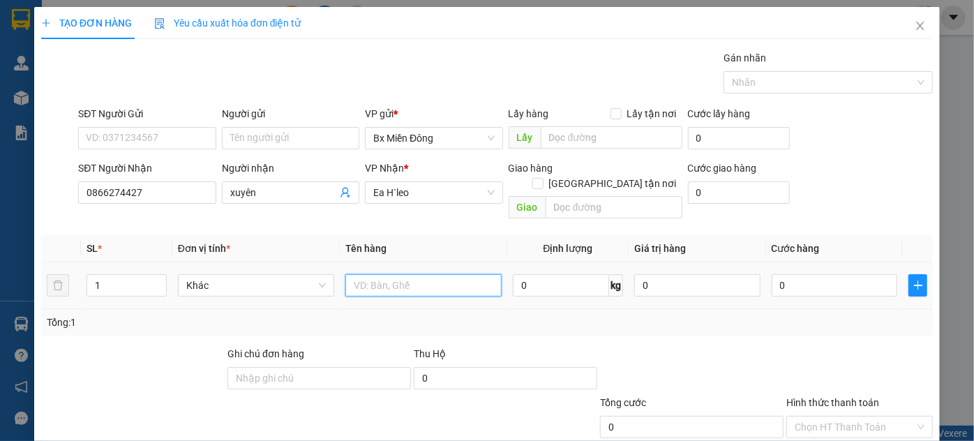
click at [378, 274] on input "text" at bounding box center [423, 285] width 156 height 22
type input "6 kiện"
click at [161, 278] on span "up" at bounding box center [159, 282] width 8 height 8
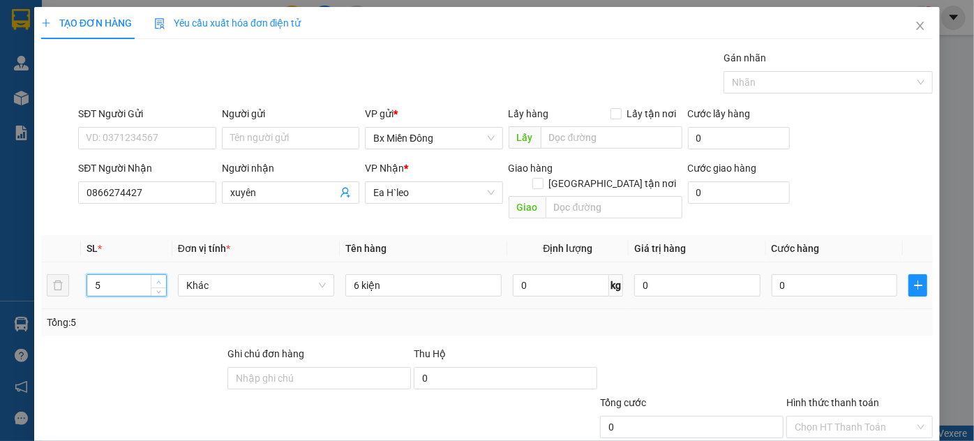
click at [161, 278] on span "up" at bounding box center [159, 282] width 8 height 8
type input "6"
click at [161, 278] on span "up" at bounding box center [159, 282] width 8 height 8
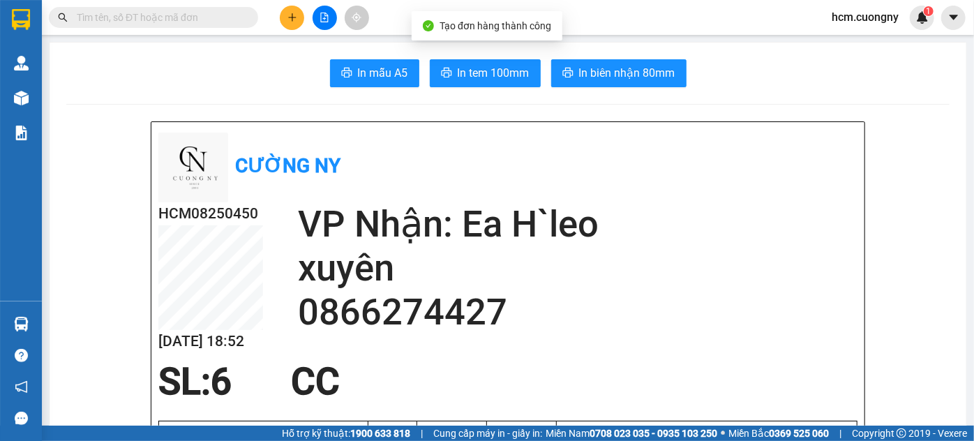
click at [465, 25] on span "Tạo đơn hàng thành công" at bounding box center [496, 25] width 112 height 11
click at [468, 77] on span "In tem 100mm" at bounding box center [494, 72] width 72 height 17
click at [290, 19] on icon "plus" at bounding box center [293, 18] width 10 height 10
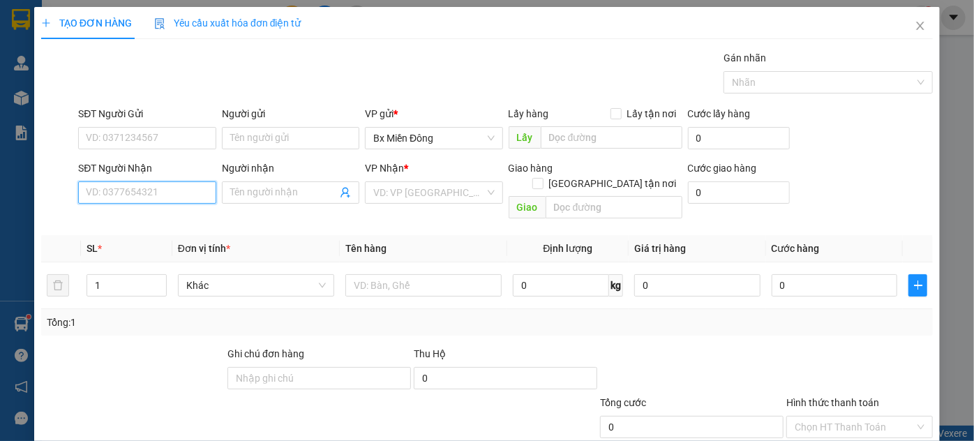
click at [121, 185] on input "SĐT Người Nhận" at bounding box center [146, 192] width 137 height 22
click at [126, 193] on input "SĐT Người Nhận" at bounding box center [146, 192] width 137 height 22
click at [112, 191] on input "SĐT Người Nhận" at bounding box center [146, 192] width 137 height 22
type input "0349027337"
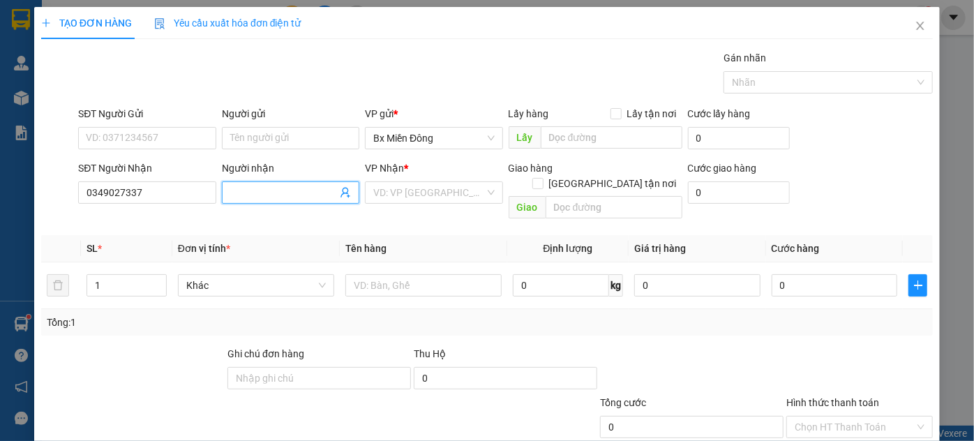
click at [262, 198] on input "Người nhận" at bounding box center [283, 192] width 107 height 15
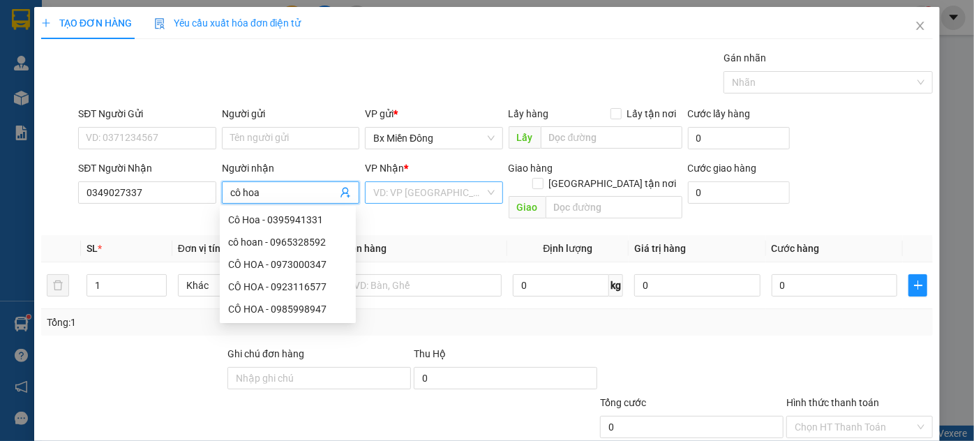
type input "cô hoa"
click at [381, 184] on input "search" at bounding box center [428, 192] width 111 height 21
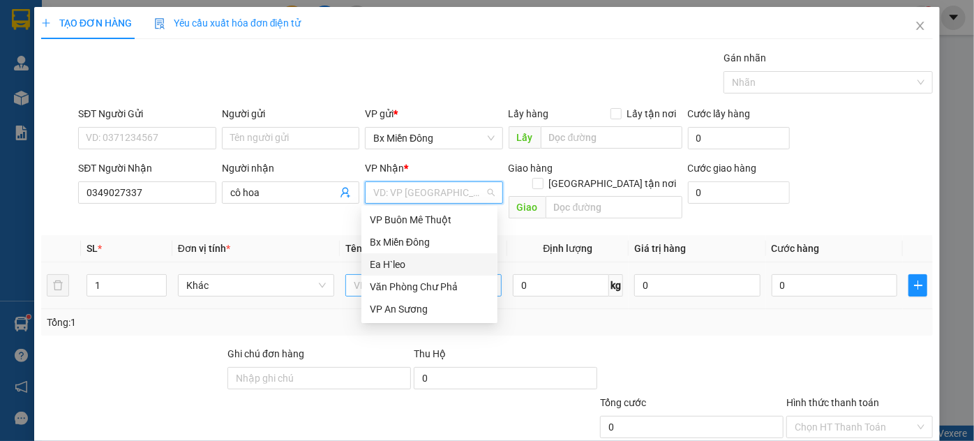
click at [385, 263] on div "Ea H`leo" at bounding box center [429, 264] width 119 height 15
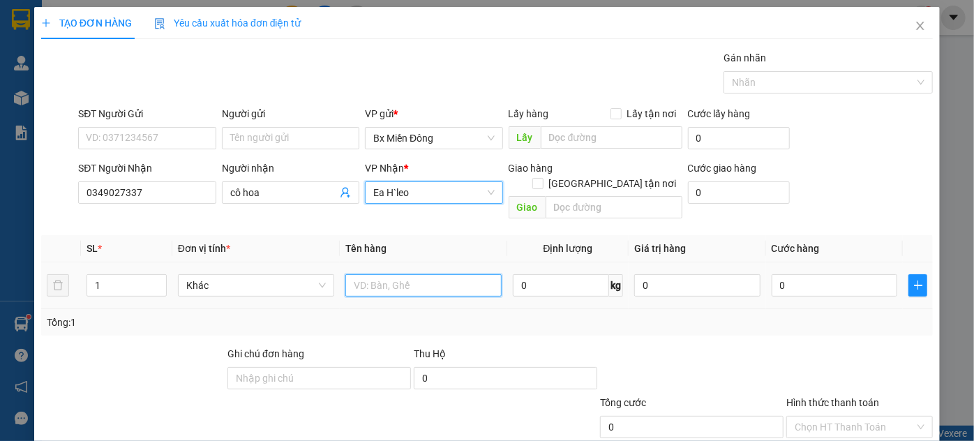
click at [381, 274] on input "text" at bounding box center [423, 285] width 156 height 22
click at [368, 274] on input "text" at bounding box center [423, 285] width 156 height 22
click at [372, 276] on input "text" at bounding box center [423, 285] width 156 height 22
type input "1 hồ sơ"
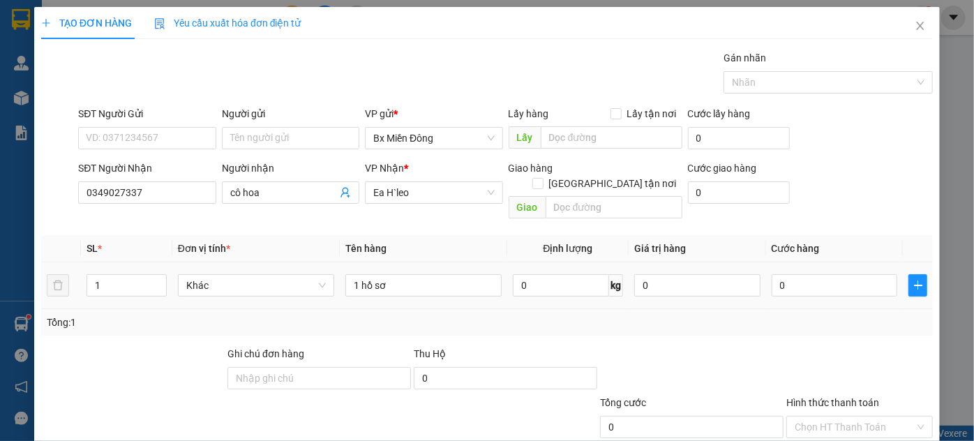
click at [776, 281] on div "0" at bounding box center [835, 285] width 126 height 28
click at [787, 274] on input "0" at bounding box center [835, 285] width 126 height 22
type input "3"
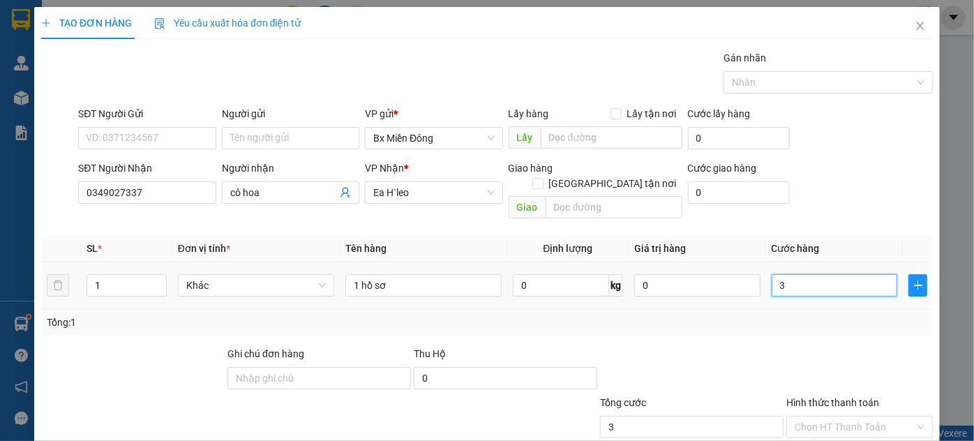
type input "30"
type input "300"
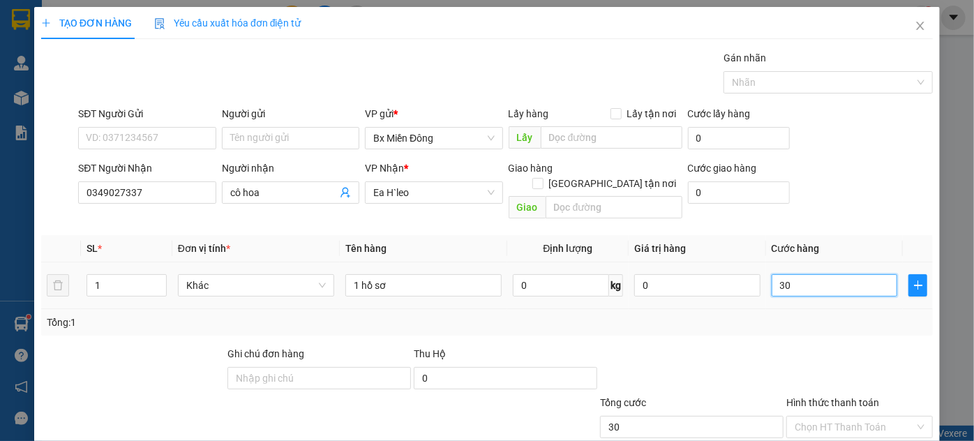
type input "300"
type input "3.000"
type input "30.000"
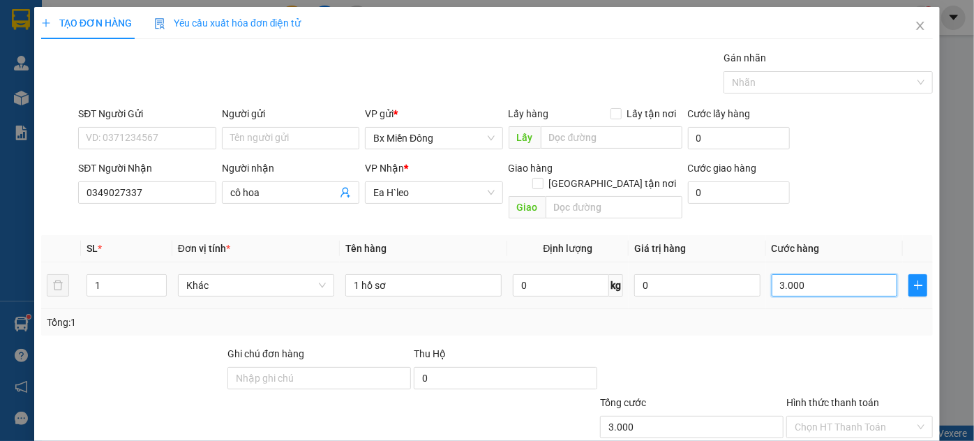
type input "30.000"
click at [804, 397] on label "Hình thức thanh toán" at bounding box center [833, 402] width 93 height 11
click at [804, 417] on input "Hình thức thanh toán" at bounding box center [855, 427] width 120 height 21
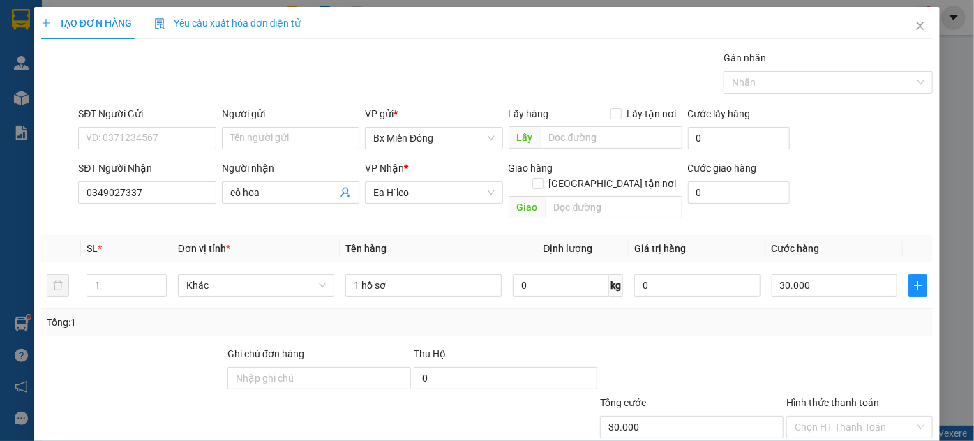
click at [763, 346] on div at bounding box center [692, 370] width 186 height 49
click at [812, 417] on input "Hình thức thanh toán" at bounding box center [855, 427] width 120 height 21
click at [806, 431] on div "Tại văn phòng" at bounding box center [852, 438] width 128 height 15
type input "0"
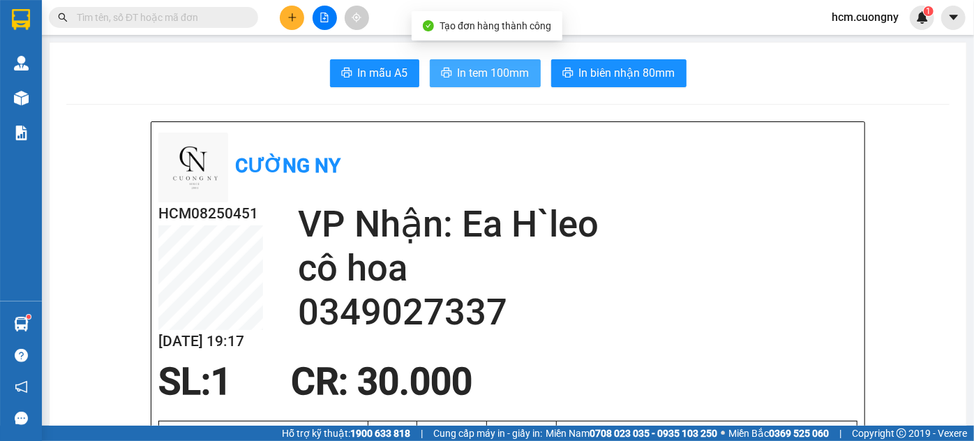
click at [481, 75] on span "In tem 100mm" at bounding box center [494, 72] width 72 height 17
